Goal: Task Accomplishment & Management: Complete application form

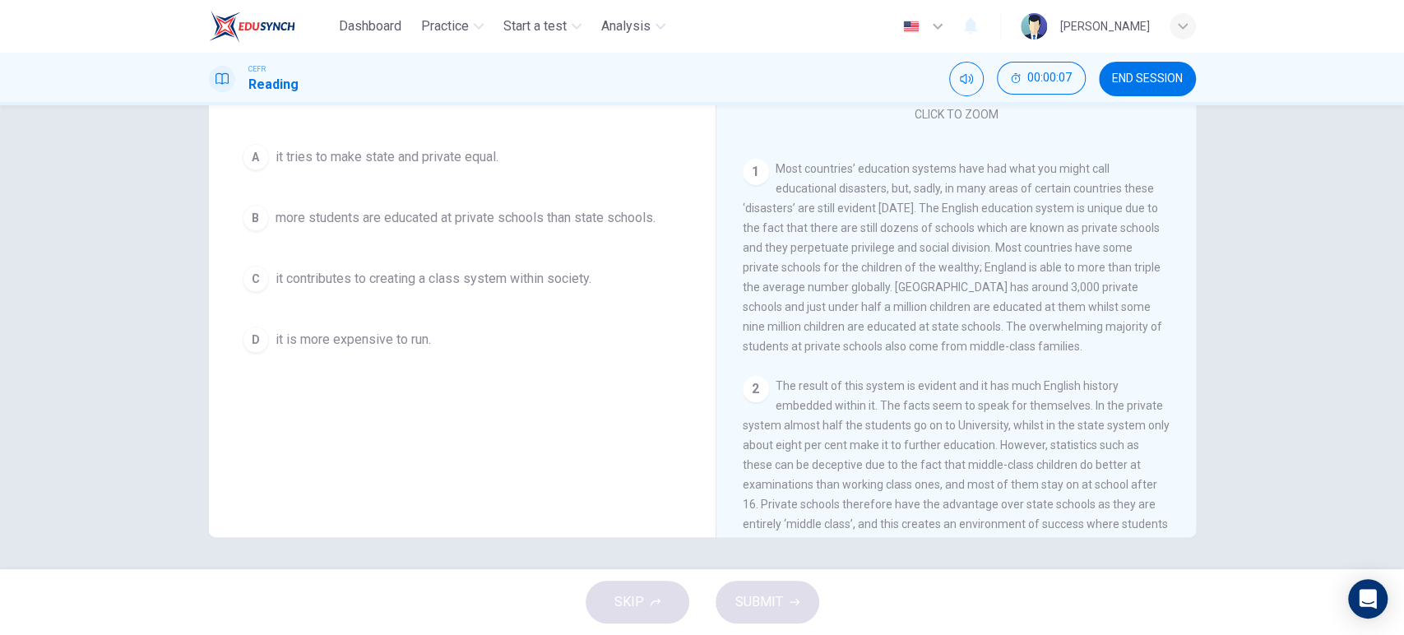
scroll to position [224, 0]
drag, startPoint x: 885, startPoint y: 294, endPoint x: 963, endPoint y: 296, distance: 78.2
click at [963, 296] on div "1 Most countries’ education systems have had what you might call educational di…" at bounding box center [957, 258] width 428 height 197
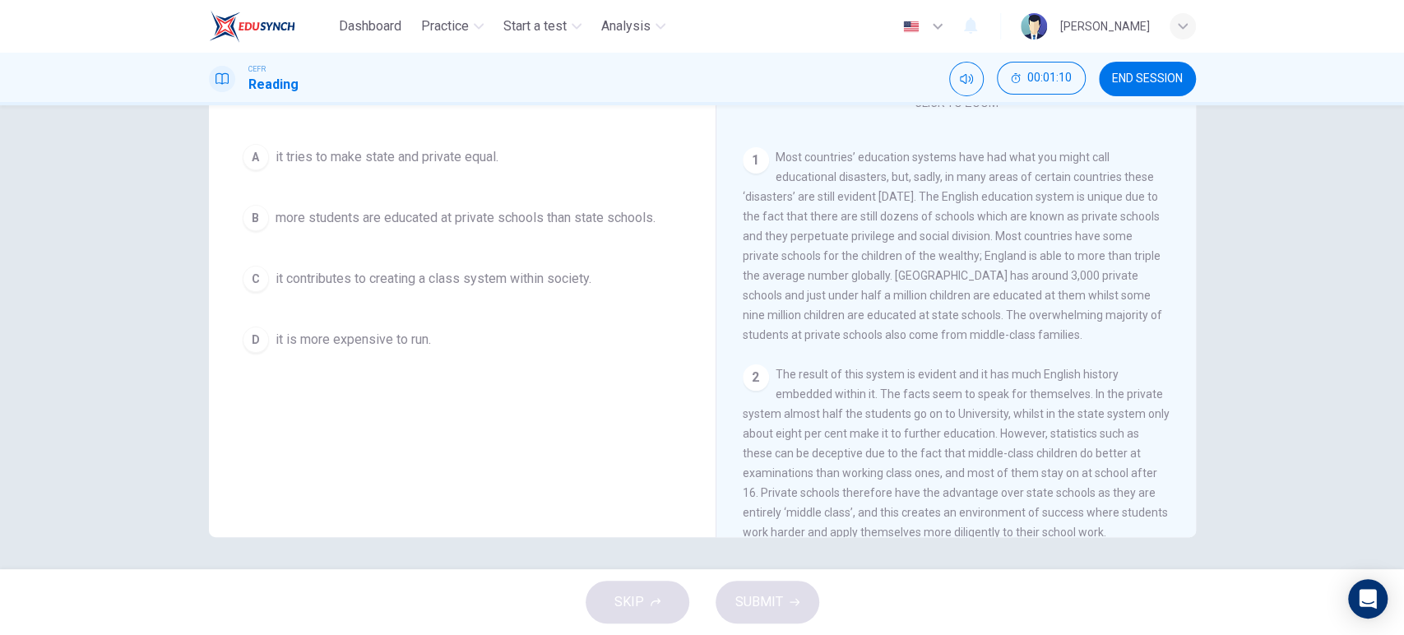
scroll to position [234, 0]
drag, startPoint x: 882, startPoint y: 281, endPoint x: 851, endPoint y: 276, distance: 30.7
click at [851, 276] on span "Most countries’ education systems have had what you might call educational disa…" at bounding box center [953, 248] width 420 height 191
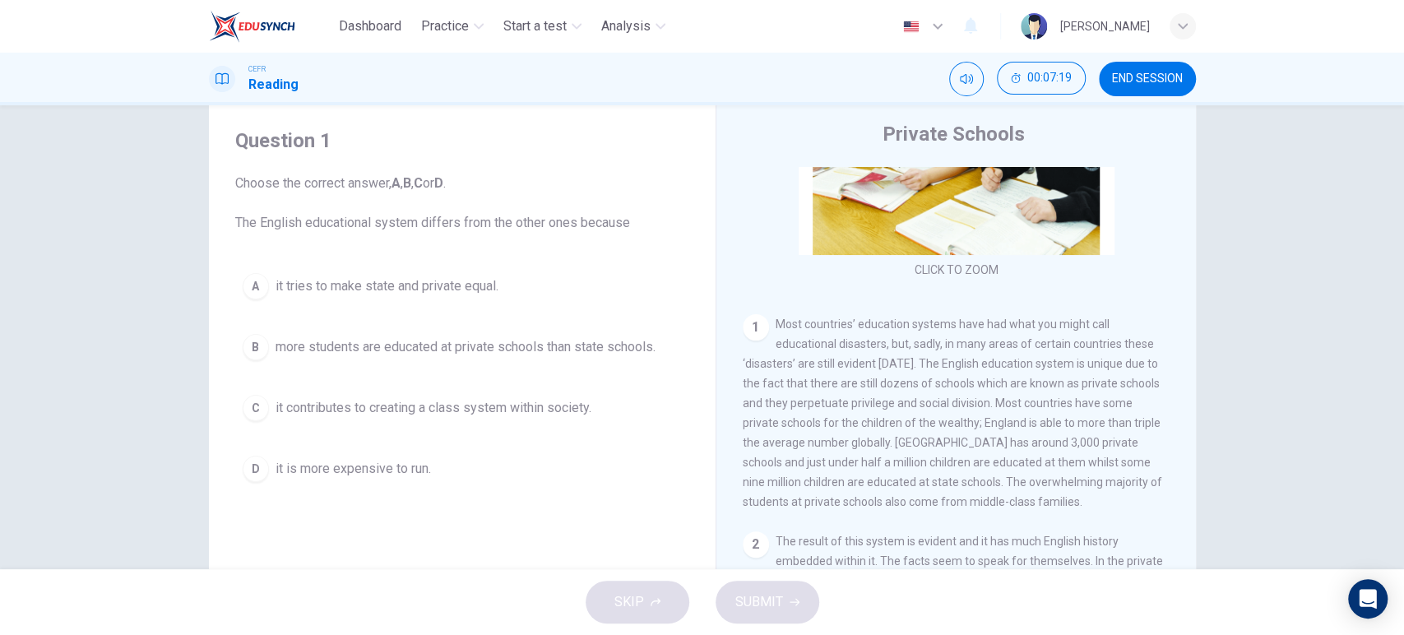
scroll to position [199, 0]
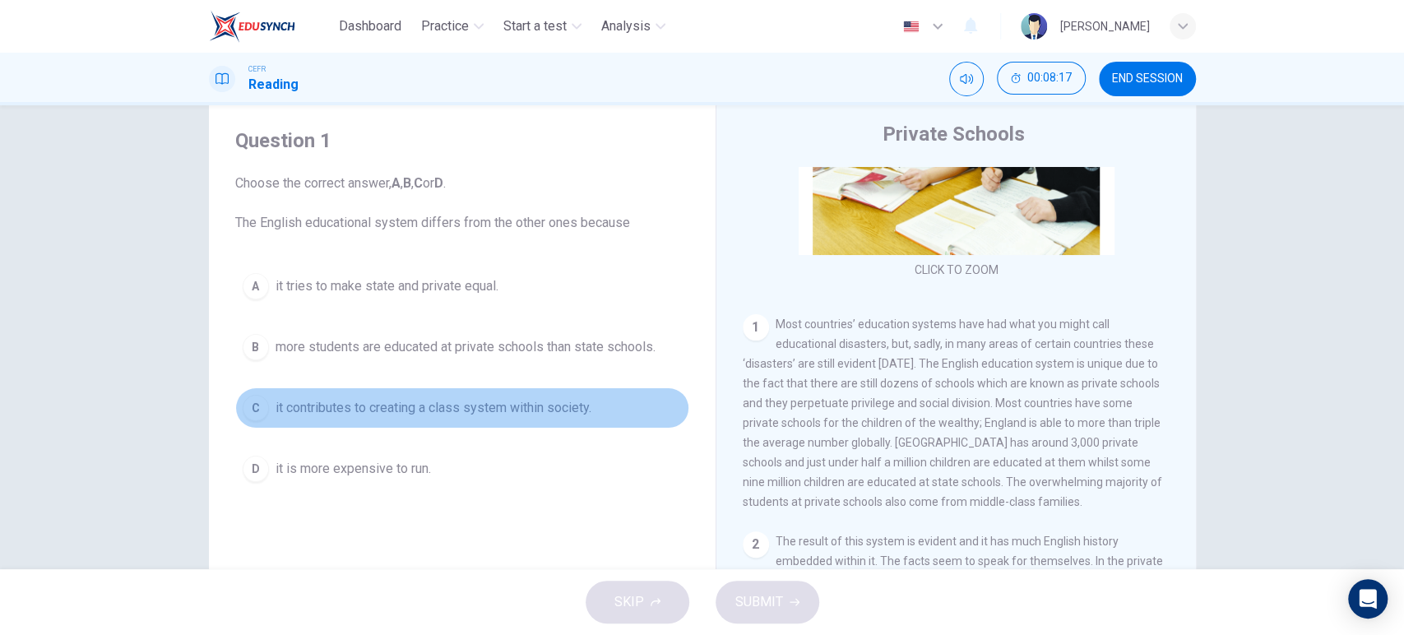
click at [418, 414] on span "it contributes to creating a class system within society." at bounding box center [434, 408] width 316 height 20
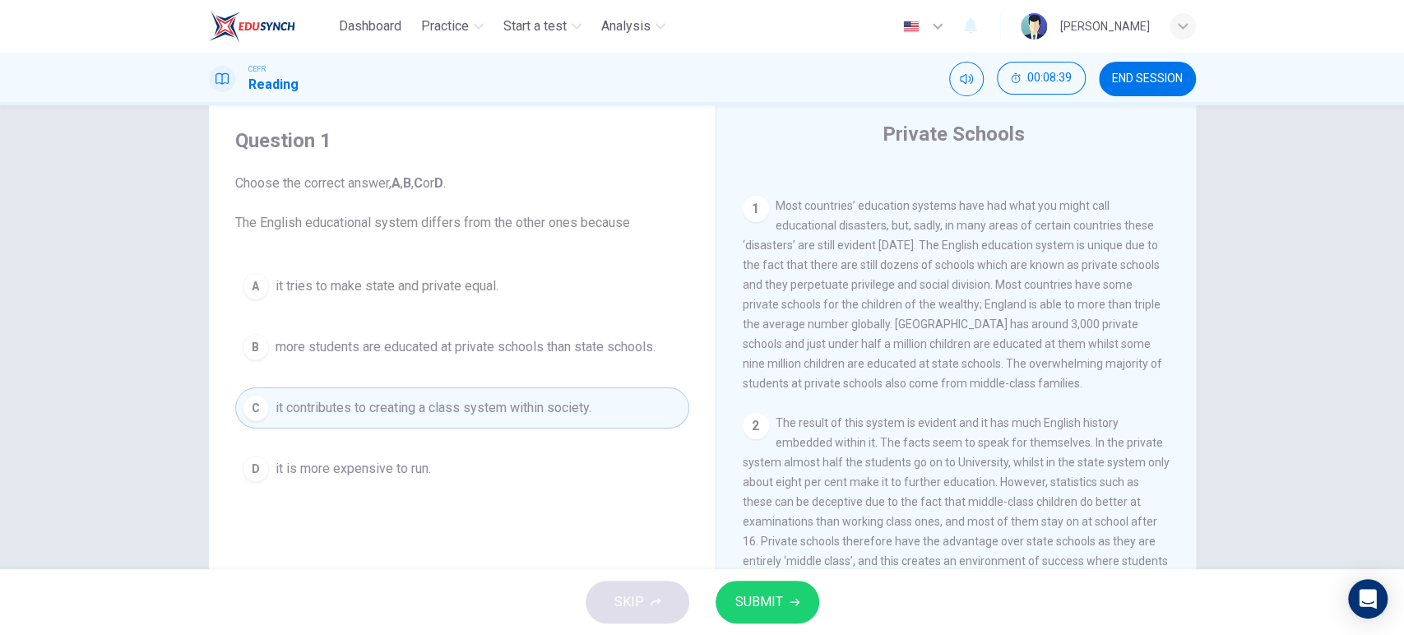
scroll to position [327, 0]
click at [767, 602] on span "SUBMIT" at bounding box center [759, 602] width 48 height 23
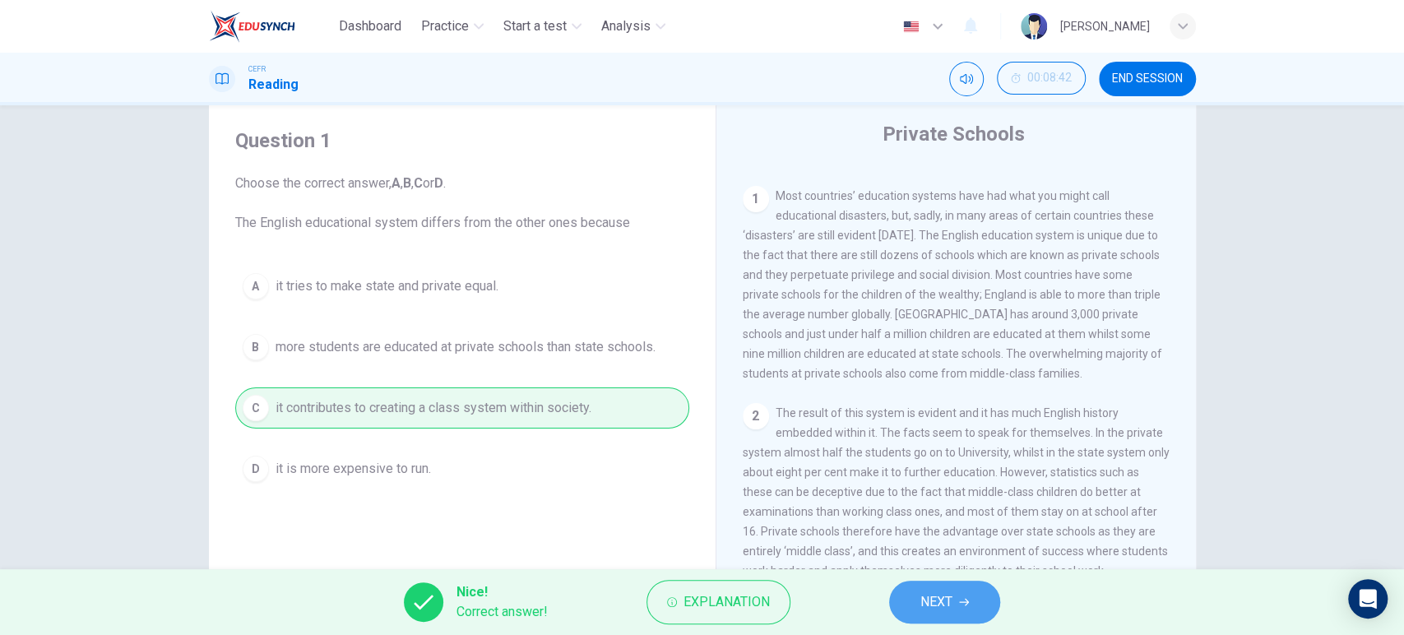
click at [927, 600] on span "NEXT" at bounding box center [936, 602] width 32 height 23
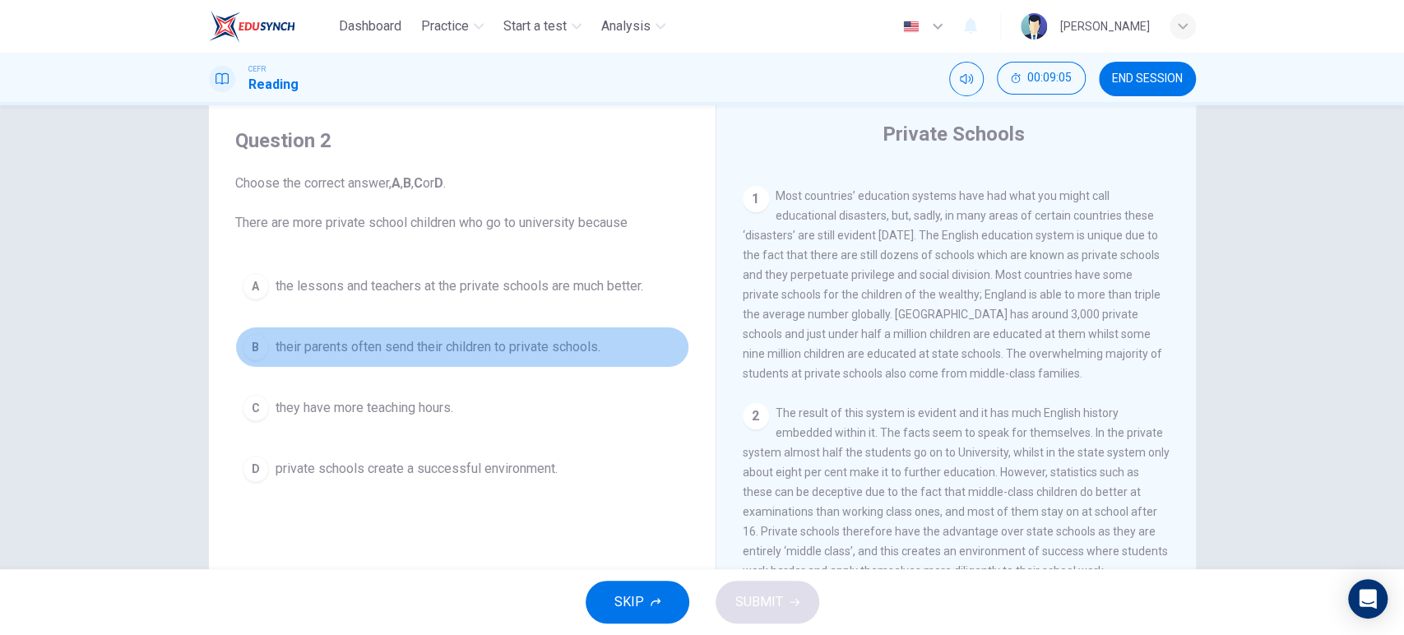
click at [499, 362] on button "B their parents often send their children to private schools." at bounding box center [462, 347] width 454 height 41
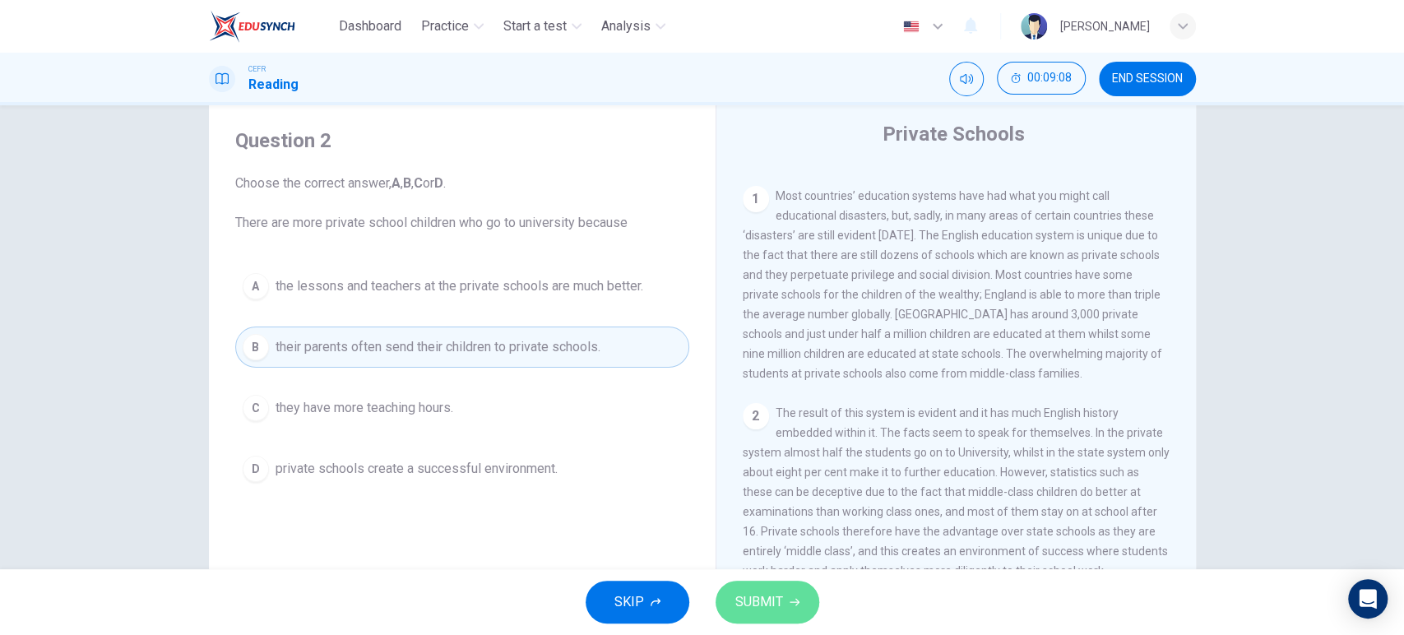
click at [768, 595] on span "SUBMIT" at bounding box center [759, 602] width 48 height 23
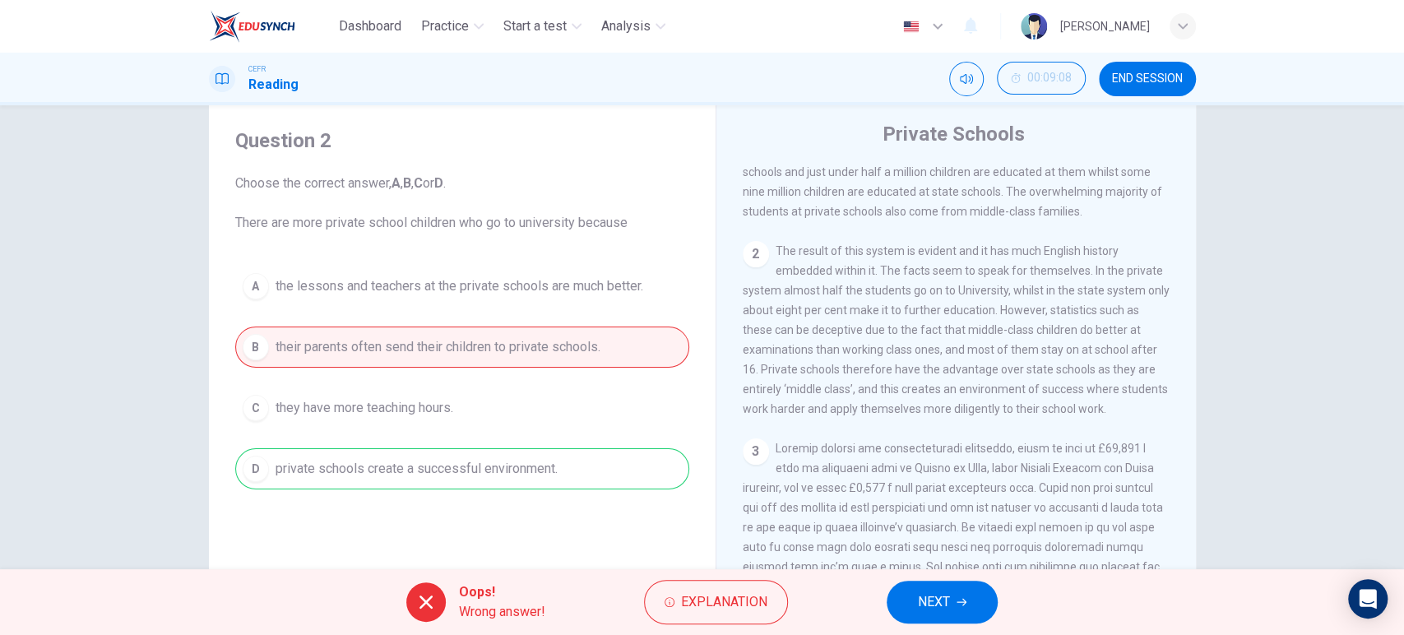
scroll to position [487, 0]
click at [739, 607] on span "Explanation" at bounding box center [724, 602] width 86 height 23
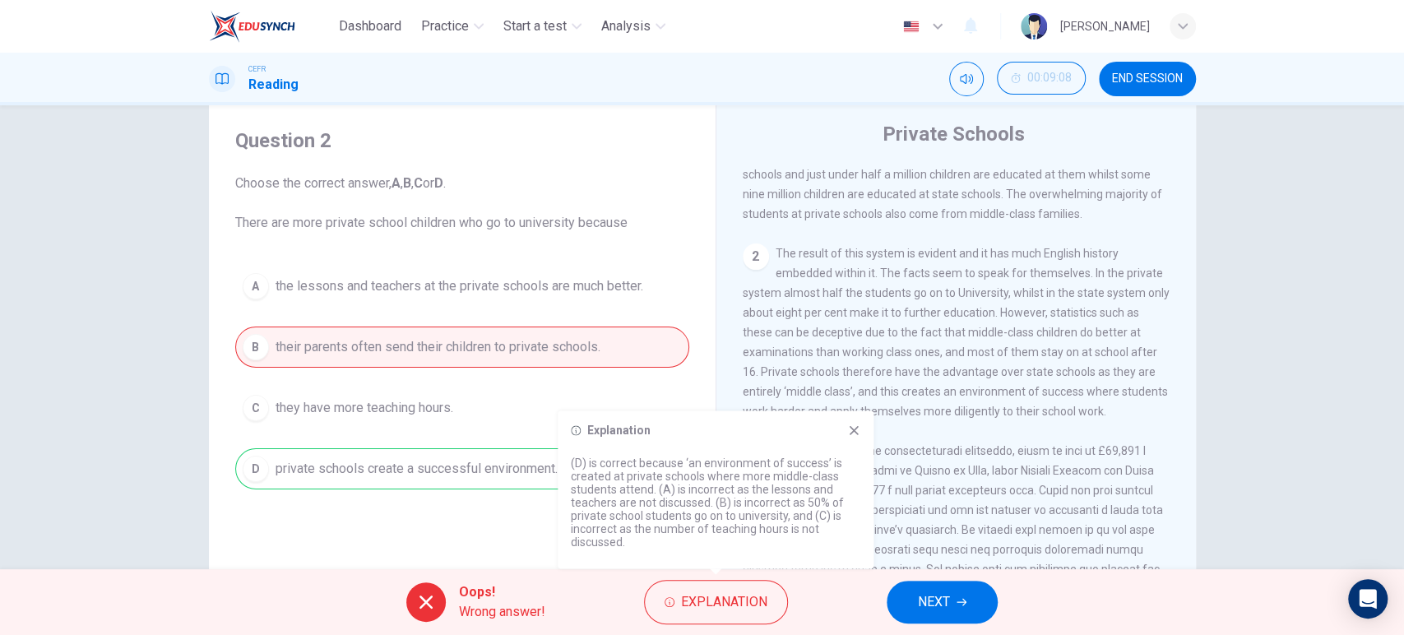
click at [858, 433] on icon at bounding box center [853, 430] width 13 height 13
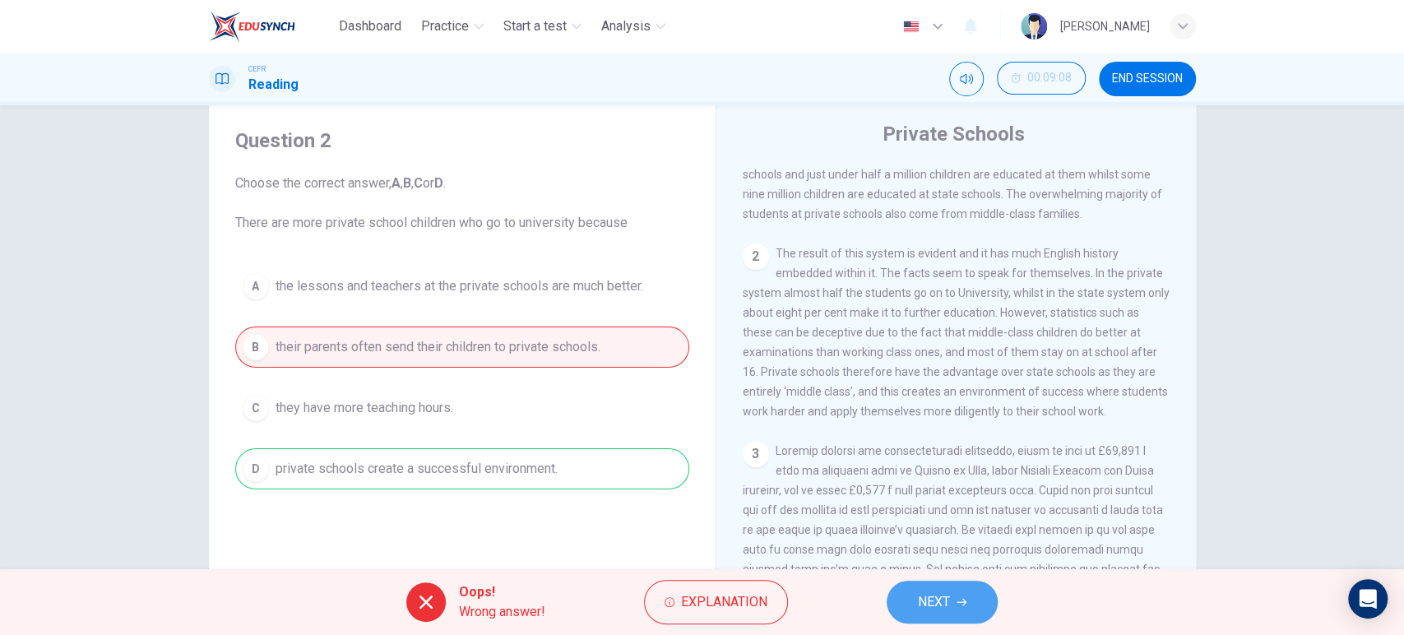
click at [966, 591] on button "NEXT" at bounding box center [942, 602] width 111 height 43
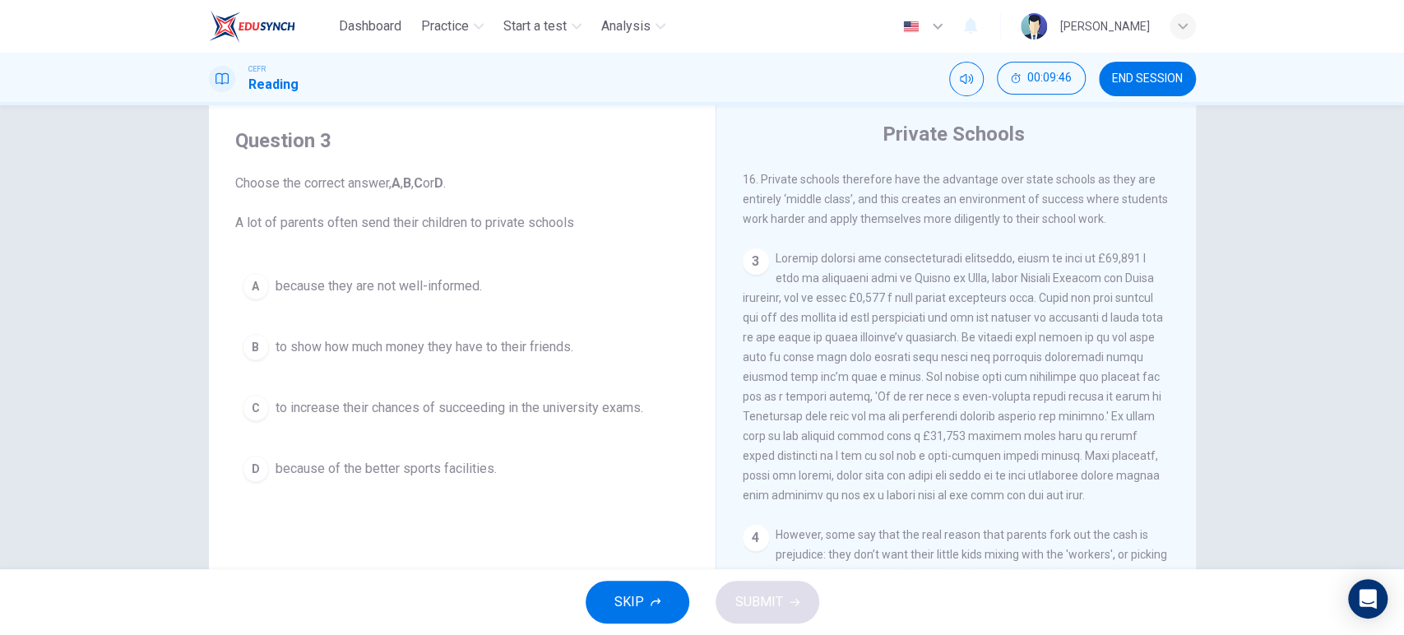
scroll to position [682, 0]
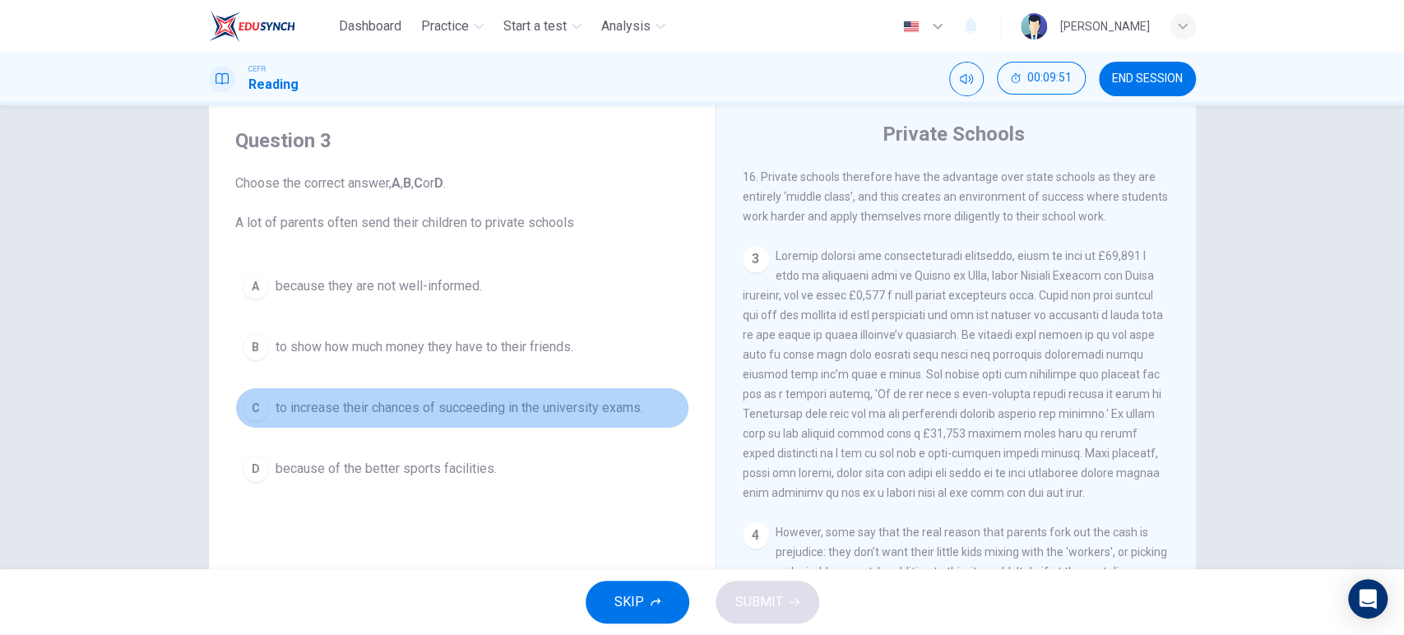
click at [424, 420] on button "C to increase their chances of succeeding in the university exams." at bounding box center [462, 407] width 454 height 41
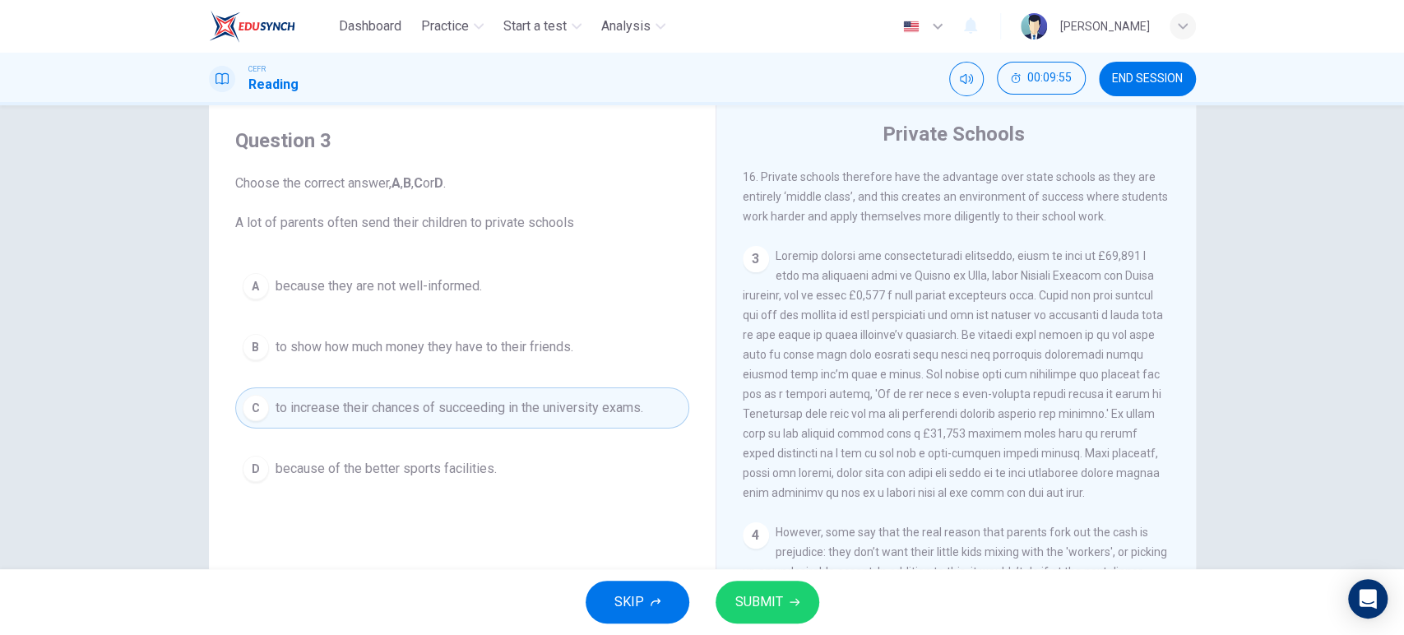
click at [752, 594] on span "SUBMIT" at bounding box center [759, 602] width 48 height 23
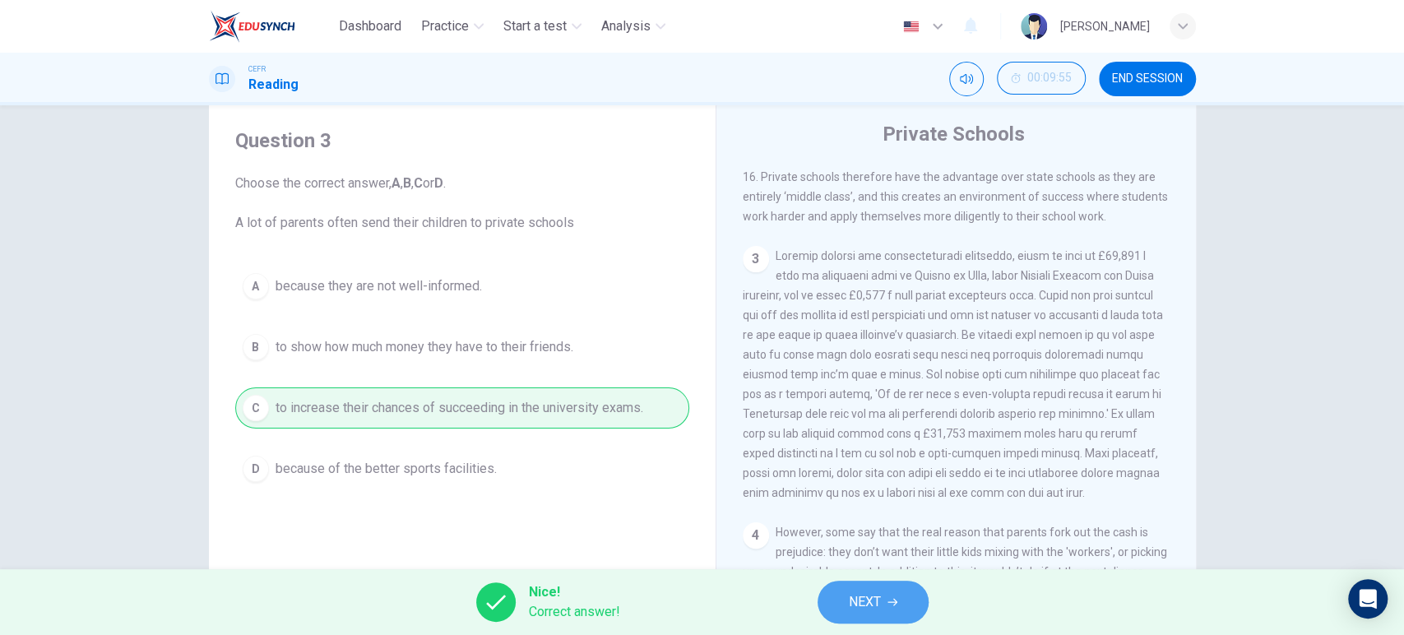
click at [861, 610] on span "NEXT" at bounding box center [865, 602] width 32 height 23
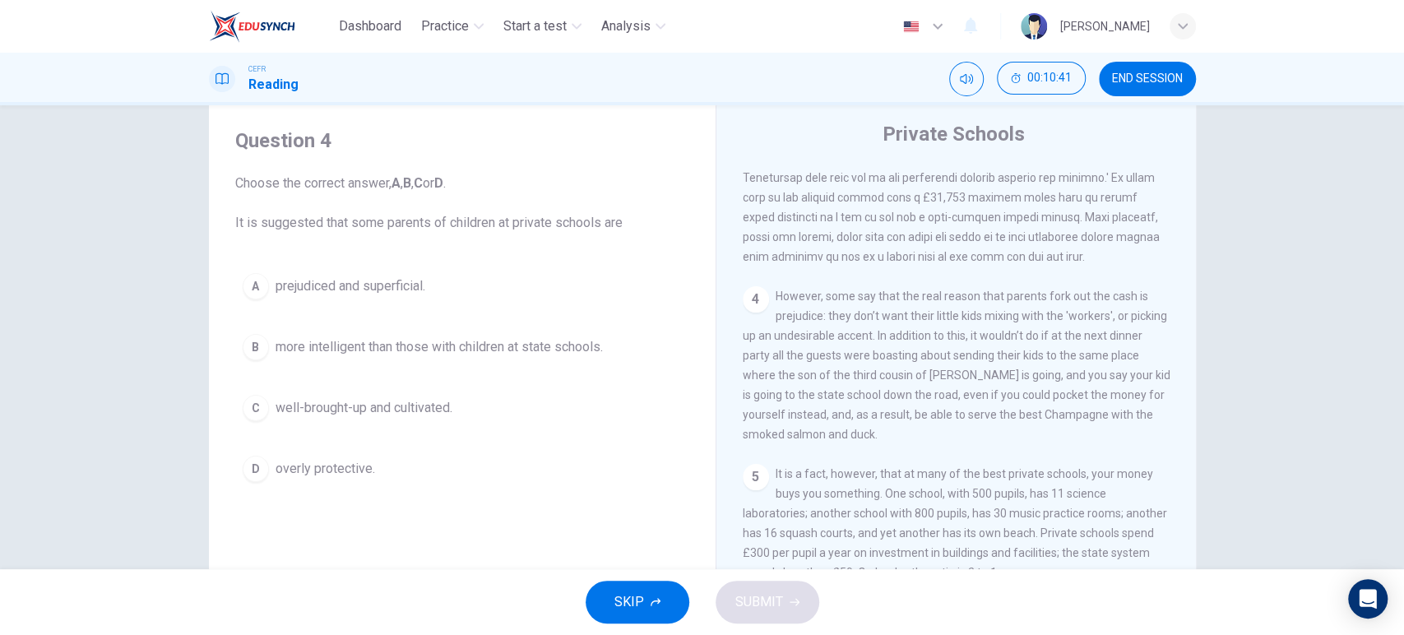
scroll to position [920, 0]
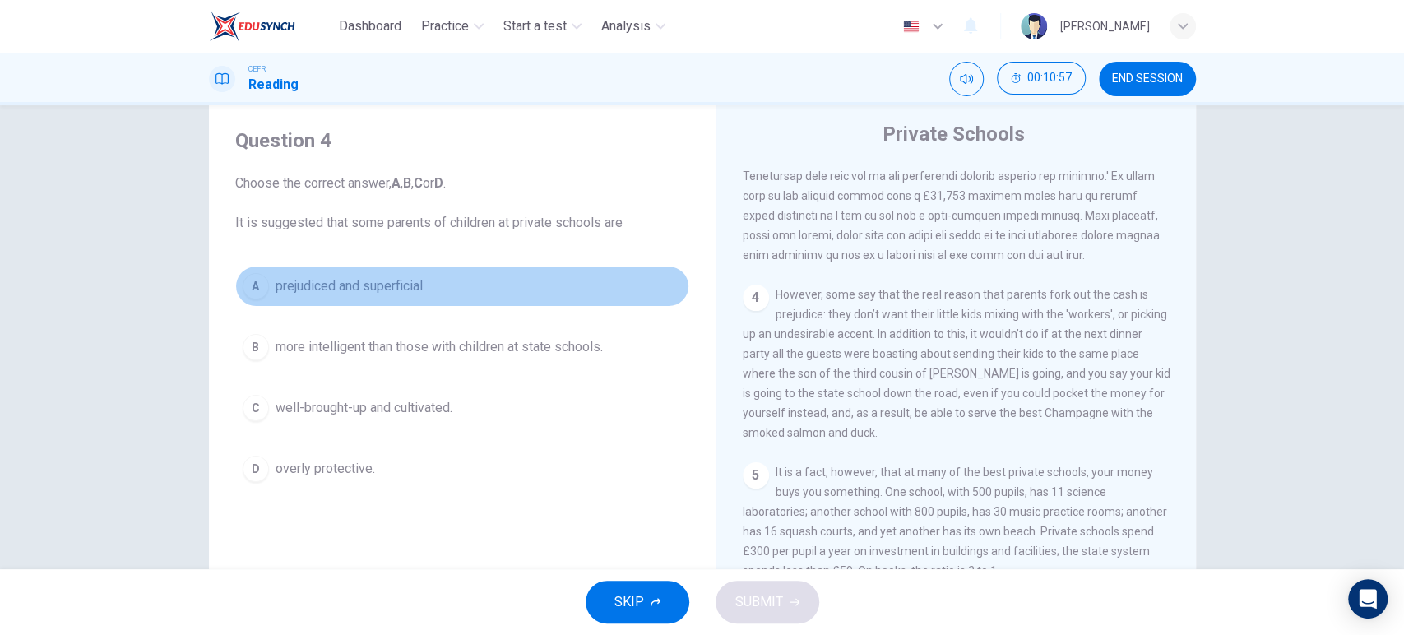
click at [398, 293] on span "prejudiced and superficial." at bounding box center [351, 286] width 150 height 20
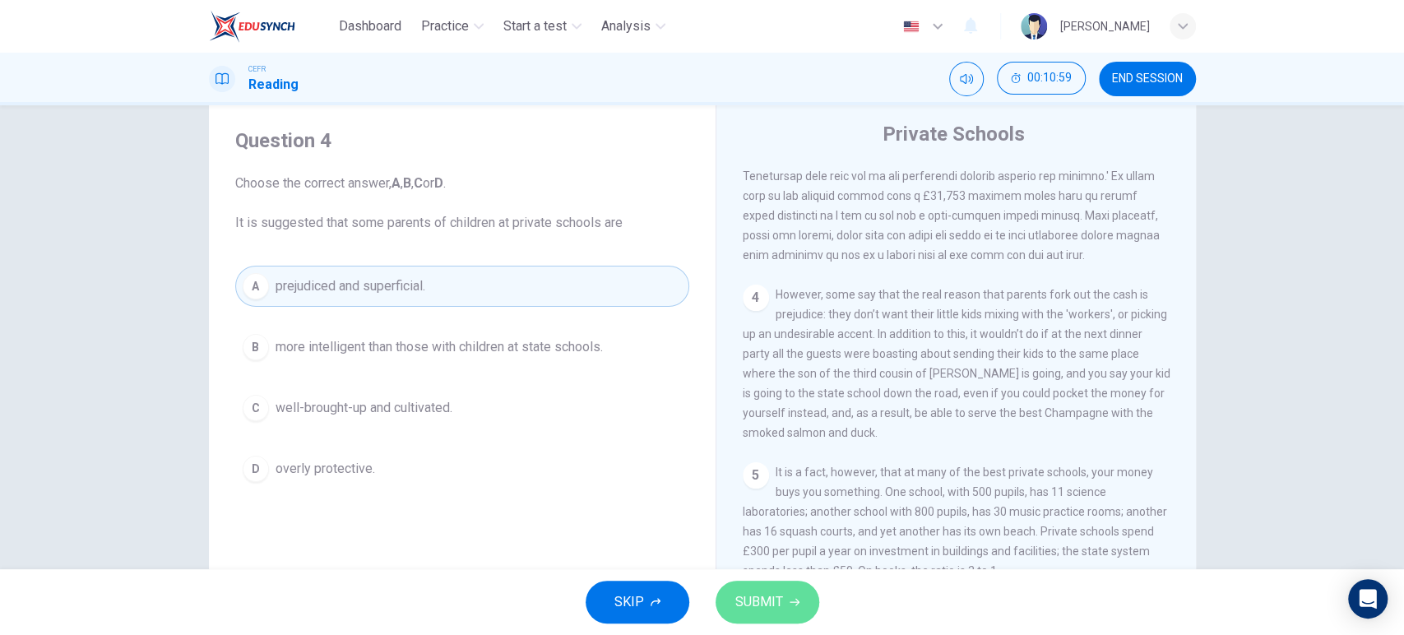
click at [748, 604] on span "SUBMIT" at bounding box center [759, 602] width 48 height 23
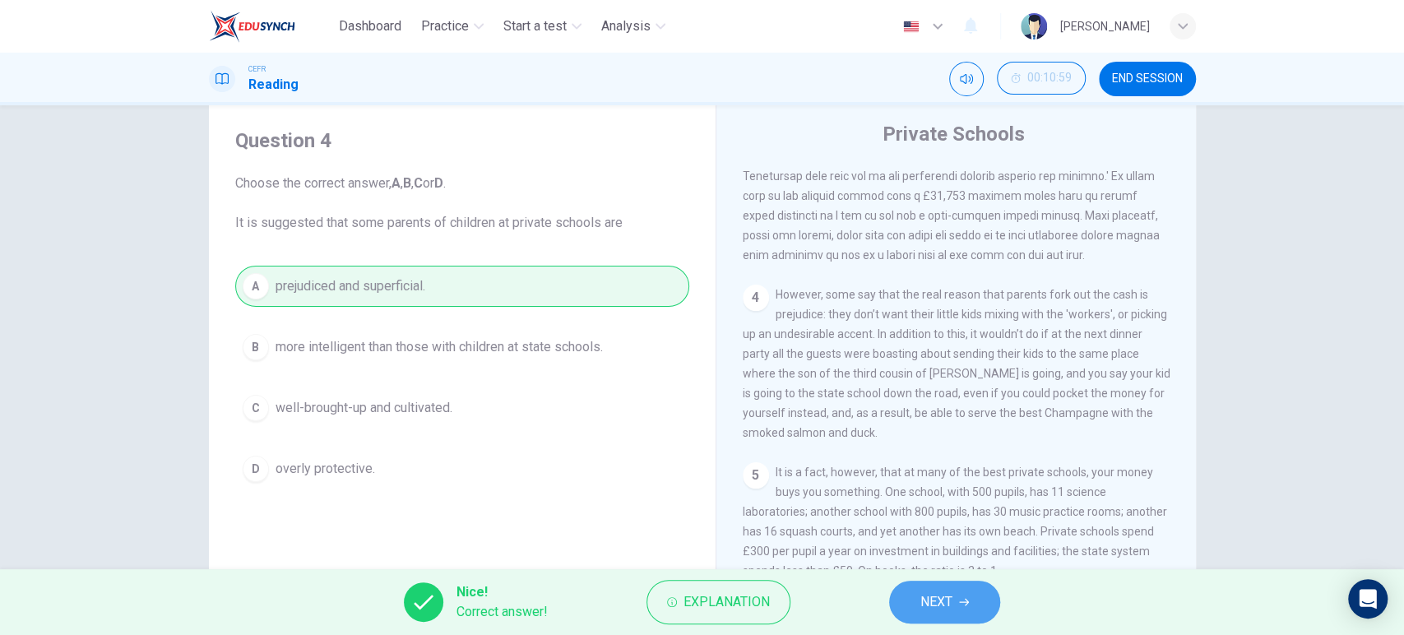
click at [931, 610] on span "NEXT" at bounding box center [936, 602] width 32 height 23
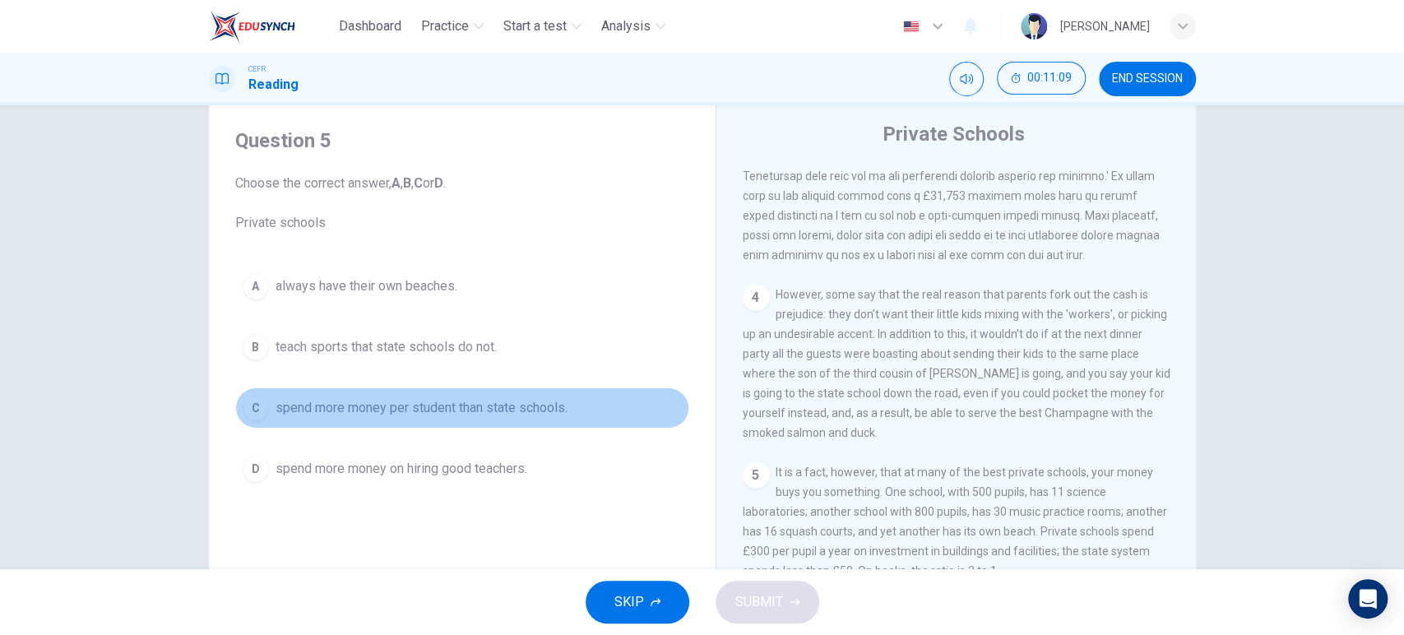
click at [452, 404] on span "spend more money per student than state schools." at bounding box center [422, 408] width 292 height 20
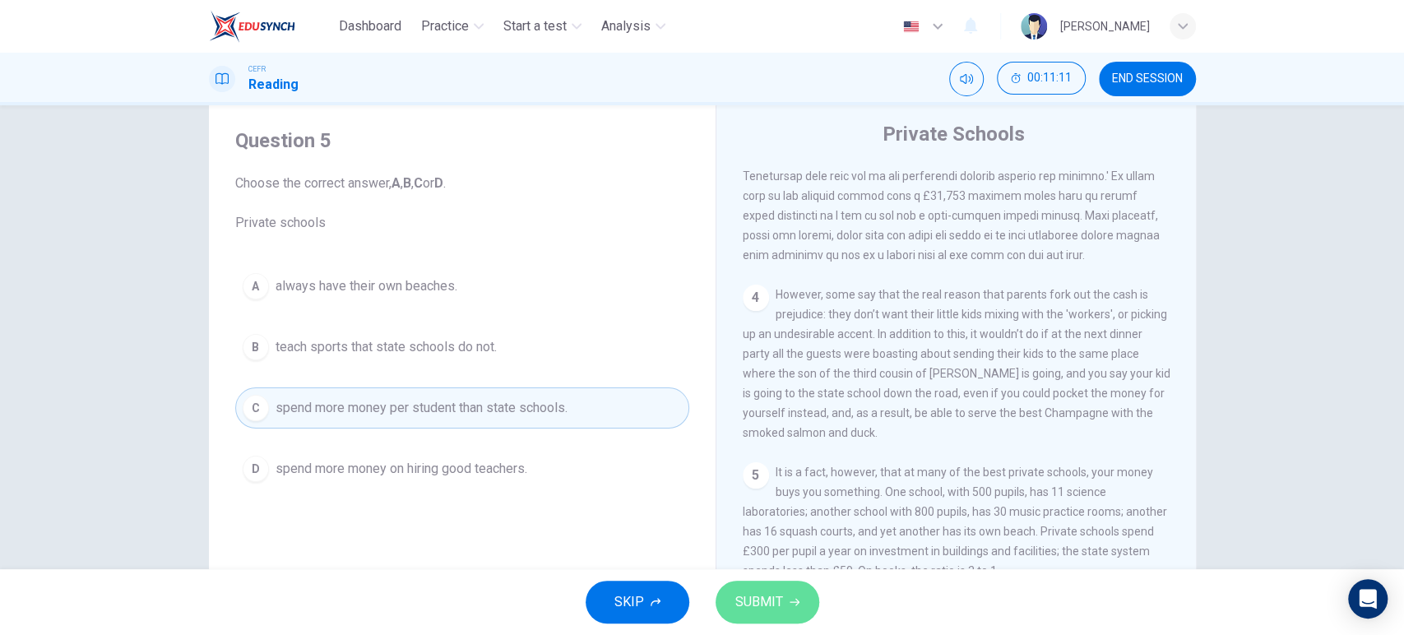
click at [766, 595] on span "SUBMIT" at bounding box center [759, 602] width 48 height 23
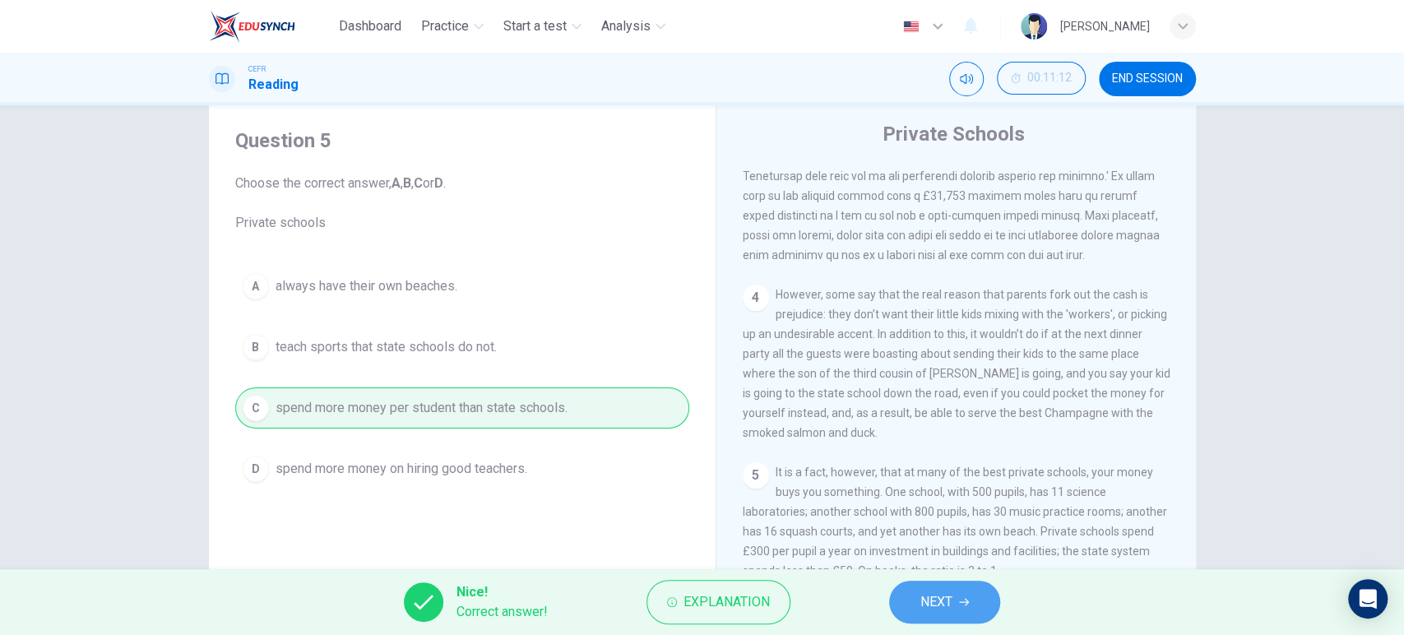
click at [902, 605] on button "NEXT" at bounding box center [944, 602] width 111 height 43
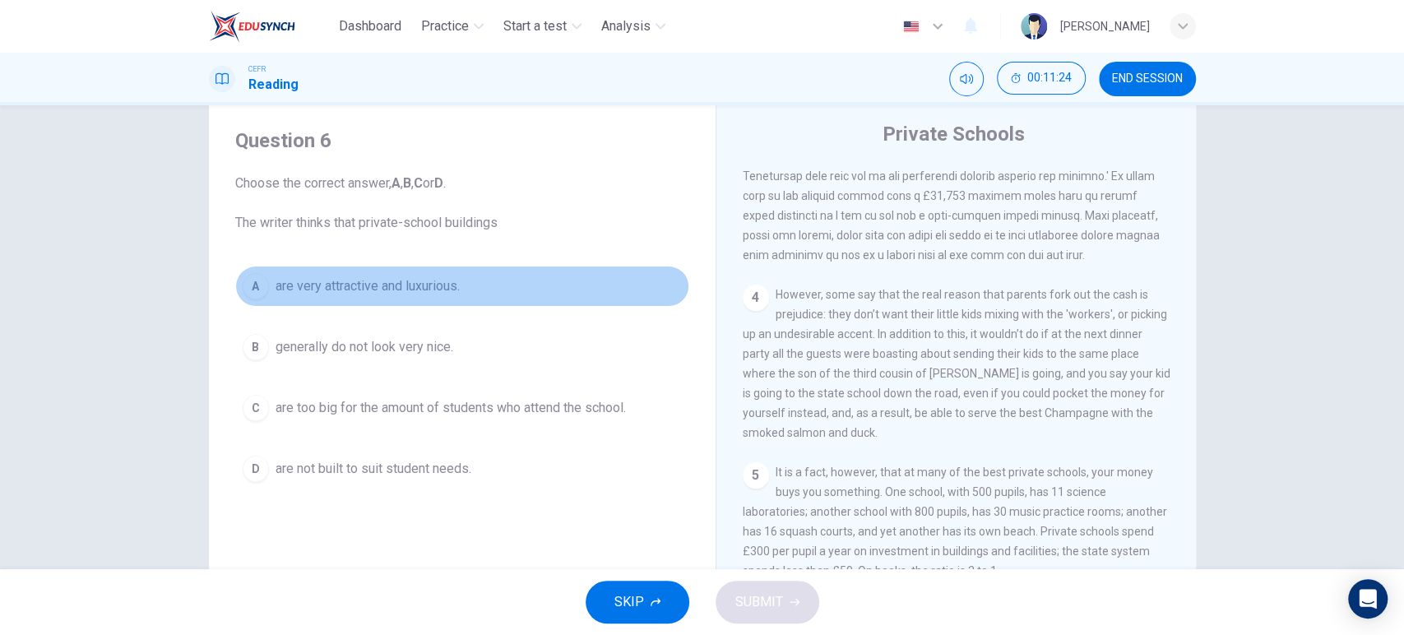
click at [463, 279] on button "A are very attractive and luxurious." at bounding box center [462, 286] width 454 height 41
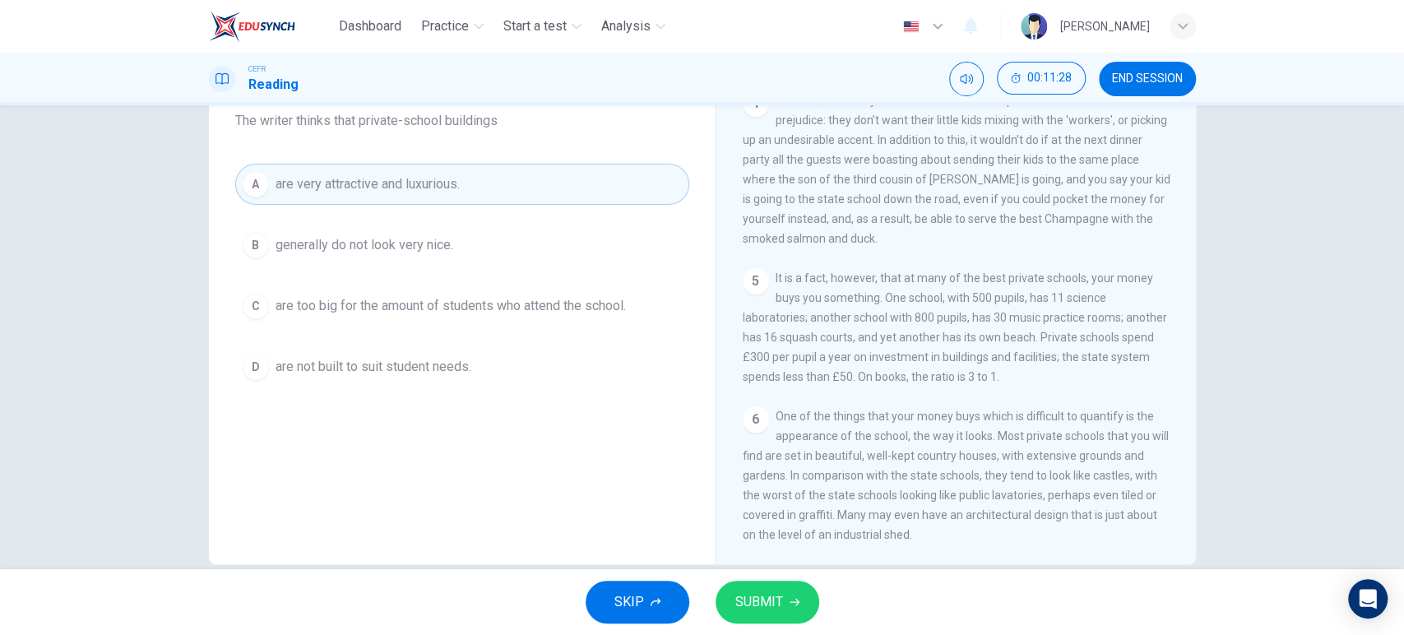
scroll to position [163, 0]
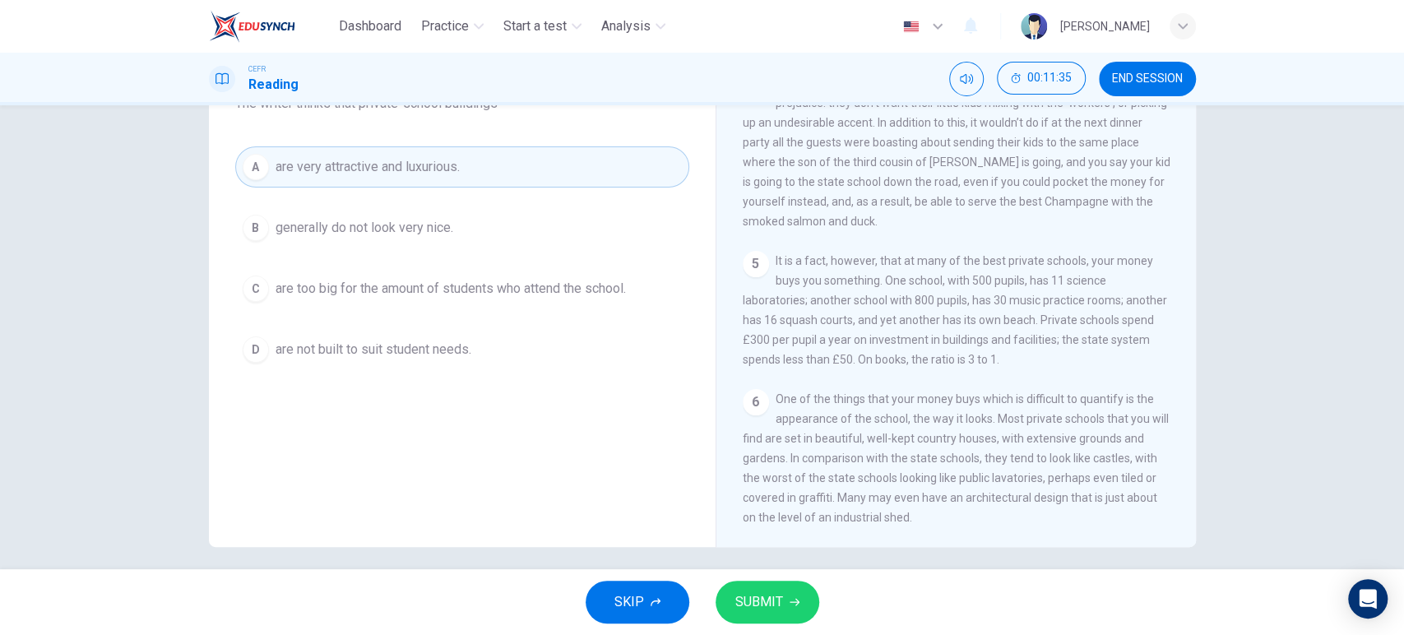
click at [781, 605] on button "SUBMIT" at bounding box center [768, 602] width 104 height 43
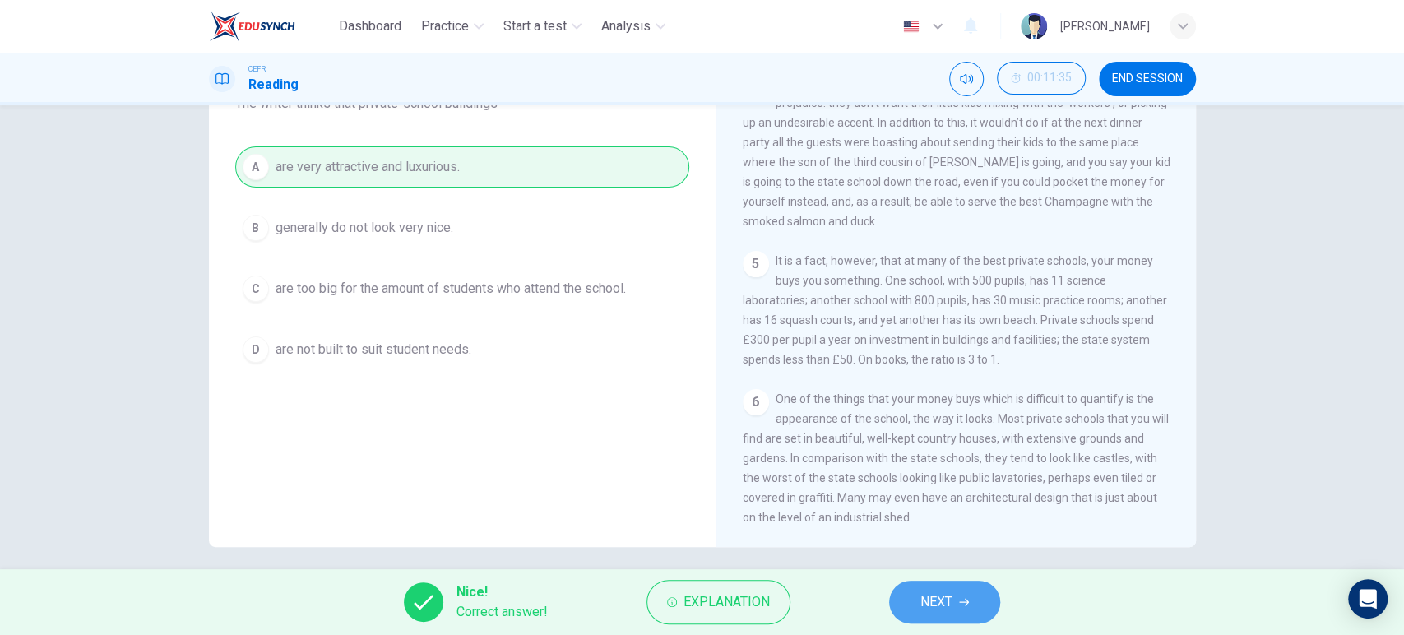
click at [928, 617] on button "NEXT" at bounding box center [944, 602] width 111 height 43
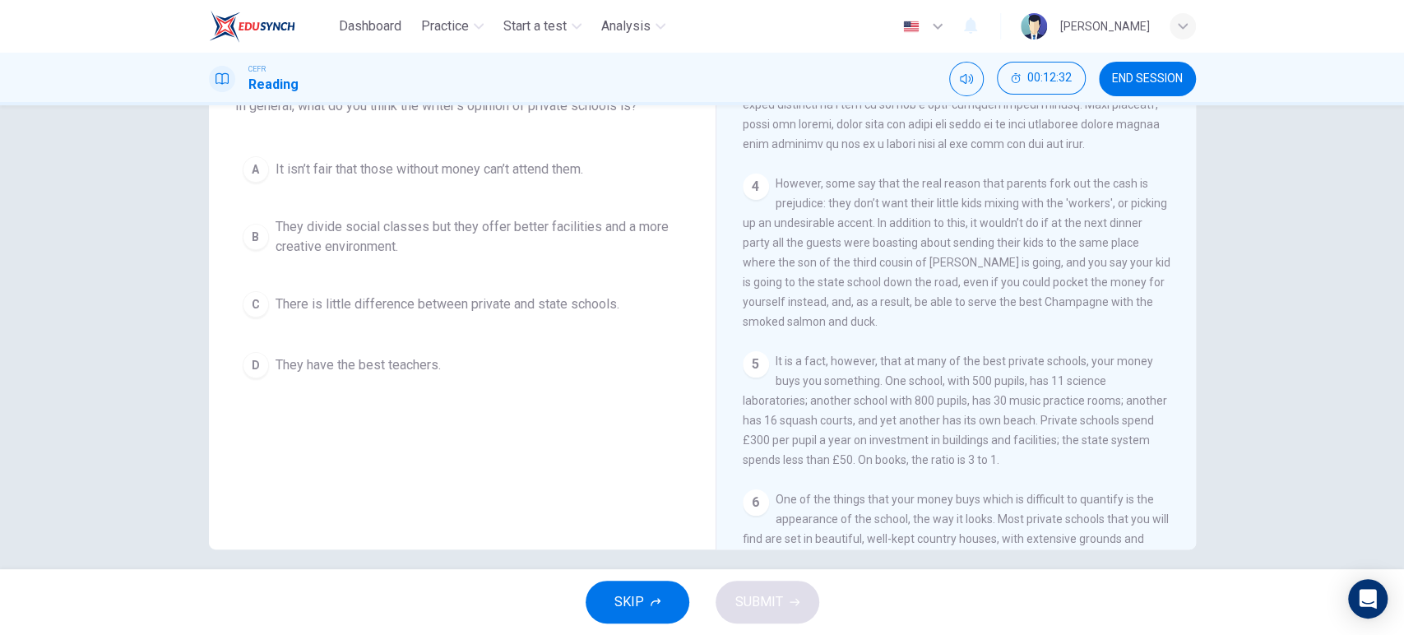
scroll to position [904, 0]
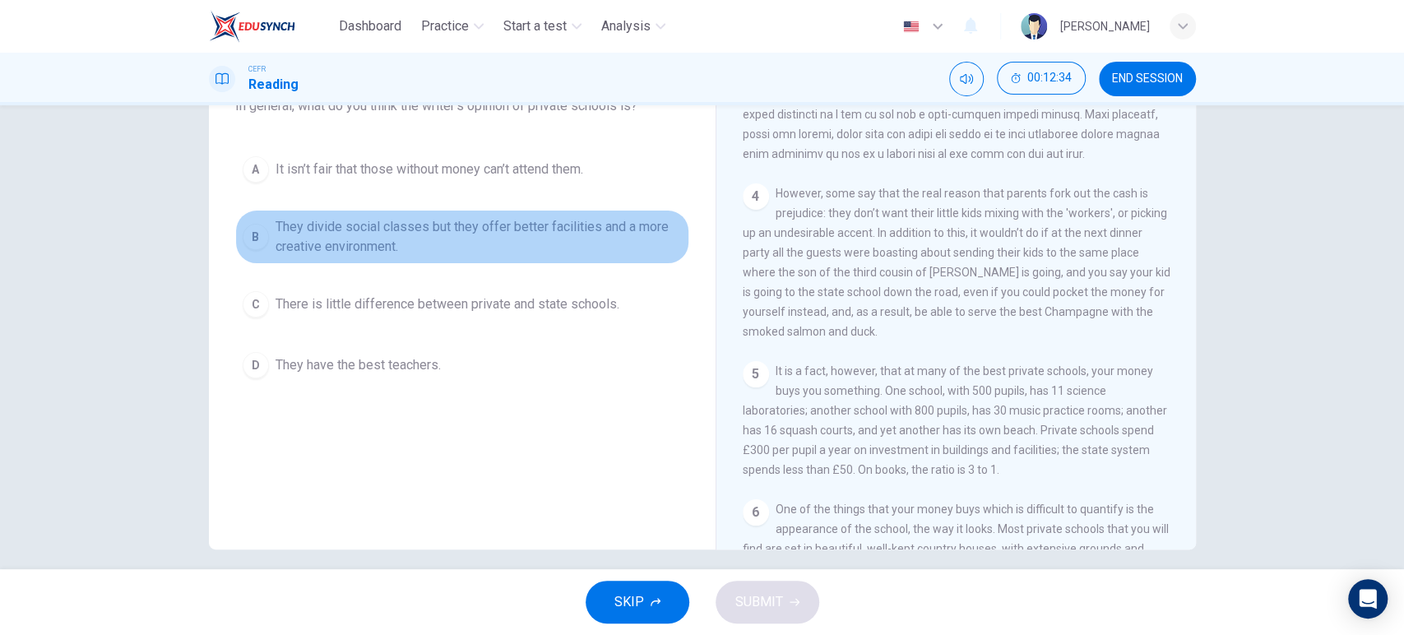
click at [429, 223] on span "They divide social classes but they offer better facilities and a more creative…" at bounding box center [479, 236] width 406 height 39
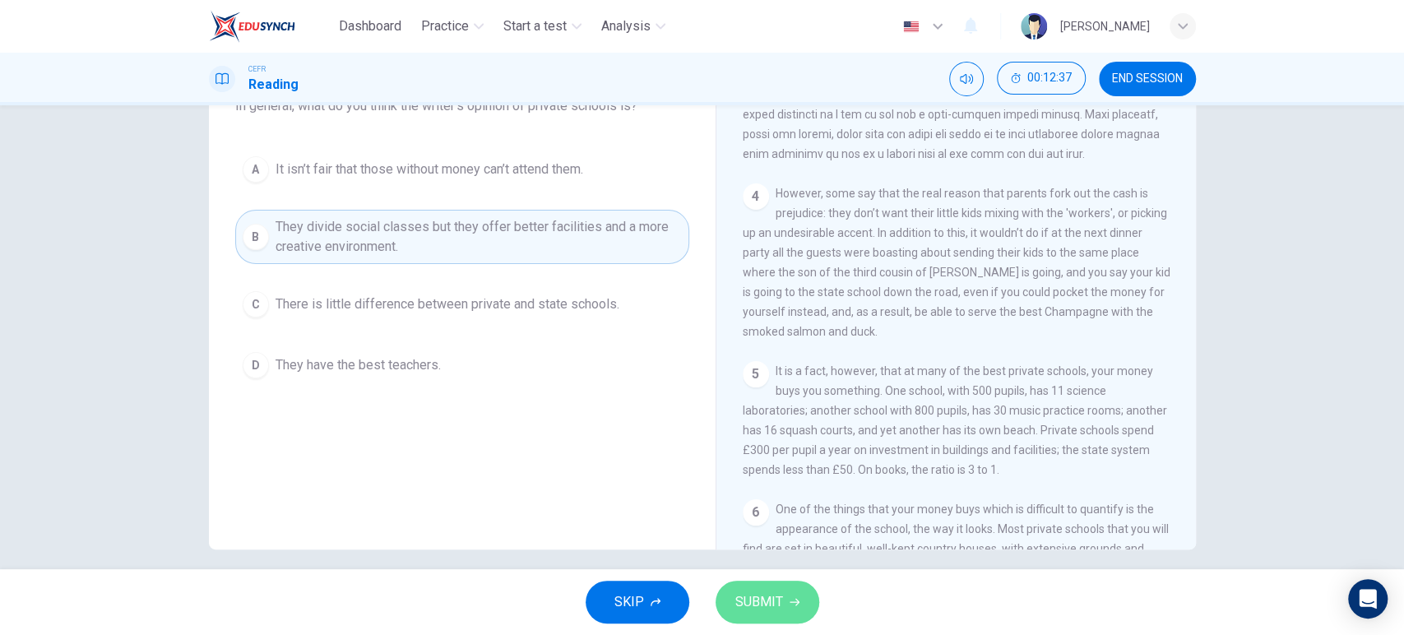
click at [749, 609] on span "SUBMIT" at bounding box center [759, 602] width 48 height 23
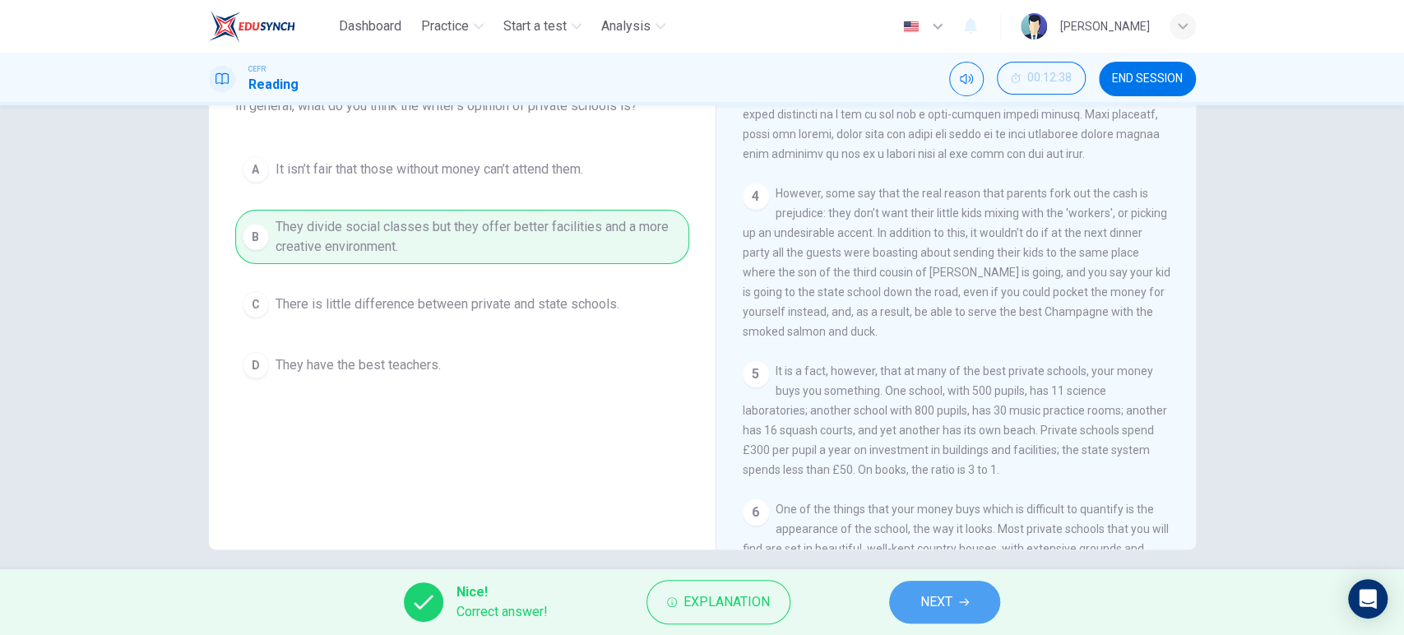
click at [922, 597] on span "NEXT" at bounding box center [936, 602] width 32 height 23
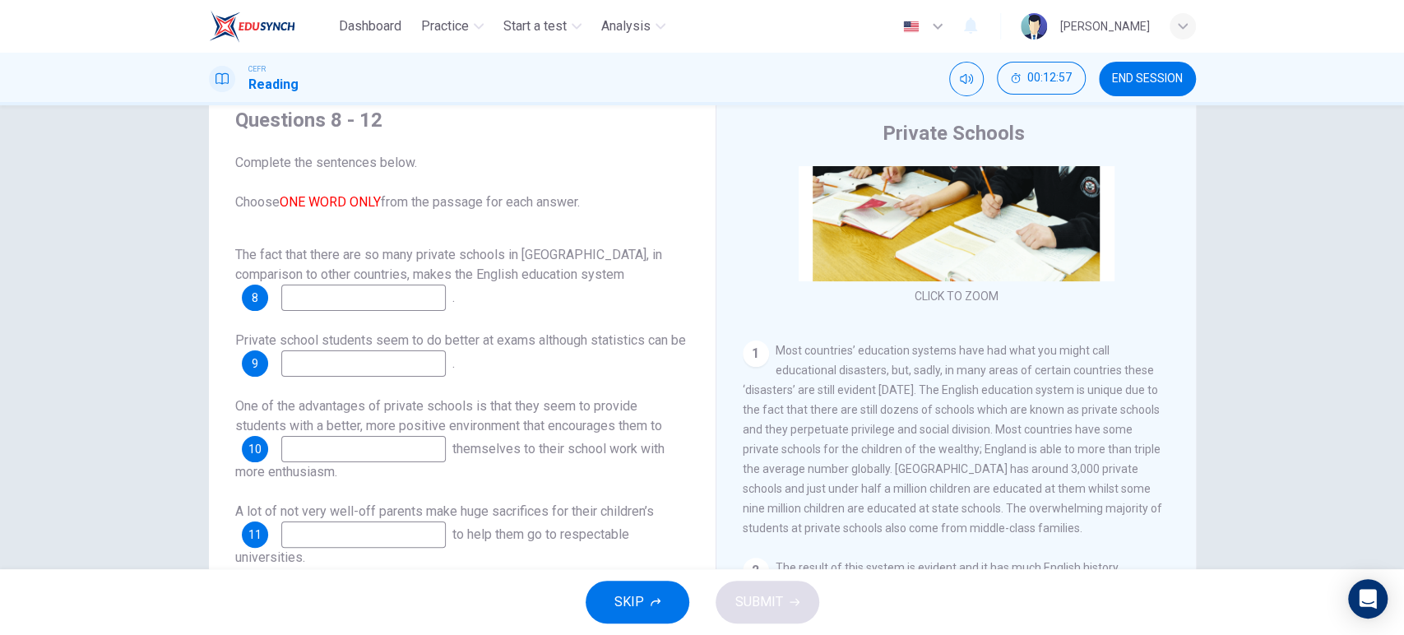
scroll to position [175, 0]
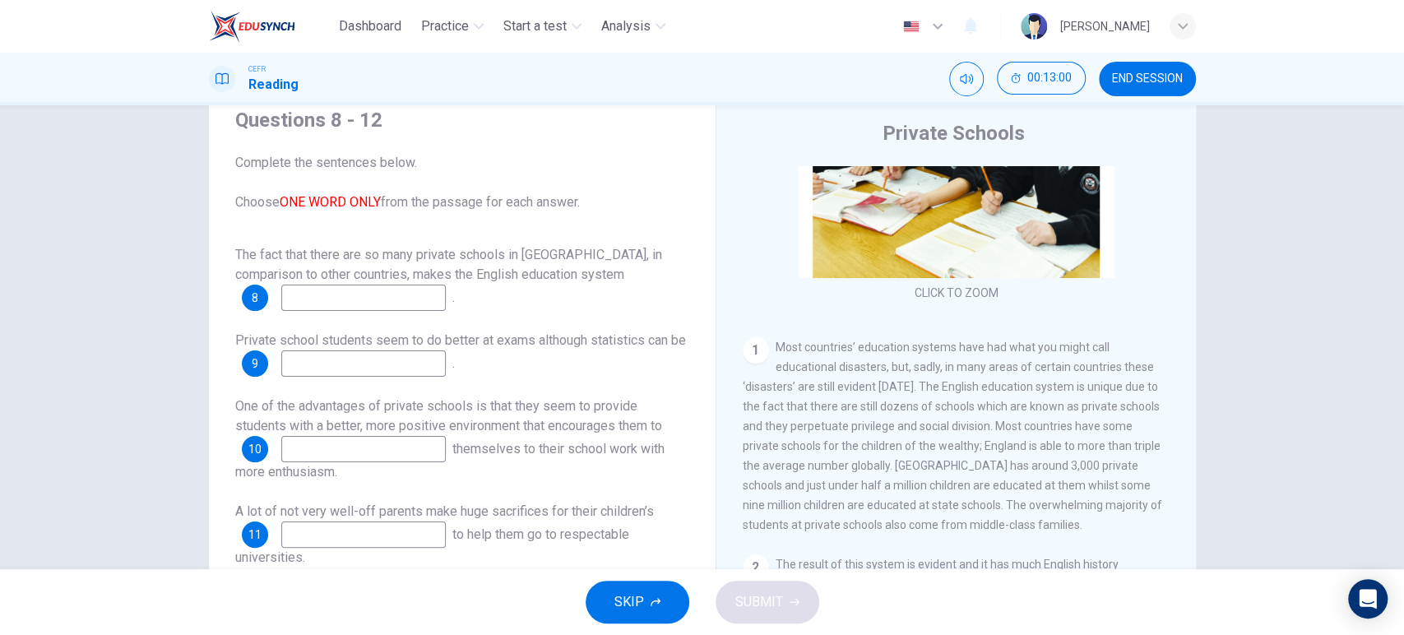
click at [416, 298] on input at bounding box center [363, 298] width 165 height 26
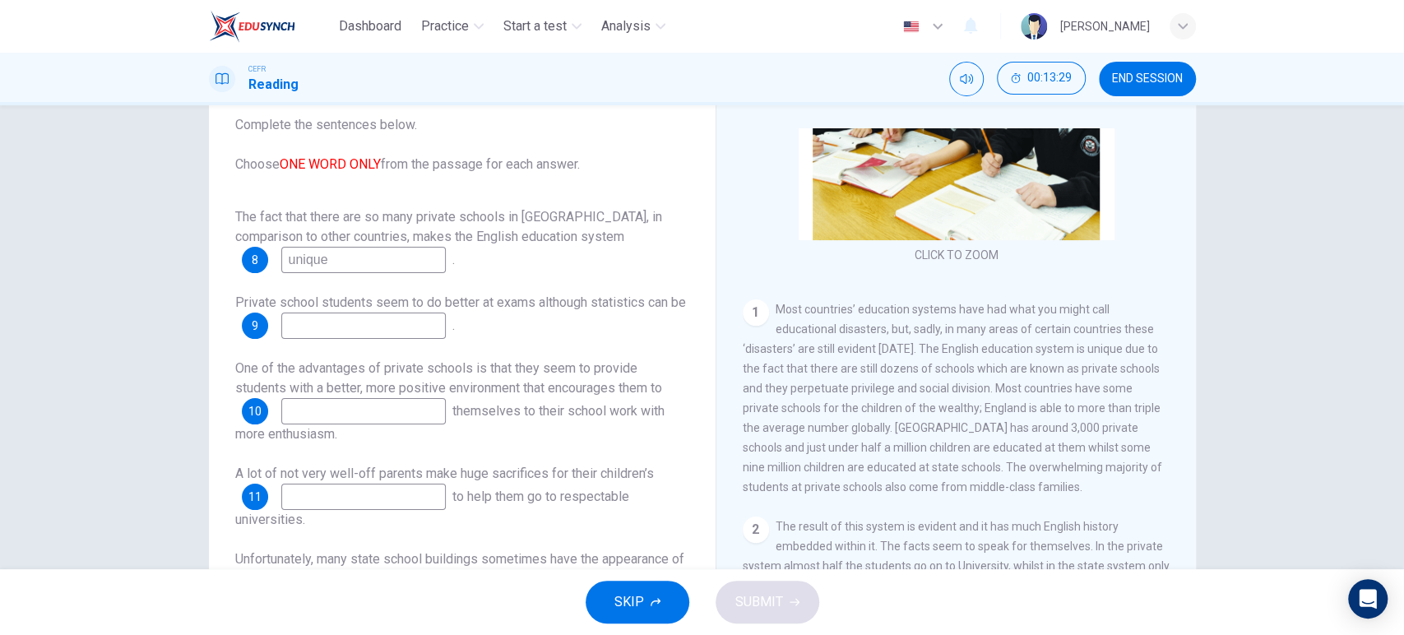
scroll to position [85, 0]
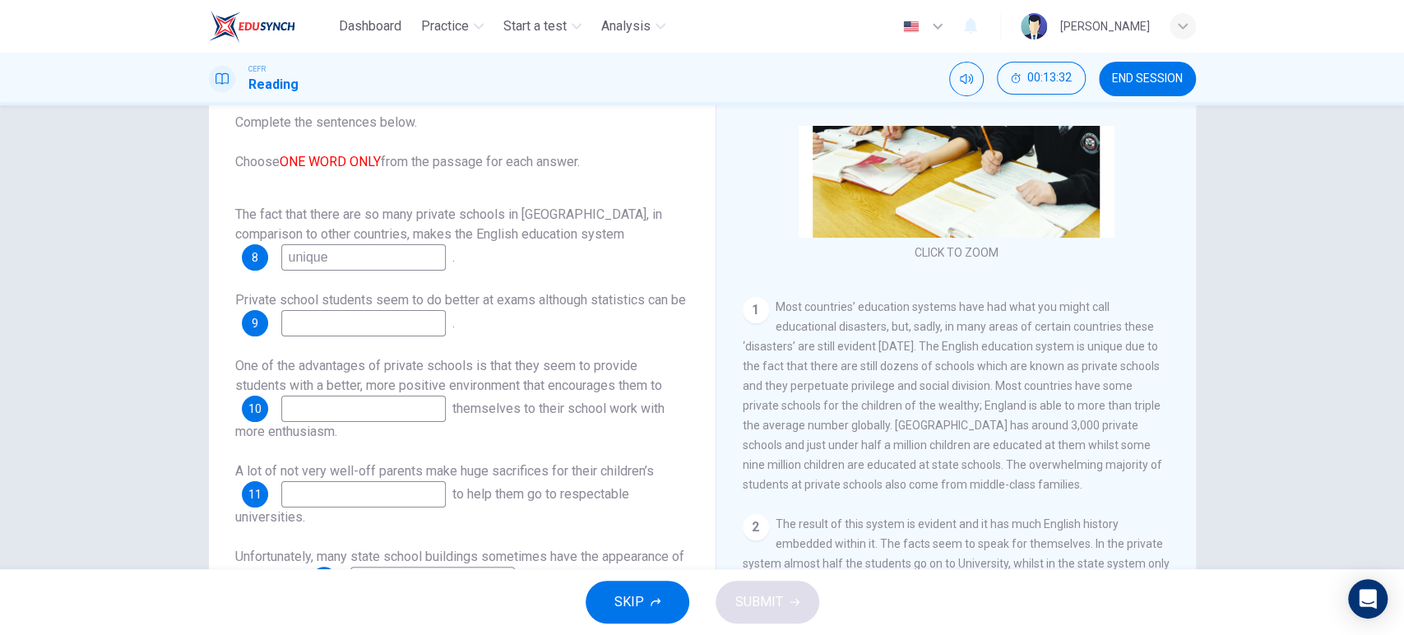
type input "unique"
click at [395, 327] on input at bounding box center [363, 323] width 165 height 26
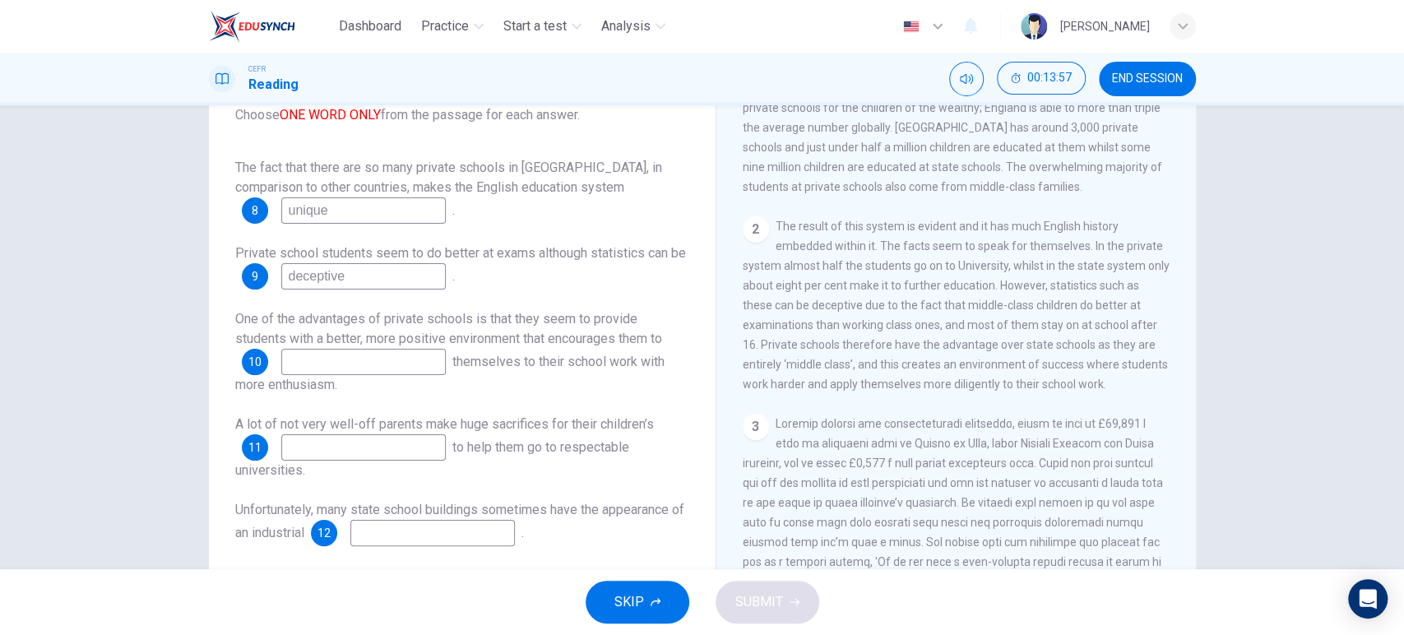
scroll to position [135, 0]
type input "deceptive"
click at [349, 359] on input at bounding box center [363, 358] width 165 height 26
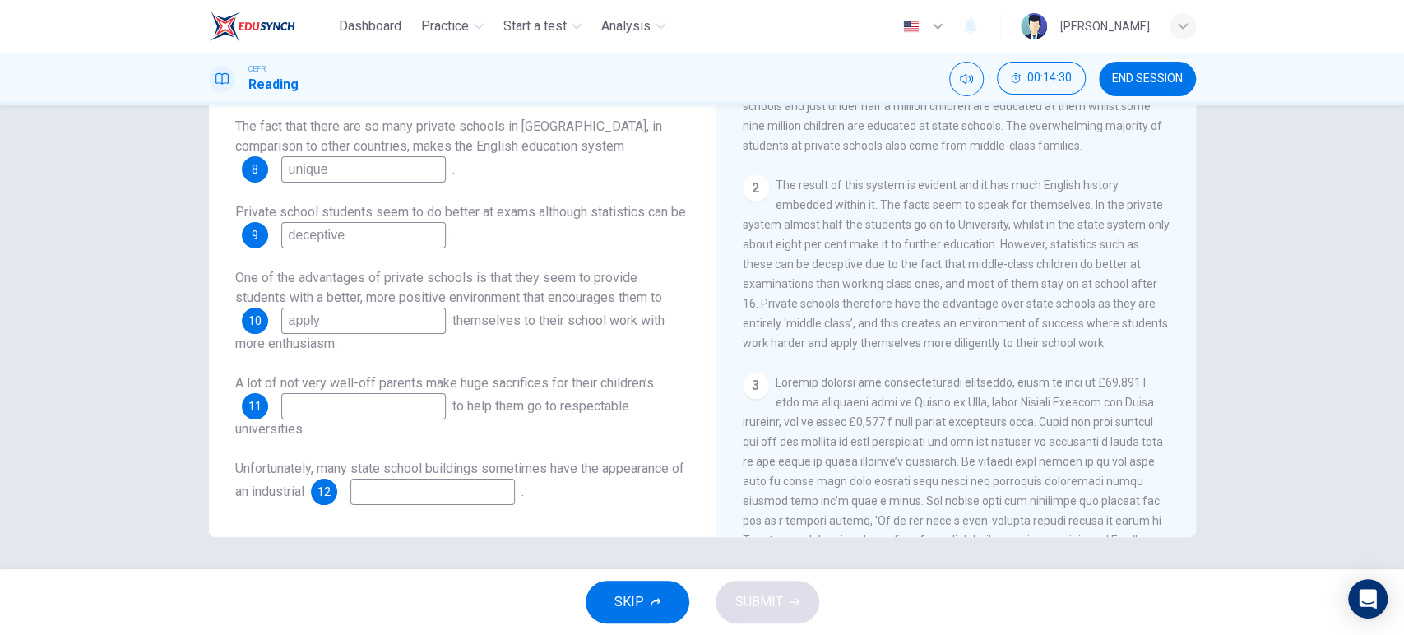
type input "apply"
click at [349, 406] on input at bounding box center [363, 406] width 165 height 26
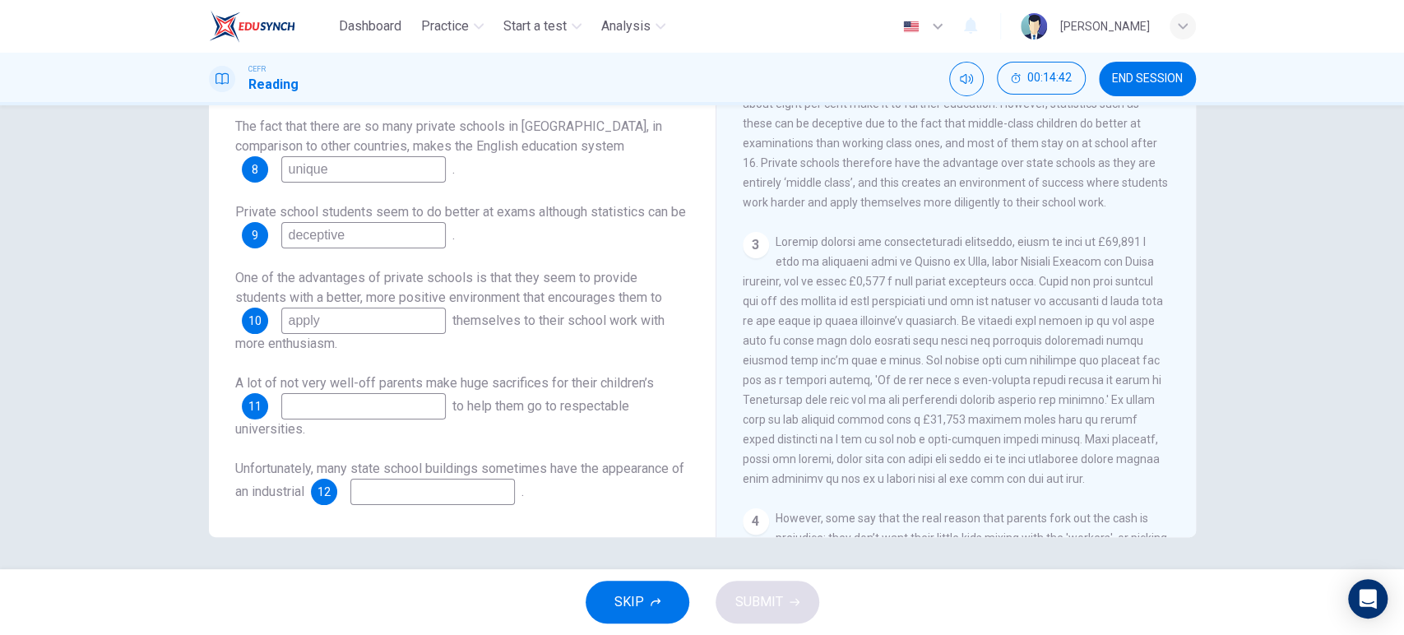
scroll to position [568, 0]
type input "schooling"
click at [378, 499] on input at bounding box center [432, 492] width 165 height 26
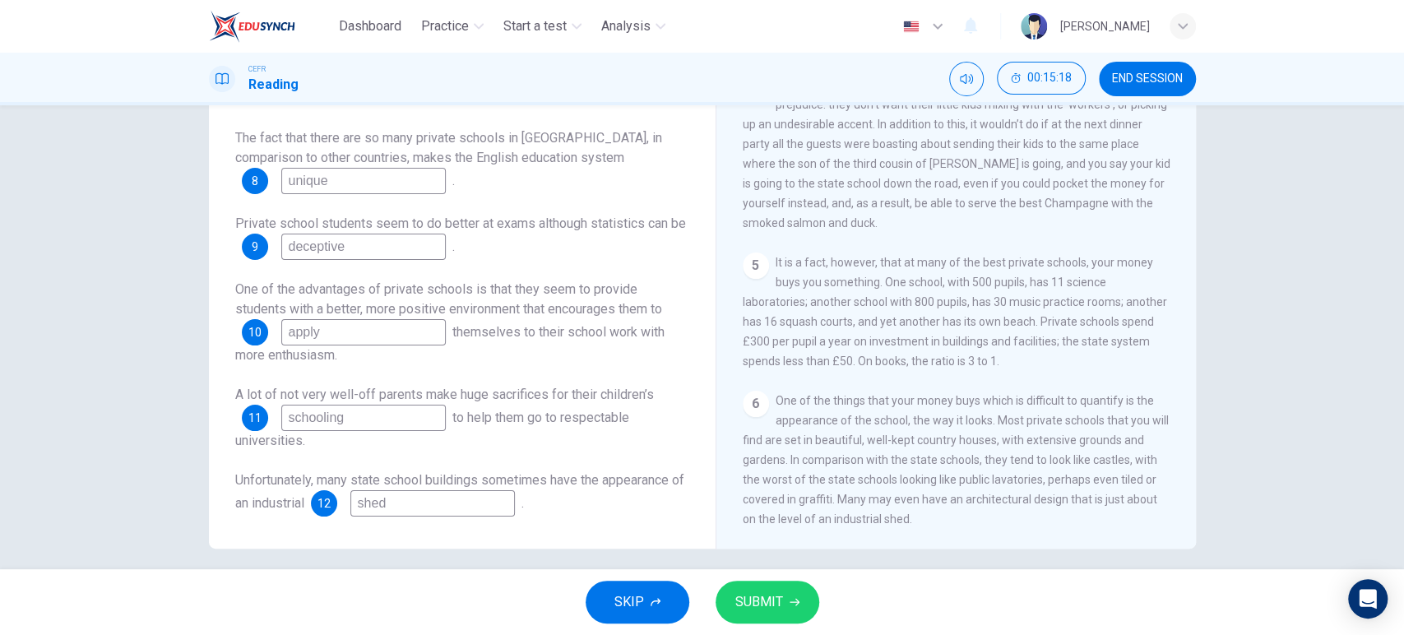
scroll to position [162, 0]
type input "shed"
click at [772, 600] on span "SUBMIT" at bounding box center [759, 602] width 48 height 23
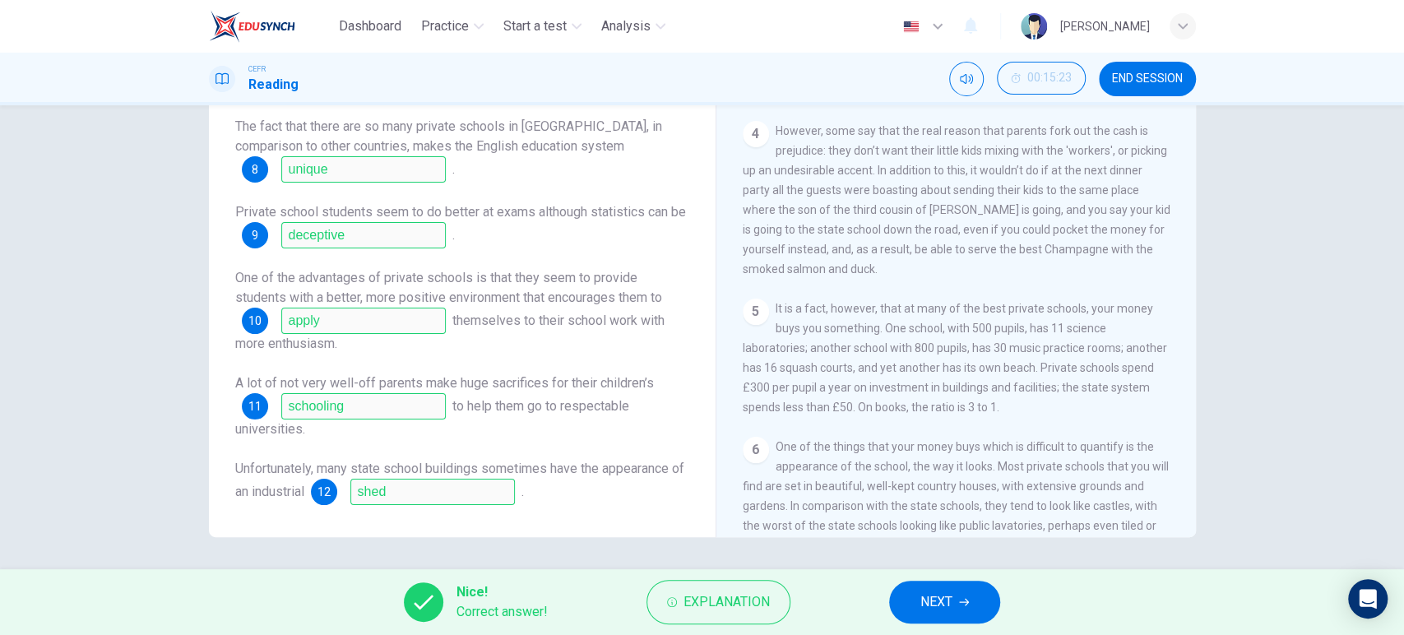
scroll to position [1032, 0]
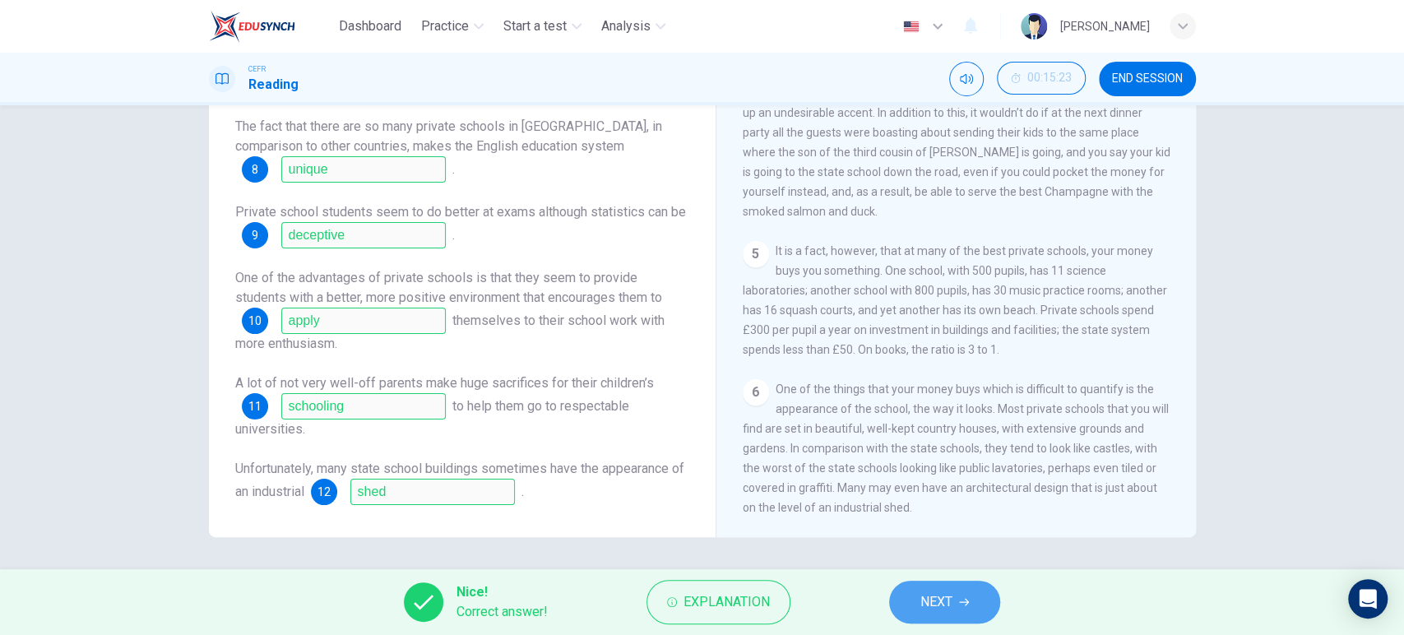
click at [931, 600] on span "NEXT" at bounding box center [936, 602] width 32 height 23
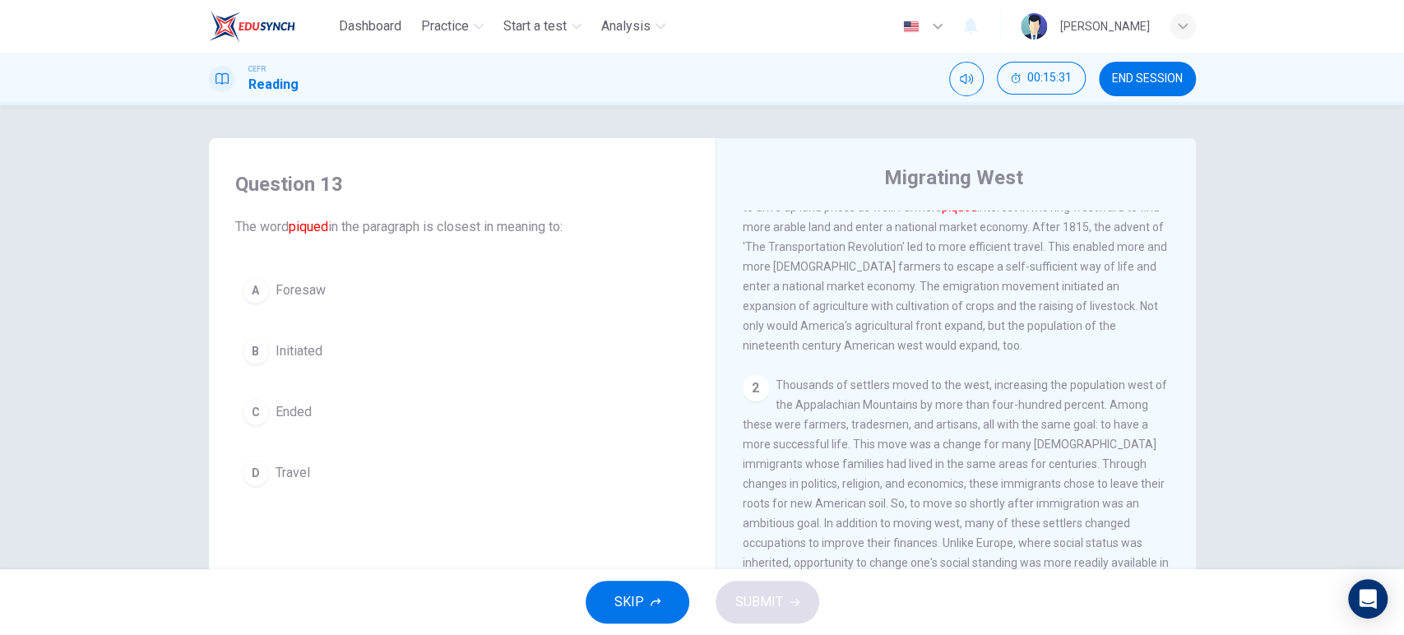
scroll to position [0, 0]
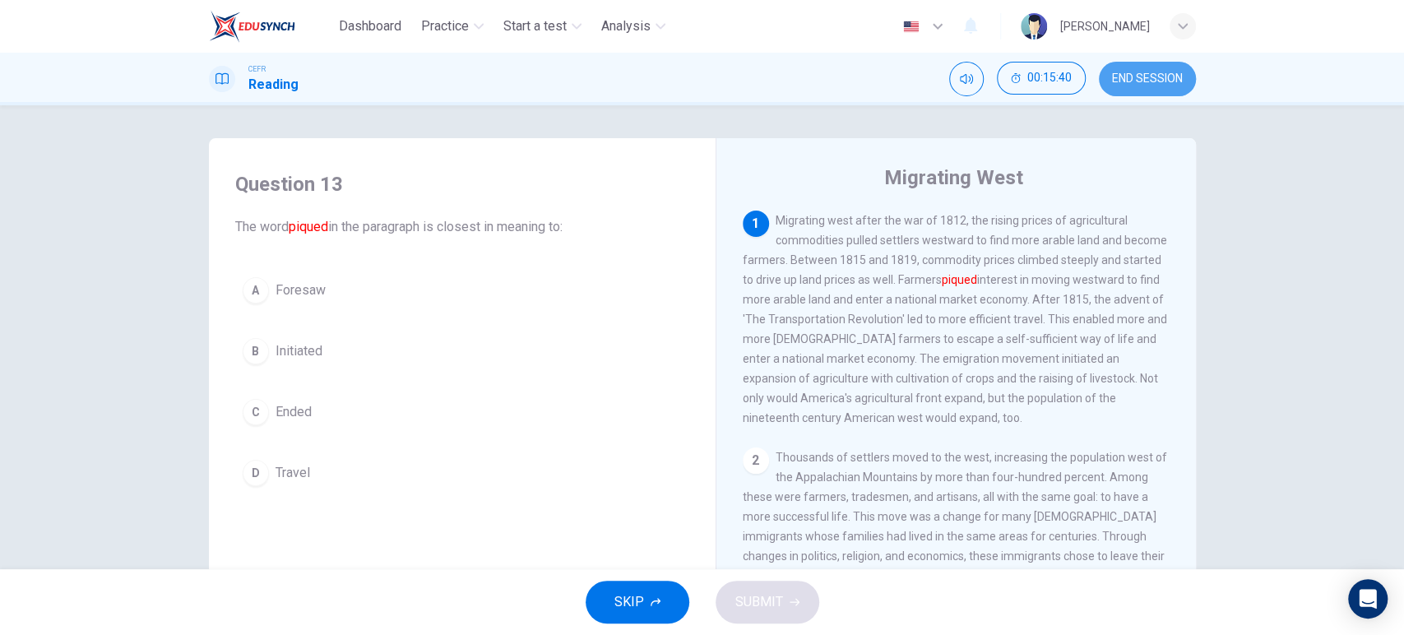
click at [1156, 74] on span "END SESSION" at bounding box center [1147, 78] width 71 height 13
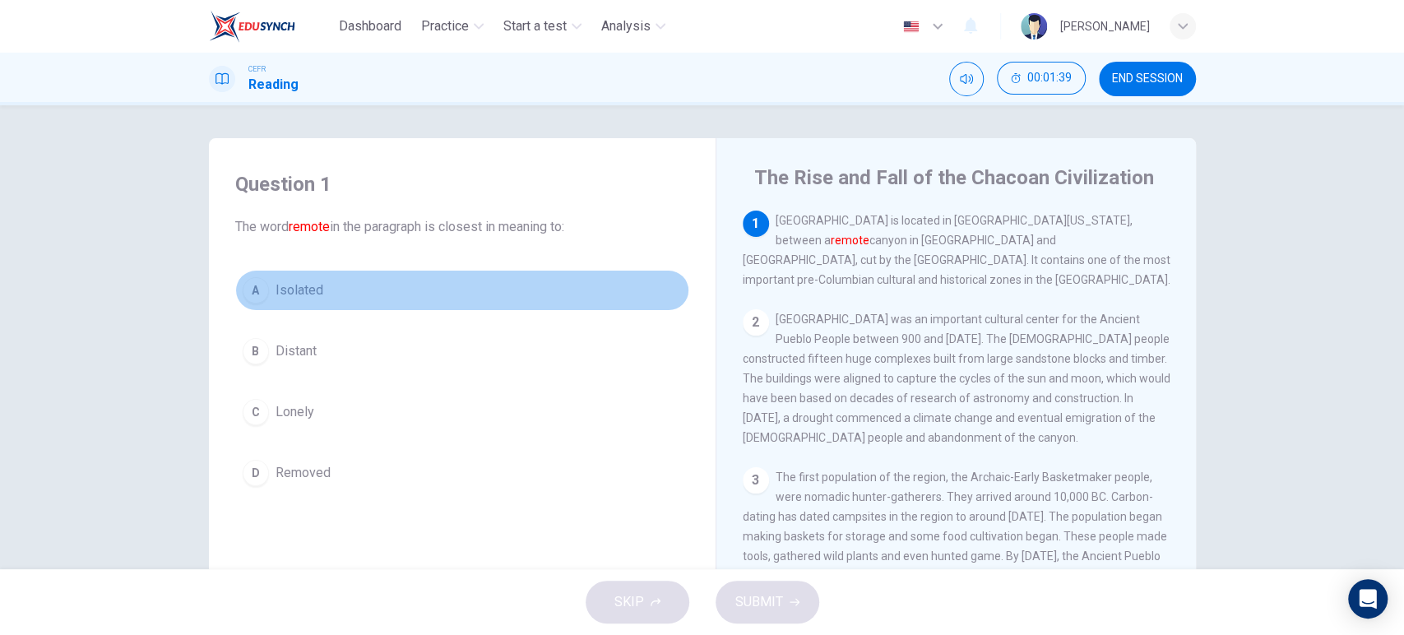
click at [299, 294] on span "Isolated" at bounding box center [300, 291] width 48 height 20
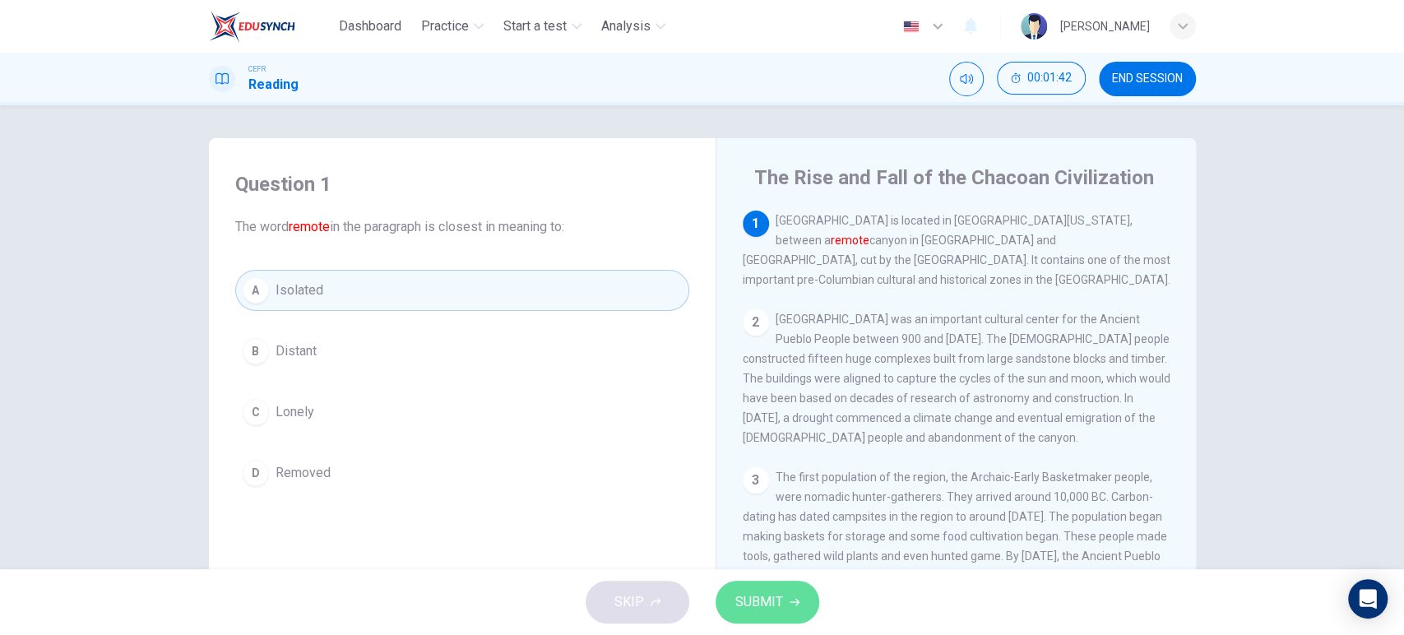
click at [767, 610] on span "SUBMIT" at bounding box center [759, 602] width 48 height 23
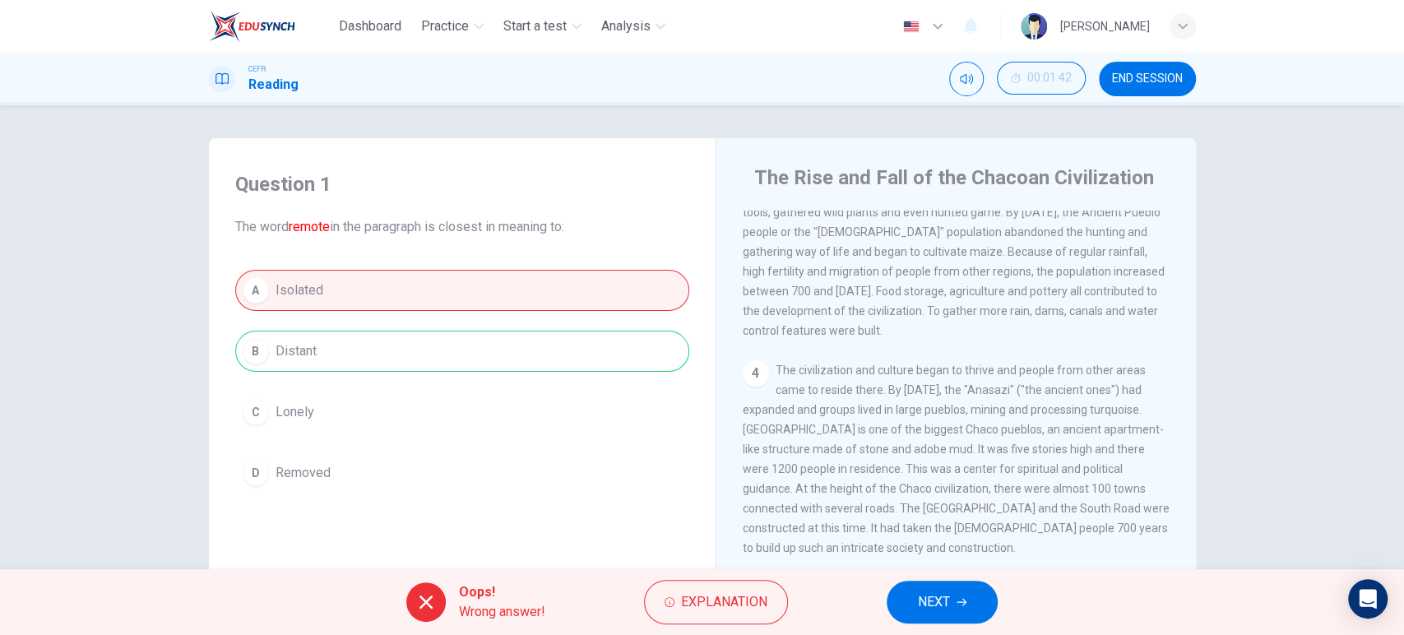
scroll to position [348, 0]
click at [929, 602] on span "NEXT" at bounding box center [934, 602] width 32 height 23
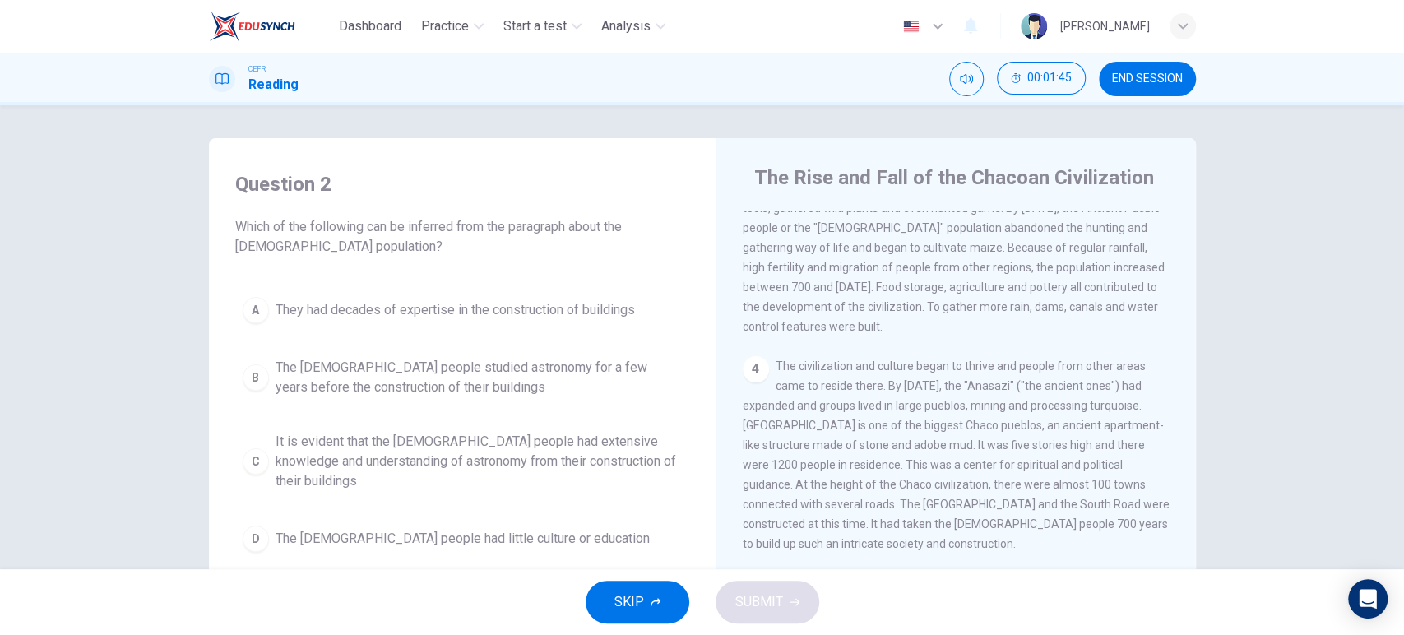
click at [1128, 88] on button "END SESSION" at bounding box center [1147, 79] width 97 height 35
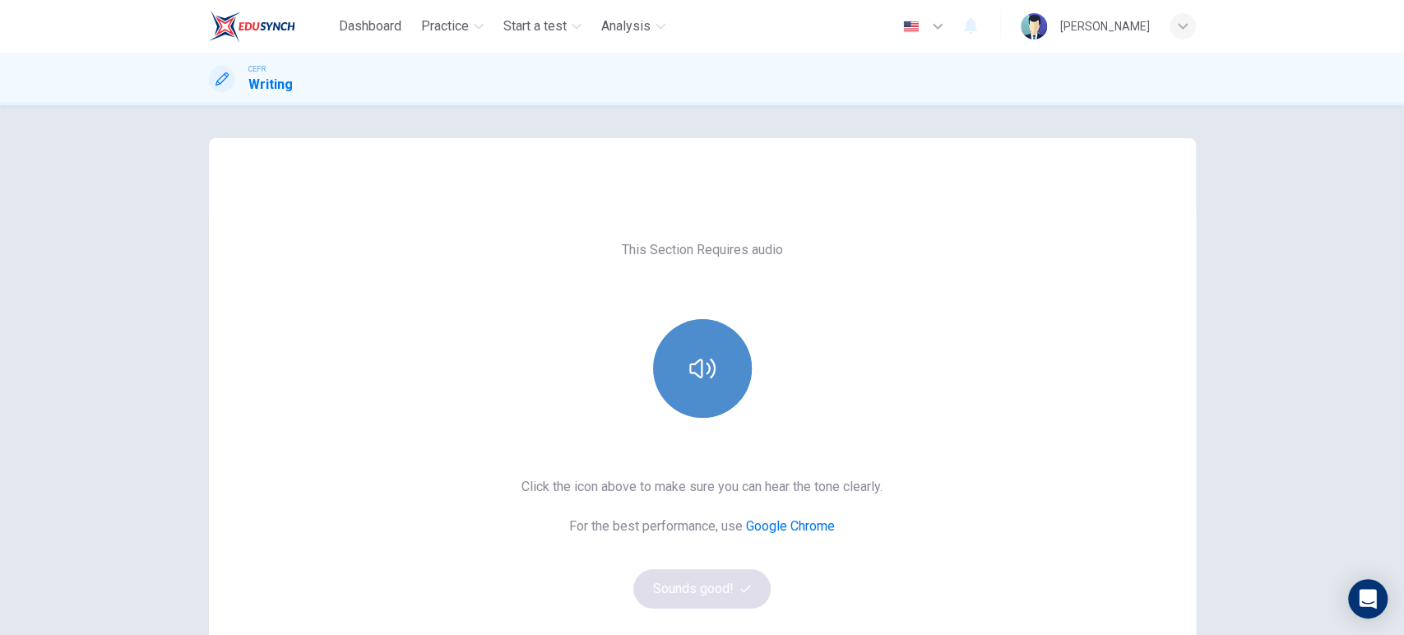
click at [674, 383] on button "button" at bounding box center [702, 368] width 99 height 99
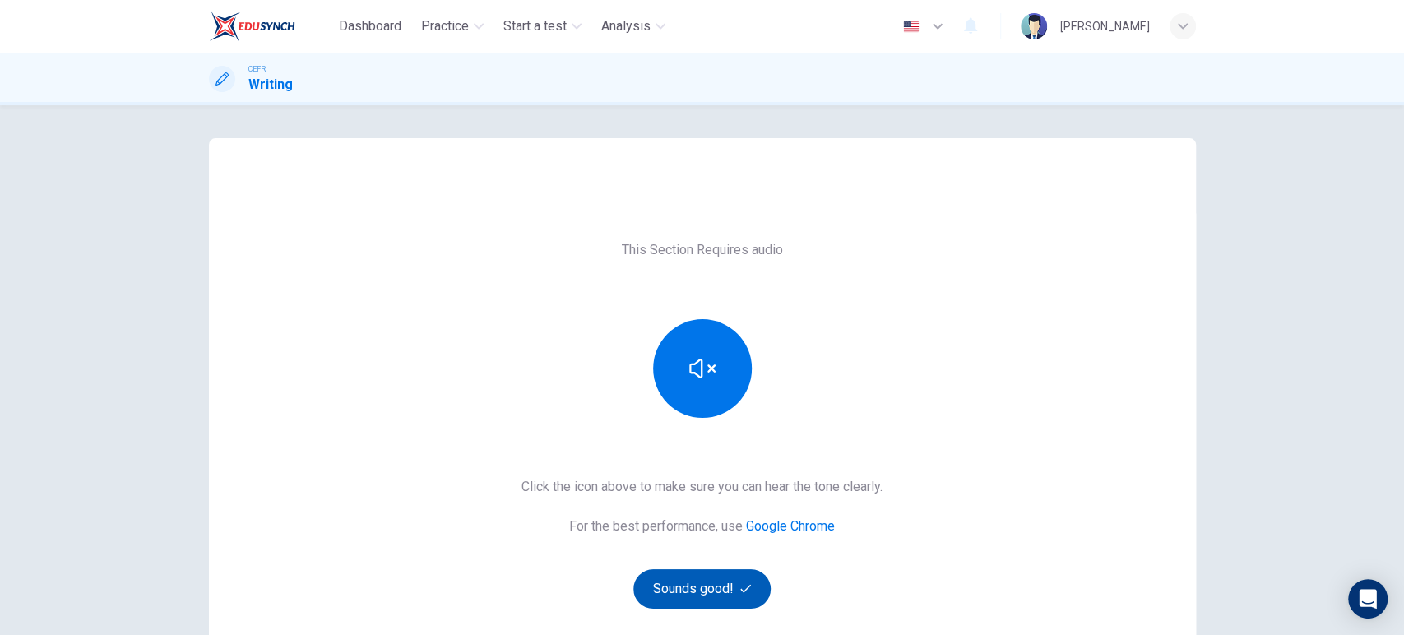
click at [707, 591] on button "Sounds good!" at bounding box center [702, 588] width 138 height 39
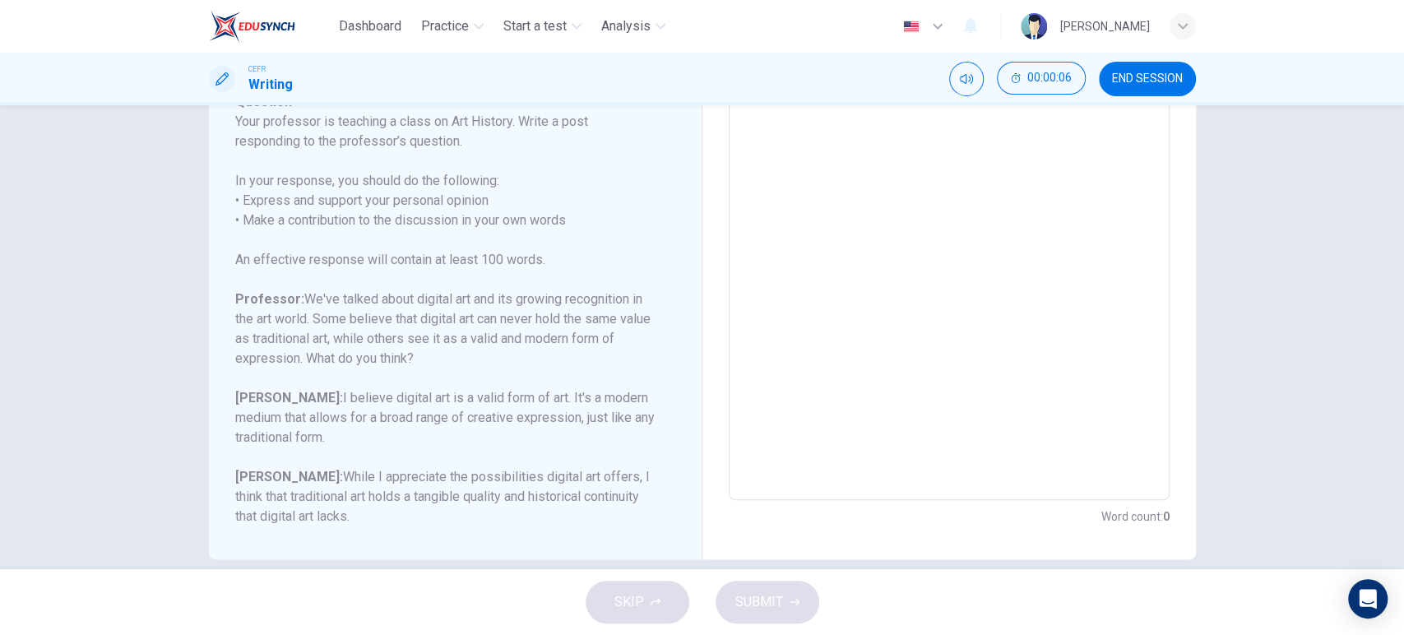
scroll to position [267, 0]
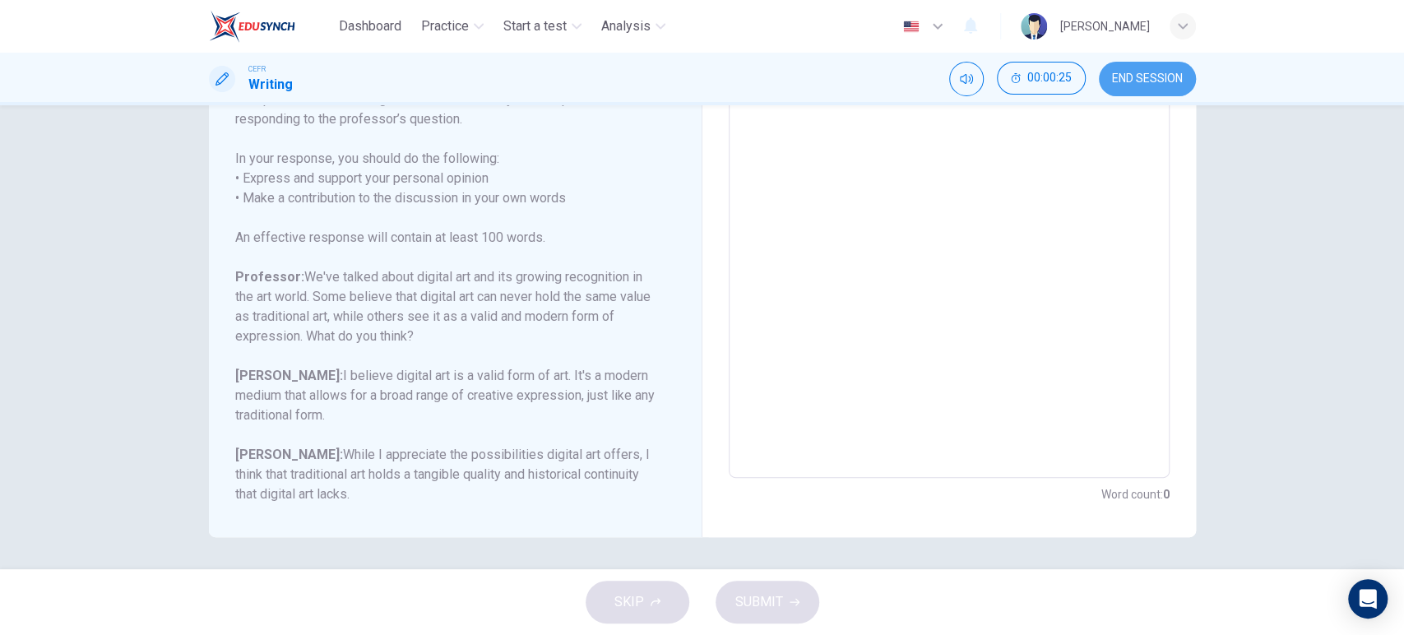
click at [1148, 74] on span "END SESSION" at bounding box center [1147, 78] width 71 height 13
click at [836, 301] on textarea at bounding box center [949, 203] width 418 height 522
click at [838, 228] on textarea at bounding box center [949, 203] width 418 height 522
type textarea "F"
type textarea "x"
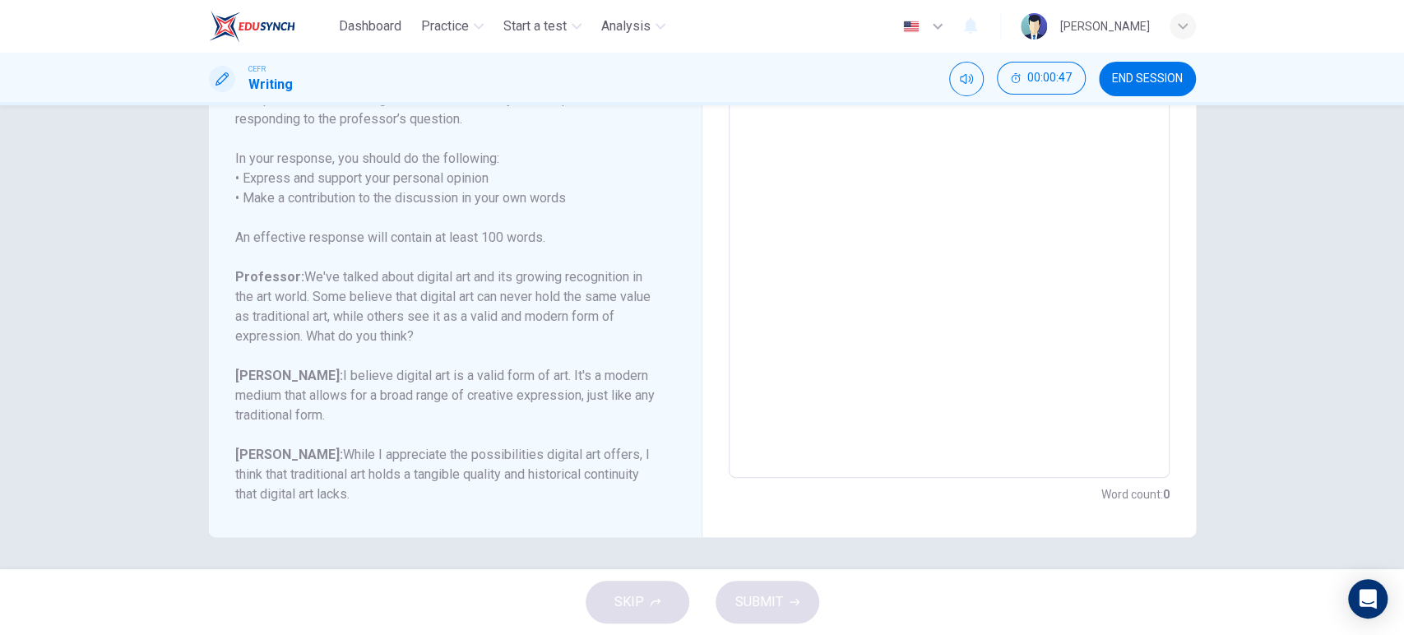
scroll to position [104, 0]
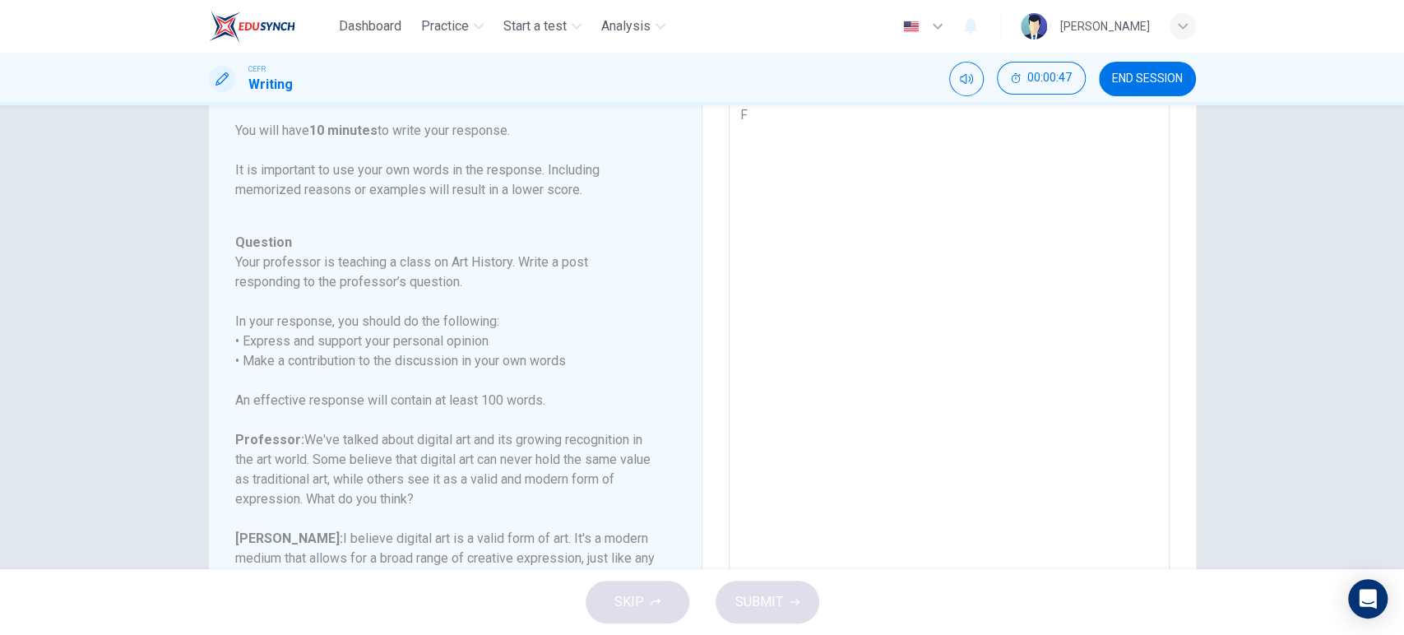
type textarea "Fr"
type textarea "x"
type textarea "Fro"
type textarea "x"
type textarea "From"
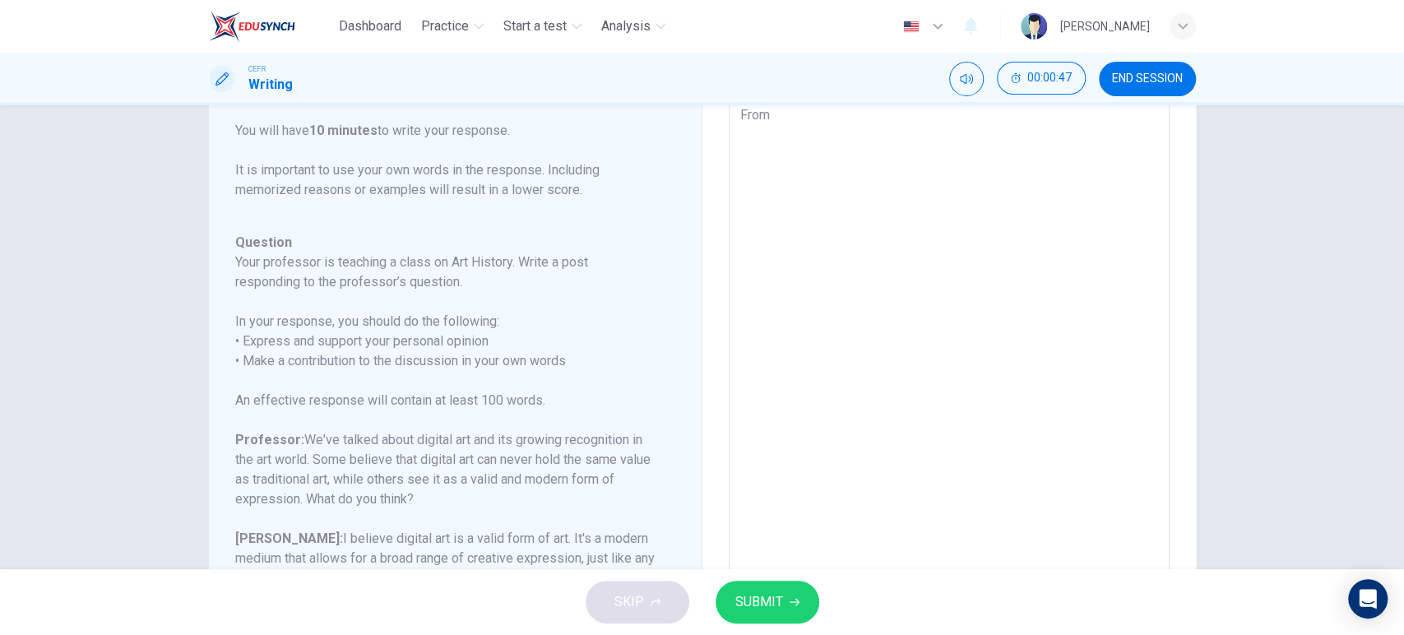
type textarea "x"
type textarea "From"
type textarea "x"
type textarea "From"
type textarea "x"
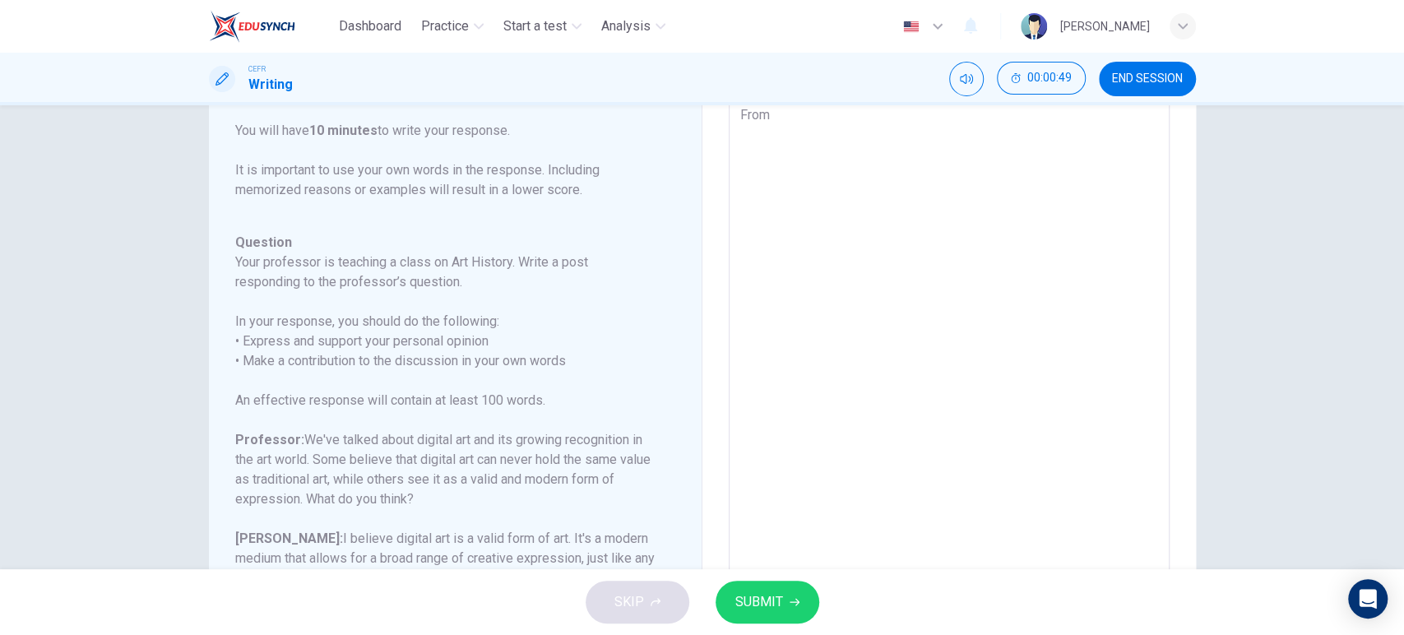
type textarea "Fro"
type textarea "x"
type textarea "Fr"
type textarea "x"
type textarea "F"
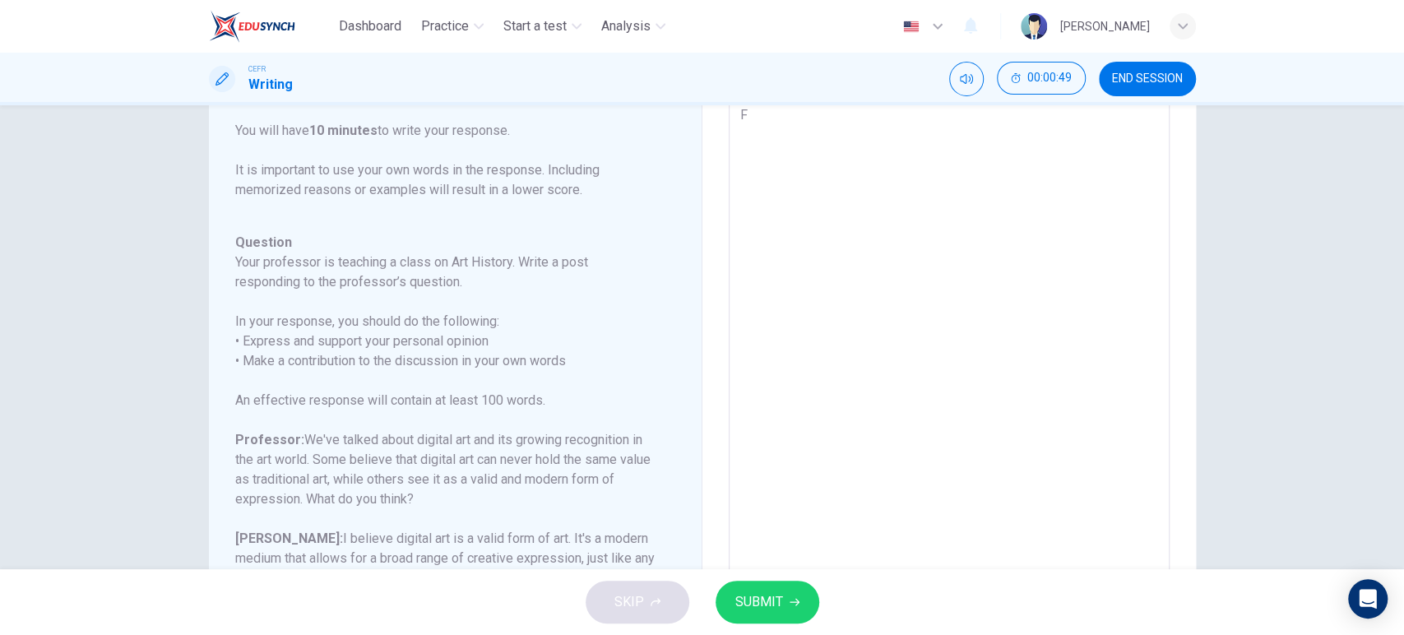
type textarea "x"
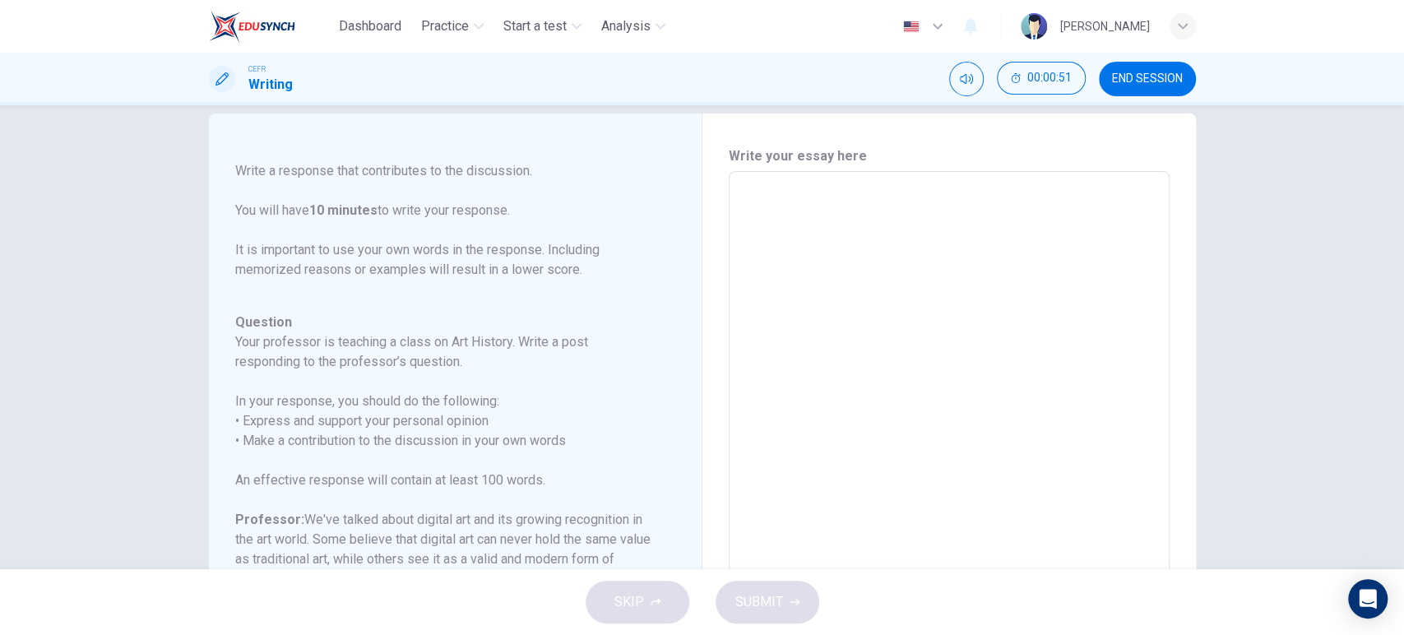
scroll to position [21, 0]
type textarea "F"
type textarea "x"
type textarea "Fr"
type textarea "x"
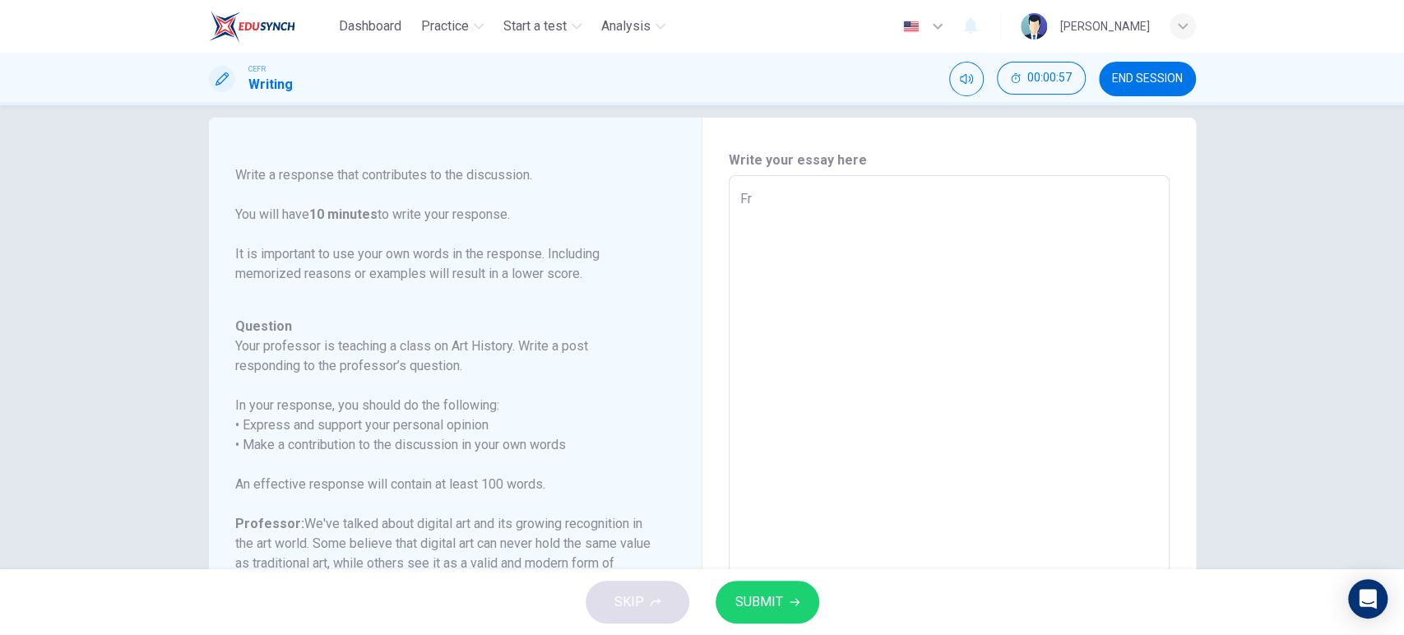
type textarea "Fro"
type textarea "x"
type textarea "From"
type textarea "x"
type textarea "From"
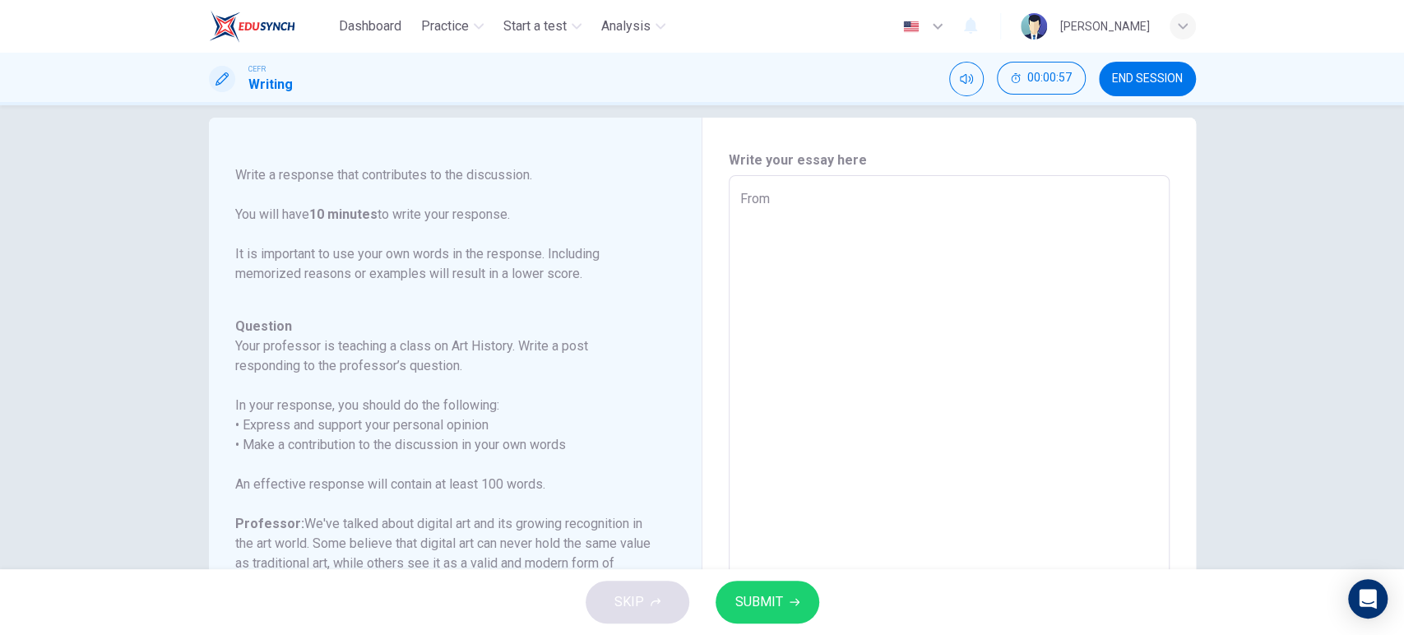
type textarea "x"
type textarea "From m"
type textarea "x"
type textarea "From my"
type textarea "x"
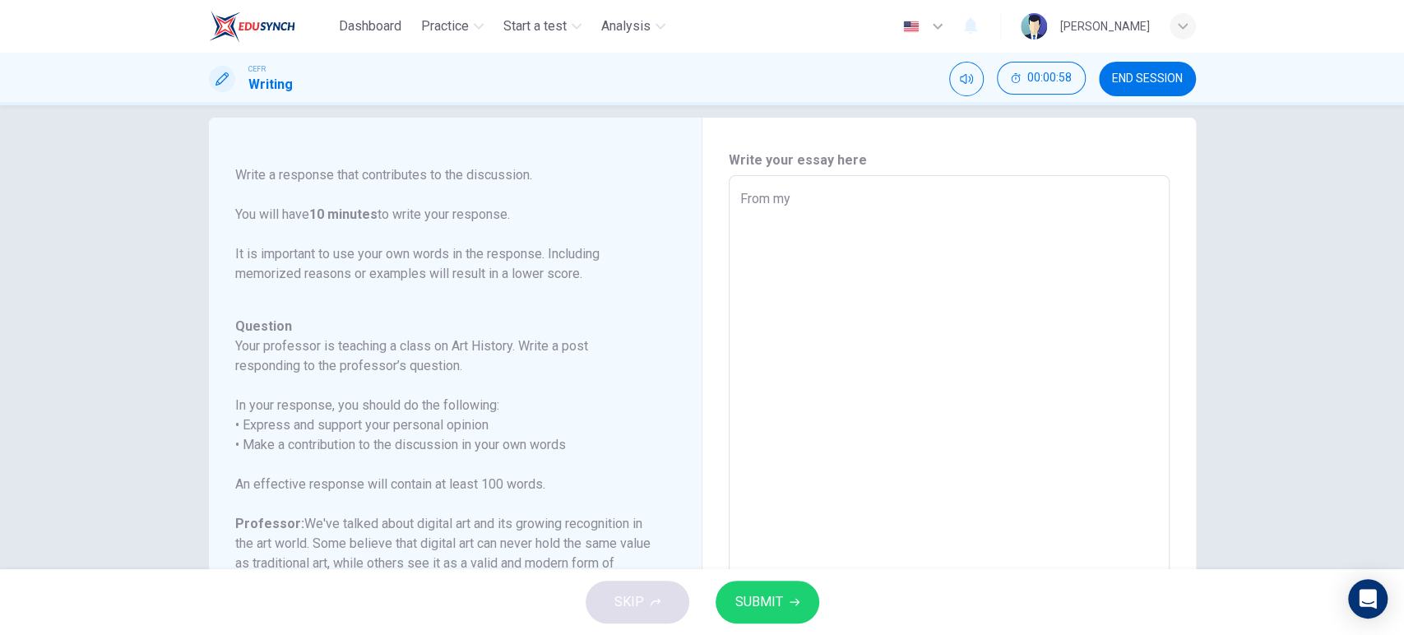
type textarea "From my"
type textarea "x"
type textarea "From my p"
type textarea "x"
type textarea "From my pe"
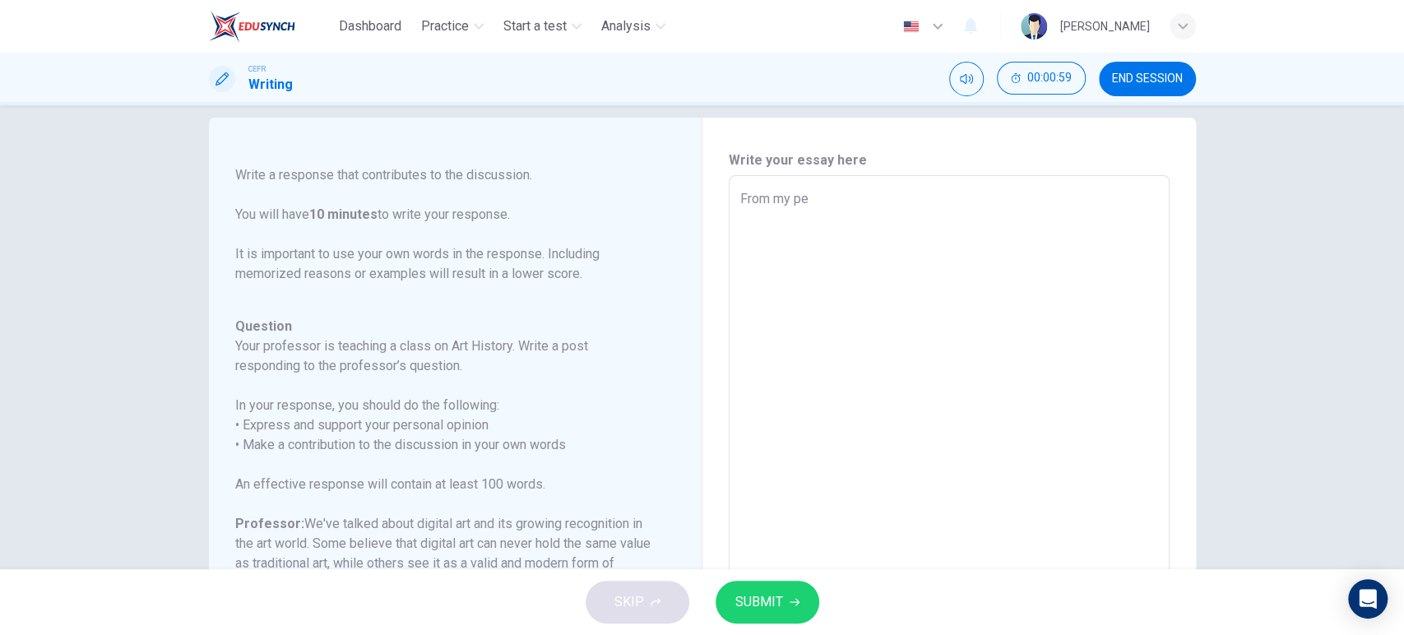
type textarea "x"
type textarea "From my per"
type textarea "x"
type textarea "From my pers"
type textarea "x"
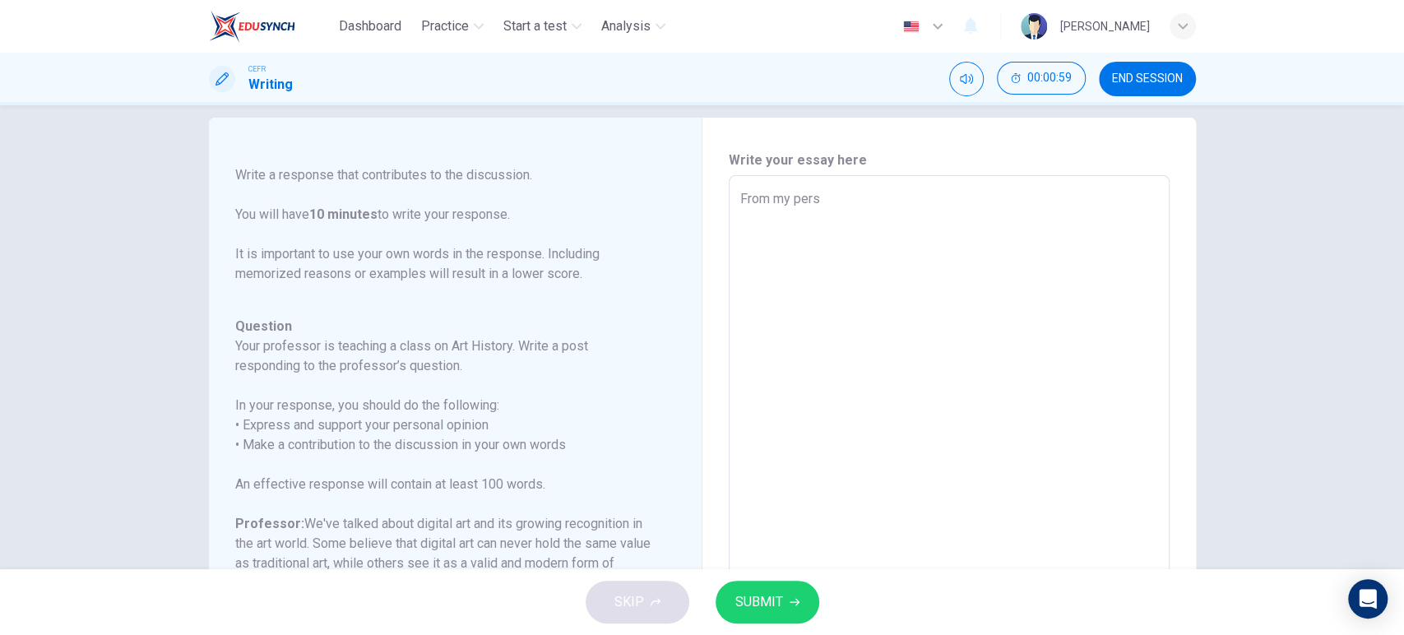
type textarea "From my persp"
type textarea "x"
type textarea "From my perspe"
type textarea "x"
type textarea "From my perspec"
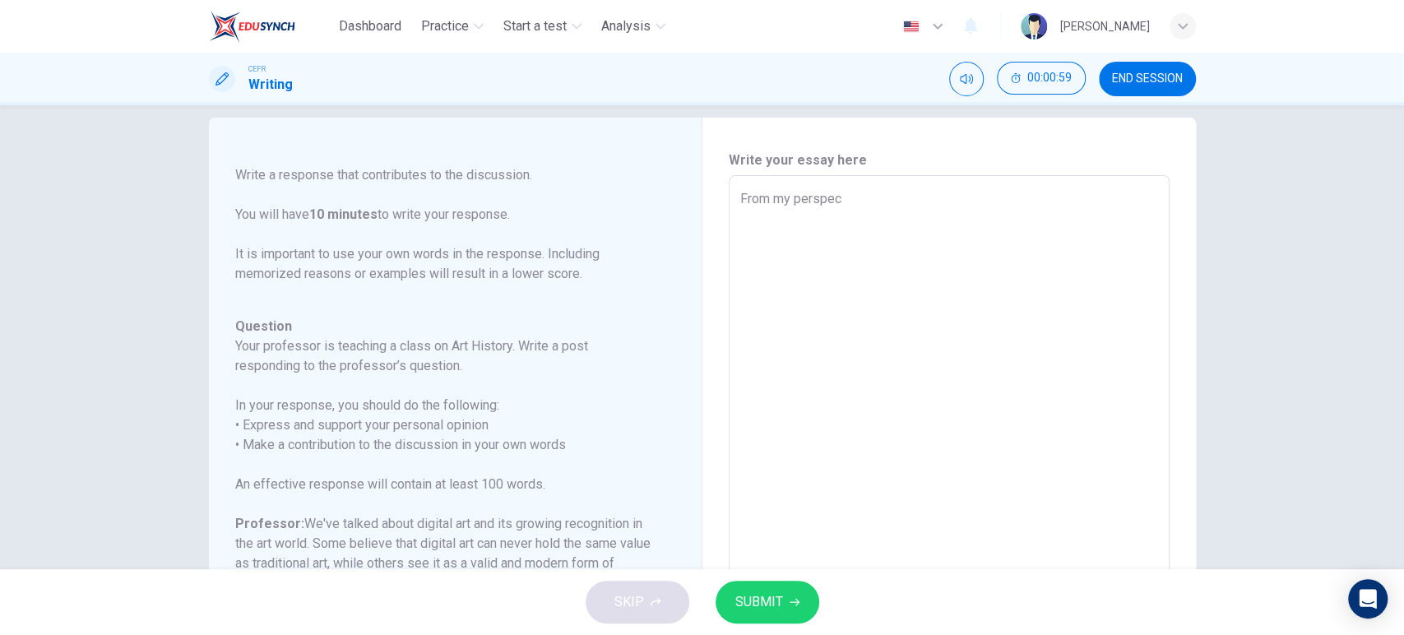
type textarea "x"
type textarea "From my perspect"
type textarea "x"
type textarea "From my perspecti"
type textarea "x"
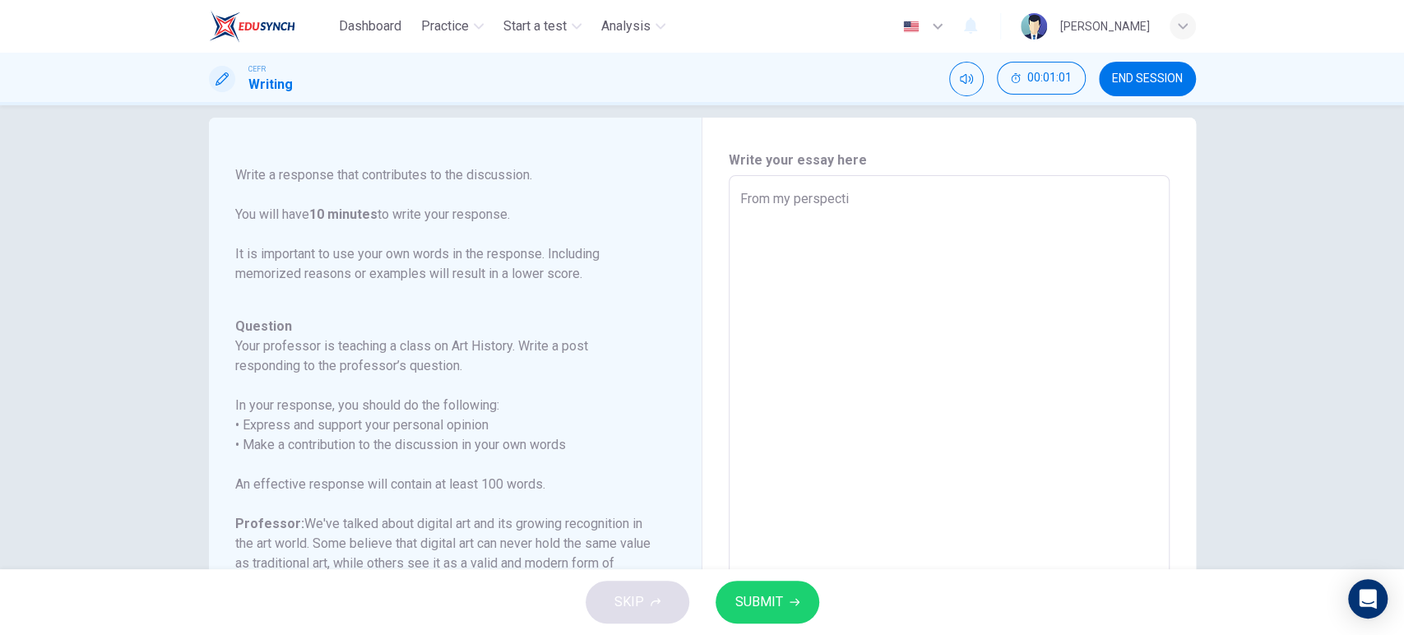
type textarea "From my perspectiv"
type textarea "x"
type textarea "From my perspective"
type textarea "x"
type textarea "From my perspective,"
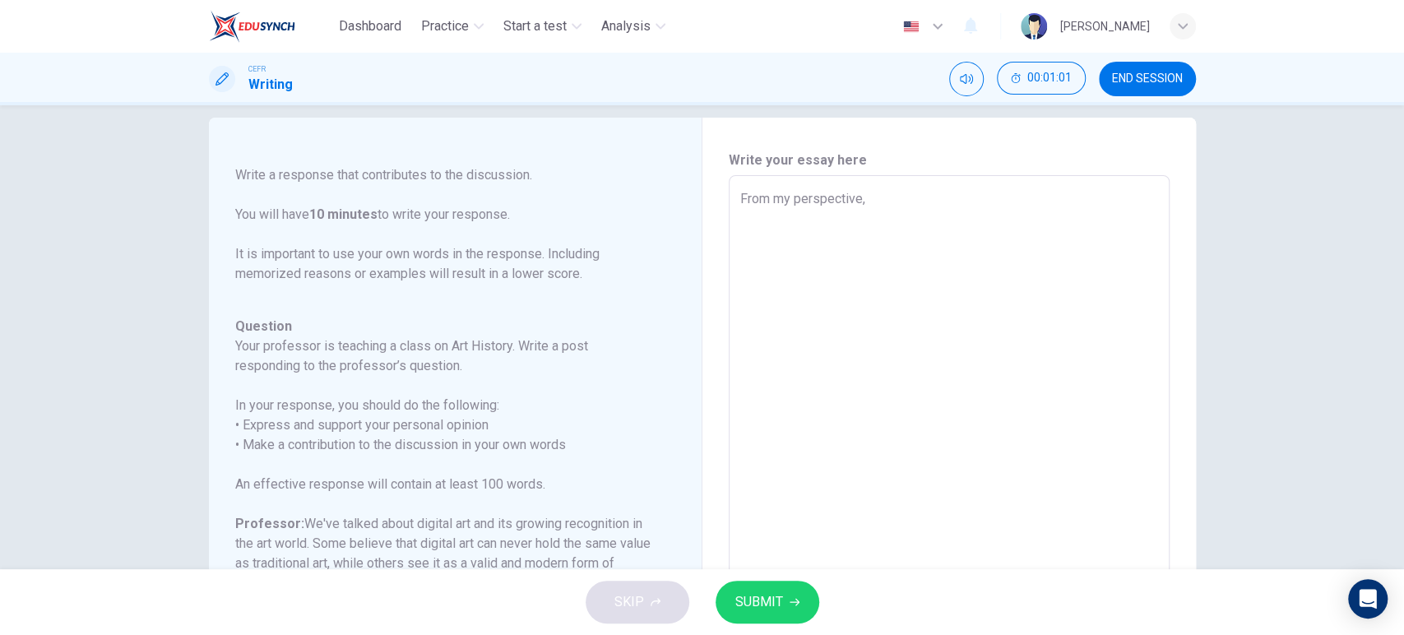
type textarea "x"
type textarea "From my perspective,"
type textarea "x"
type textarea "From my perspective, d"
type textarea "x"
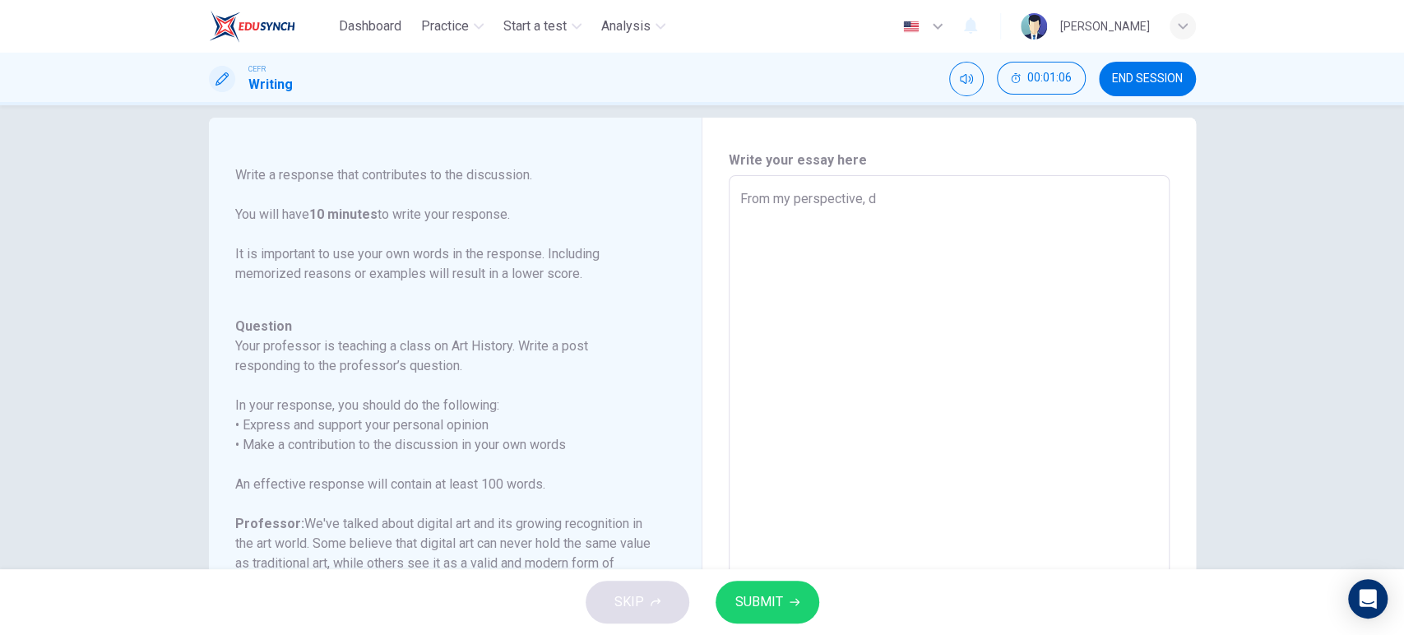
type textarea "From my perspective, di"
type textarea "x"
type textarea "From my perspective, dig"
type textarea "x"
type textarea "From my perspective, digi"
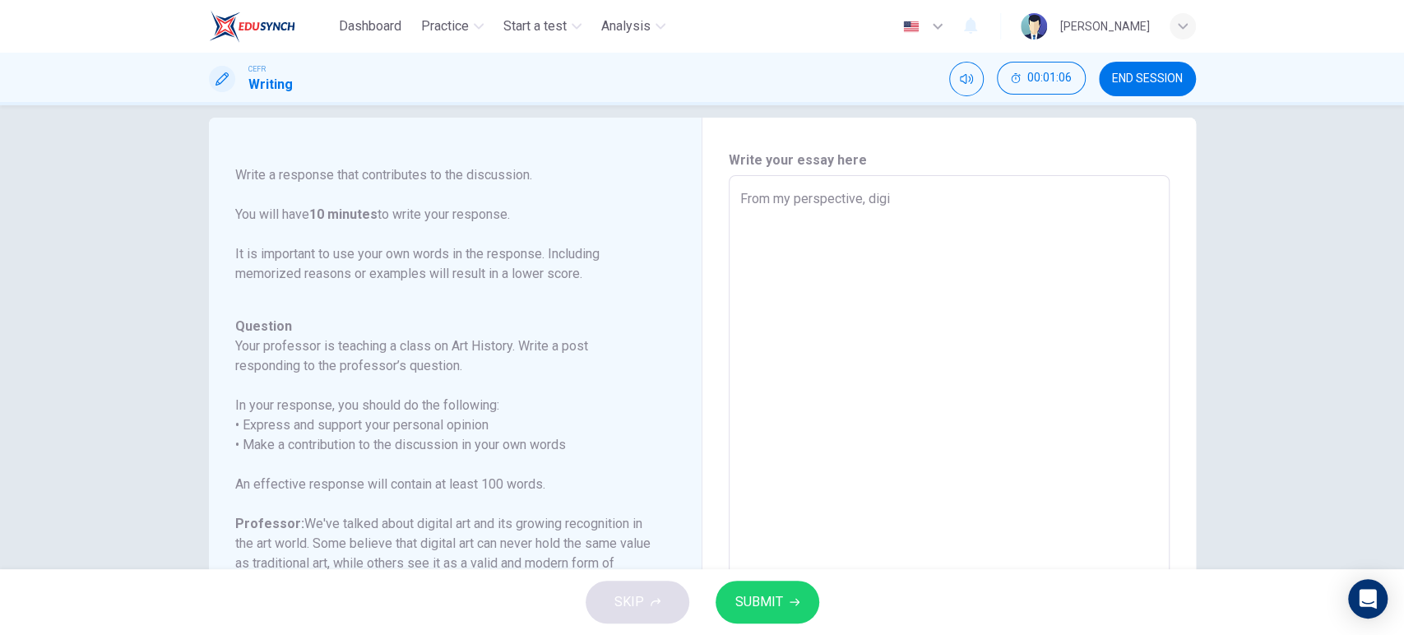
type textarea "x"
type textarea "From my perspective, dig"
type textarea "x"
type textarea "From my perspective, di"
type textarea "x"
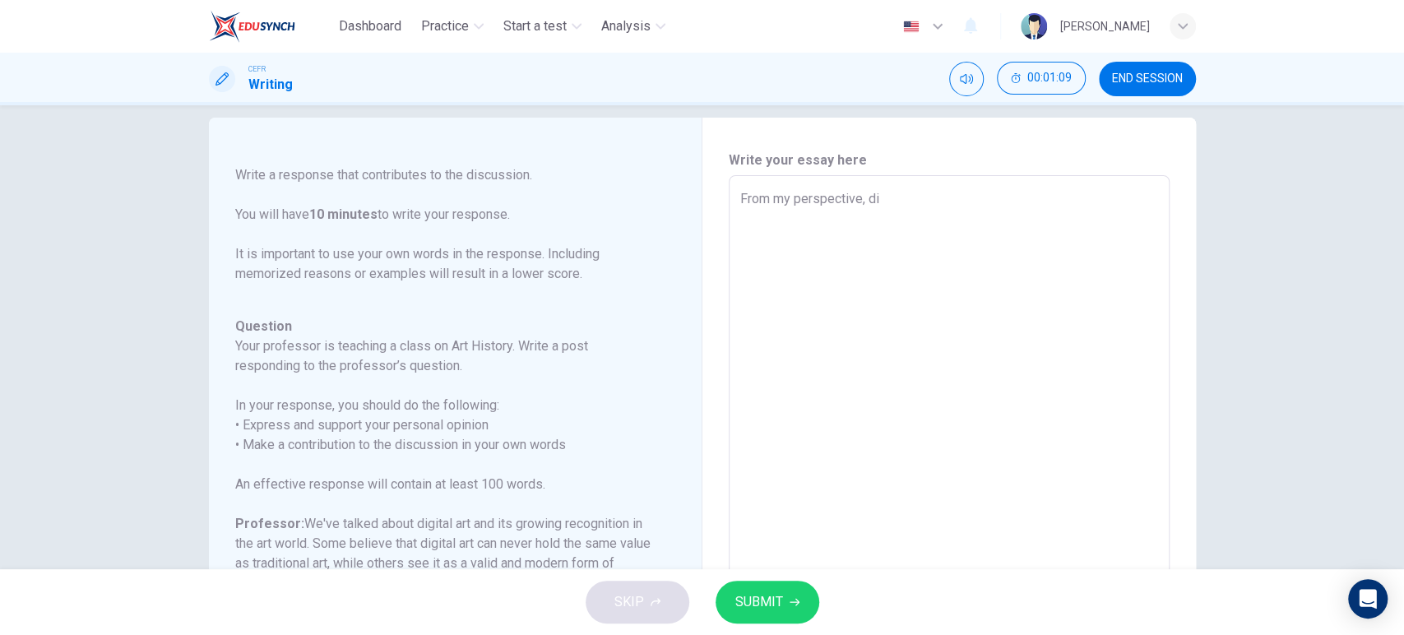
type textarea "From my perspective, d"
type textarea "x"
type textarea "From my perspective,"
type textarea "x"
type textarea "From my perspective, d"
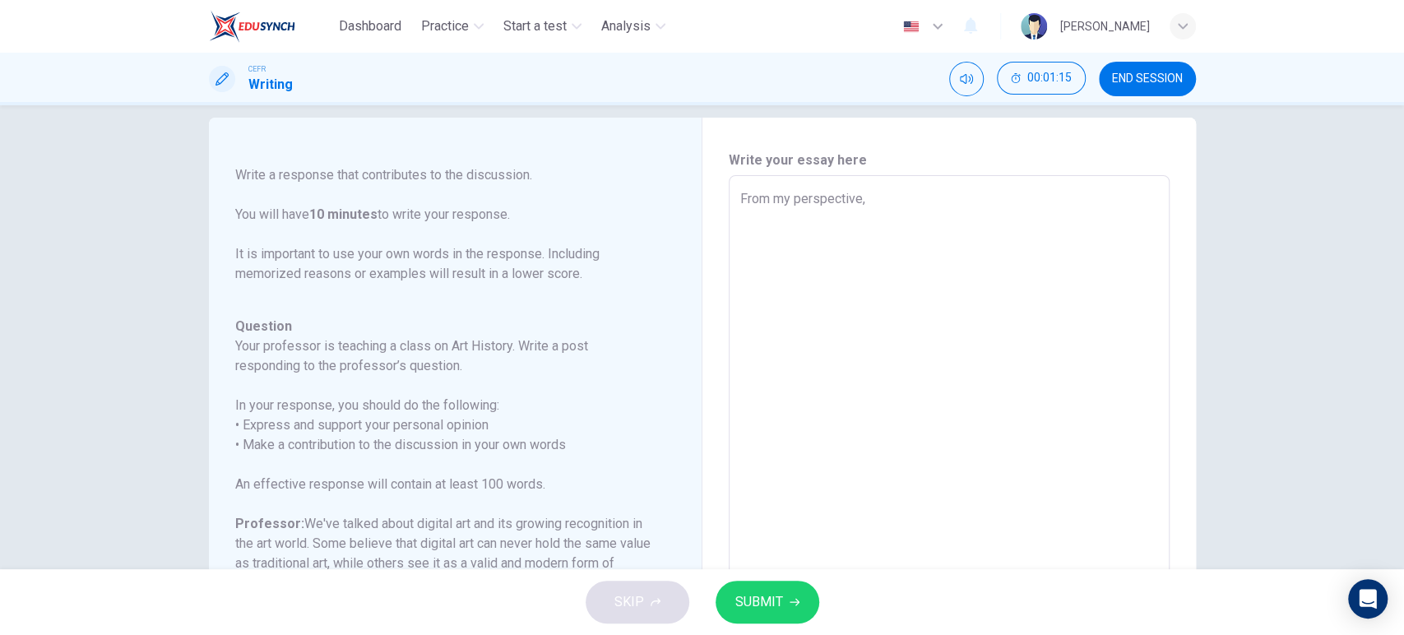
type textarea "x"
type textarea "From my perspective, di"
type textarea "x"
type textarea "From my perspective, dig"
type textarea "x"
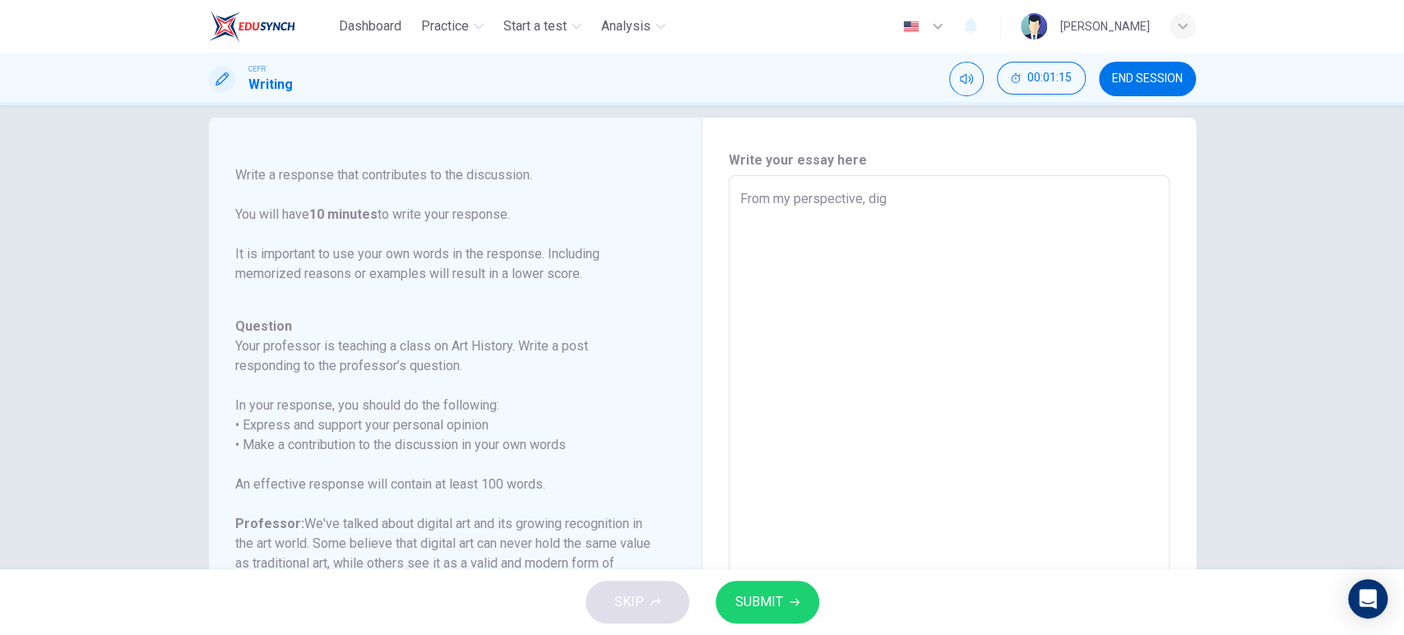
type textarea "From my perspective, digi"
type textarea "x"
type textarea "From my perspective, digit"
type textarea "x"
type textarea "From my perspective, digit;"
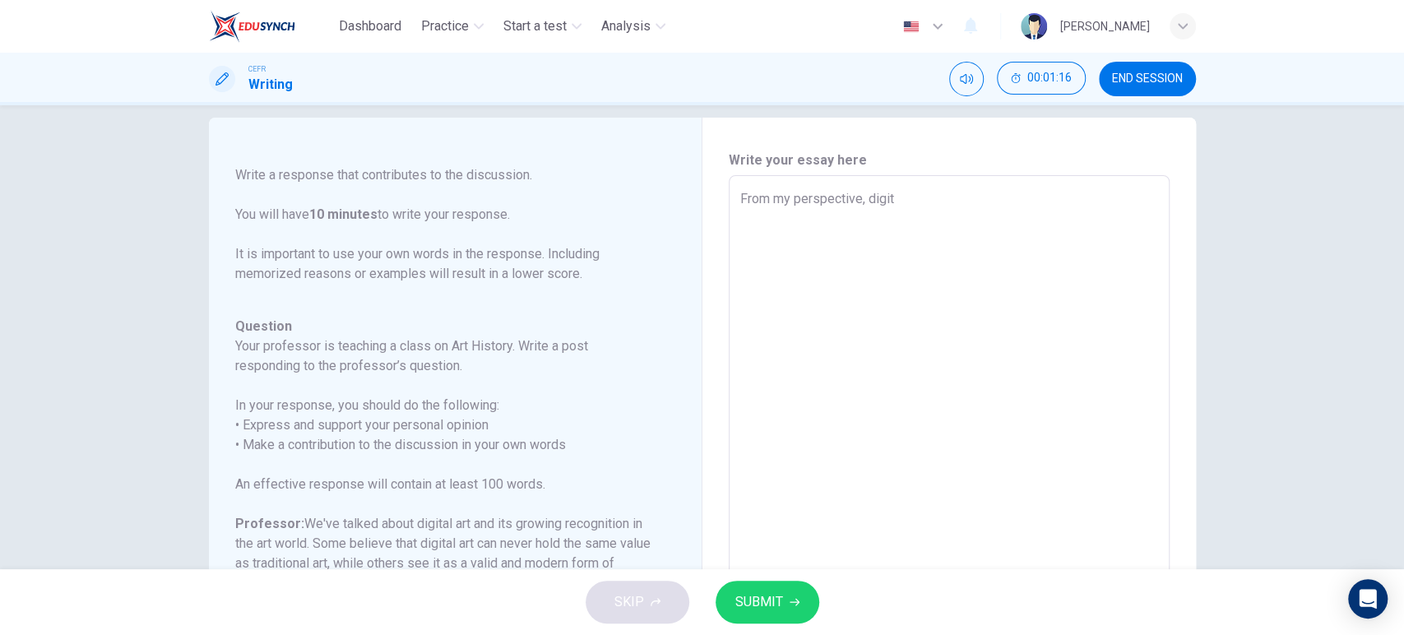
type textarea "x"
type textarea "From my perspective, digit"
type textarea "x"
type textarea "From my perspective, digita"
type textarea "x"
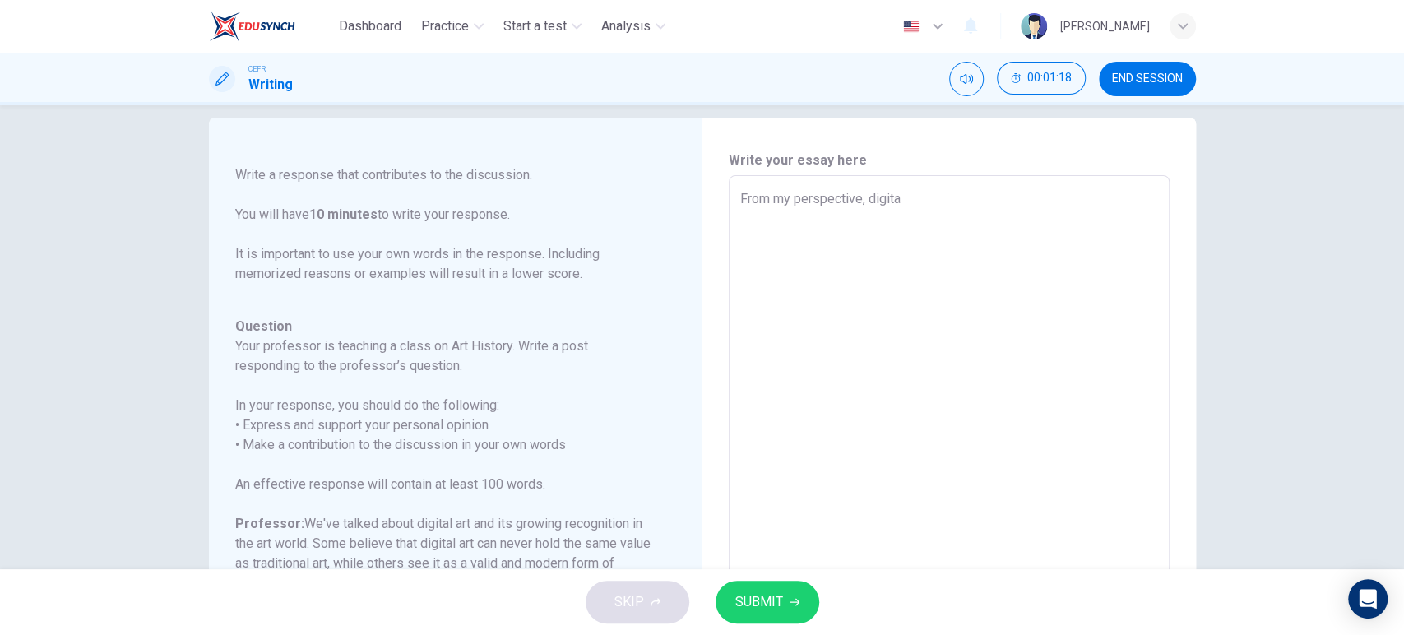
type textarea "From my perspective, digital"
type textarea "x"
type textarea "From my perspective, digital"
type textarea "x"
type textarea "From my perspective, digital a"
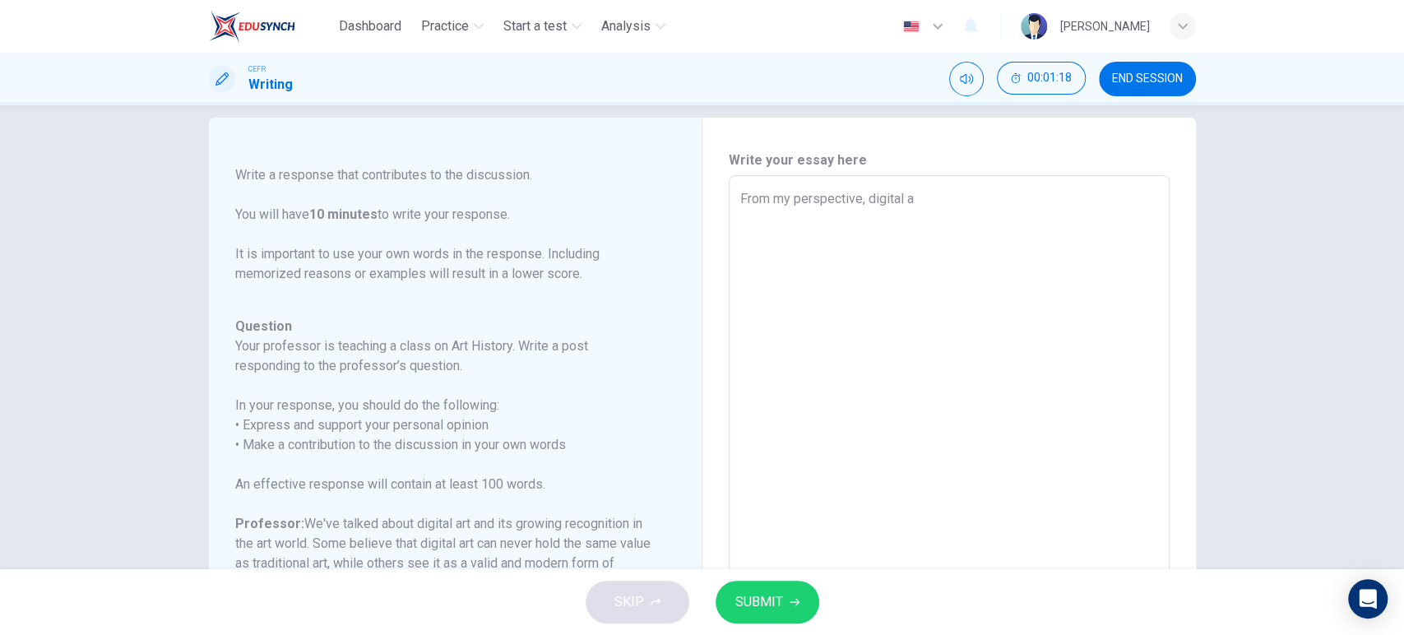
type textarea "x"
type textarea "From my perspective, digital ar"
type textarea "x"
type textarea "From my perspective, digital art"
type textarea "x"
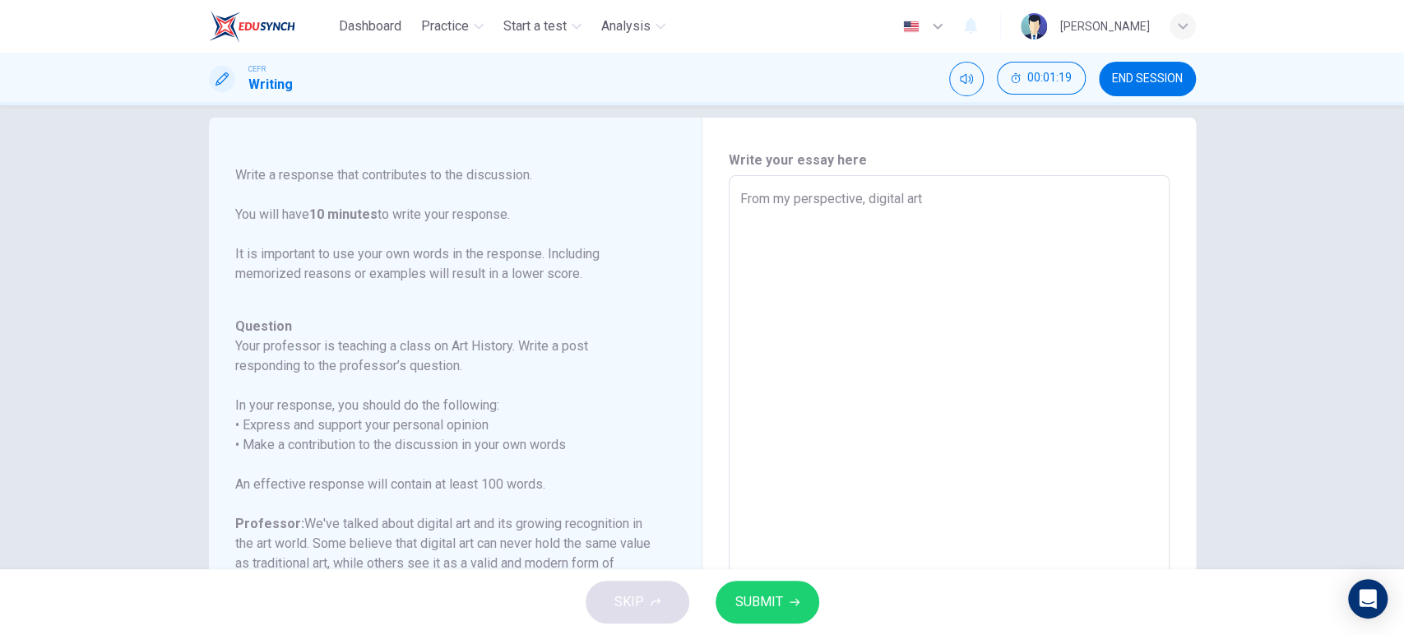
type textarea "From my perspective, digital arts"
type textarea "x"
type textarea "From my perspective, digital arts"
type textarea "x"
type textarea "From my perspective, digital arts"
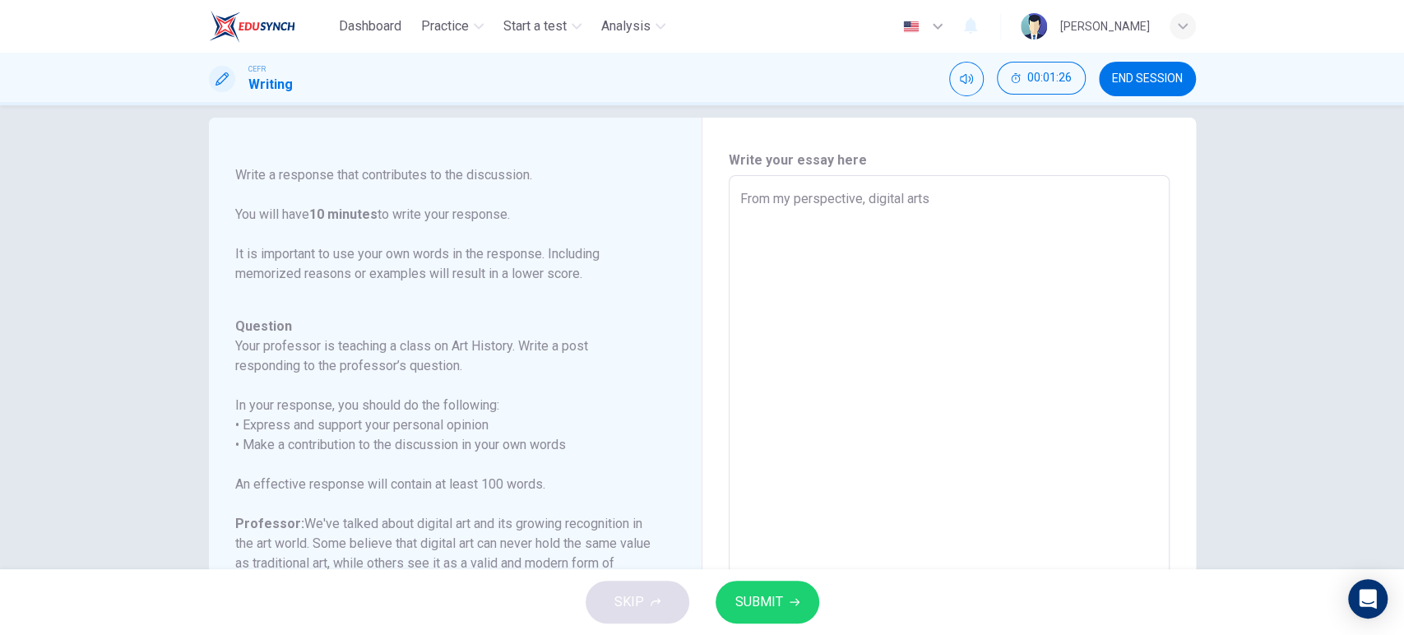
type textarea "x"
type textarea "From my perspective, digital a"
type textarea "x"
type textarea "From my perspective, digital"
type textarea "x"
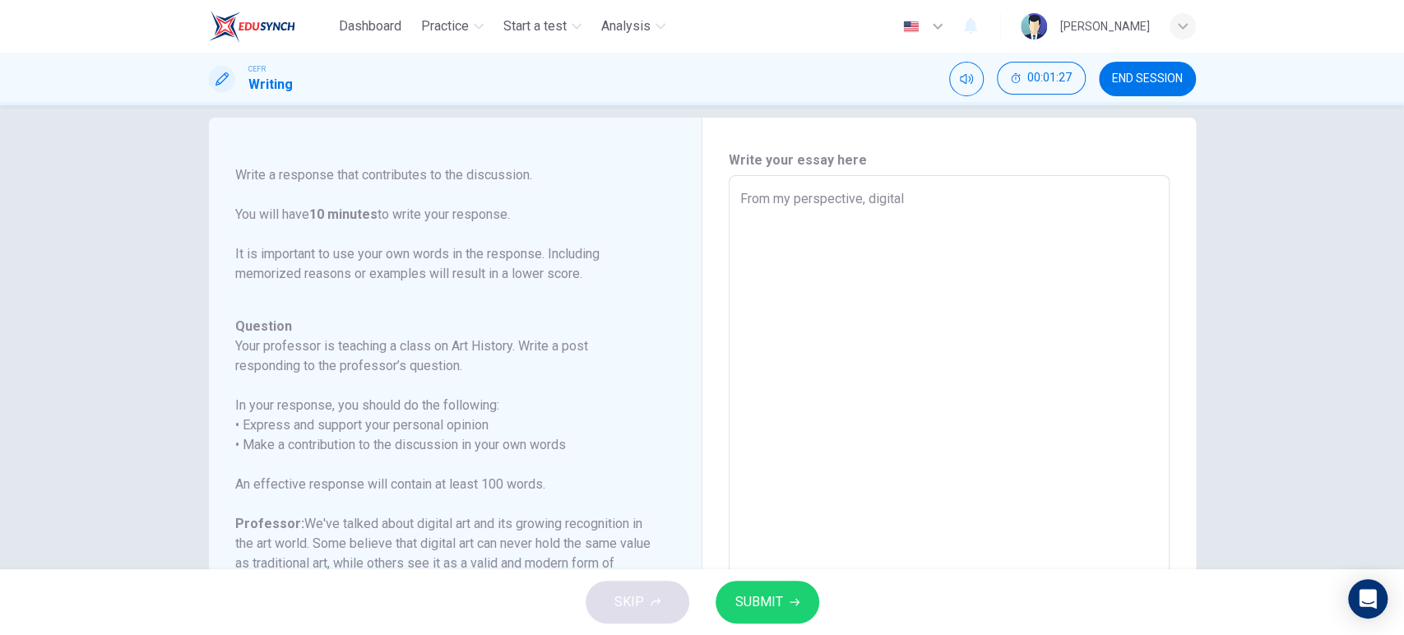
type textarea "From my perspective, digita"
type textarea "x"
type textarea "From my perspective, digi"
type textarea "x"
type textarea "From my perspective, di"
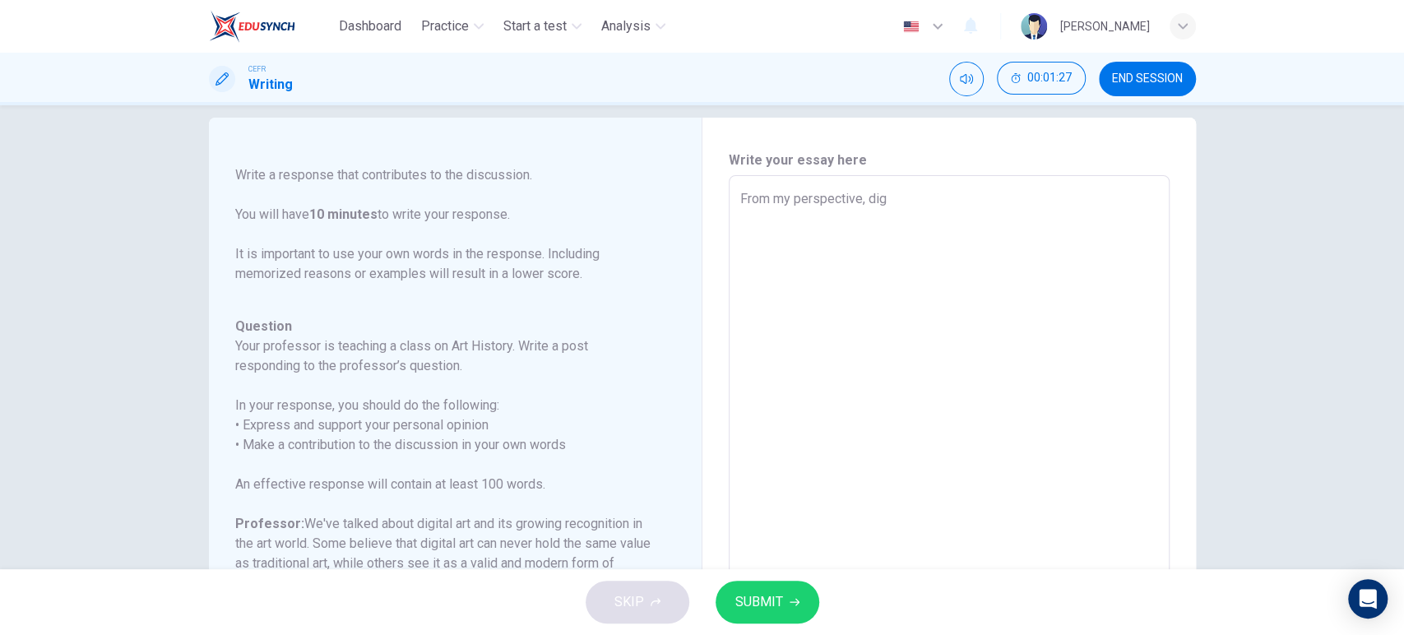
type textarea "x"
type textarea "From my perspective,"
type textarea "x"
type textarea "From my perspective"
type textarea "x"
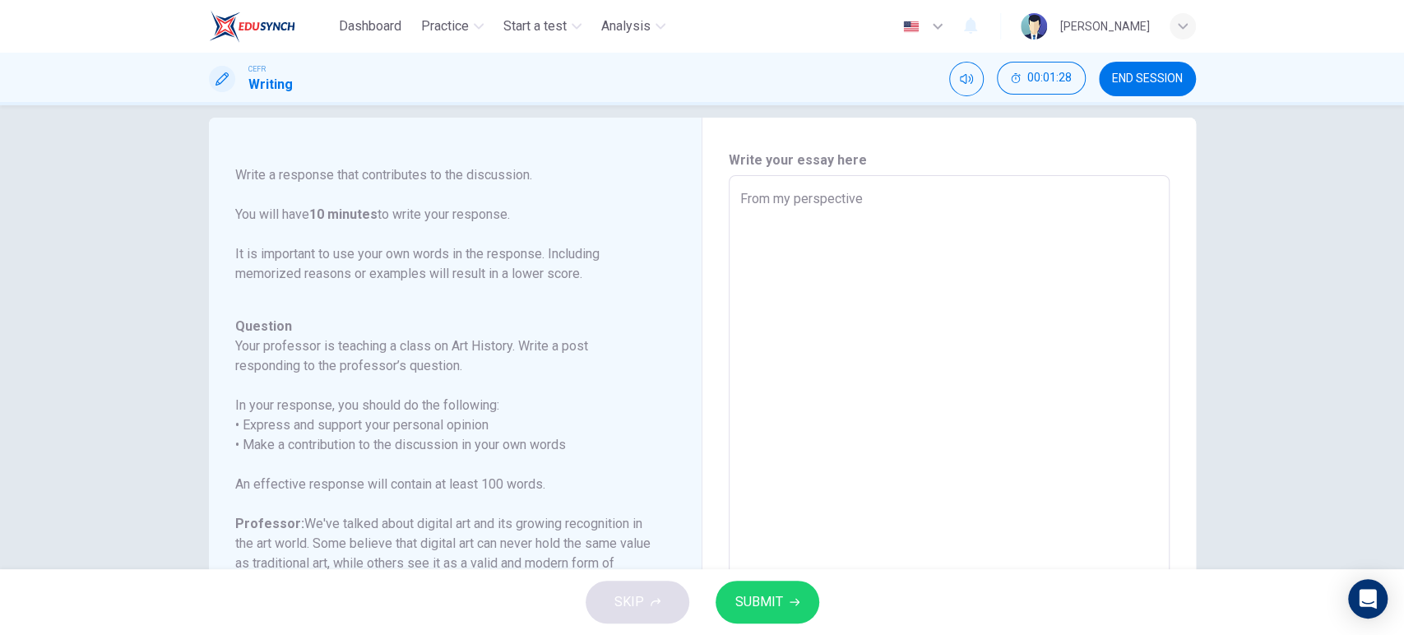
type textarea "From my perspective,"
type textarea "x"
type textarea "From my perspective,"
type textarea "x"
type textarea "From my perspective, de"
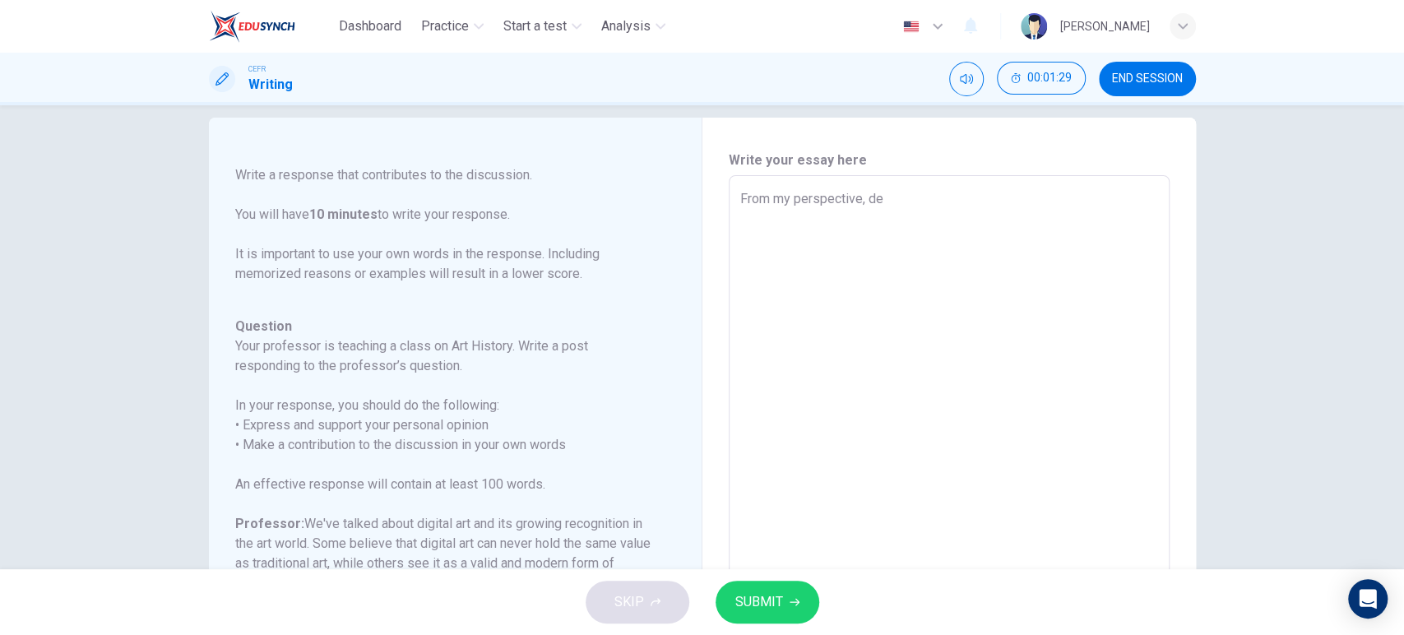
type textarea "x"
type textarea "From my perspective, des"
type textarea "x"
type textarea "From my perspective, desp"
type textarea "x"
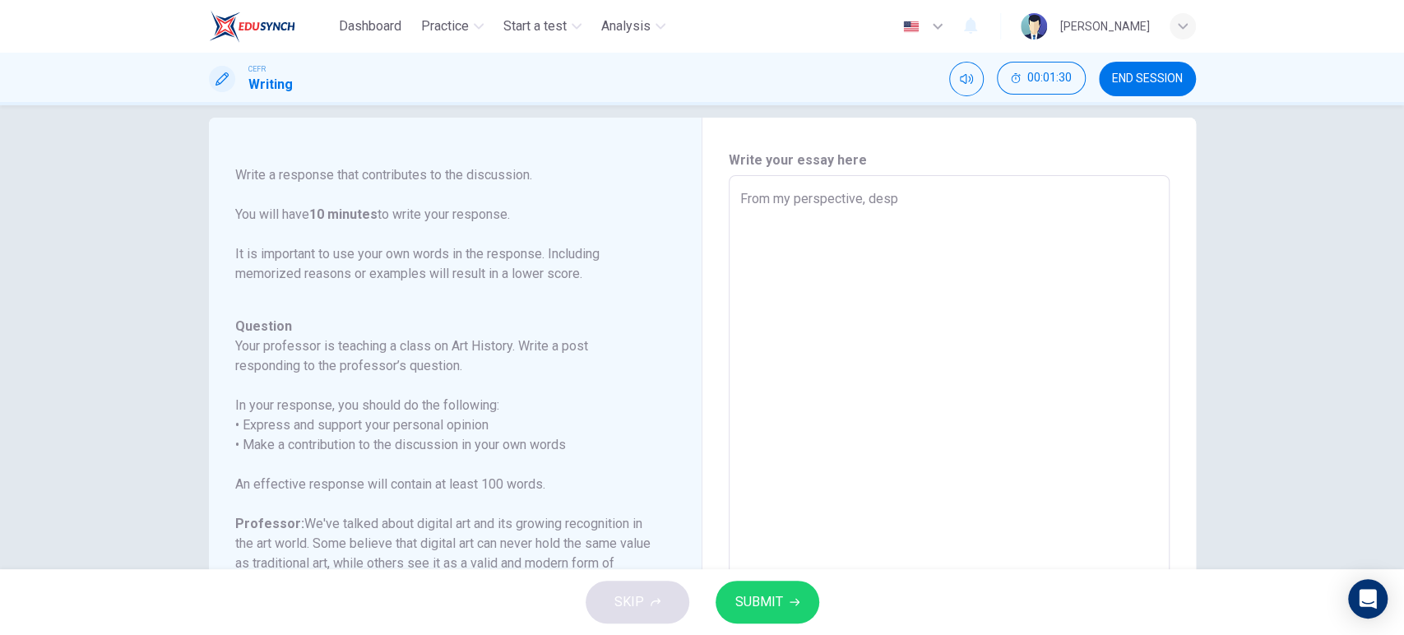
type textarea "From my perspective, despi"
type textarea "x"
type textarea "From my perspective, despit"
type textarea "x"
type textarea "From my perspective, despite"
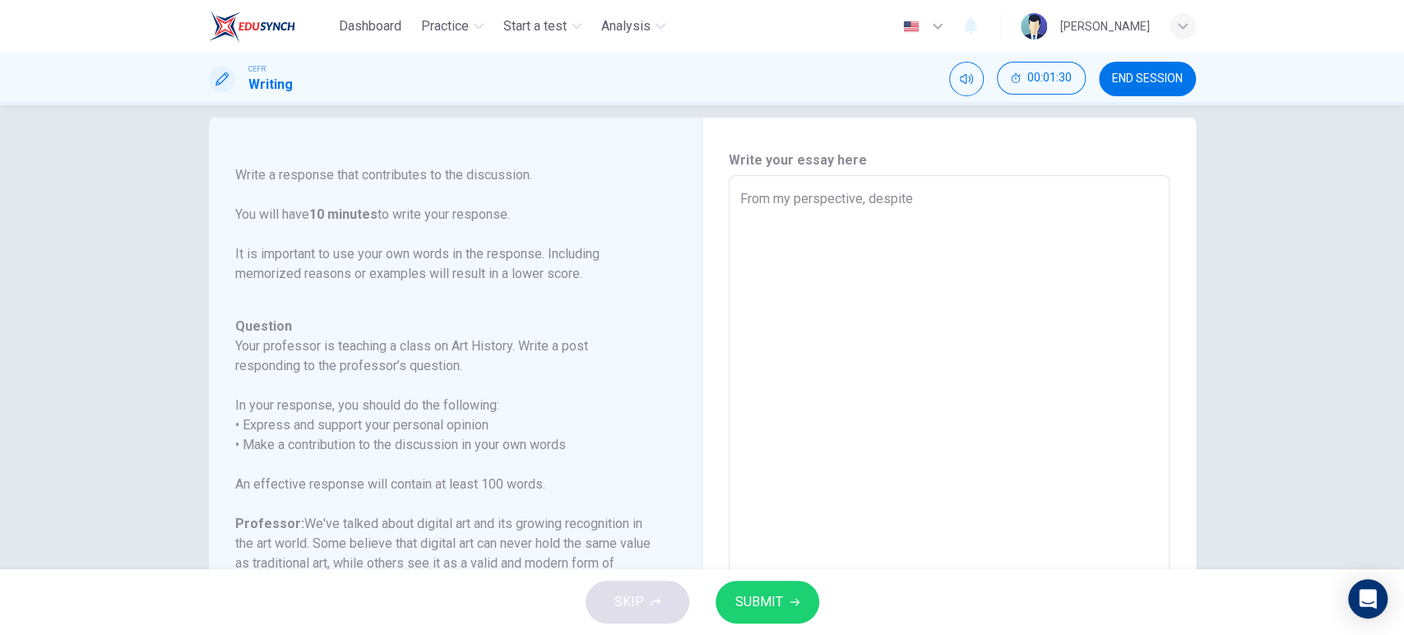
type textarea "x"
type textarea "From my perspective, despite"
type textarea "x"
type textarea "From my perspective, despite t"
type textarea "x"
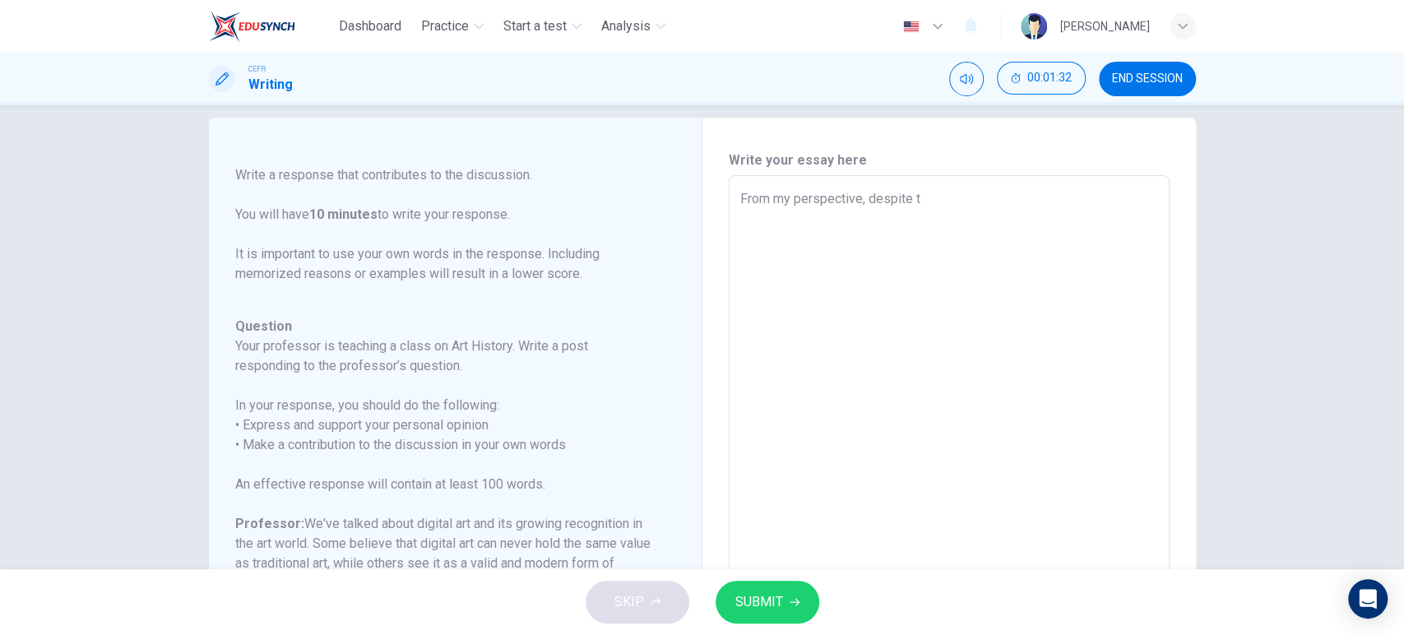
type textarea "From my perspective, despite th"
type textarea "x"
type textarea "From my perspective, despite the"
type textarea "x"
type textarea "From my perspective, despite the"
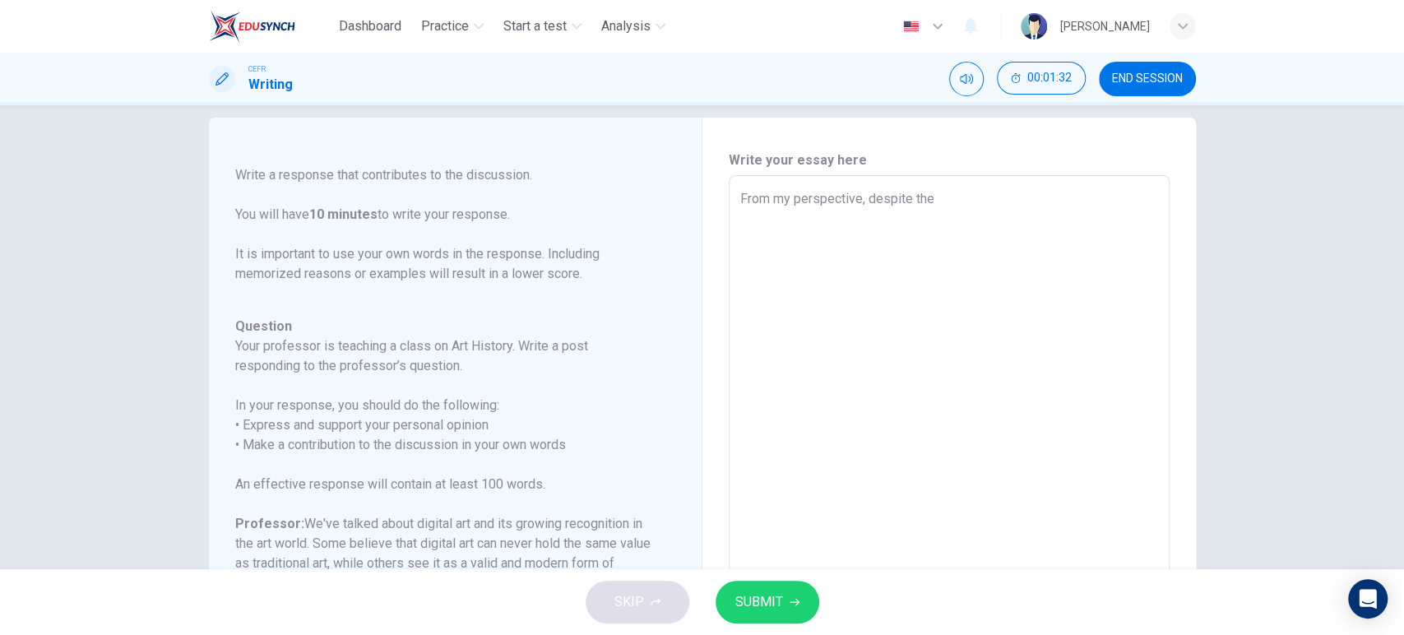
type textarea "x"
type textarea "From my perspective, despite the f"
type textarea "x"
type textarea "From my perspective, despite the fa"
type textarea "x"
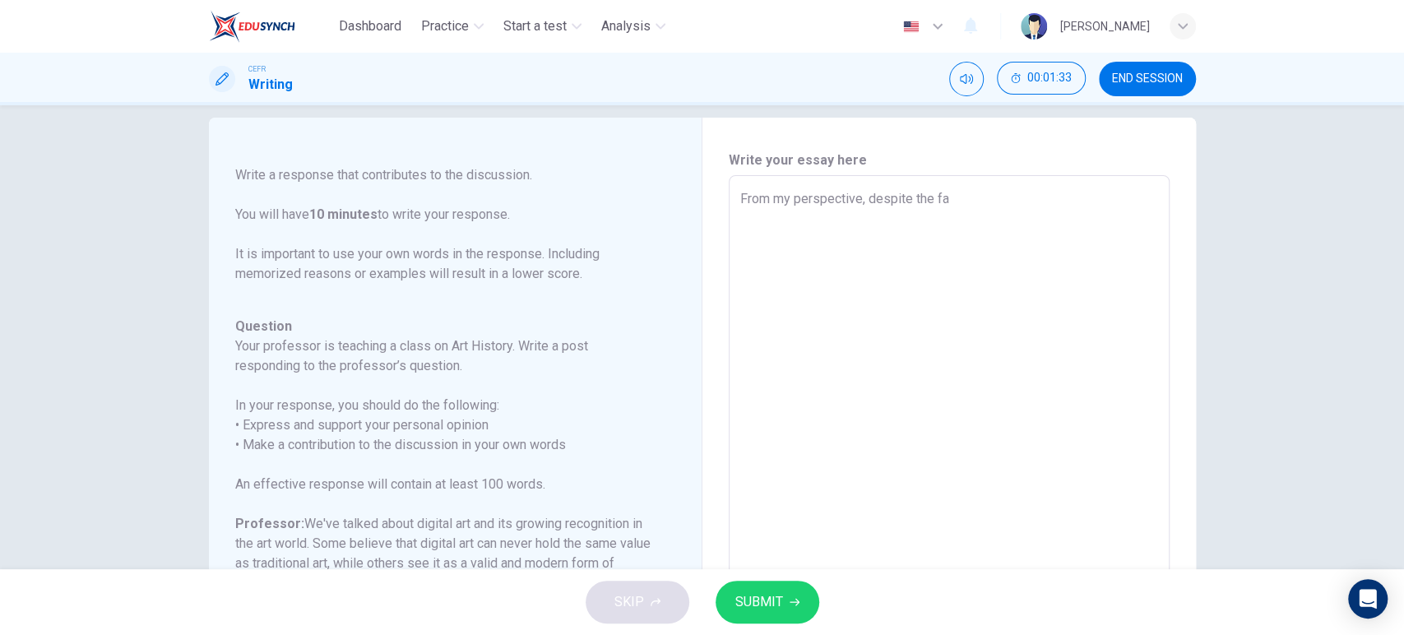
type textarea "From my perspective, despite the fac"
type textarea "x"
type textarea "From my perspective, despite the fact"
type textarea "x"
type textarea "From my perspective, despite the fact"
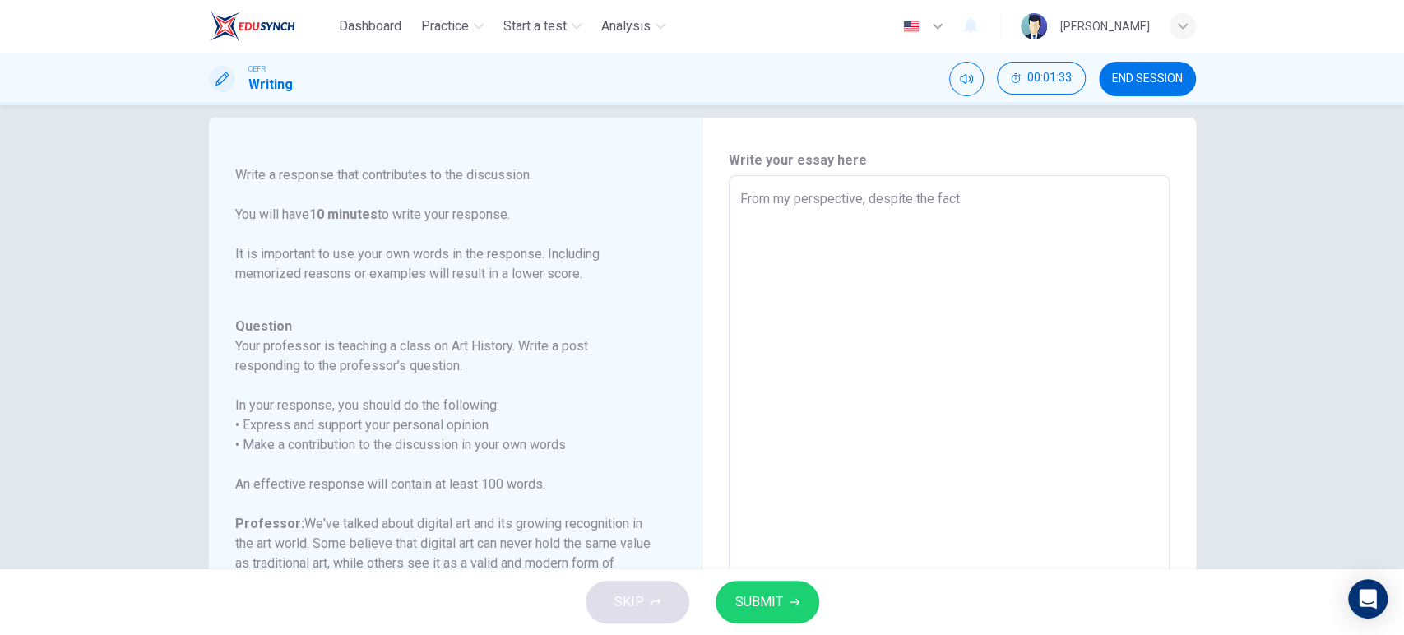
type textarea "x"
type textarea "From my perspective, despite the fact t"
type textarea "x"
type textarea "From my perspective, despite the fact th"
type textarea "x"
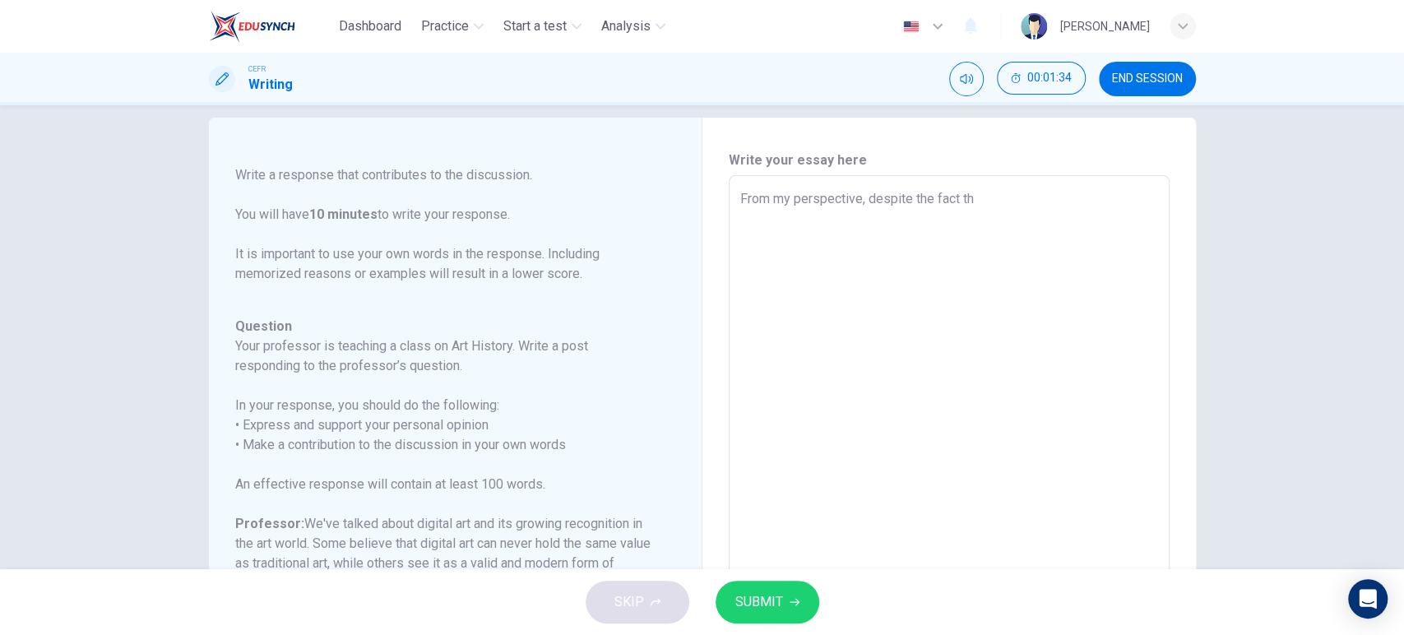
type textarea "From my perspective, despite the fact tha"
type textarea "x"
type textarea "From my perspective, despite the fact that"
type textarea "x"
type textarea "From my perspective, despite the fact that"
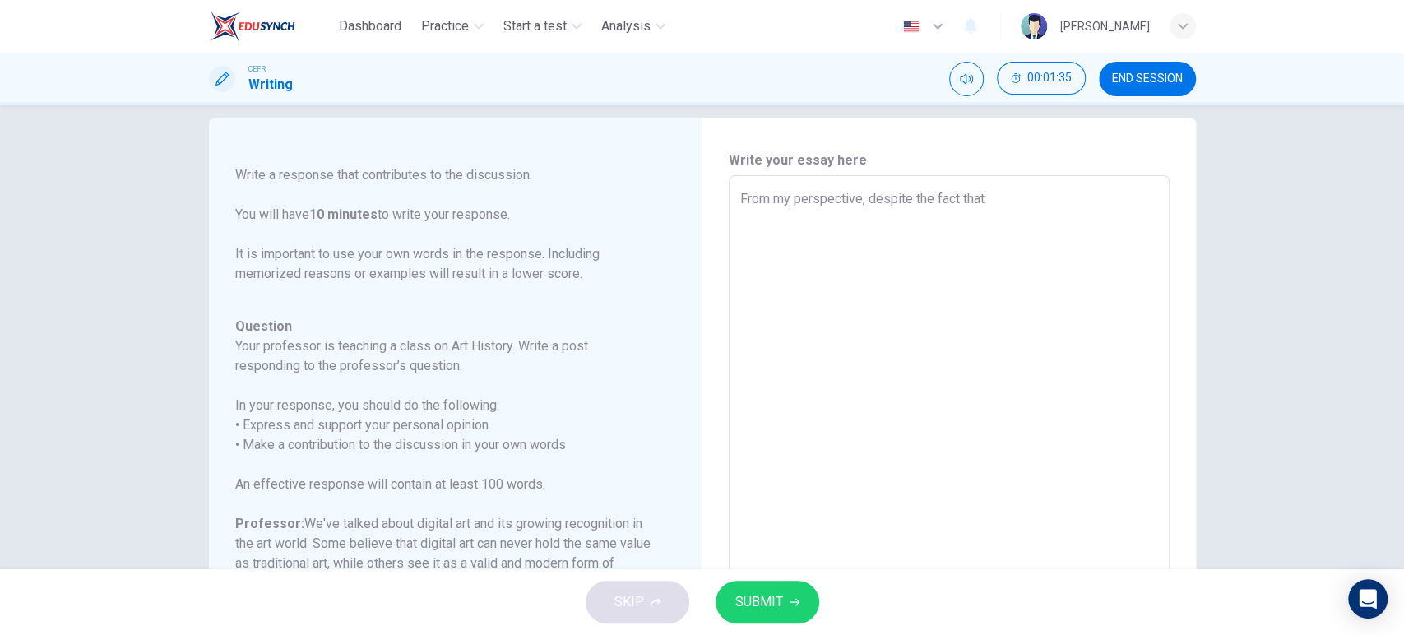
type textarea "x"
type textarea "From my perspective, despite the fact that d"
type textarea "x"
type textarea "From my perspective, despite the fact that di"
type textarea "x"
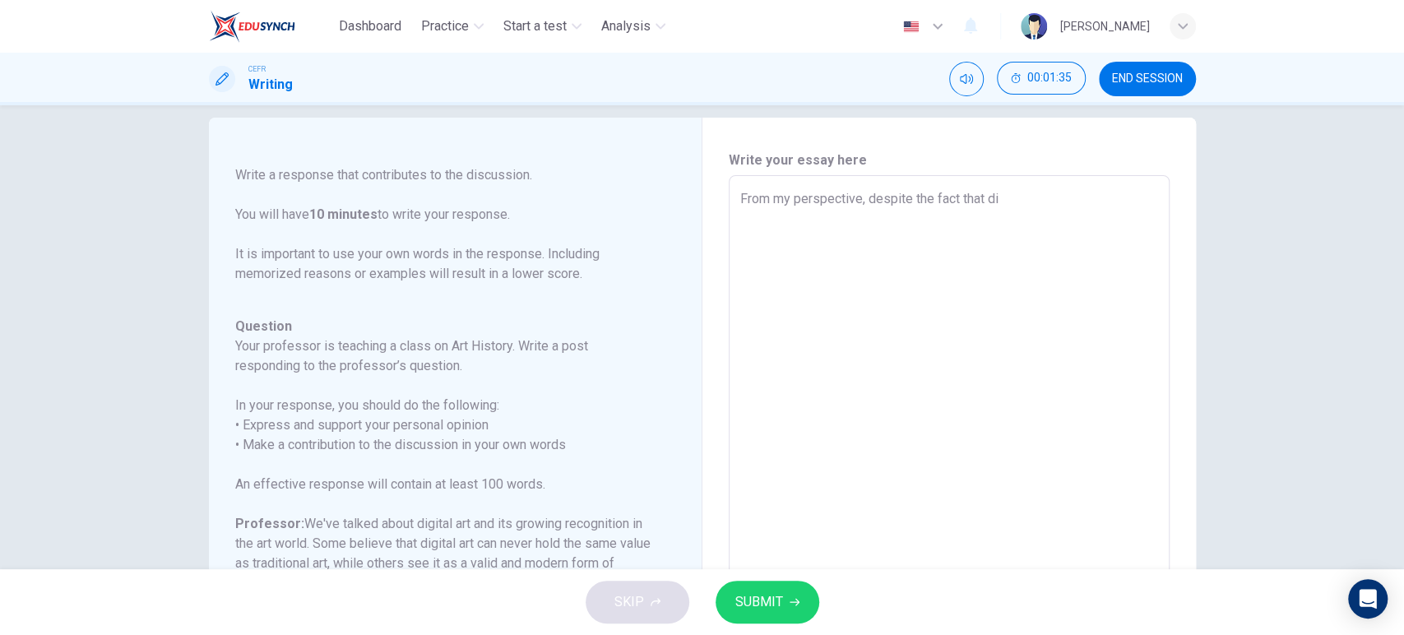
type textarea "From my perspective, despite the fact that dig"
type textarea "x"
type textarea "From my perspective, despite the fact that digi"
type textarea "x"
type textarea "From my perspective, despite the fact that digit"
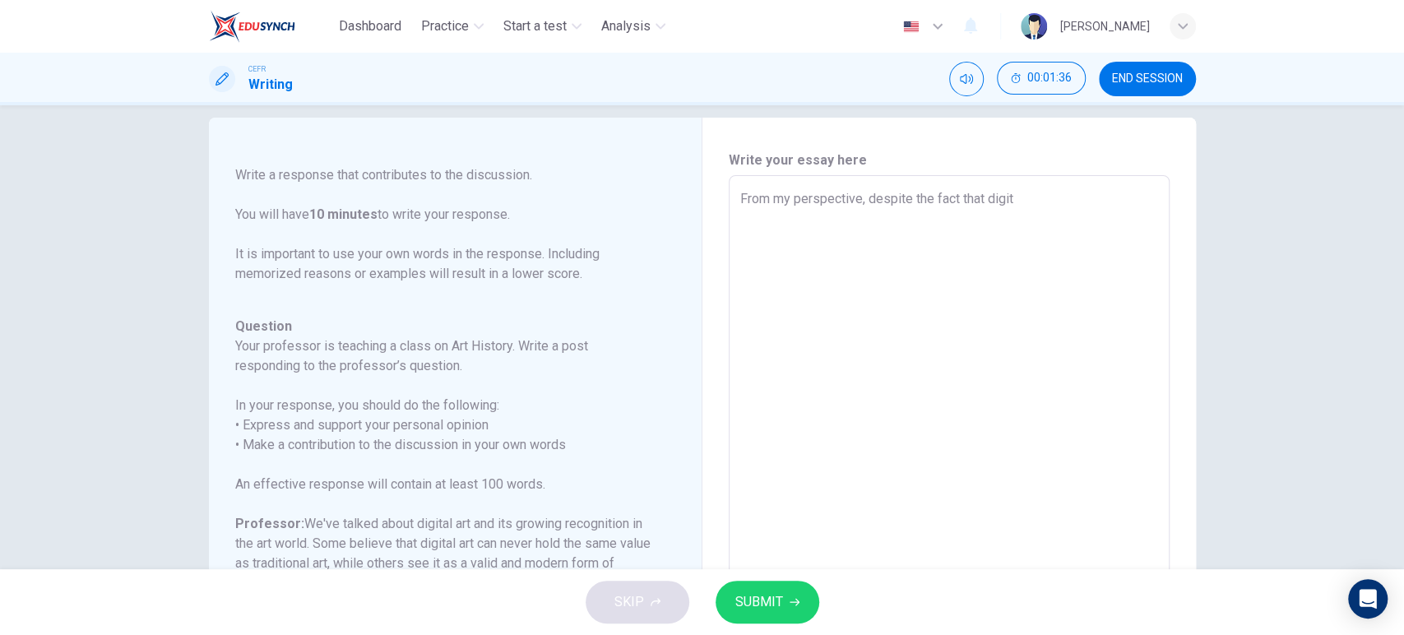
type textarea "x"
type textarea "From my perspective, despite the fact that digita"
type textarea "x"
type textarea "From my perspective, despite the fact that digital"
type textarea "x"
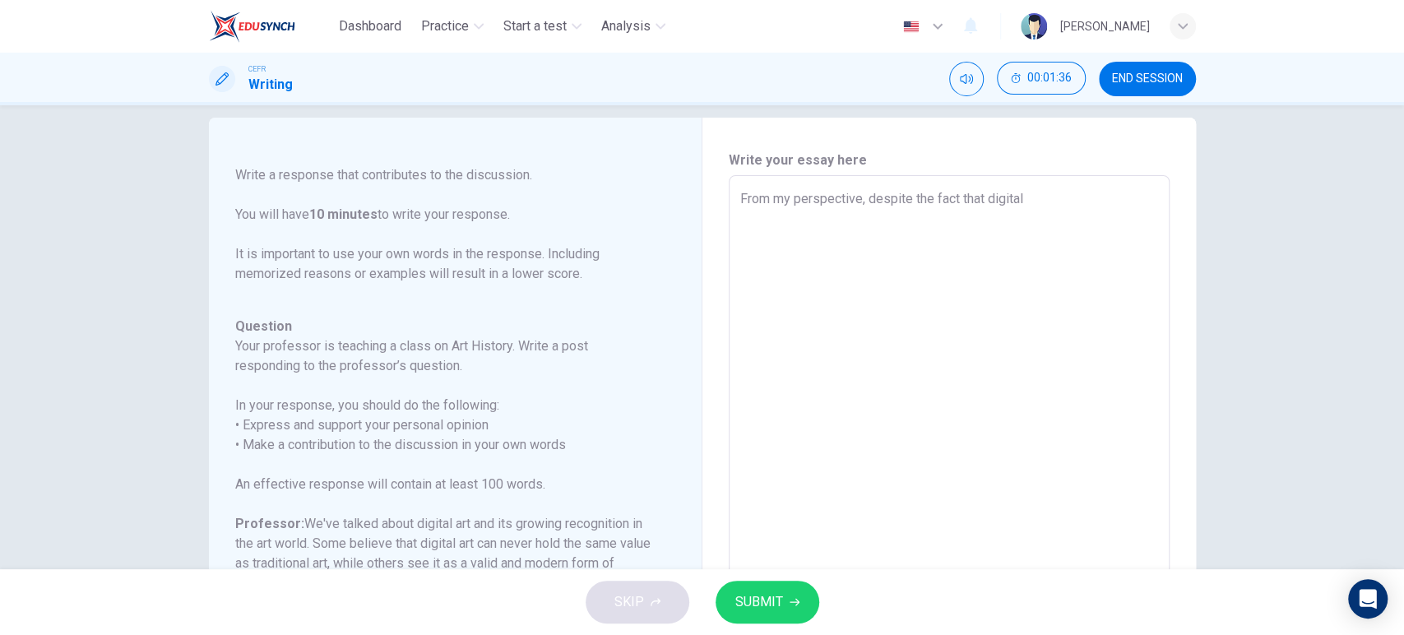
type textarea "From my perspective, despite the fact that digital"
type textarea "x"
type textarea "From my perspective, despite the fact that digital a"
type textarea "x"
type textarea "From my perspective, despite the fact that digital ar"
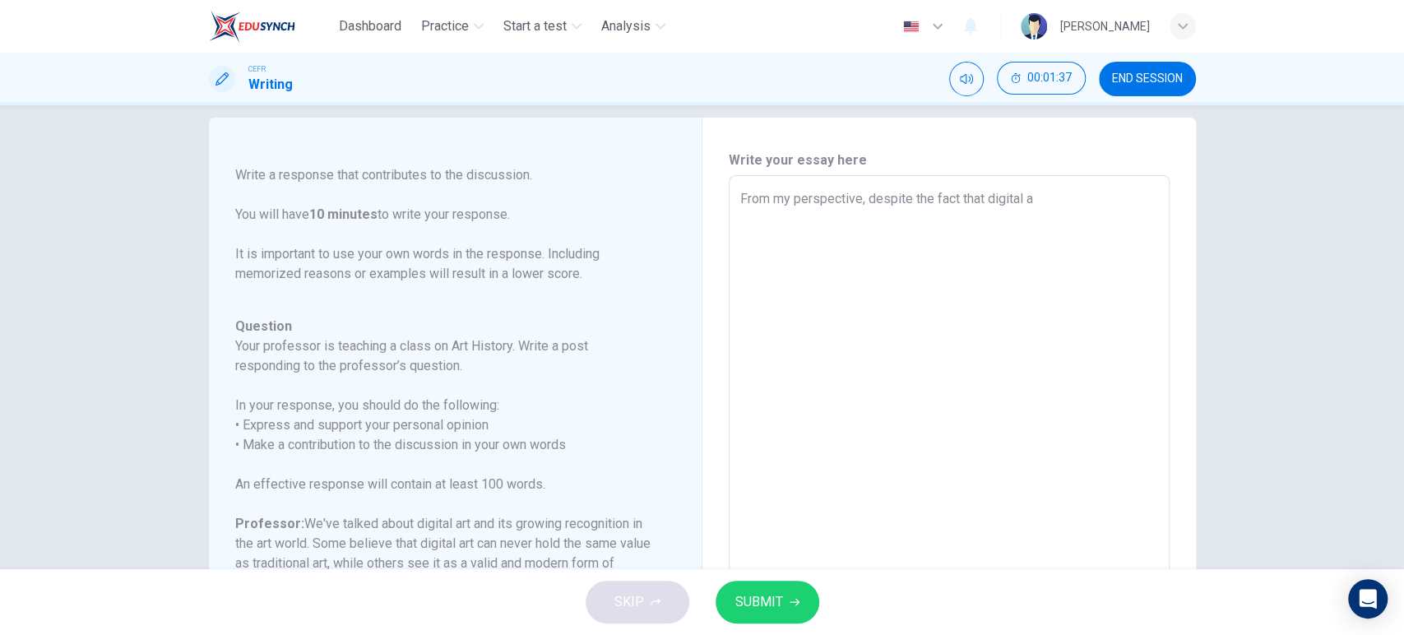
type textarea "x"
type textarea "From my perspective, despite the fact that digital art"
type textarea "x"
type textarea "From my perspective, despite the fact that digital arts"
type textarea "x"
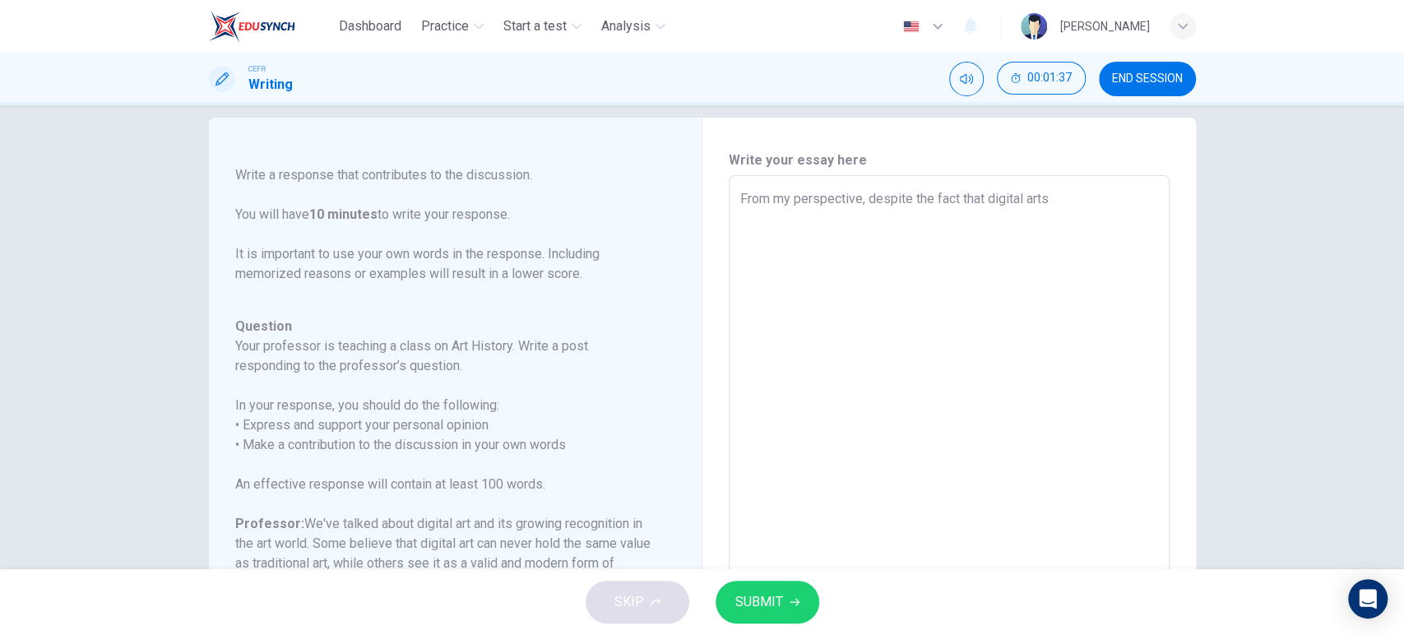
type textarea "From my perspective, despite the fact that digital arts"
type textarea "x"
type textarea "From my perspective, despite the fact that digital arts a"
type textarea "x"
type textarea "From my perspective, despite the fact that digital arts ar"
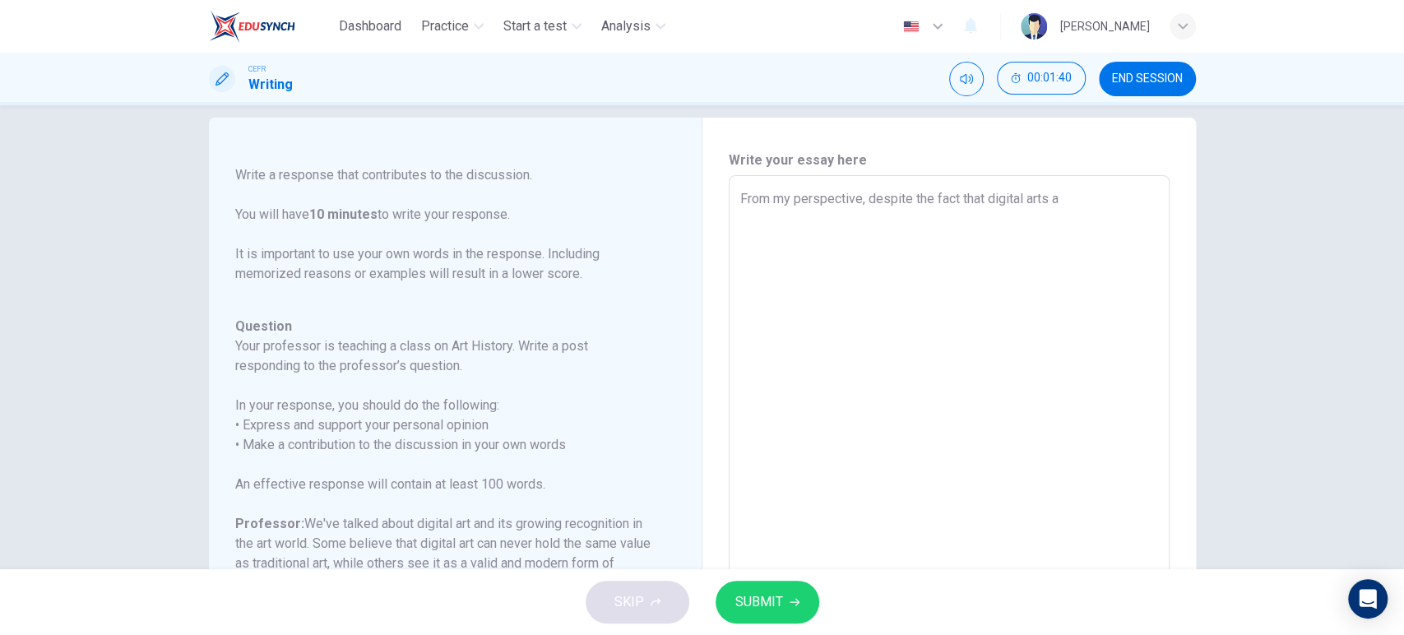
type textarea "x"
type textarea "From my perspective, despite the fact that digital arts are"
type textarea "x"
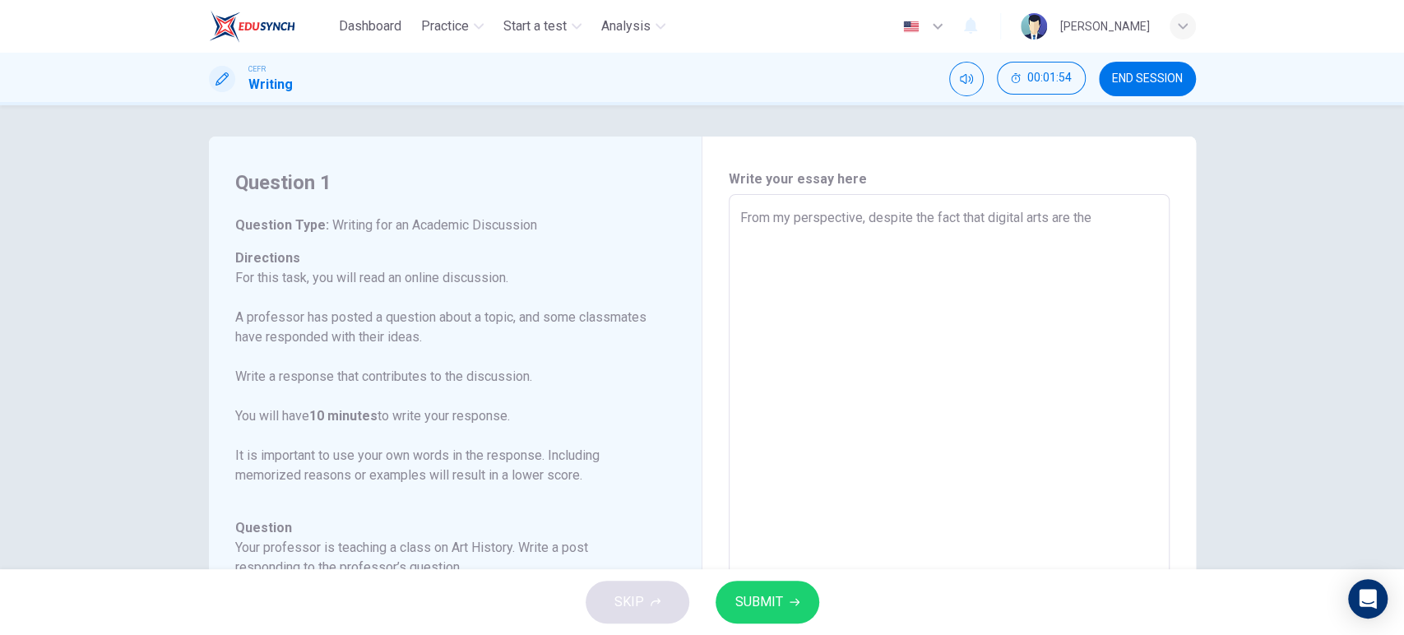
scroll to position [11, 0]
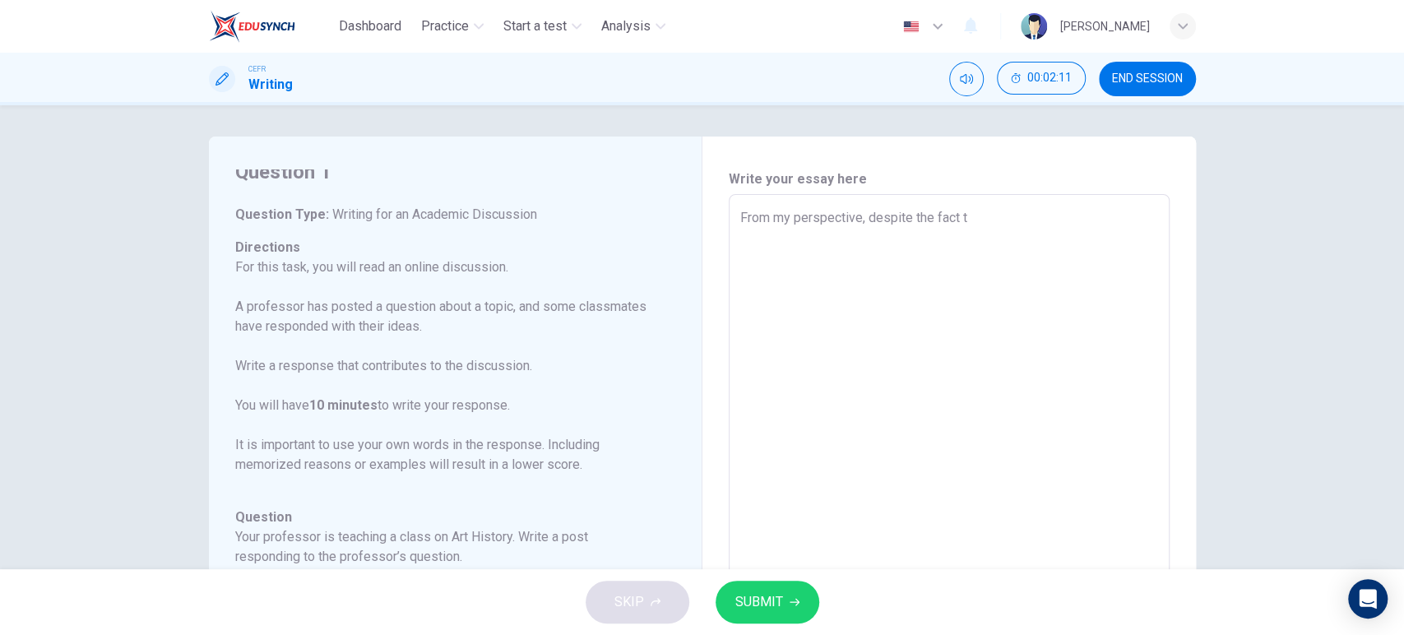
drag, startPoint x: 994, startPoint y: 237, endPoint x: 699, endPoint y: 192, distance: 297.9
click at [702, 192] on div "Write your essay here From my perspective, despite the fact t x ​ Word count : 7" at bounding box center [949, 470] width 494 height 666
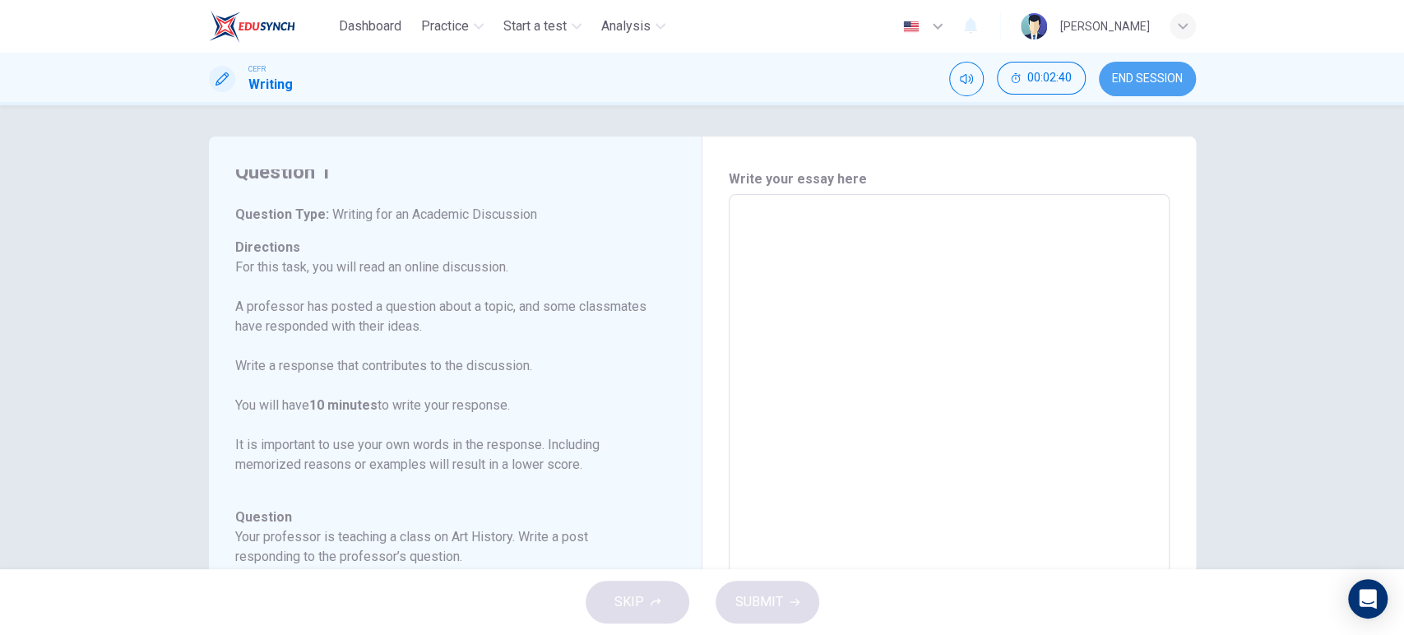
click at [1142, 90] on button "END SESSION" at bounding box center [1147, 79] width 97 height 35
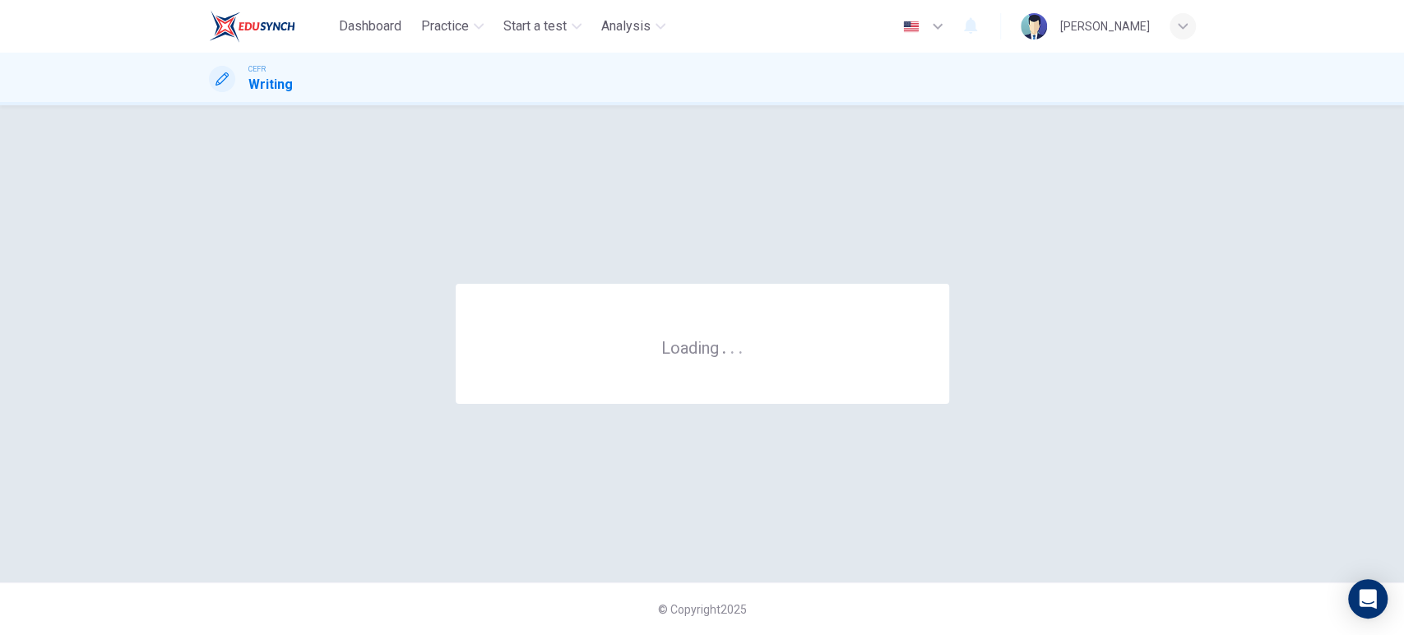
scroll to position [0, 0]
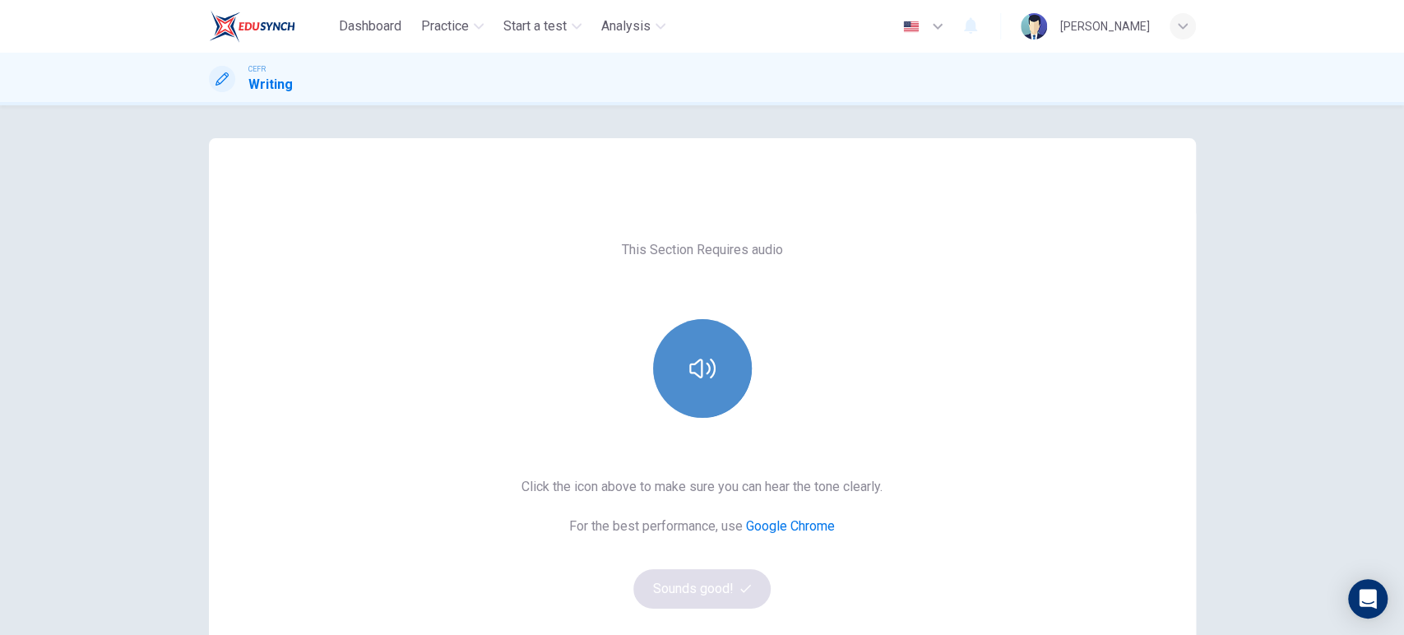
click at [671, 350] on button "button" at bounding box center [702, 368] width 99 height 99
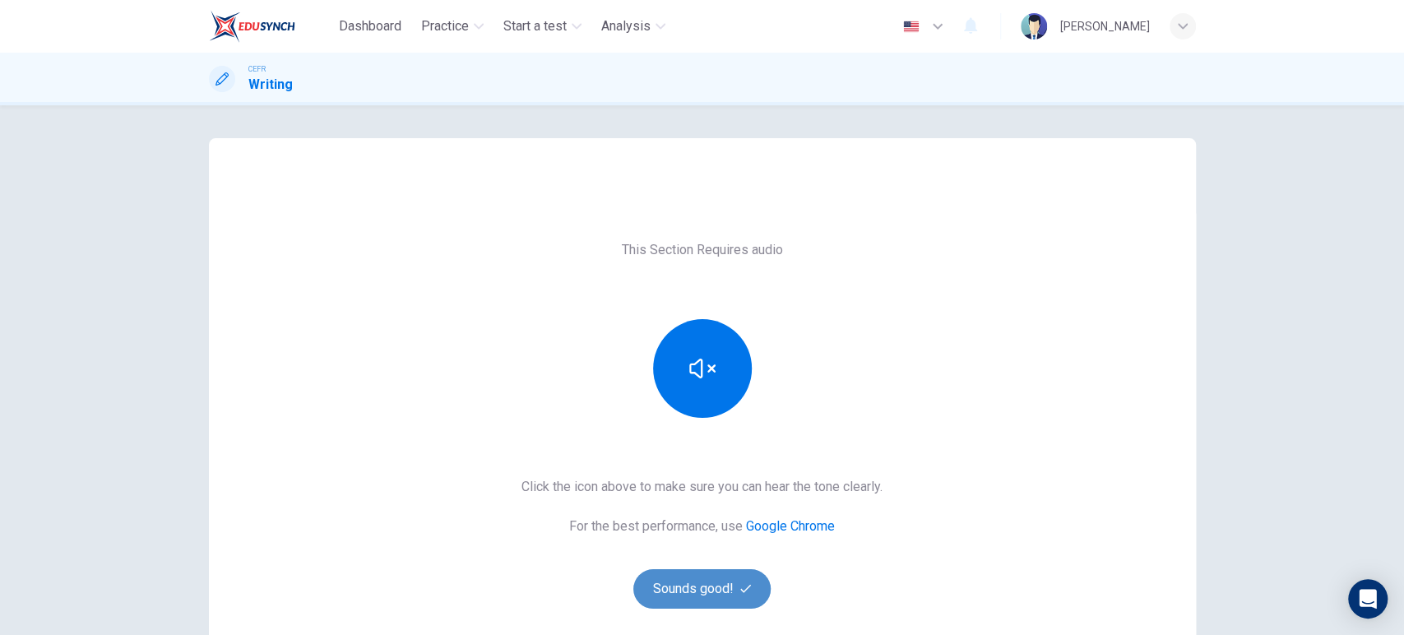
click at [707, 584] on button "Sounds good!" at bounding box center [702, 588] width 138 height 39
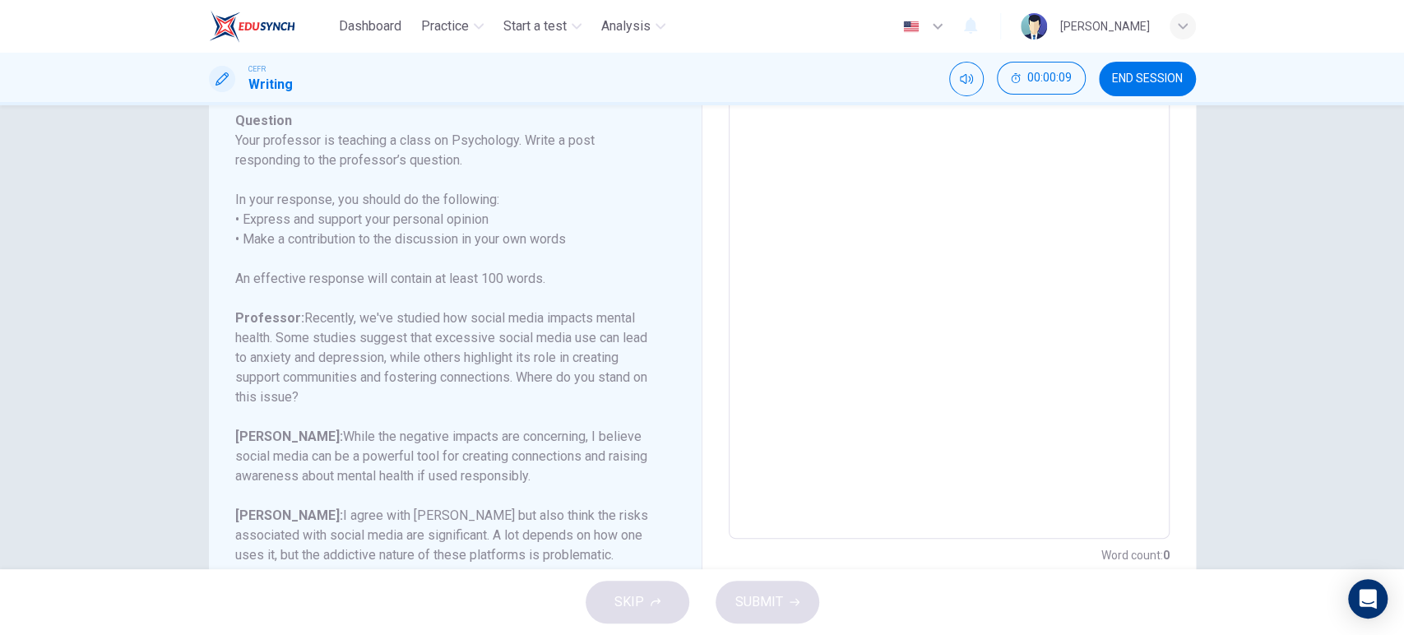
scroll to position [207, 0]
click at [896, 414] on textarea at bounding box center [949, 263] width 418 height 522
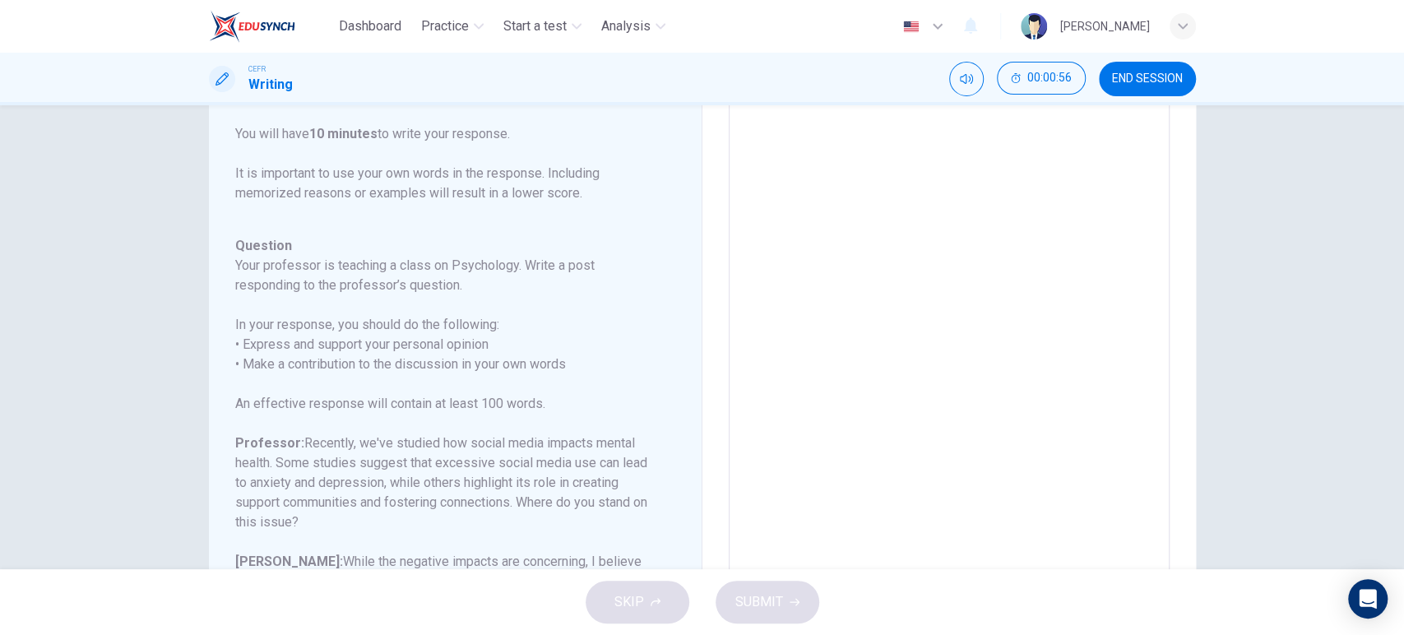
scroll to position [99, 0]
type textarea "F"
type textarea "x"
type textarea "Fr"
type textarea "x"
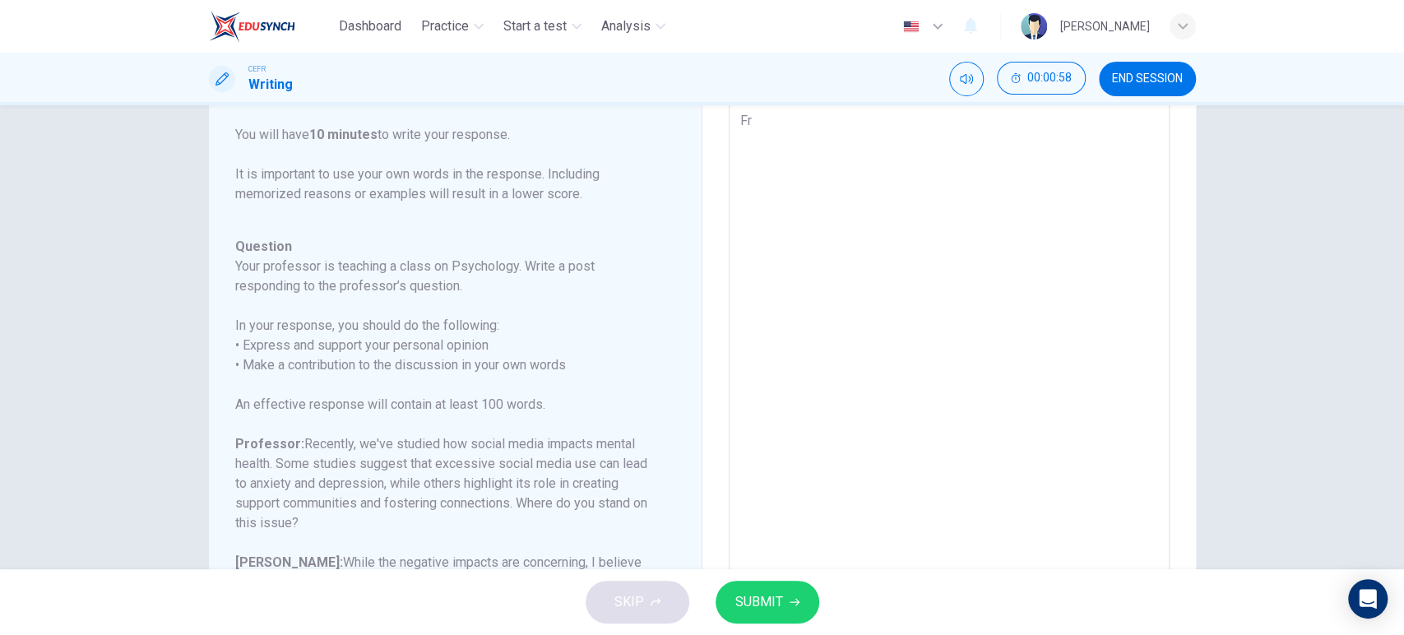
type textarea "Fro"
type textarea "x"
type textarea "From"
type textarea "x"
type textarea "From"
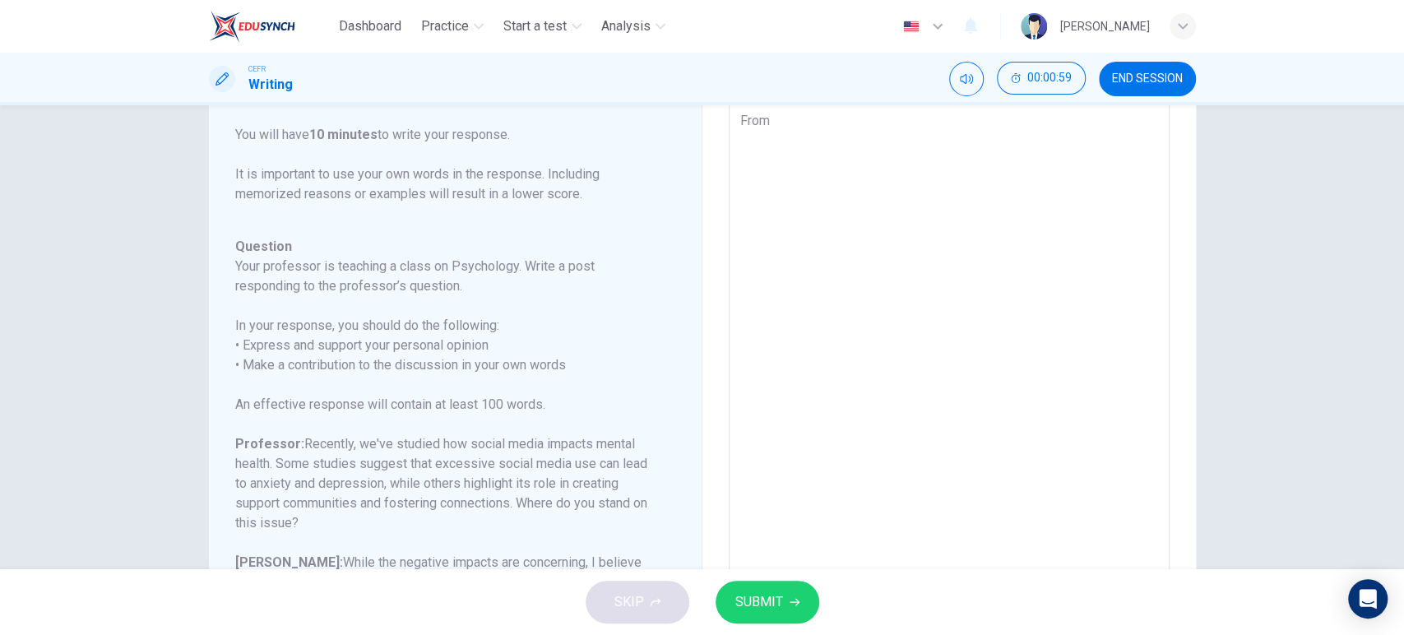
type textarea "x"
type textarea "From m"
type textarea "x"
type textarea "From my"
type textarea "x"
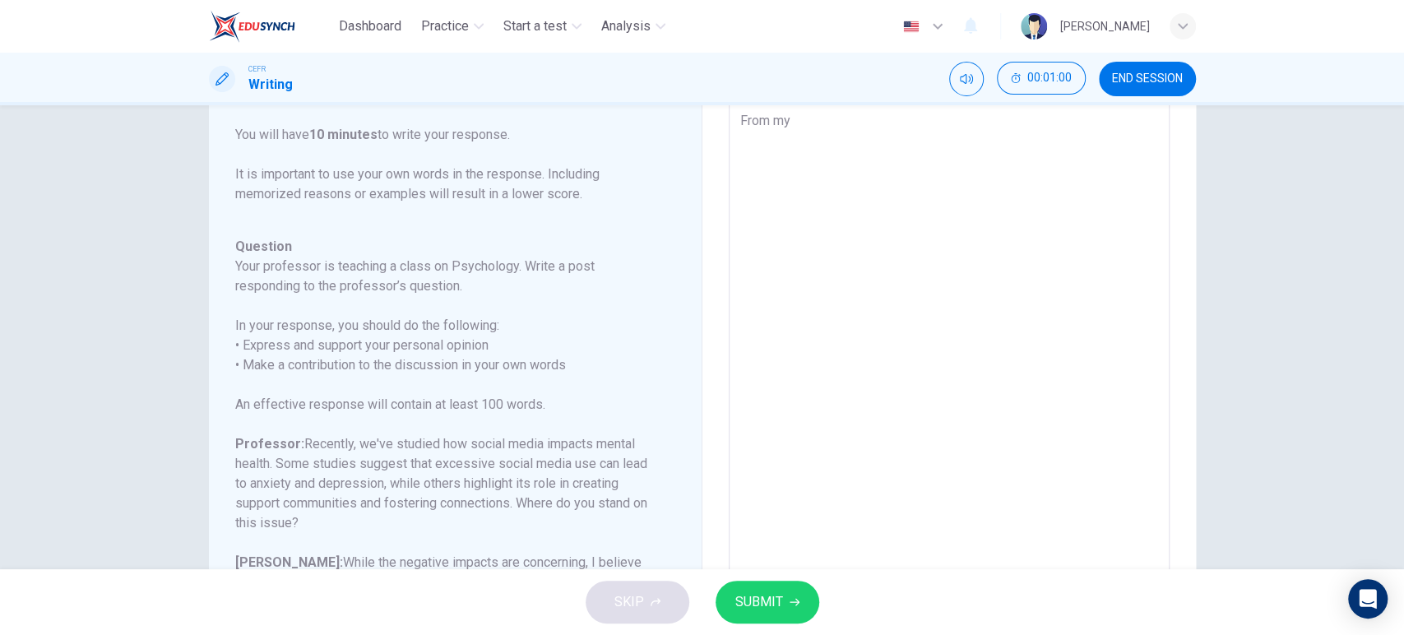
type textarea "From my"
type textarea "x"
type textarea "From my p"
type textarea "x"
type textarea "From my pe"
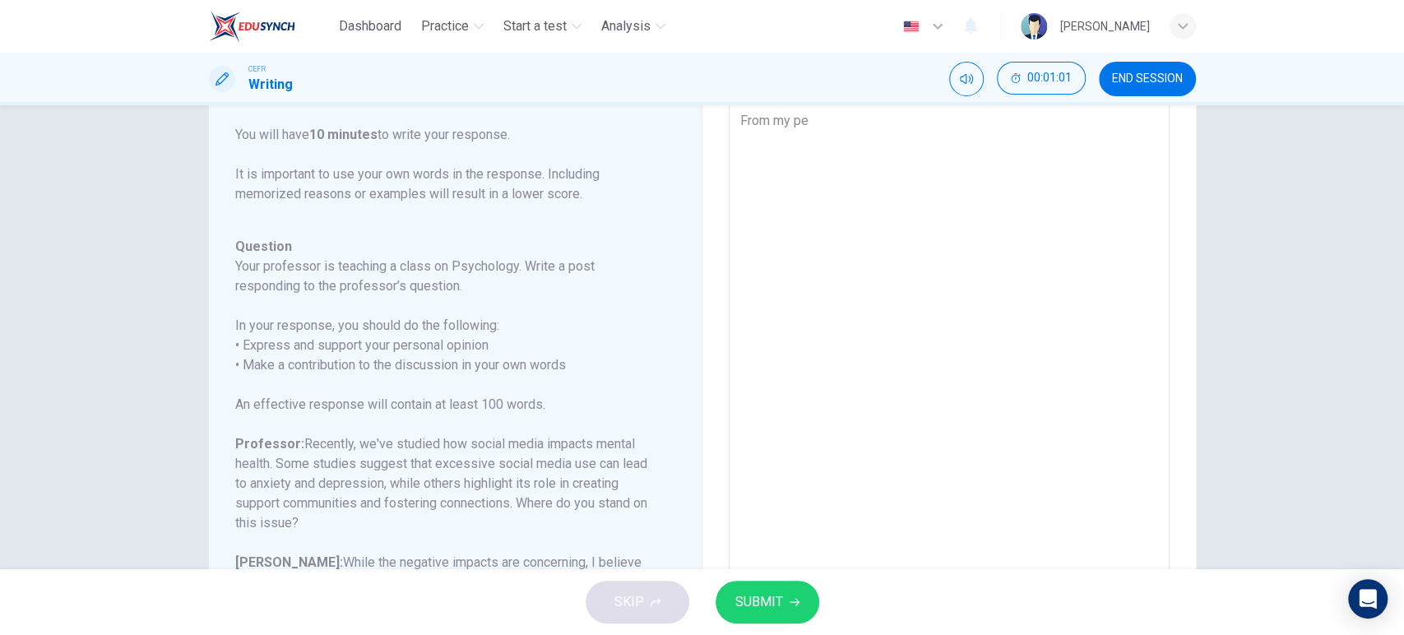
type textarea "x"
type textarea "From my per"
type textarea "x"
type textarea "From my pers"
type textarea "x"
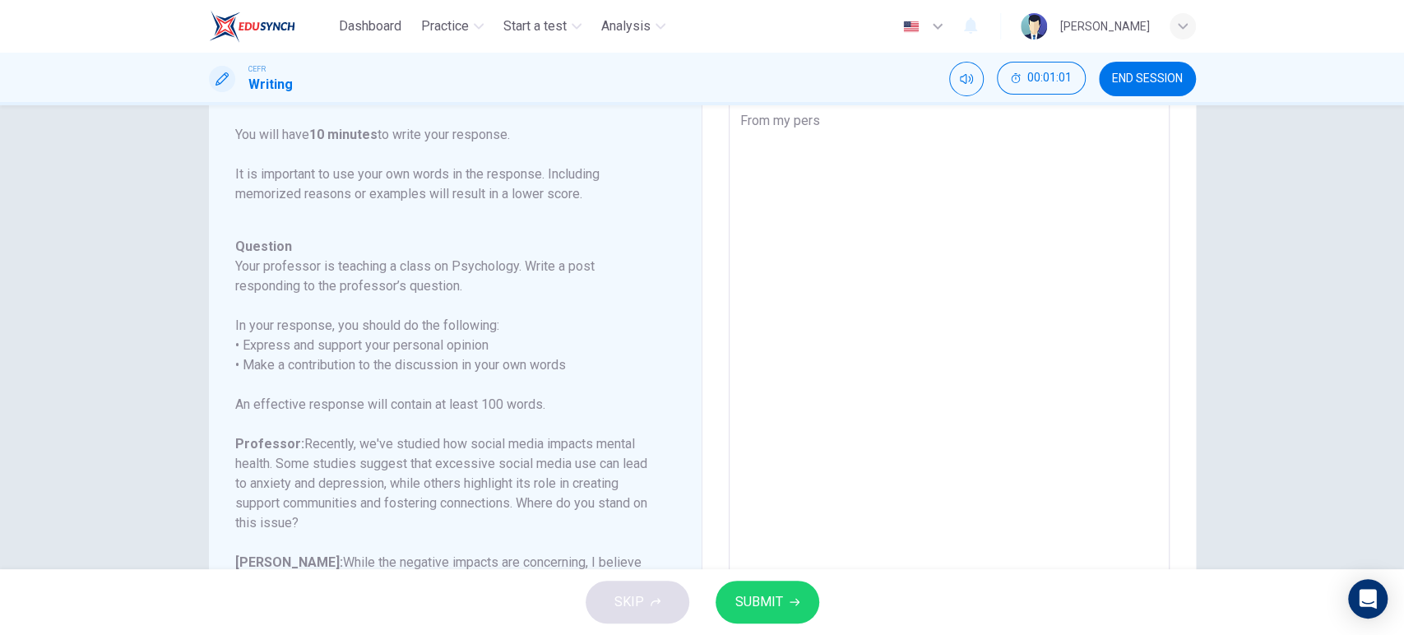
type textarea "From my persp"
type textarea "x"
type textarea "From my perspe"
type textarea "x"
type textarea "From my perspec"
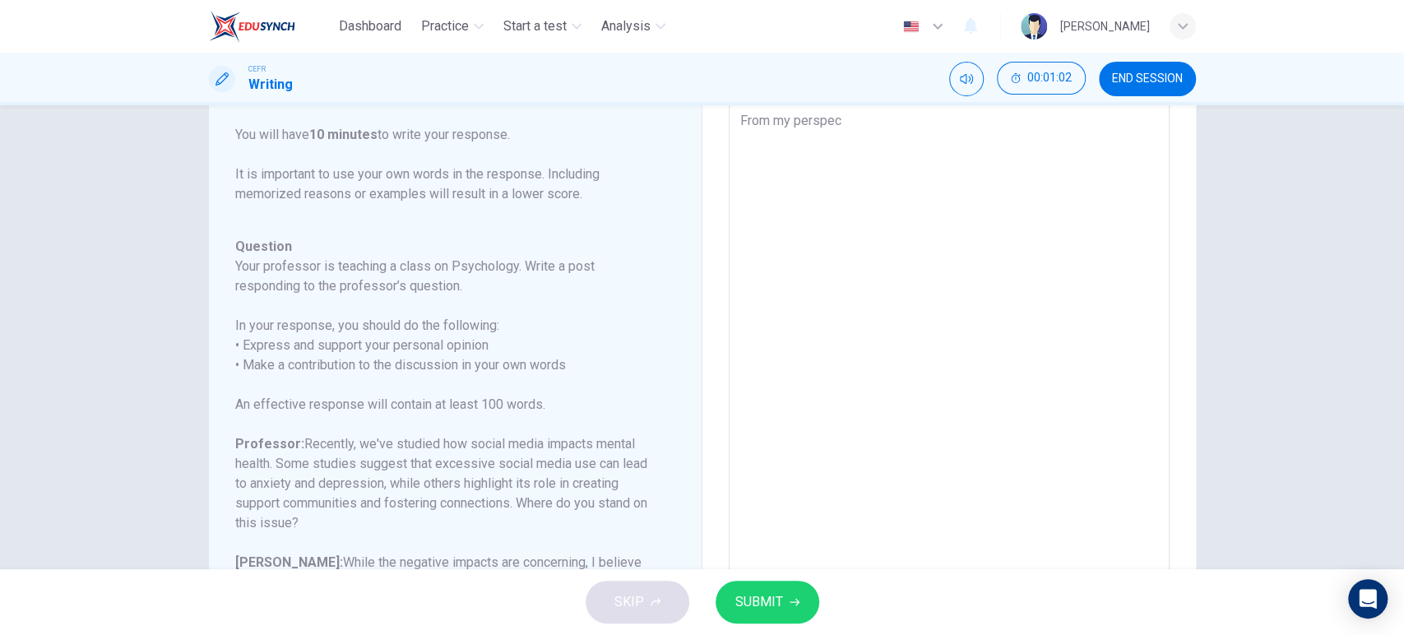
type textarea "x"
type textarea "From my perspect"
type textarea "x"
type textarea "From my perspectv"
type textarea "x"
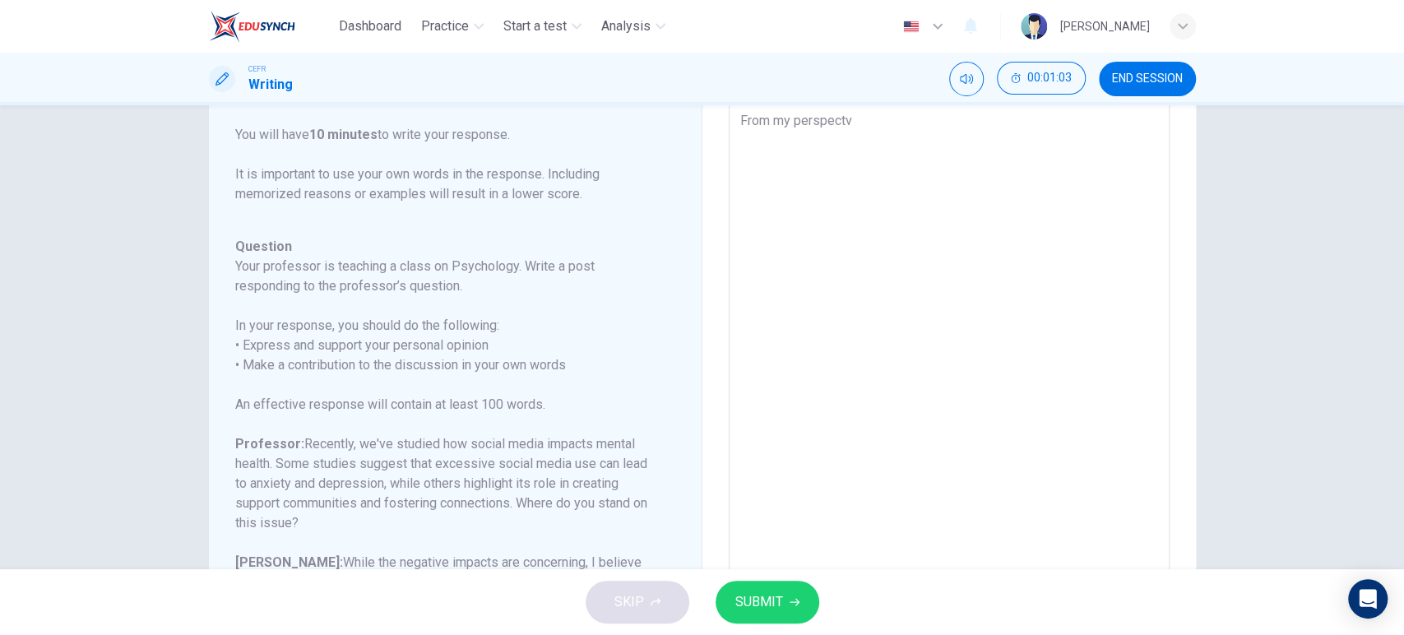
type textarea "From my perspect"
type textarea "x"
type textarea "From my perspecti"
type textarea "x"
type textarea "From my perspectiv"
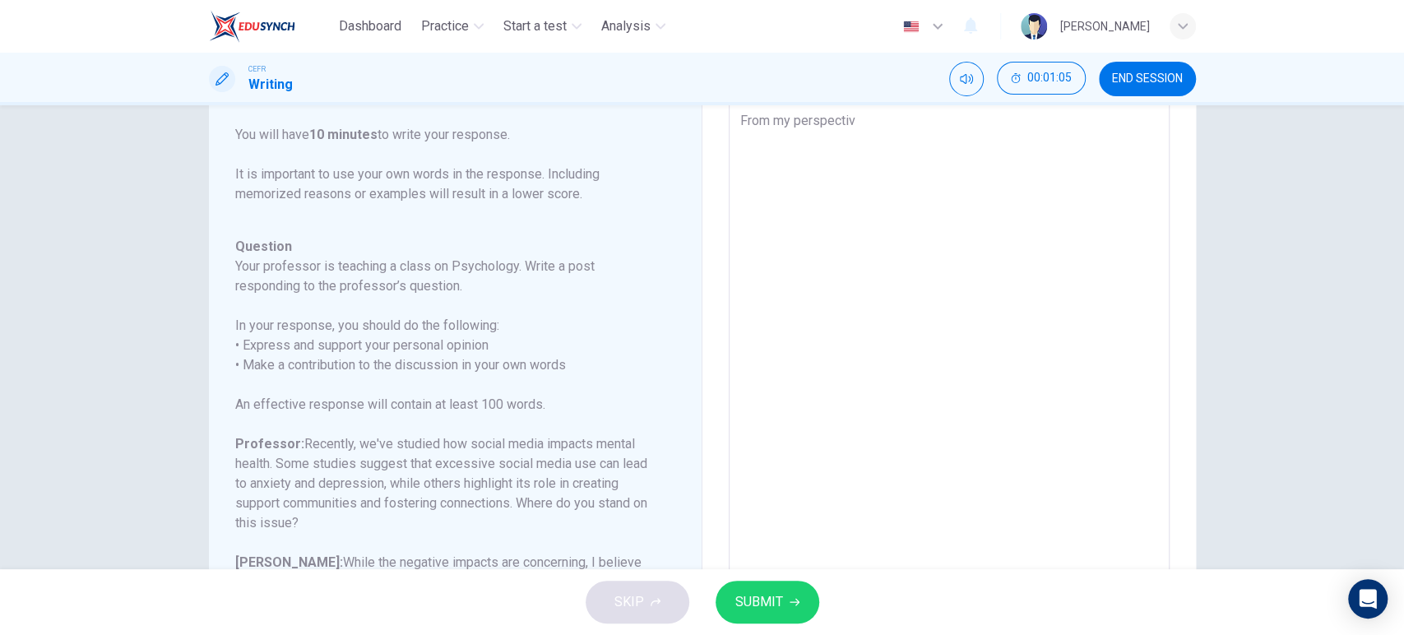
type textarea "x"
type textarea "From my perspecti"
type textarea "x"
type textarea "From my perspect"
type textarea "x"
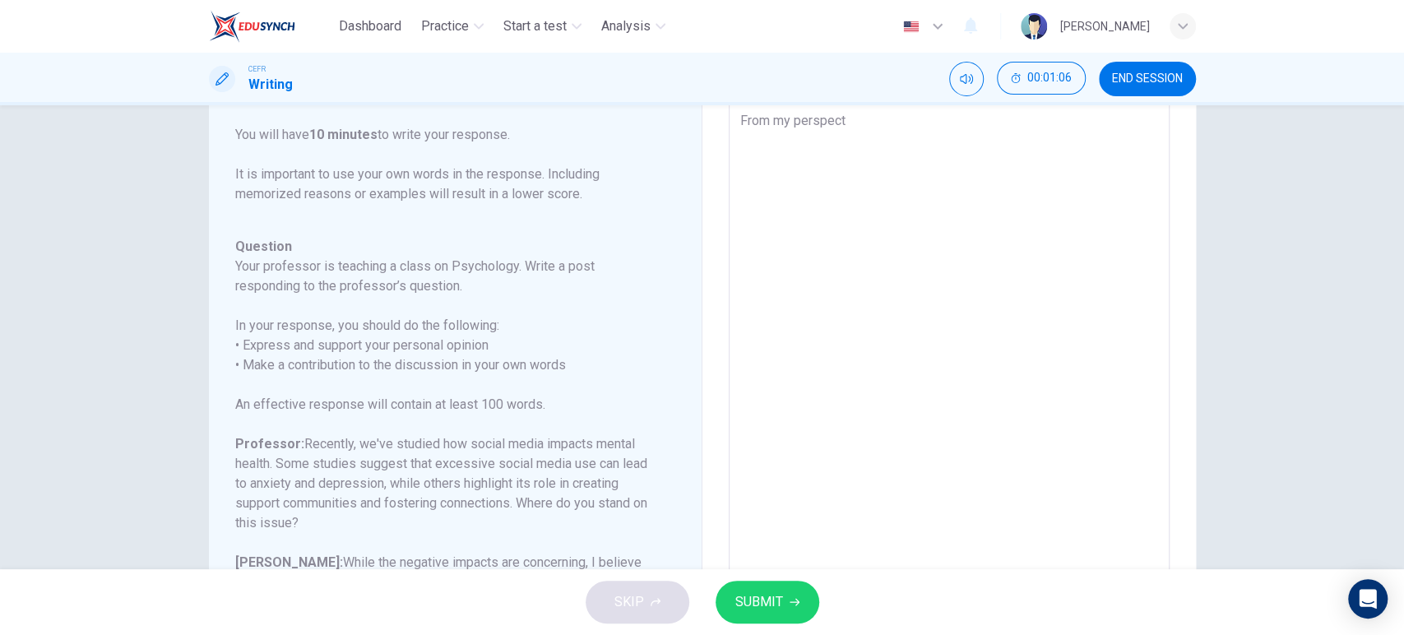
type textarea "From my perspec"
type textarea "x"
type textarea "From my persp"
type textarea "x"
type textarea "From my per"
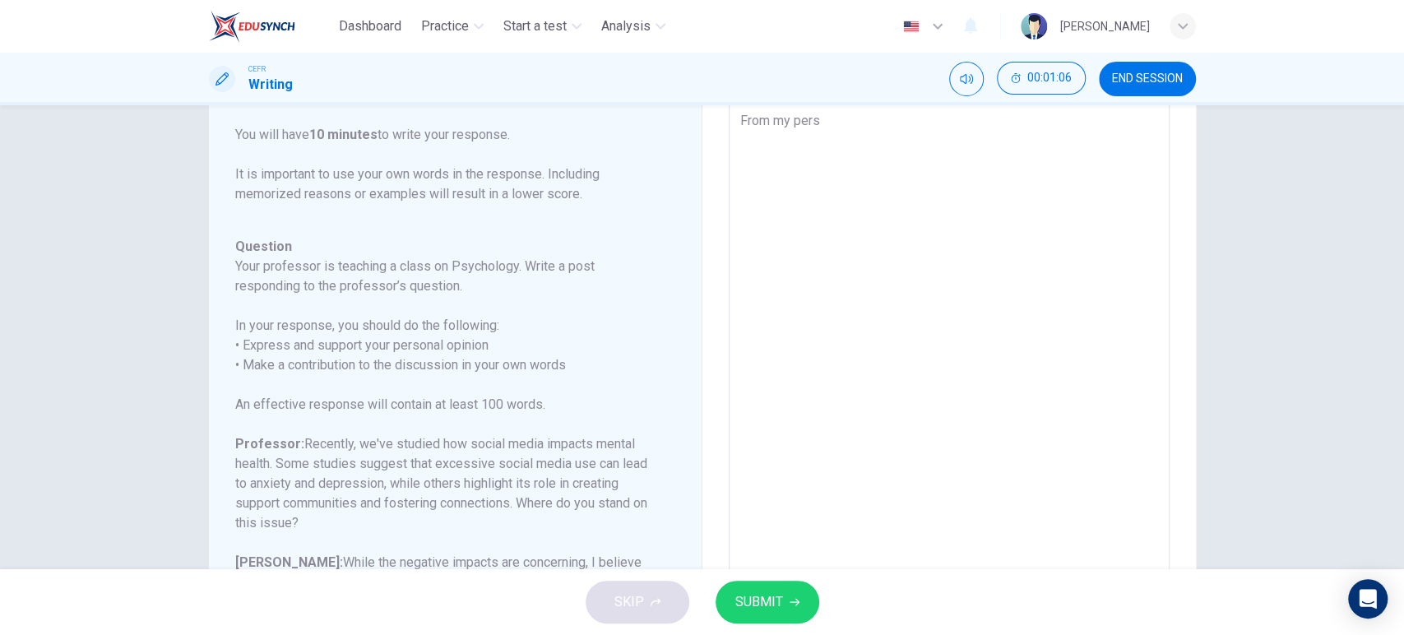
type textarea "x"
type textarea "From my p"
type textarea "x"
type textarea "From my"
type textarea "x"
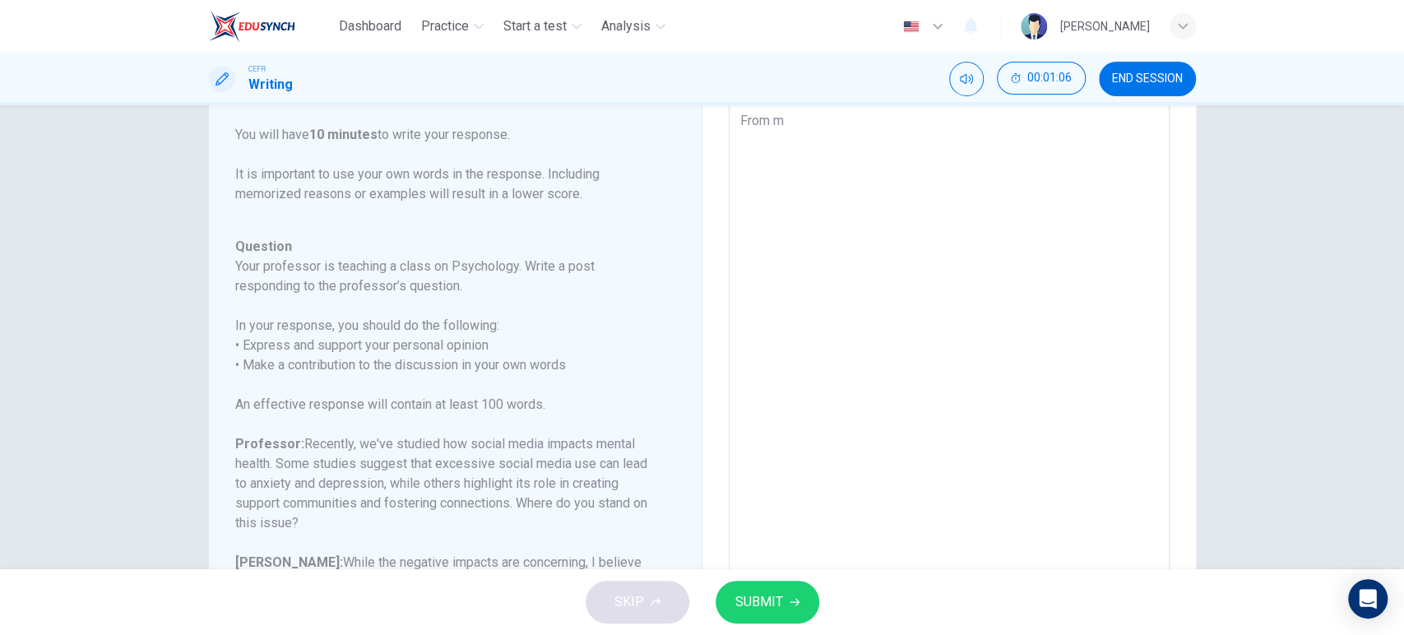
type textarea "From"
type textarea "x"
type textarea "Fro"
type textarea "x"
type textarea "F"
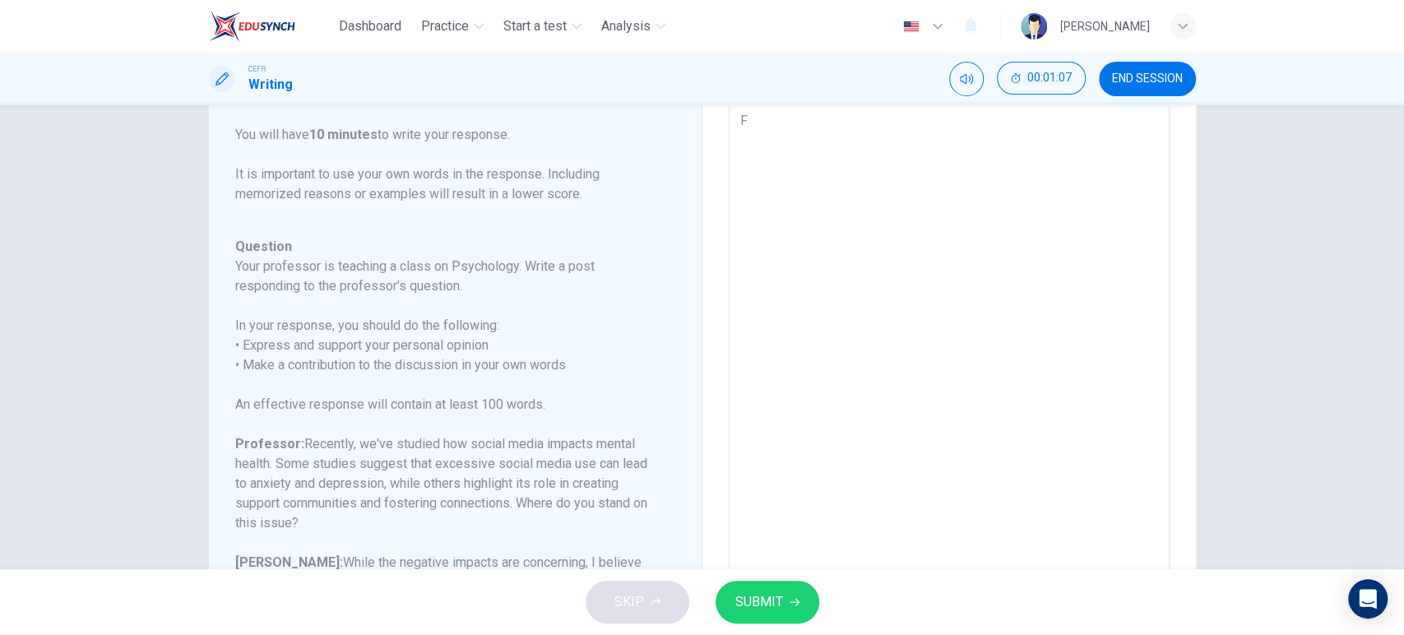
type textarea "x"
type textarea "I"
type textarea "x"
type textarea "In"
type textarea "x"
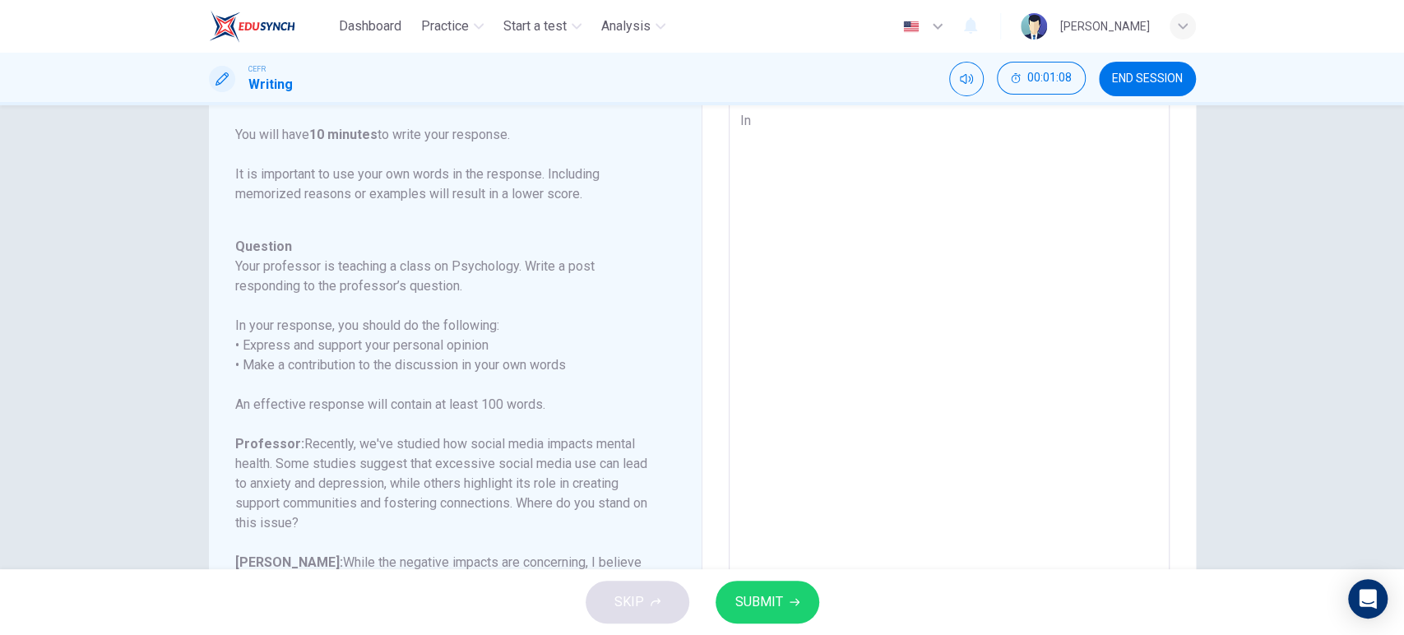
type textarea "In"
type textarea "x"
type textarea "In m"
type textarea "x"
type textarea "In my"
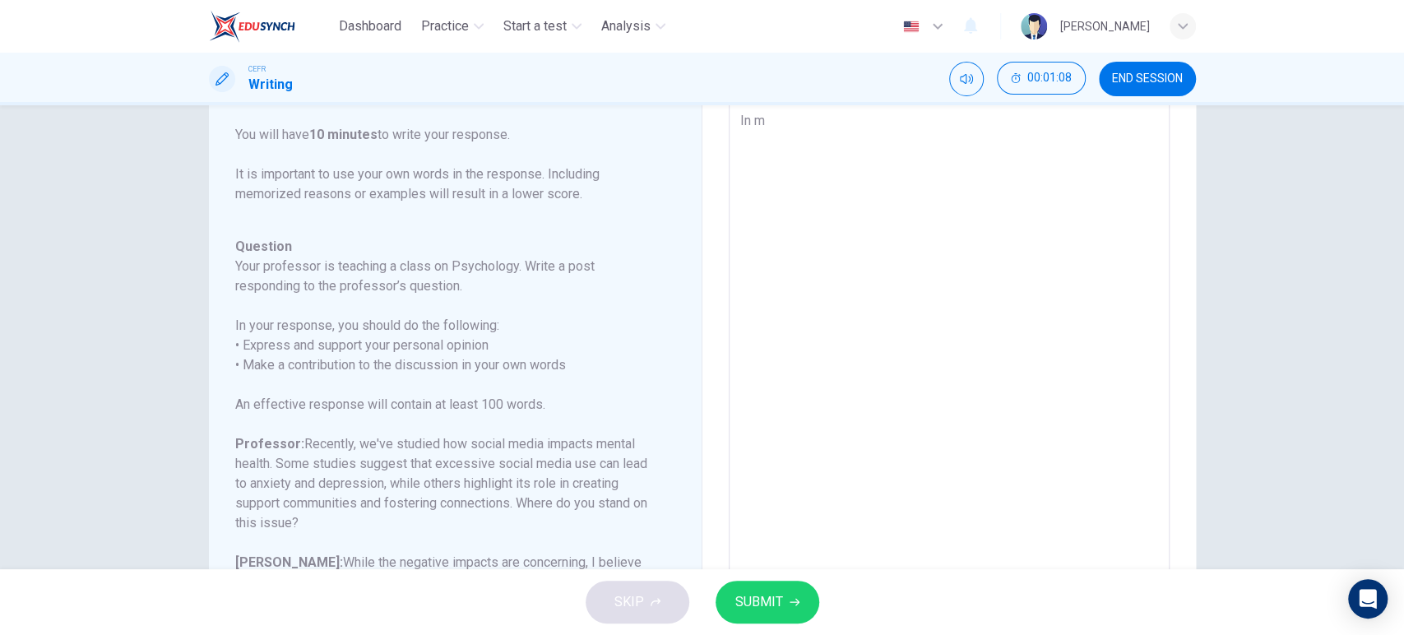
type textarea "x"
type textarea "In my"
type textarea "x"
type textarea "In my o"
type textarea "x"
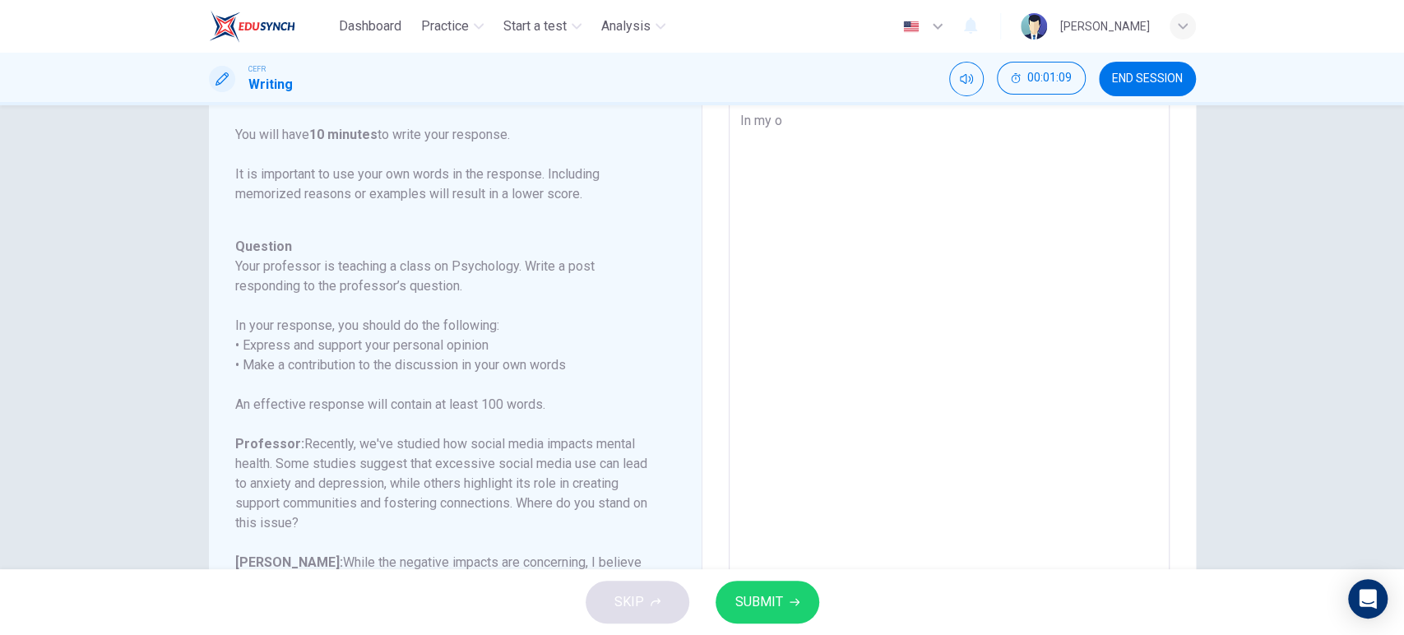
type textarea "In my op"
type textarea "x"
type textarea "In my opi"
type textarea "x"
type textarea "In my opin"
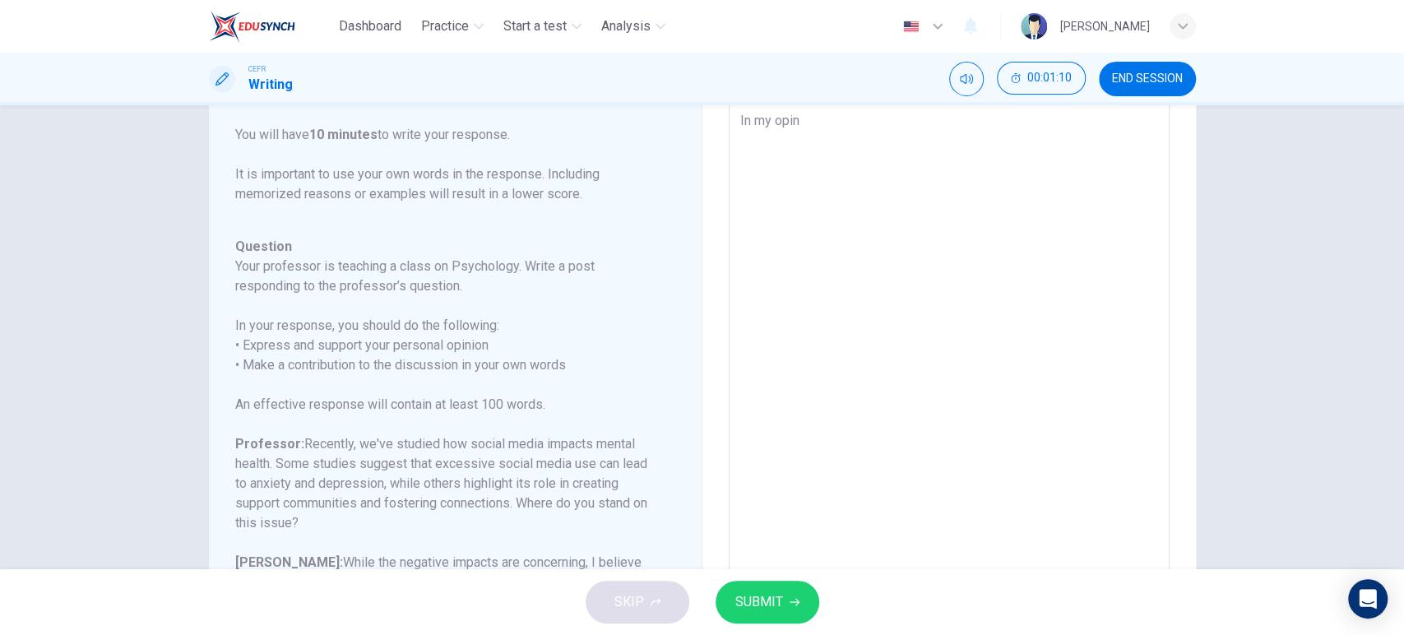
type textarea "x"
type textarea "In my opini"
type textarea "x"
type textarea "In my opinio"
type textarea "x"
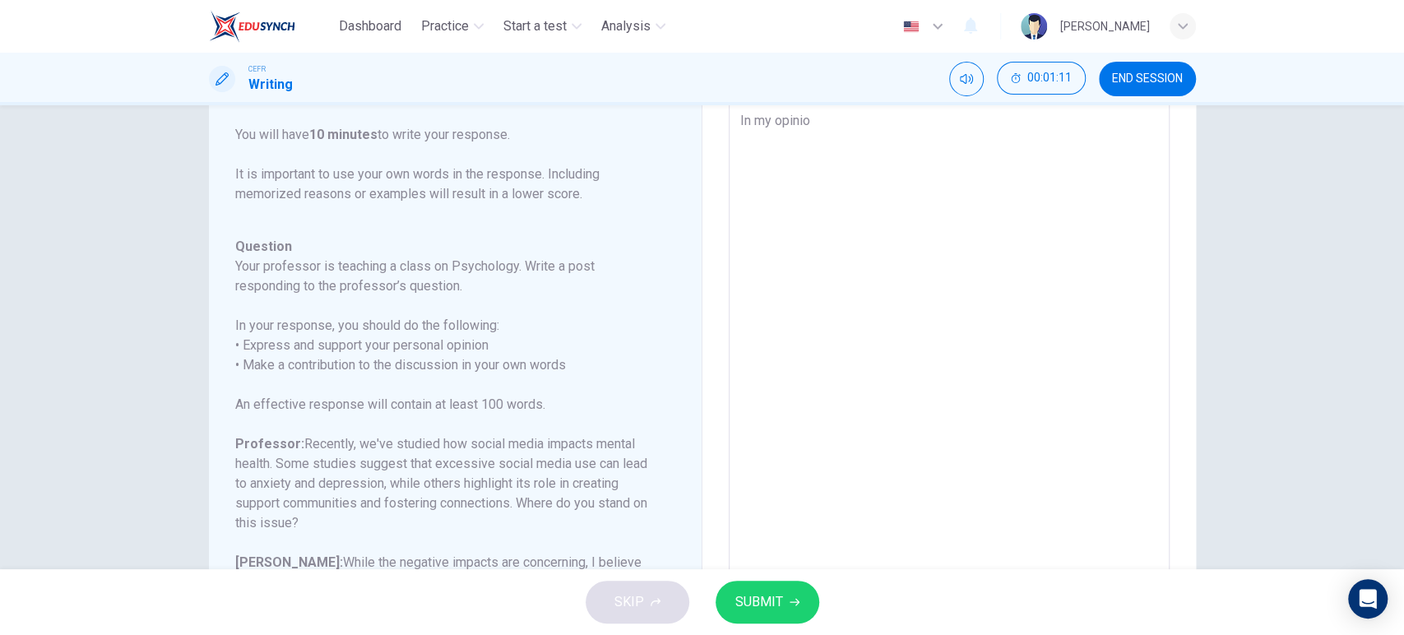
type textarea "In my opinion"
type textarea "x"
type textarea "In my opinion,"
type textarea "x"
type textarea "In my opinion,"
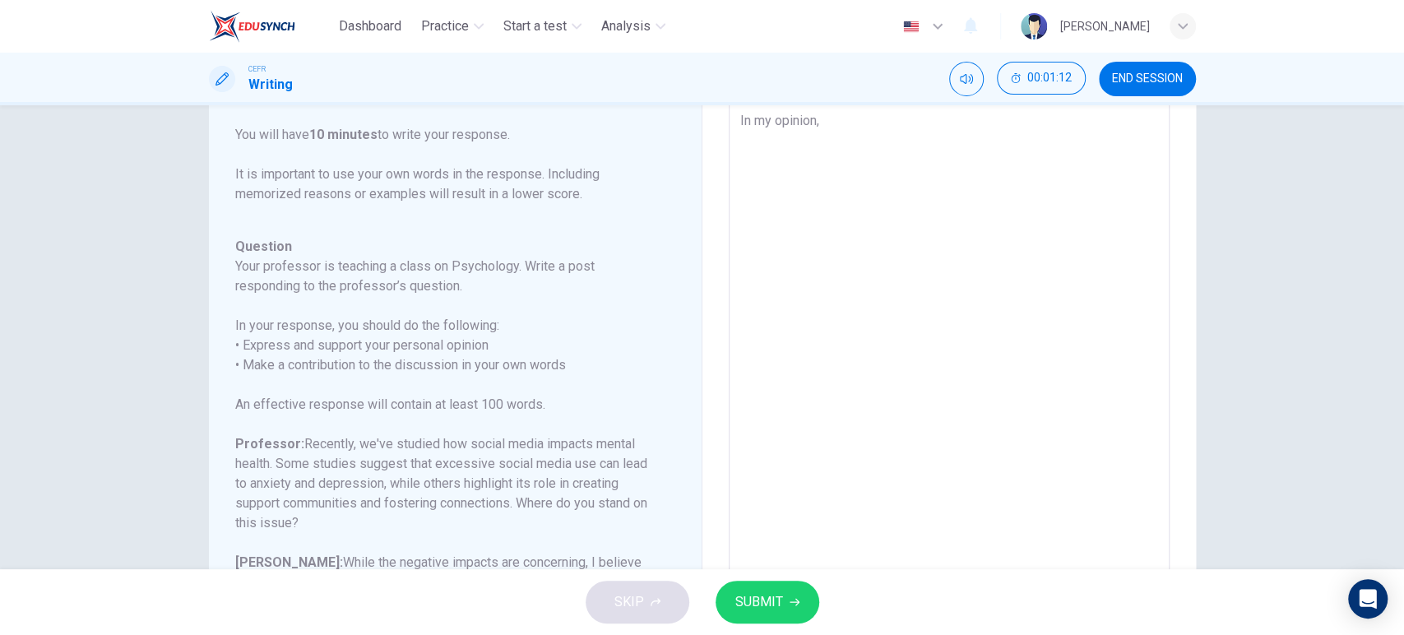
type textarea "x"
type textarea "In my opinion, s"
type textarea "x"
type textarea "In my opinion, so"
type textarea "x"
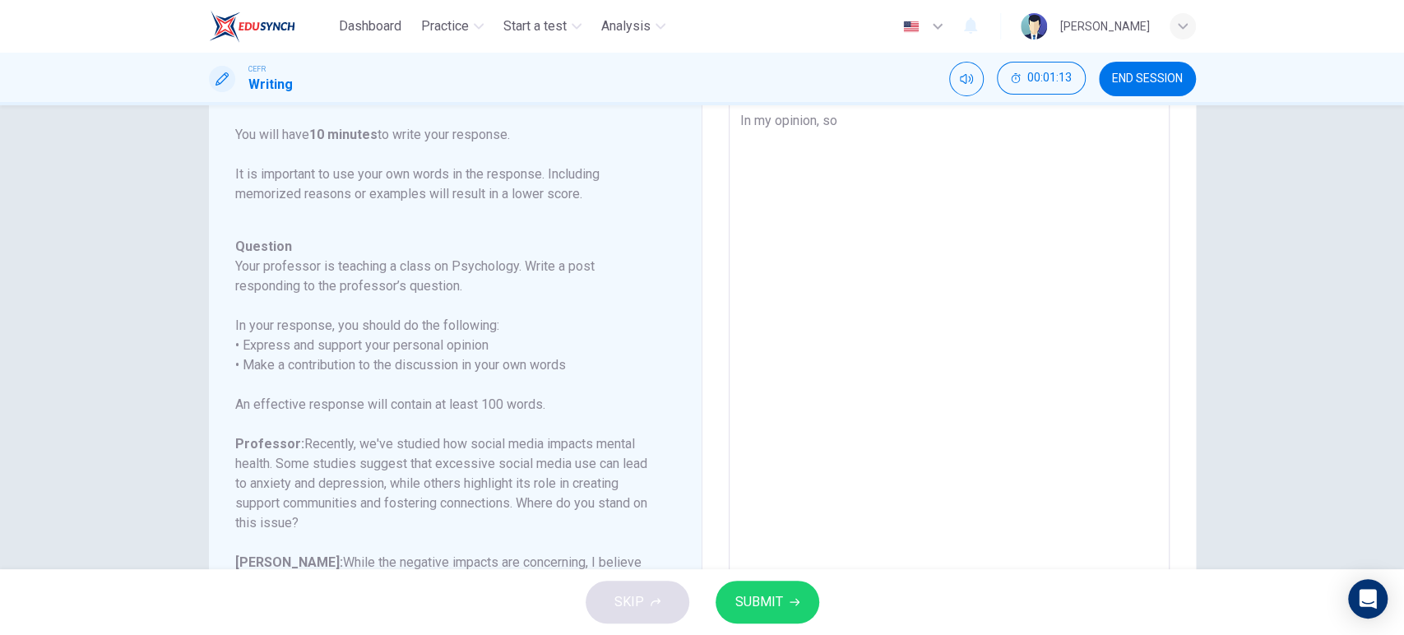
type textarea "In my opinion, soc"
type textarea "x"
type textarea "In my opinion, soci"
type textarea "x"
type textarea "In my opinion, socia"
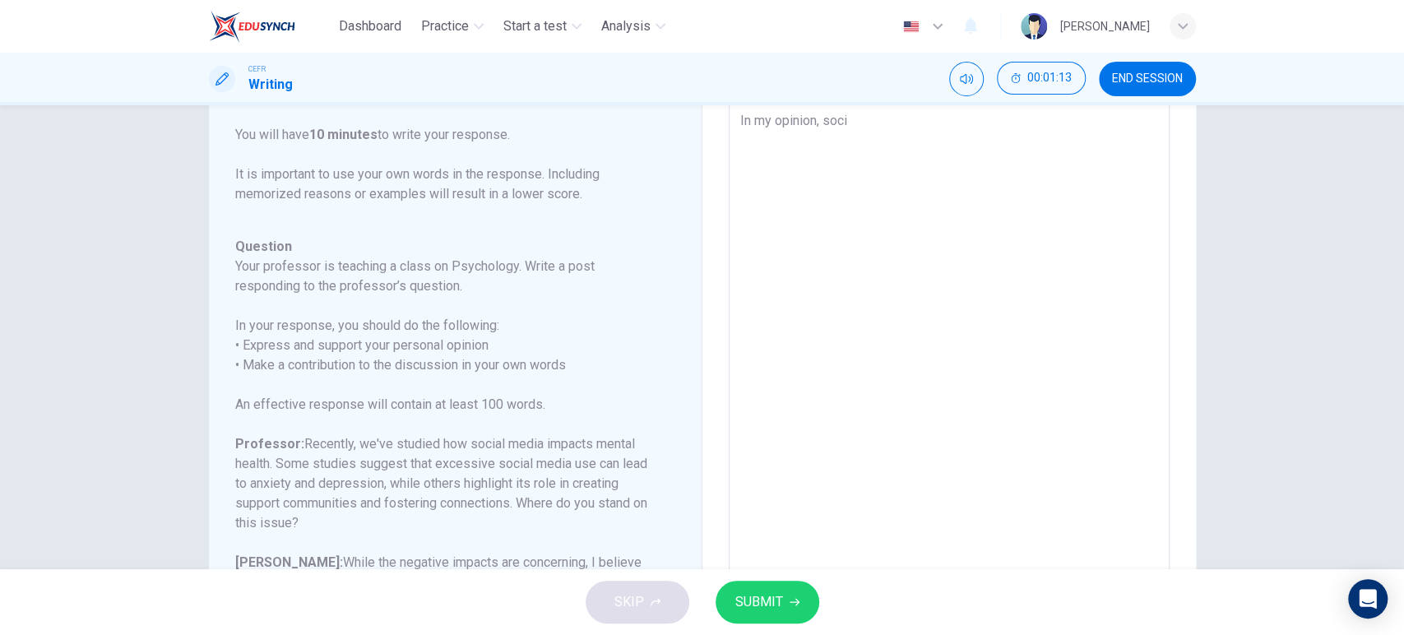
type textarea "x"
type textarea "In my opinion, social"
type textarea "x"
type textarea "In my opinion, social"
type textarea "x"
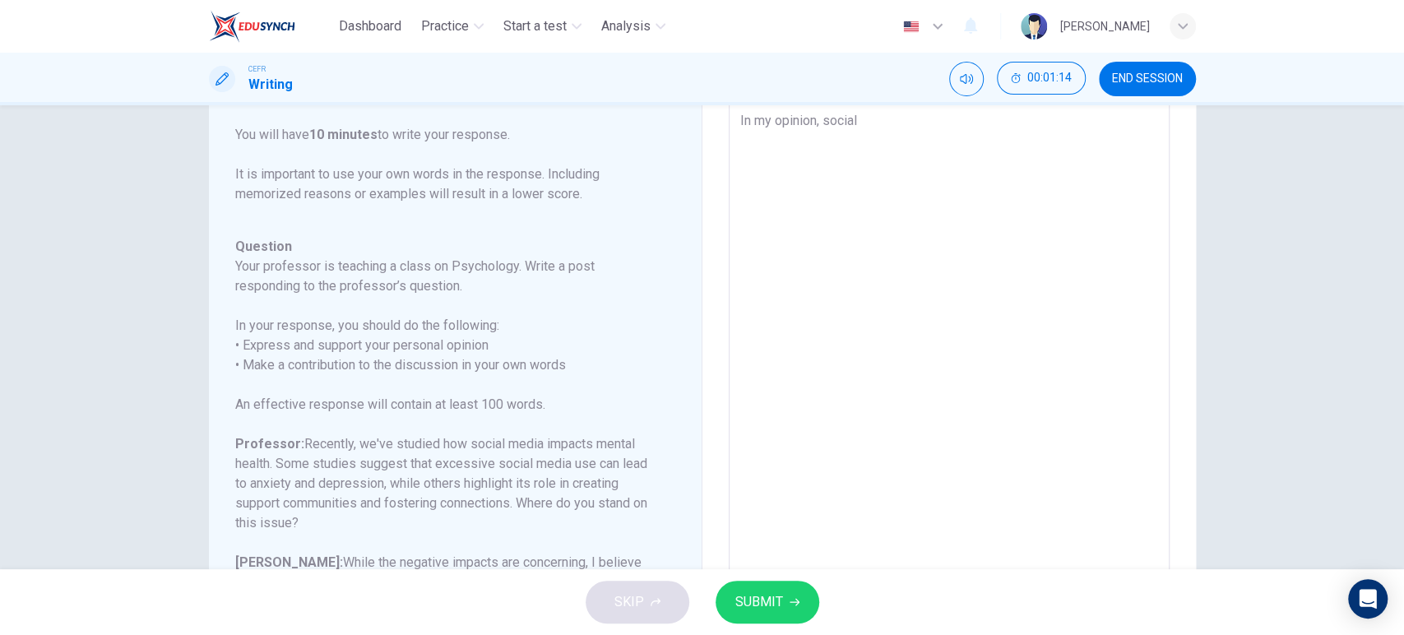
type textarea "In my opinion, social m"
type textarea "x"
type textarea "In my opinion, social me"
type textarea "x"
type textarea "In my opinion, social med"
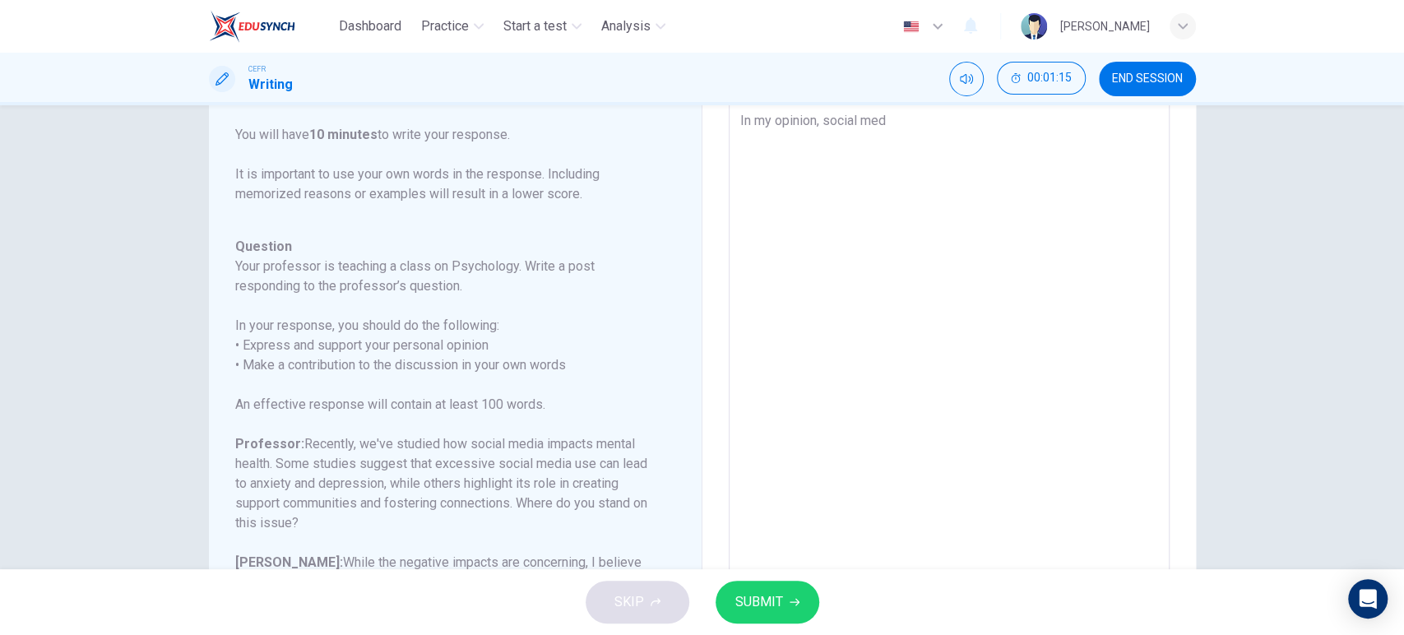
type textarea "x"
type textarea "In my opinion, social medi"
type textarea "x"
type textarea "In my opinion, social media"
type textarea "x"
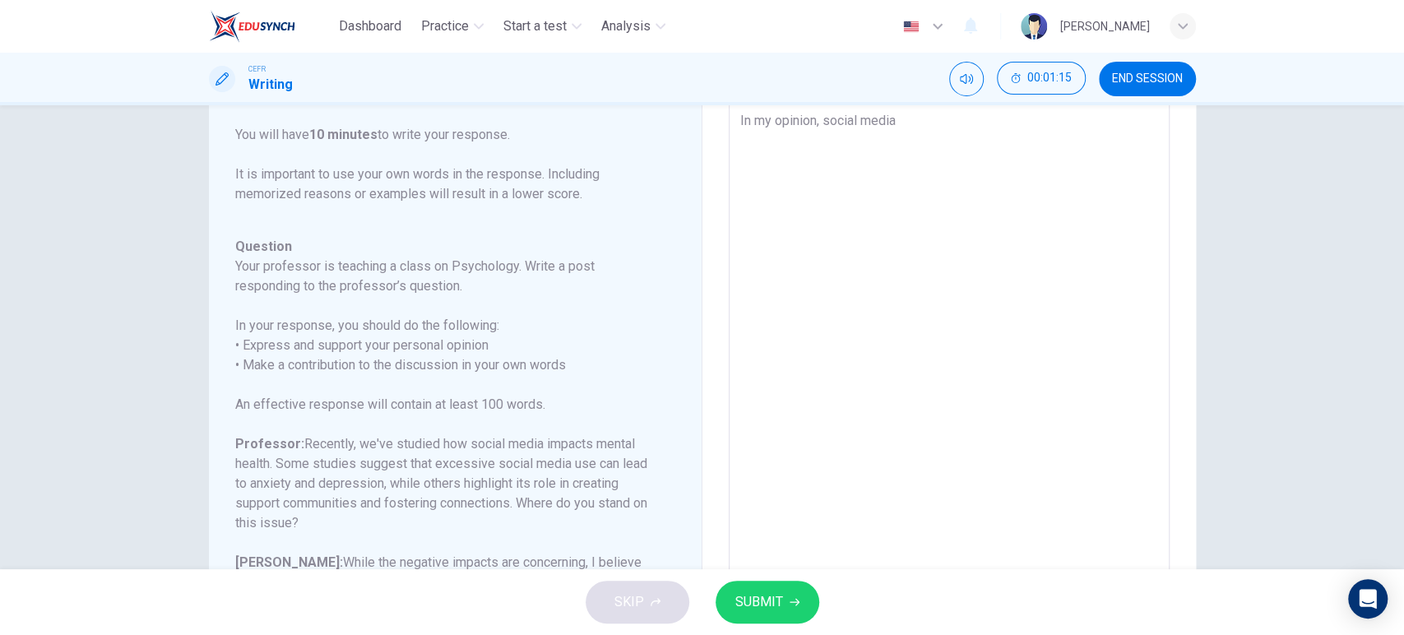
type textarea "In my opinion, social media"
type textarea "x"
type textarea "In my opinion, social media i"
type textarea "x"
type textarea "In my opinion, social media is"
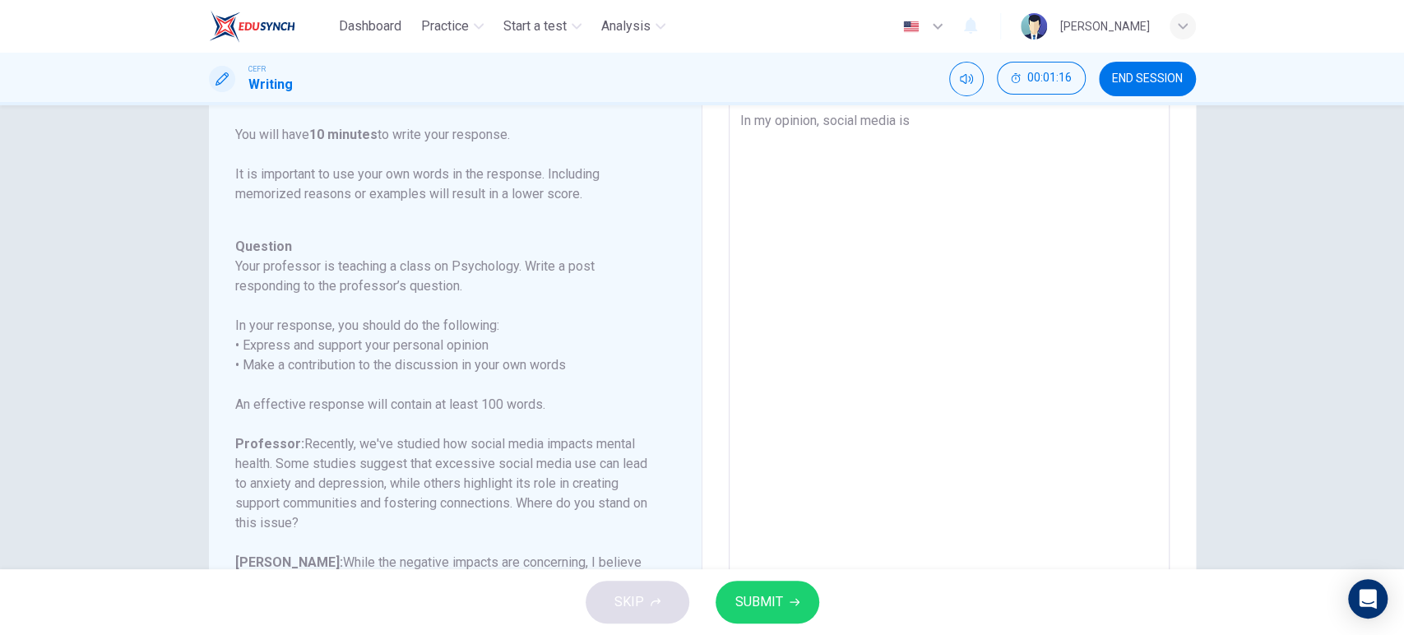
type textarea "x"
type textarea "In my opinion, social media is"
type textarea "x"
type textarea "In my opinion, social media is a"
type textarea "x"
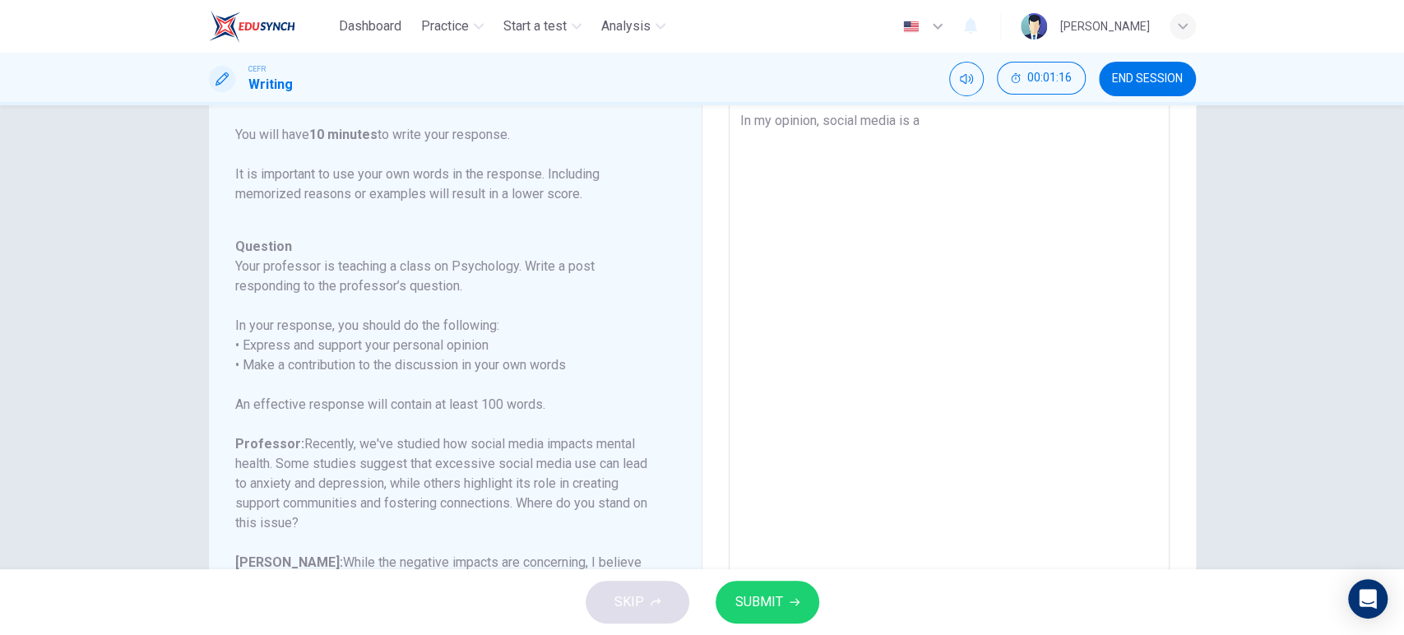
type textarea "In my opinion, social media is a"
type textarea "x"
type textarea "In my opinion, social media is a o"
type textarea "x"
type textarea "In my opinion, social media is a od"
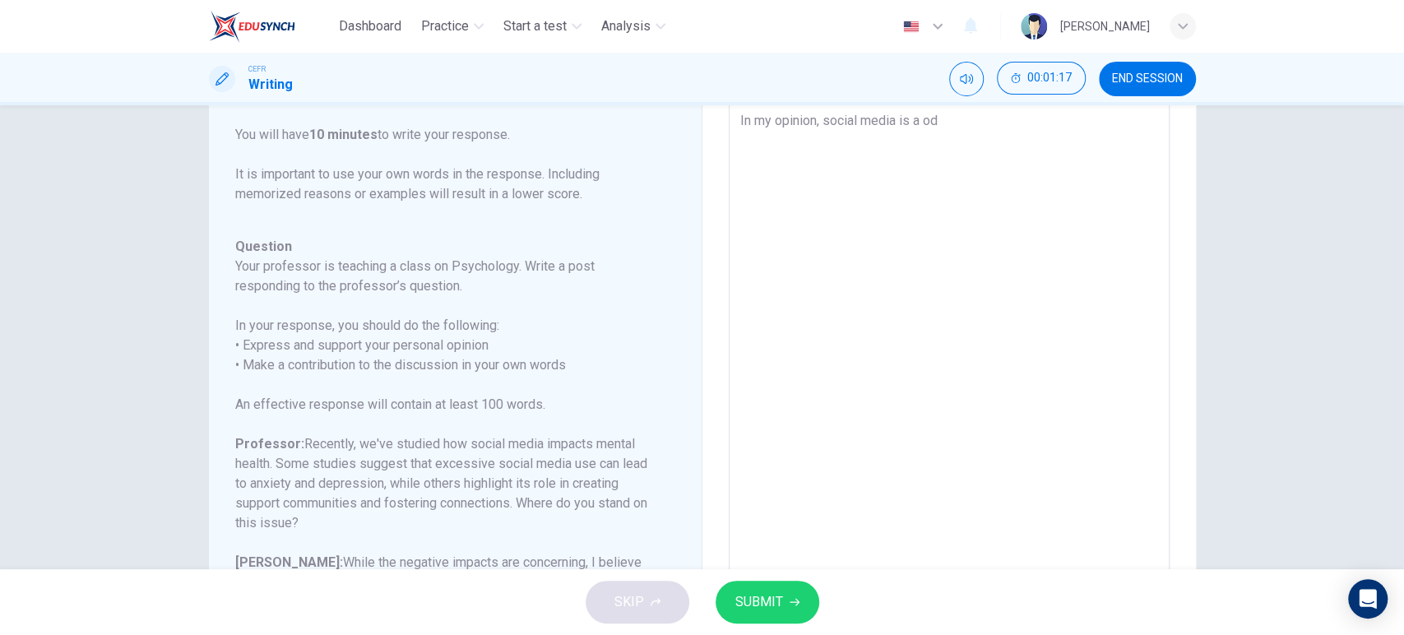
type textarea "x"
type textarea "In my opinion, social media is a o"
type textarea "x"
type textarea "In my opinion, social media is a d"
type textarea "x"
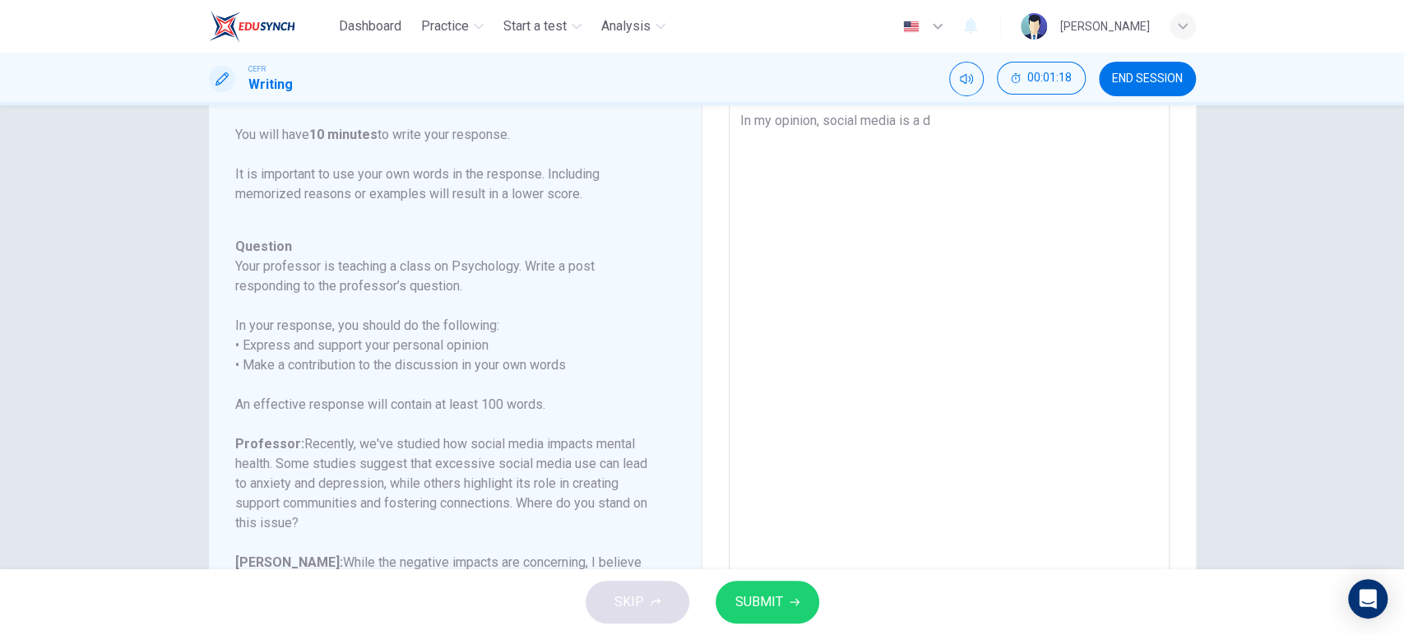
type textarea "In my opinion, social media is a do"
type textarea "x"
type textarea "In my opinion, social media is a doo"
type textarea "x"
type textarea "In my opinion, social media is a doou"
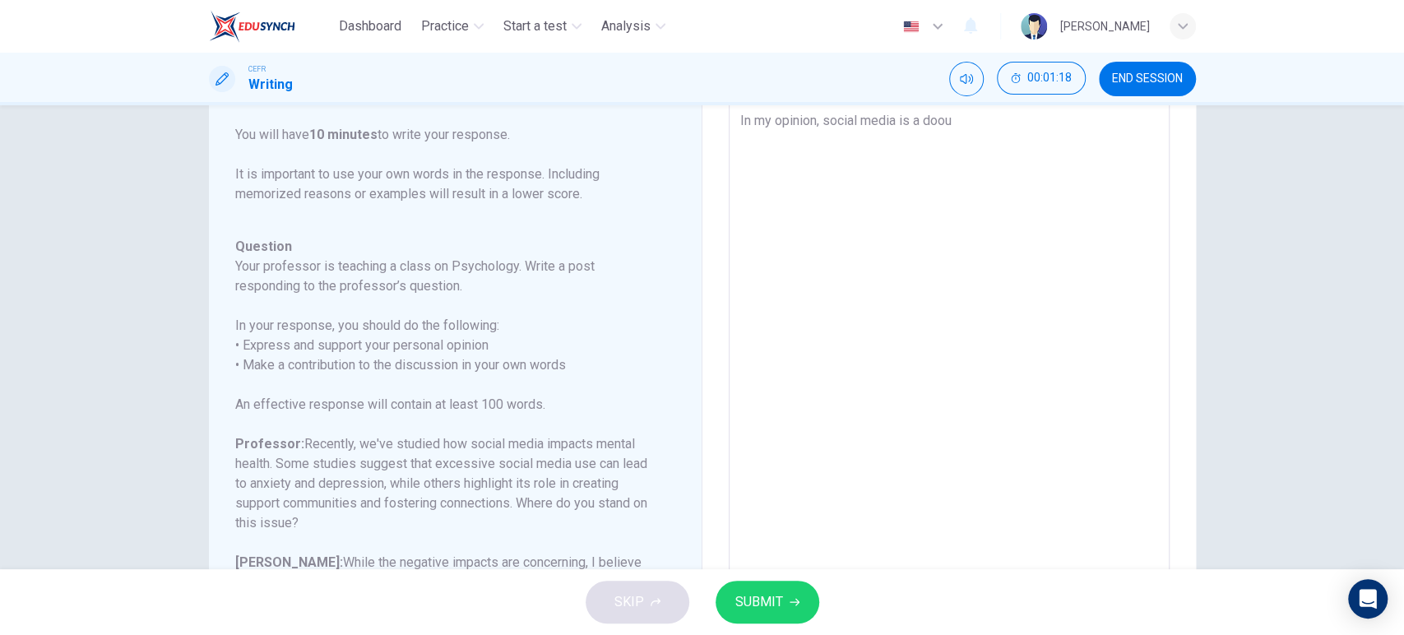
type textarea "x"
type textarea "In my opinion, social media is a doo"
type textarea "x"
type textarea "In my opinion, social media is a do"
type textarea "x"
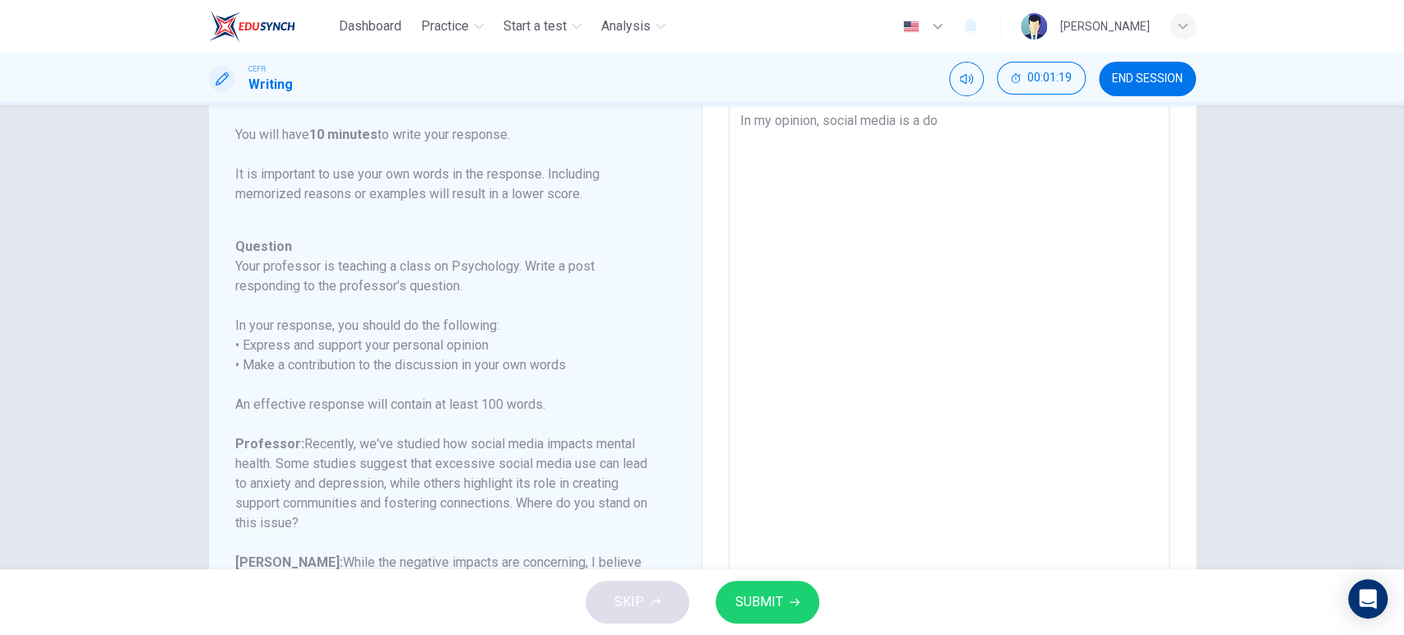
type textarea "In my opinion, social media is a dou"
type textarea "x"
type textarea "In my opinion, social media is a doub"
type textarea "x"
type textarea "In my opinion, social media is a doubl"
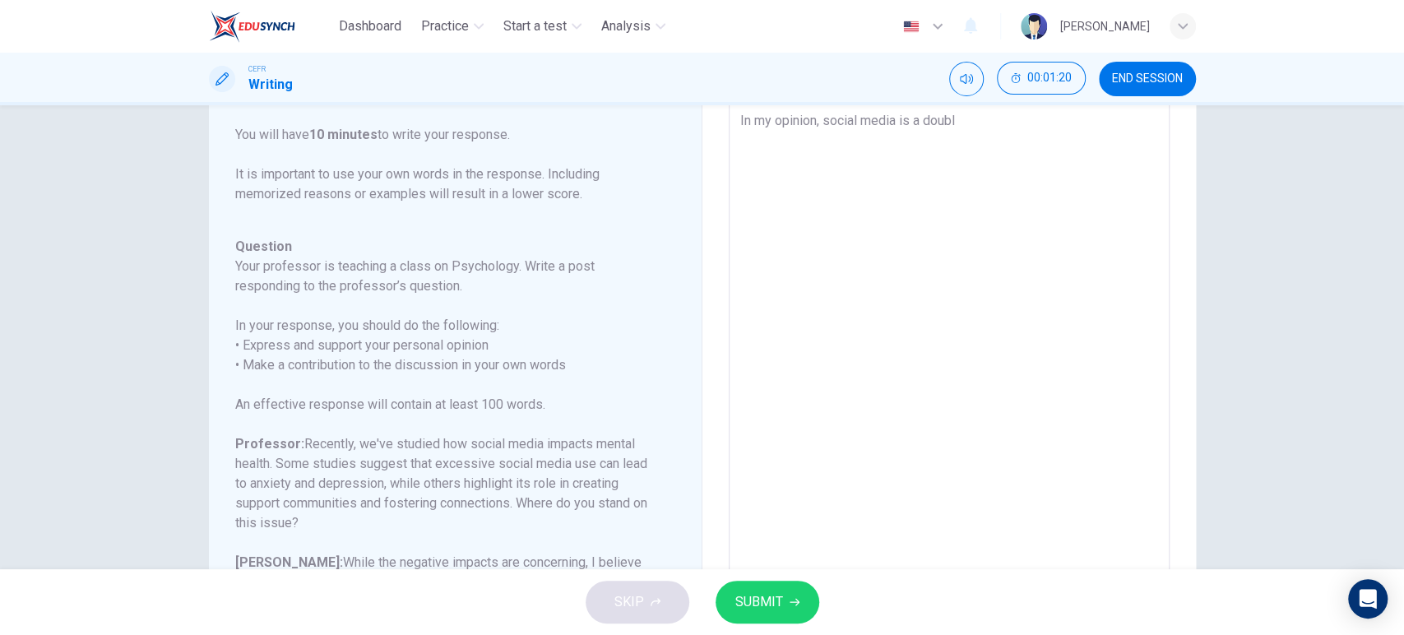
type textarea "x"
type textarea "In my opinion, social media is a double"
type textarea "x"
type textarea "In my opinion, social media is a double-"
type textarea "x"
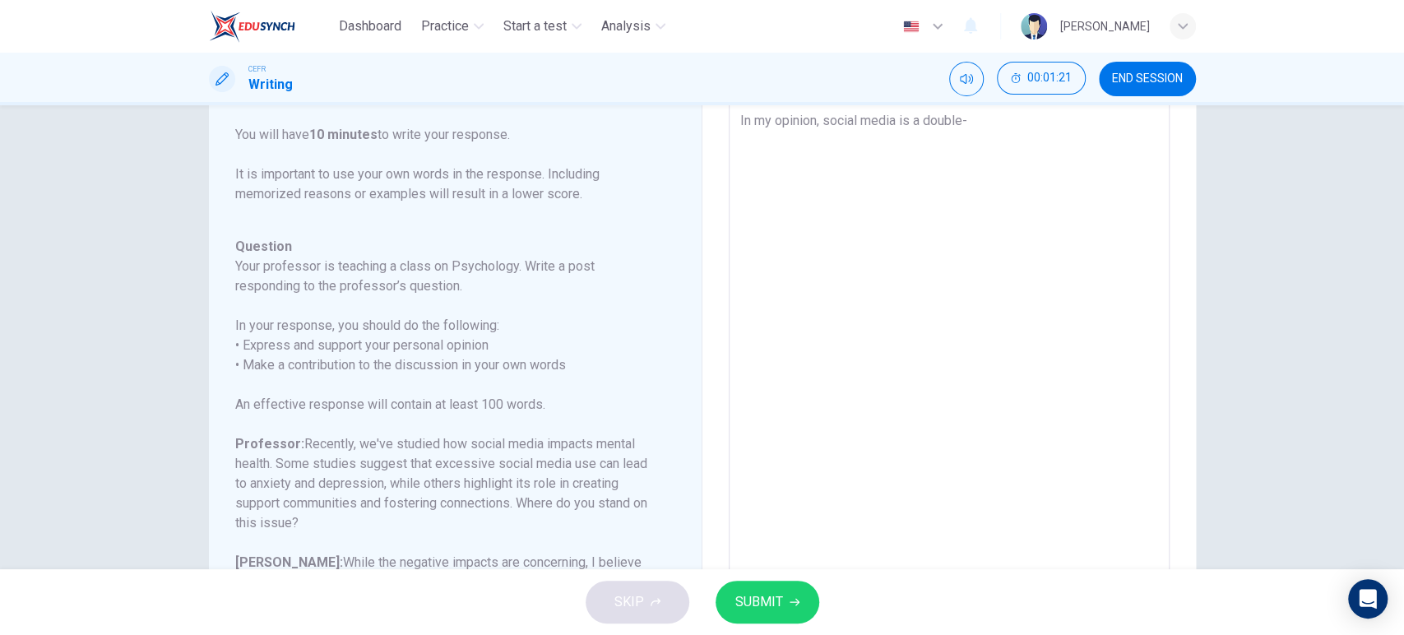
type textarea "In my opinion, social media is a double-e"
type textarea "x"
type textarea "In my opinion, social media is a double-ed"
type textarea "x"
type textarea "In my opinion, social media is a double-edg"
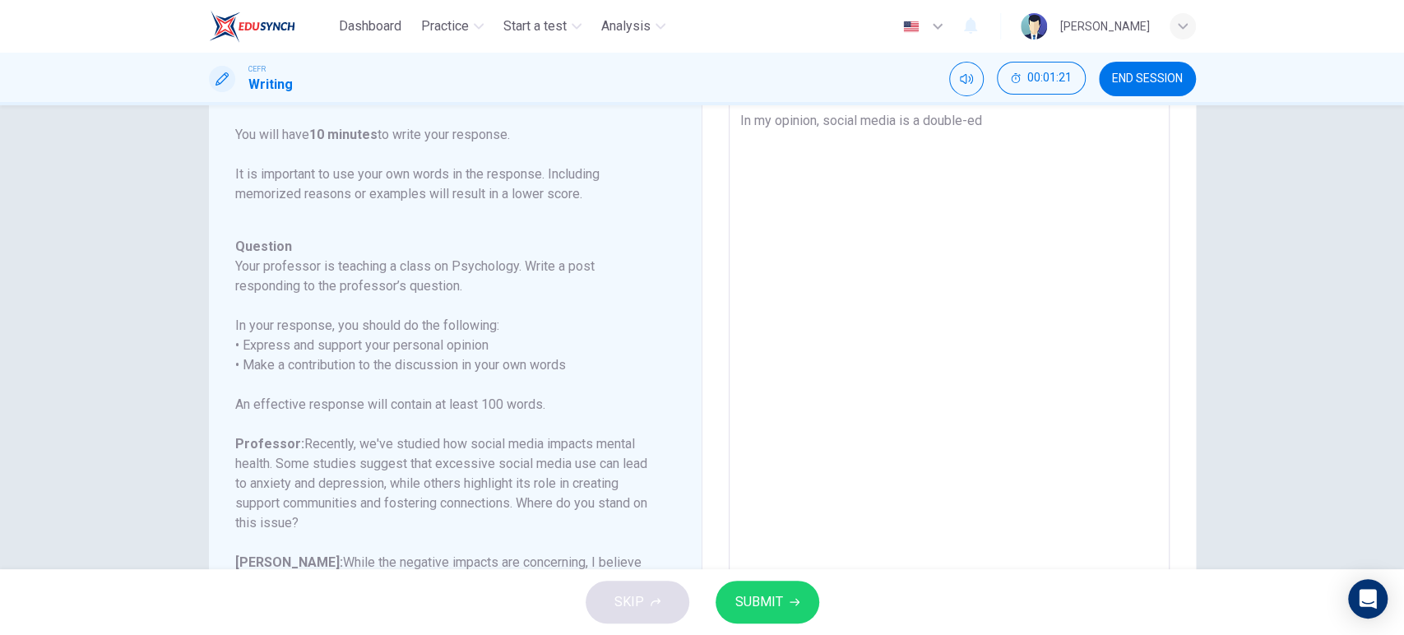
type textarea "x"
type textarea "In my opinion, social media is a double-edge"
type textarea "x"
type textarea "In my opinion, social media is a double-edged"
type textarea "x"
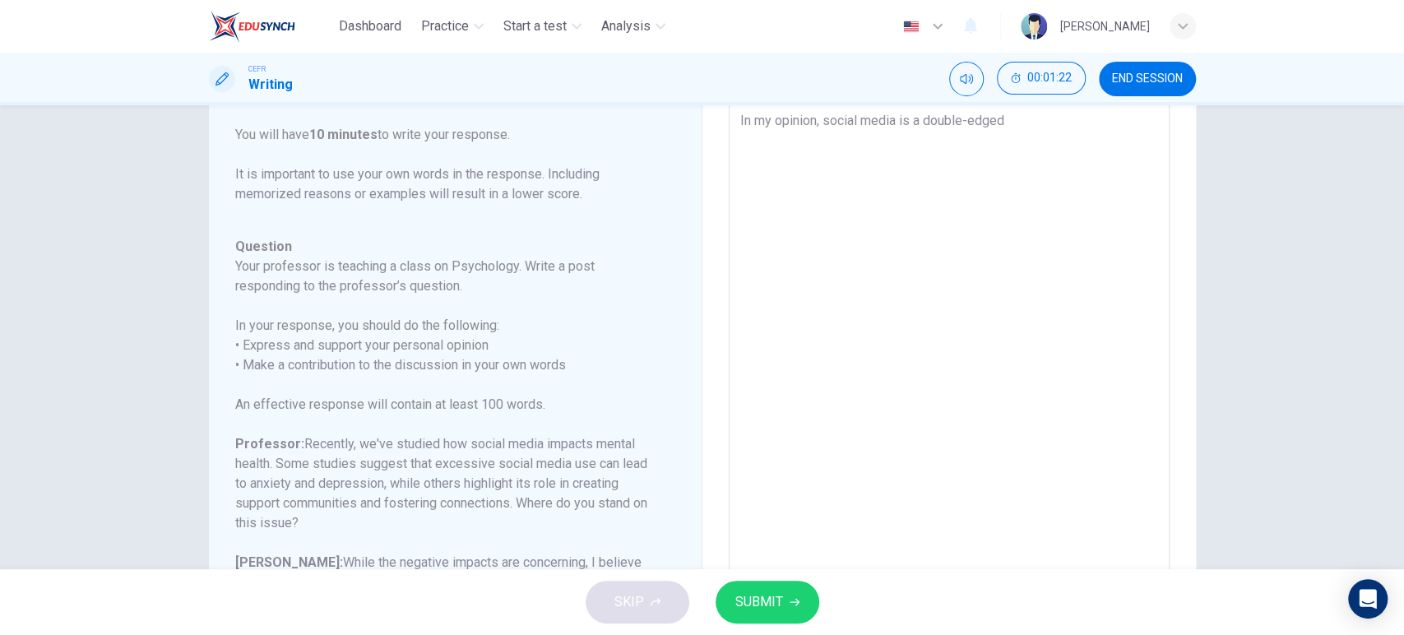
type textarea "In my opinion, social media is a double-edged"
type textarea "x"
type textarea "In my opinion, social media is a double-edged w"
type textarea "x"
type textarea "In my opinion, social media is a double-edged wo"
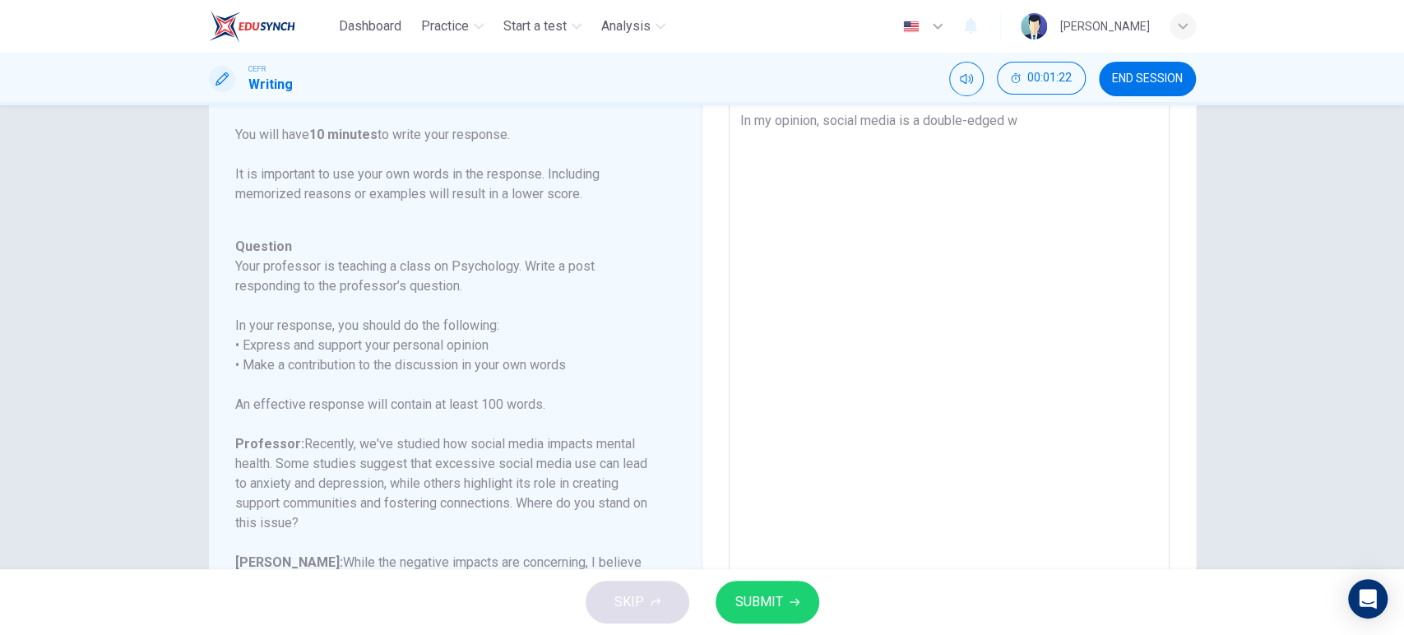
type textarea "x"
type textarea "In my opinion, social media is a double-edged w"
type textarea "x"
type textarea "In my opinion, social media is a double-edged"
type textarea "x"
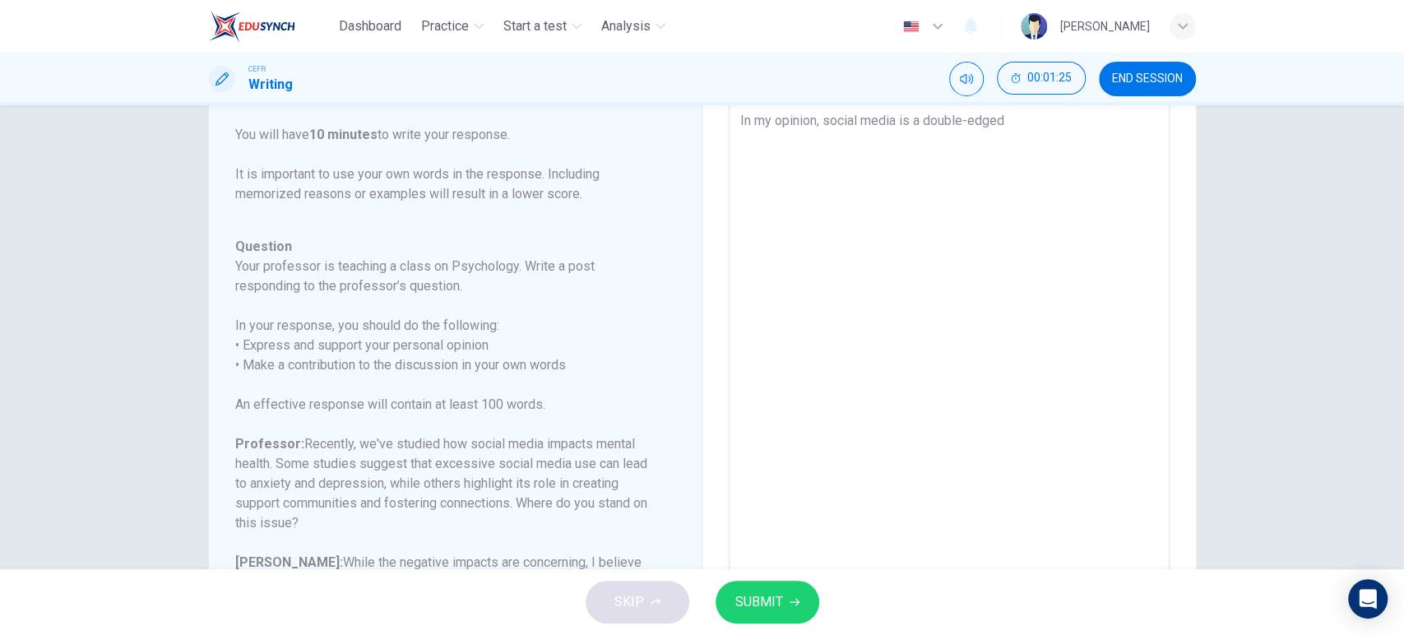
type textarea "In my opinion, social media is a double-edged s"
type textarea "x"
type textarea "In my opinion, social media is a double-edged sw"
type textarea "x"
type textarea "In my opinion, social media is a double-edged swo"
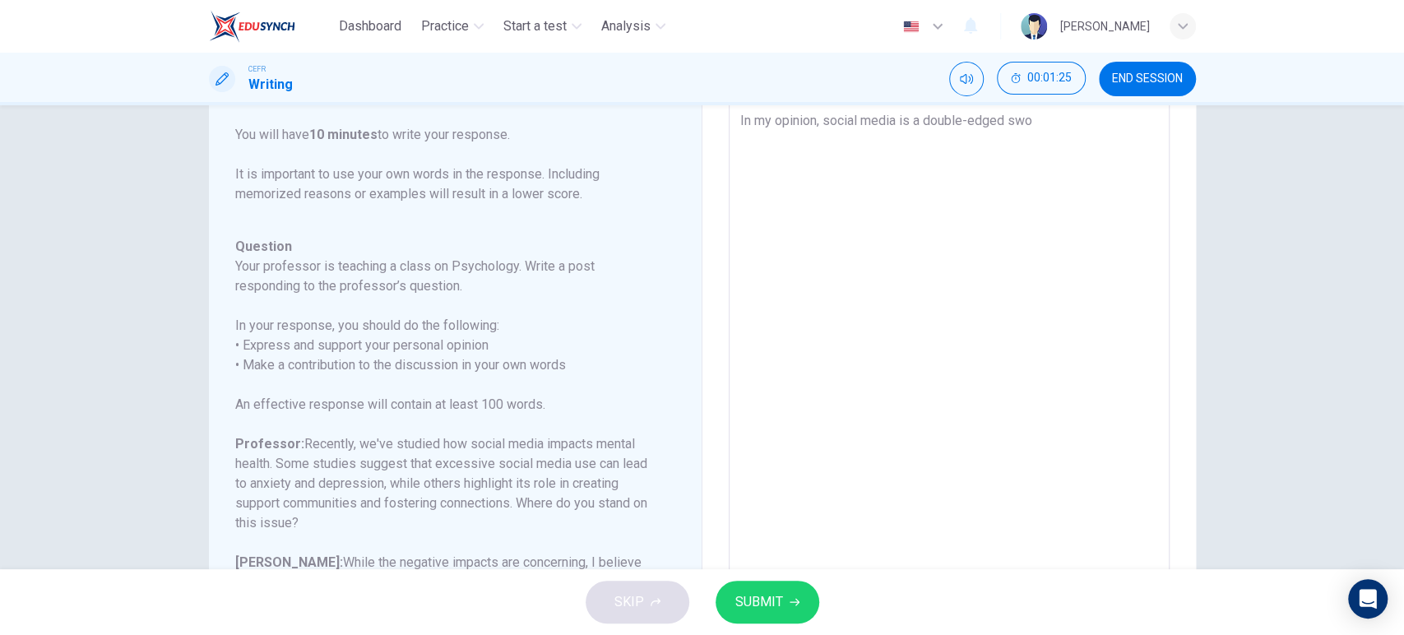
type textarea "x"
type textarea "In my opinion, social media is a double-edged swor"
type textarea "x"
type textarea "In my opinion, social media is a double-edged sword"
type textarea "x"
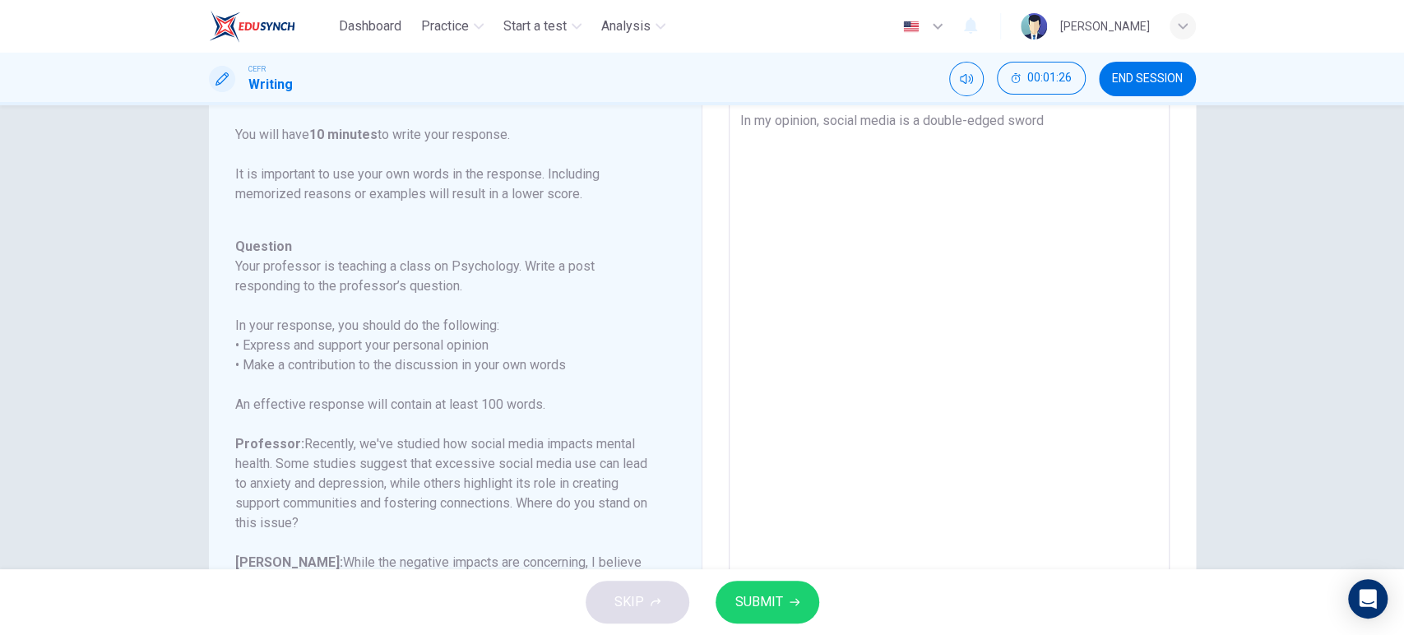
type textarea "In my opinion, social media is a double-edged sword"
type textarea "x"
type textarea "In my opinion, social media is a double-edged sword"
type textarea "x"
type textarea "In my opinion, social media is a double-edged sword"
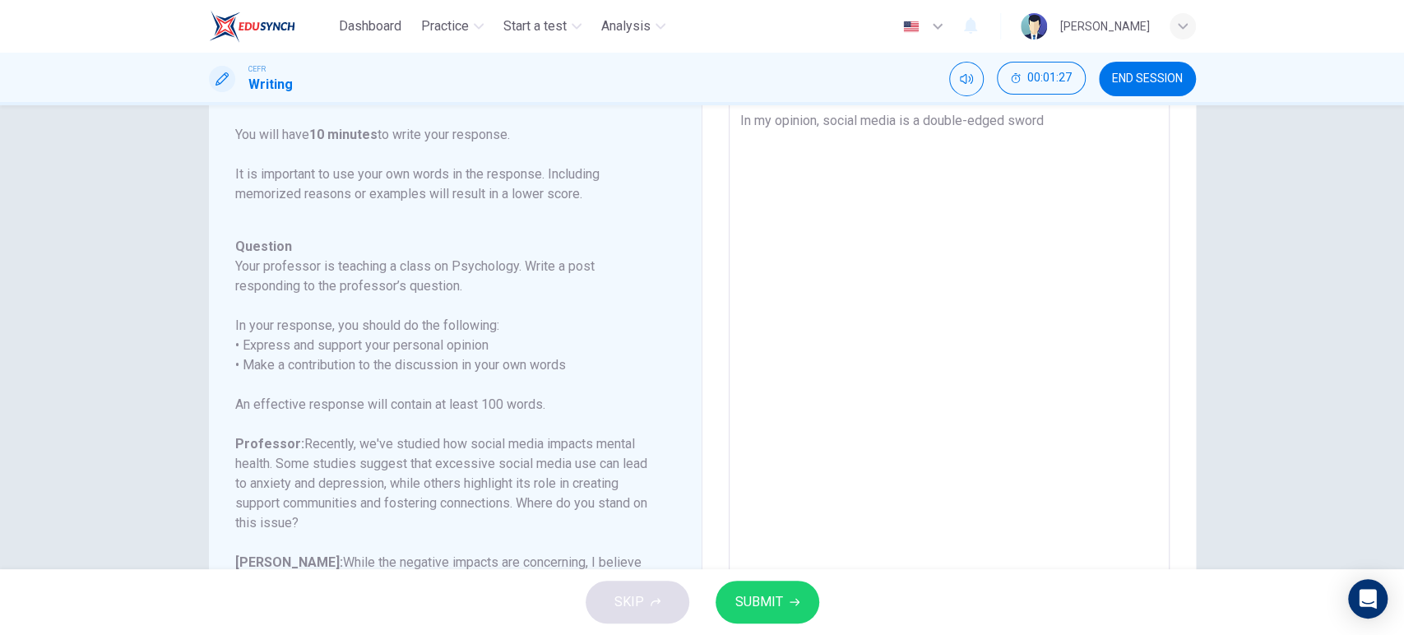
type textarea "x"
type textarea "In my opinion, social media is a double-edged sword"
type textarea "x"
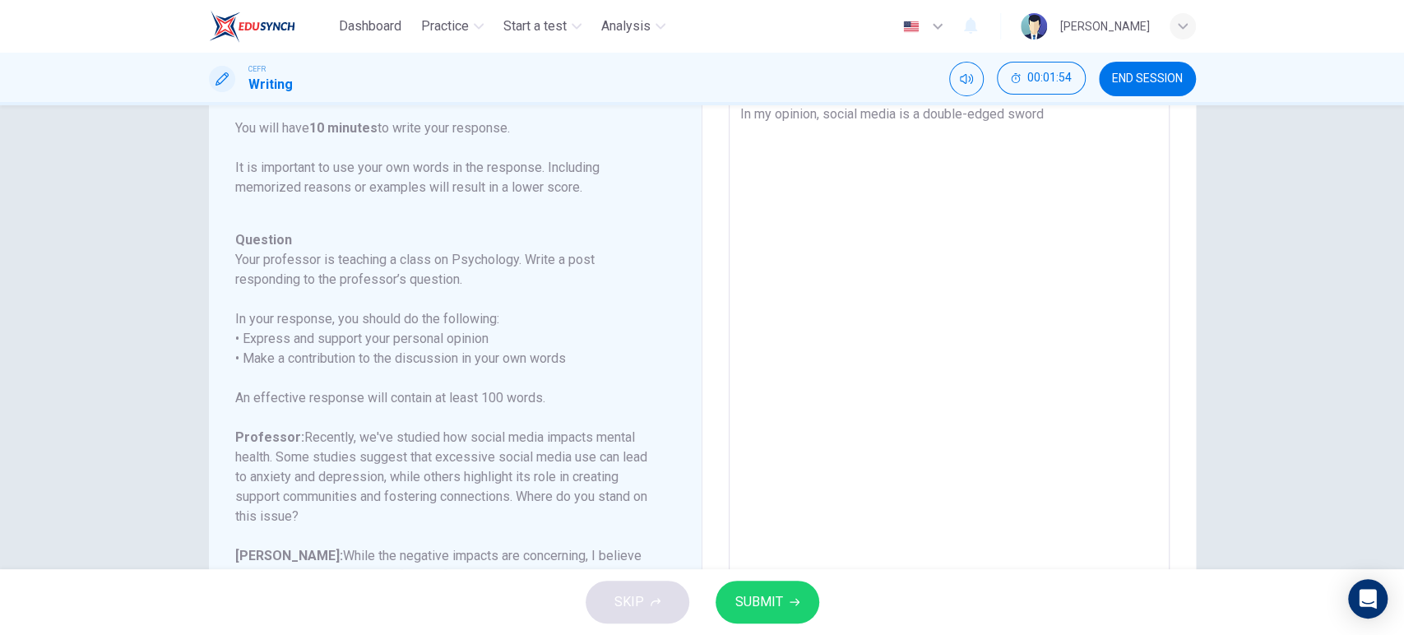
type textarea "In my opinion, social media is a double-edged sword"
type textarea "x"
click at [890, 123] on textarea "In my opinion, social media is a double-edged sword" at bounding box center [949, 366] width 418 height 522
click at [1074, 137] on textarea "In my opinion, social media is a double-edged sword" at bounding box center [949, 366] width 418 height 522
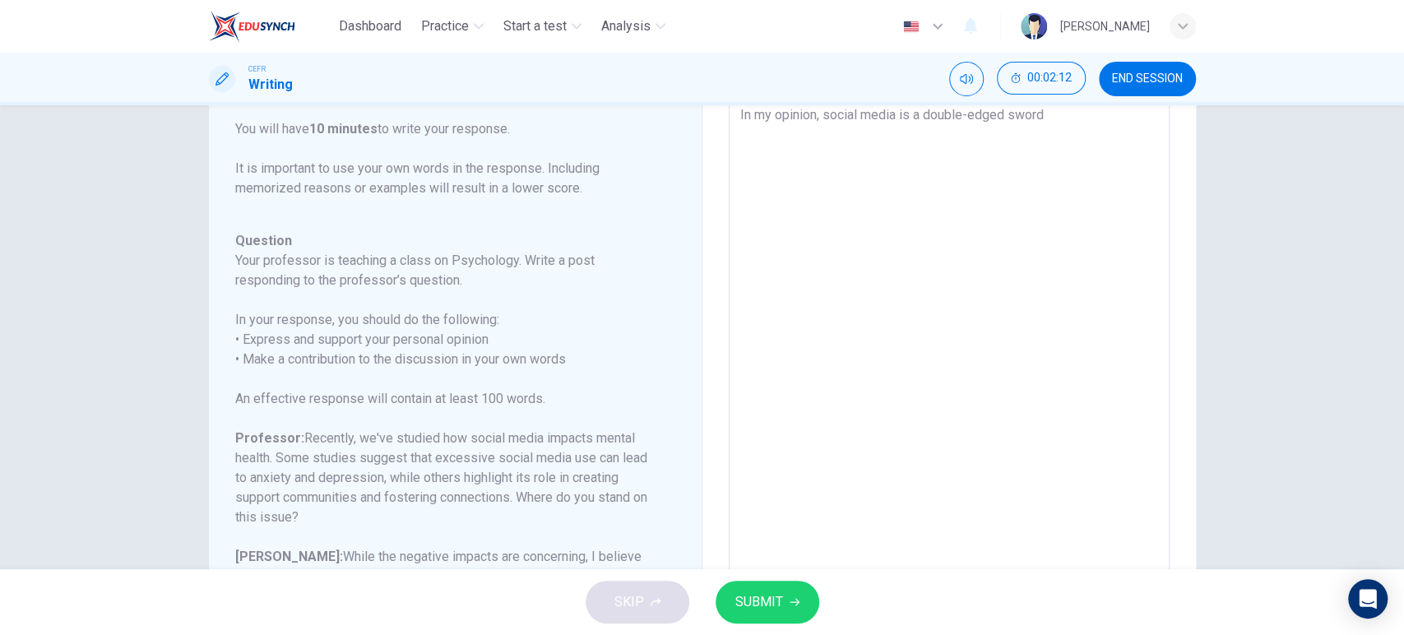
scroll to position [105, 0]
type textarea "In my opinion, social media is a double-edged sword w"
type textarea "x"
type textarea "In my opinion, social media is a double-edged sword wh"
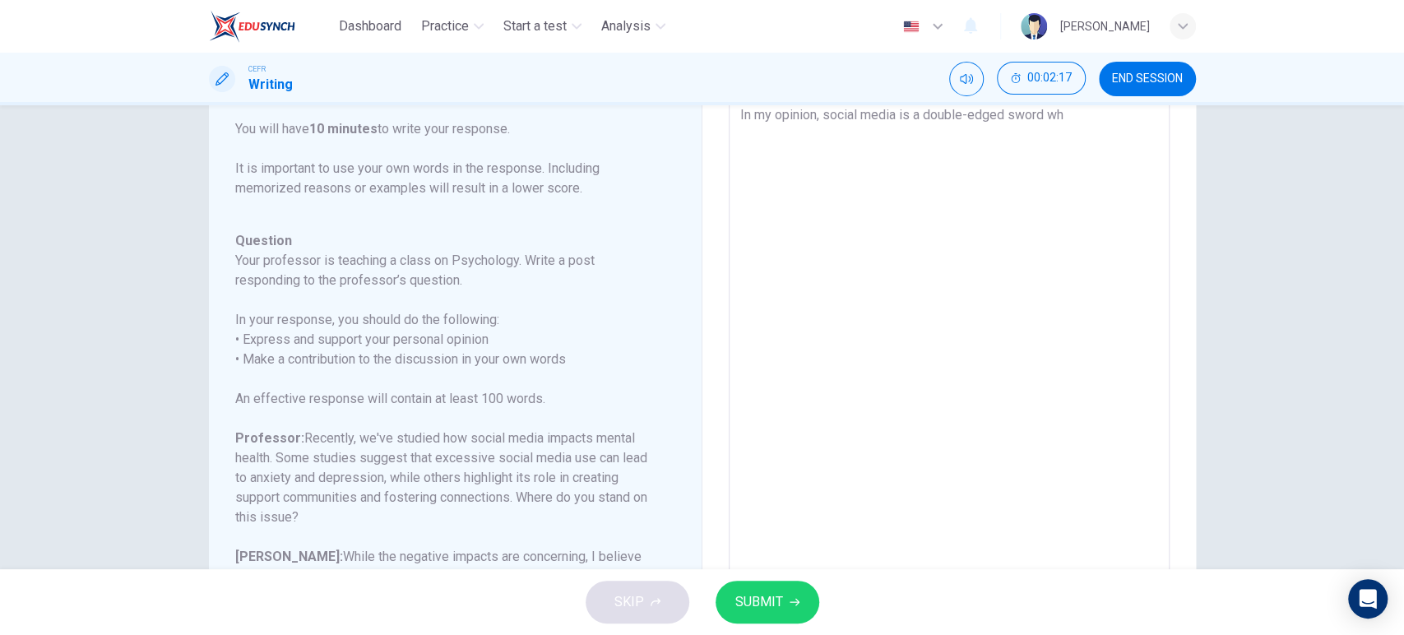
type textarea "x"
type textarea "In my opinion, social media is a double-edged sword whi"
type textarea "x"
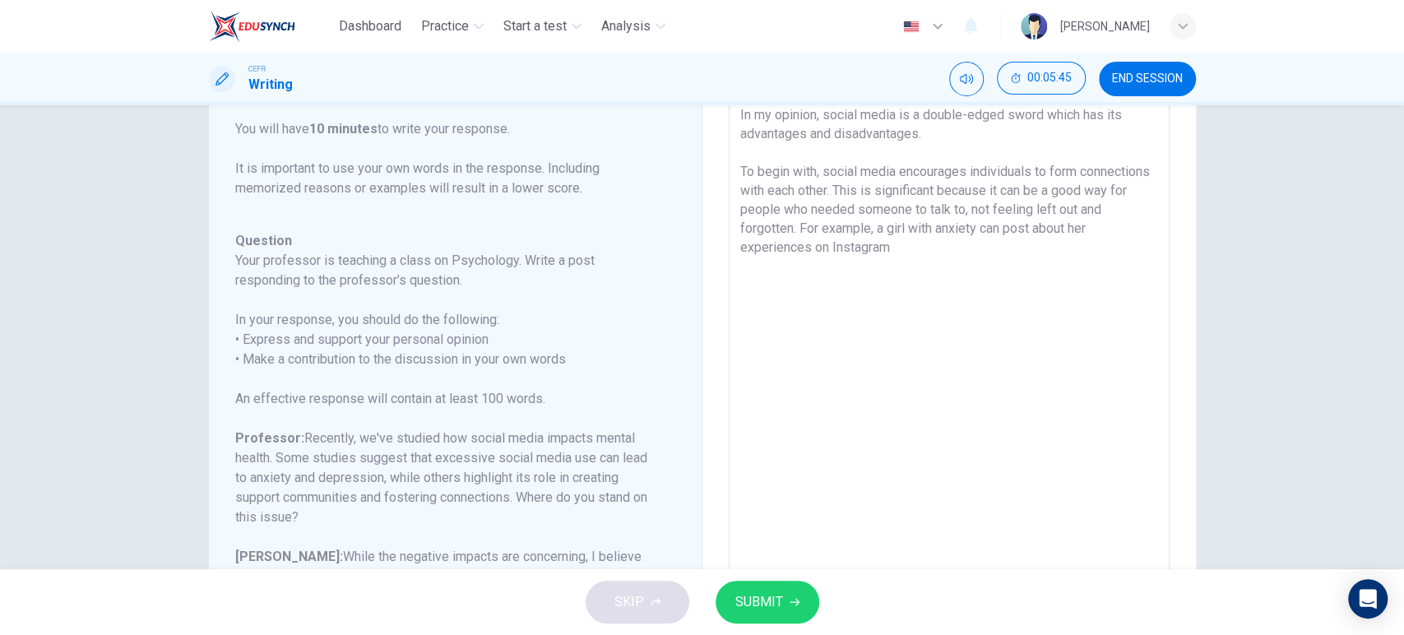
click at [740, 246] on textarea "In my opinion, social media is a double-edged sword which has its advantages an…" at bounding box center [949, 366] width 418 height 522
click at [997, 248] on textarea "In my opinion, social media is a double-edged sword which has its advantages an…" at bounding box center [949, 366] width 418 height 522
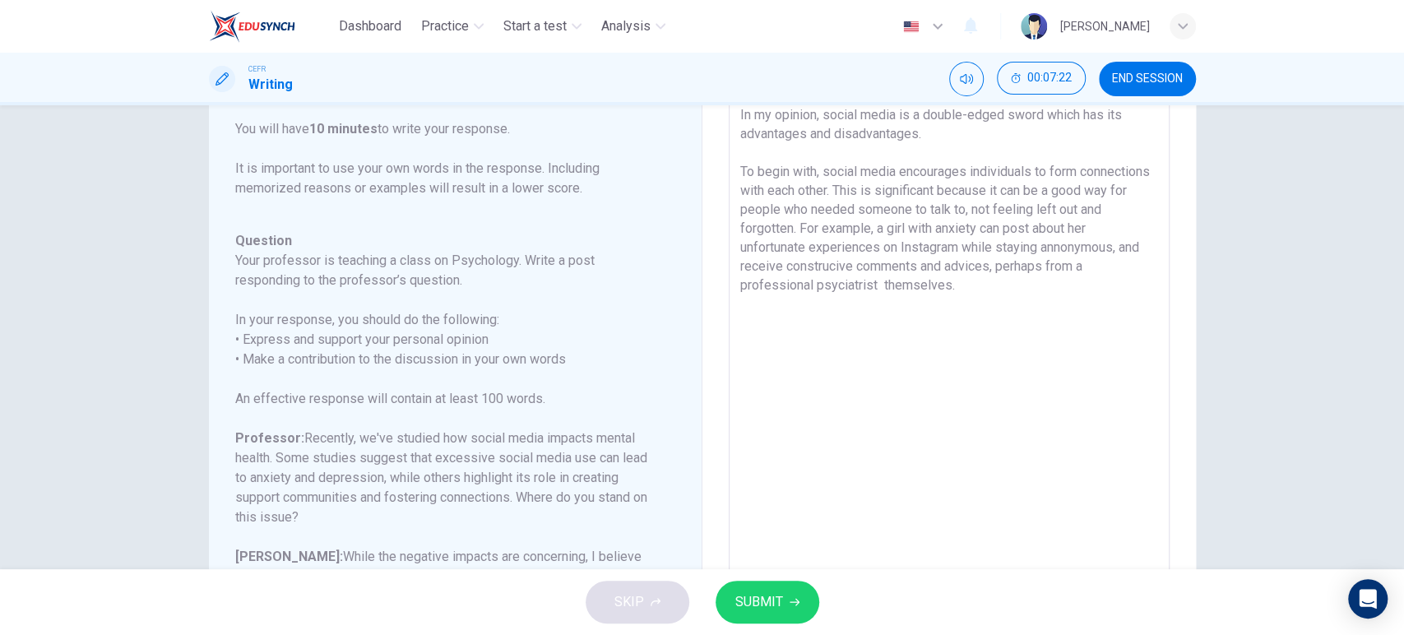
click at [902, 188] on textarea "In my opinion, social media is a double-edged sword which has its advantages an…" at bounding box center [949, 366] width 418 height 522
click at [898, 191] on textarea "In my opinion, social media is a double-edged sword which has its advantages an…" at bounding box center [949, 366] width 418 height 522
click at [888, 192] on textarea "In my opinion, social media is a double-edged sword which has its advantages an…" at bounding box center [949, 366] width 418 height 522
click at [744, 206] on textarea "In my opinion, social media is a double-edged sword which has its advantages an…" at bounding box center [949, 366] width 418 height 522
click at [1009, 322] on textarea "In my opinion, social media is a double-edged sword which has its advantages an…" at bounding box center [949, 366] width 418 height 522
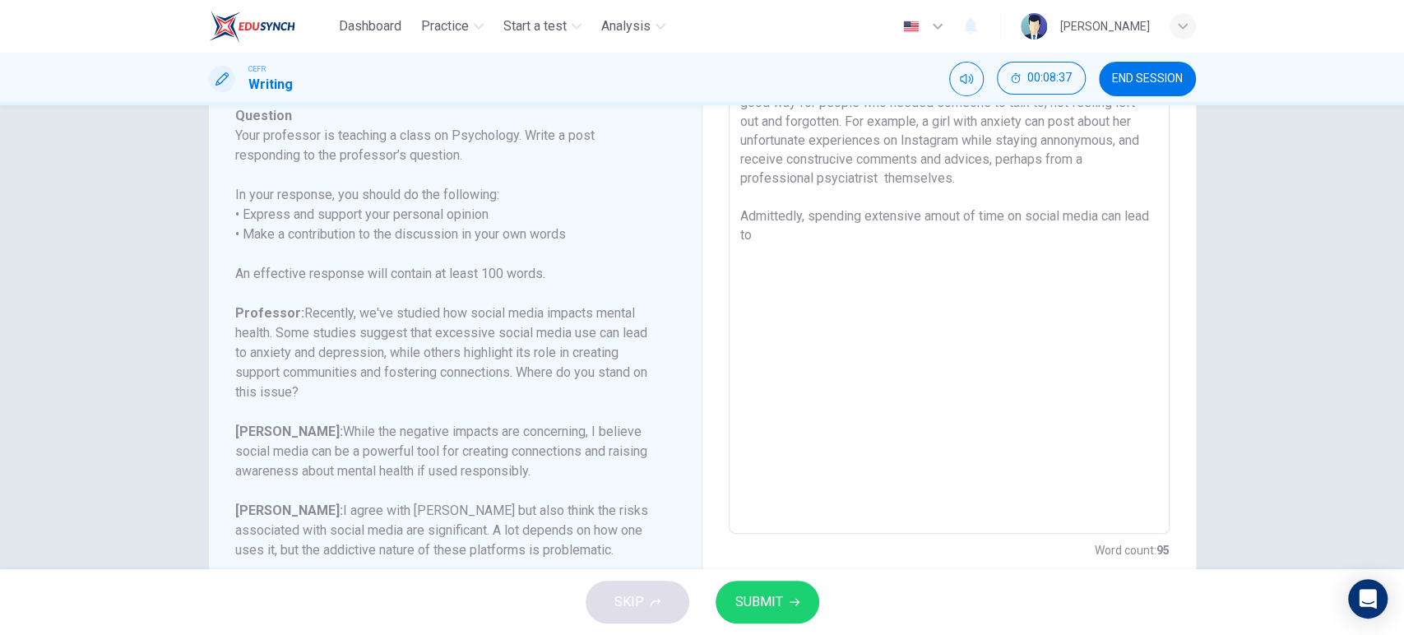
scroll to position [216, 0]
click at [883, 211] on textarea "In my opinion, social media is a double-edged sword which has its advantages an…" at bounding box center [949, 255] width 418 height 522
click at [920, 206] on textarea "In my opinion, social media is a double-edged sword which has its advantages an…" at bounding box center [949, 255] width 418 height 522
click at [840, 235] on textarea "In my opinion, social media is a double-edged sword which has its advantages an…" at bounding box center [949, 255] width 418 height 522
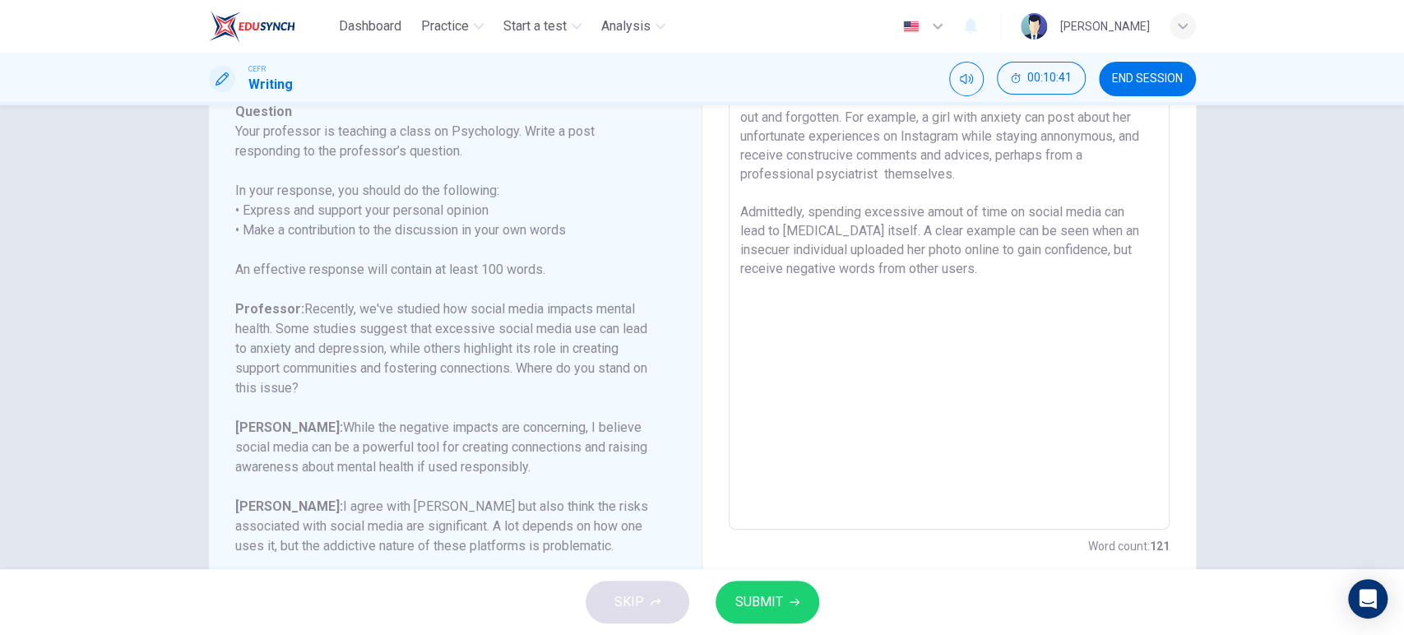
click at [785, 250] on textarea "In my opinion, social media is a double-edged sword which has its advantages an…" at bounding box center [949, 255] width 418 height 522
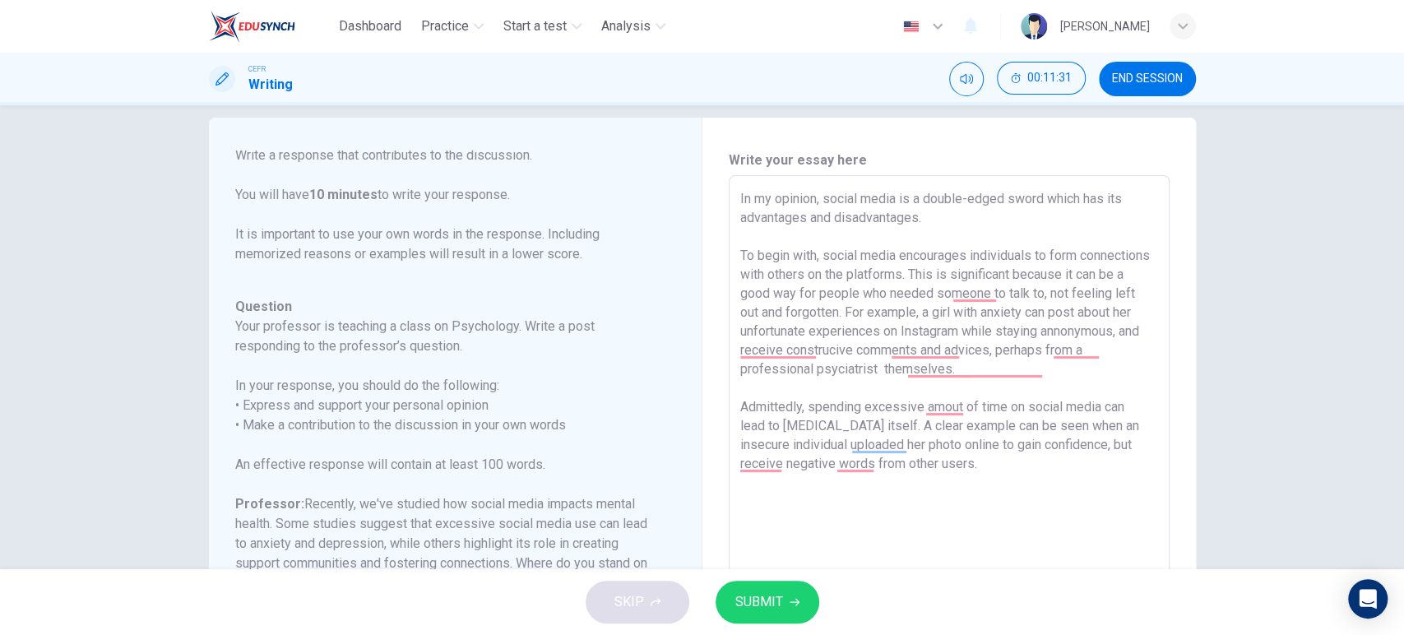
scroll to position [13, 0]
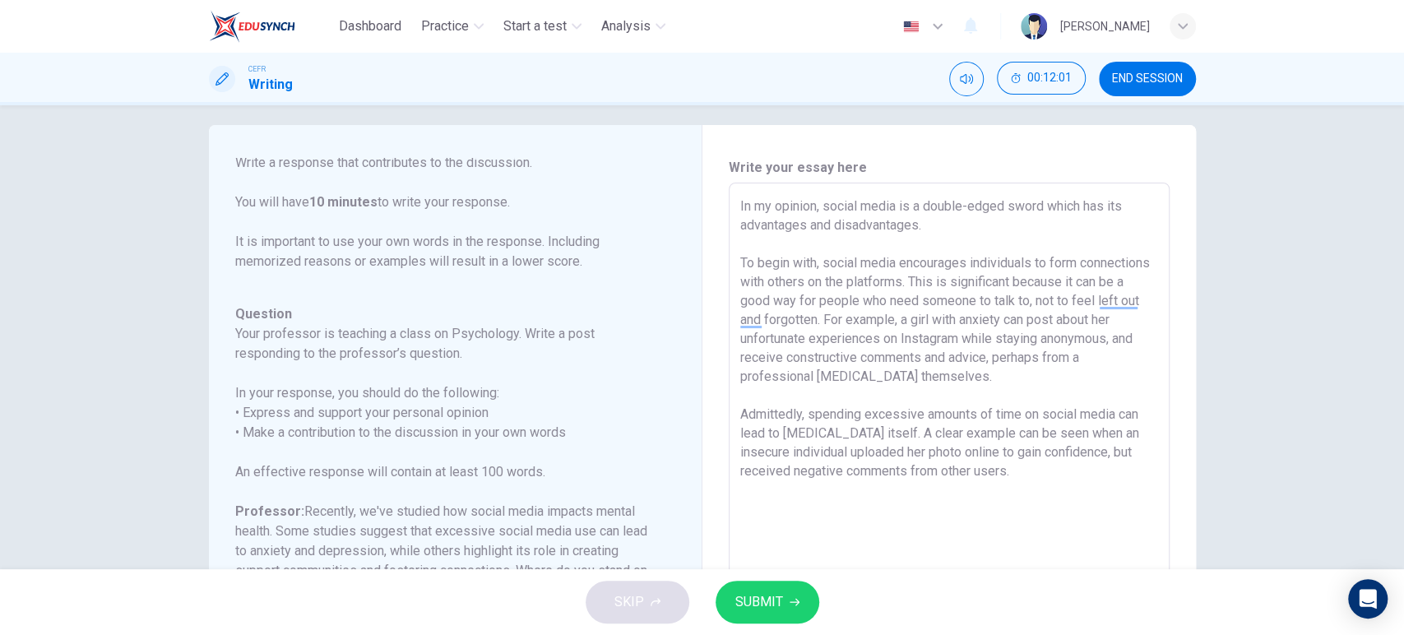
click at [985, 489] on textarea "In my opinion, social media is a double-edged sword which has its advantages an…" at bounding box center [949, 458] width 418 height 522
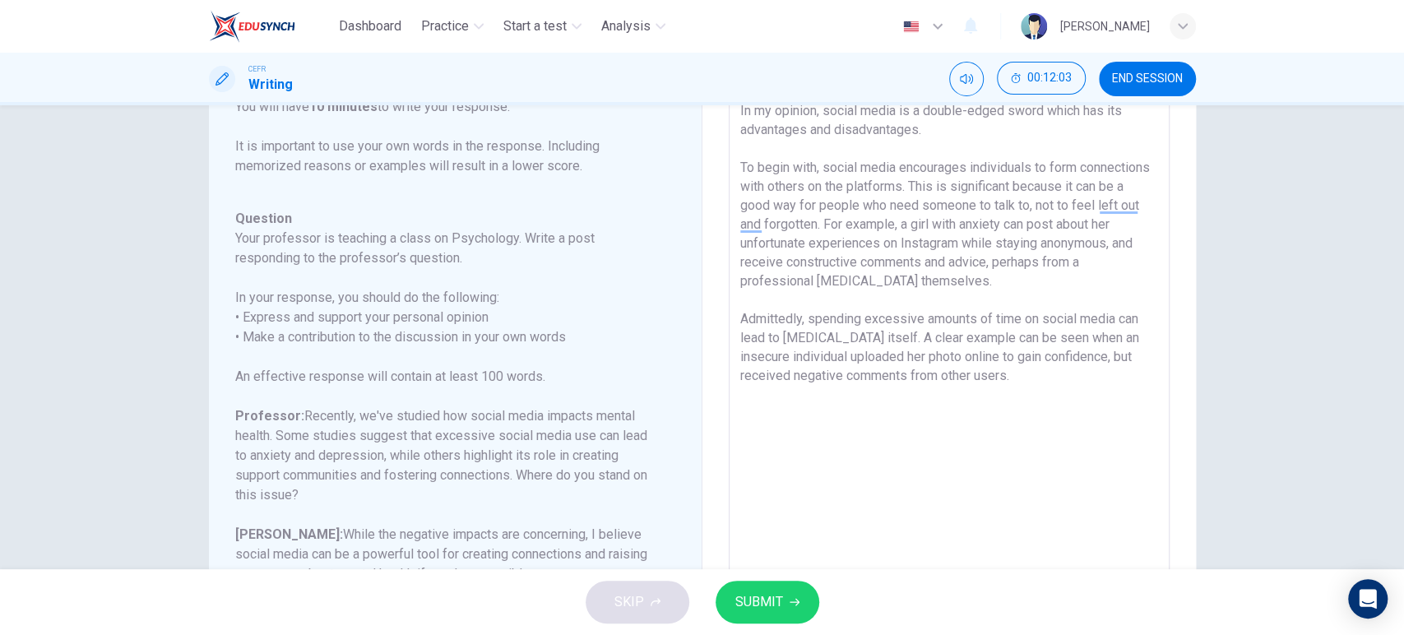
scroll to position [109, 0]
click at [1016, 398] on textarea "In my opinion, social media is a double-edged sword which has its advantages an…" at bounding box center [949, 361] width 418 height 522
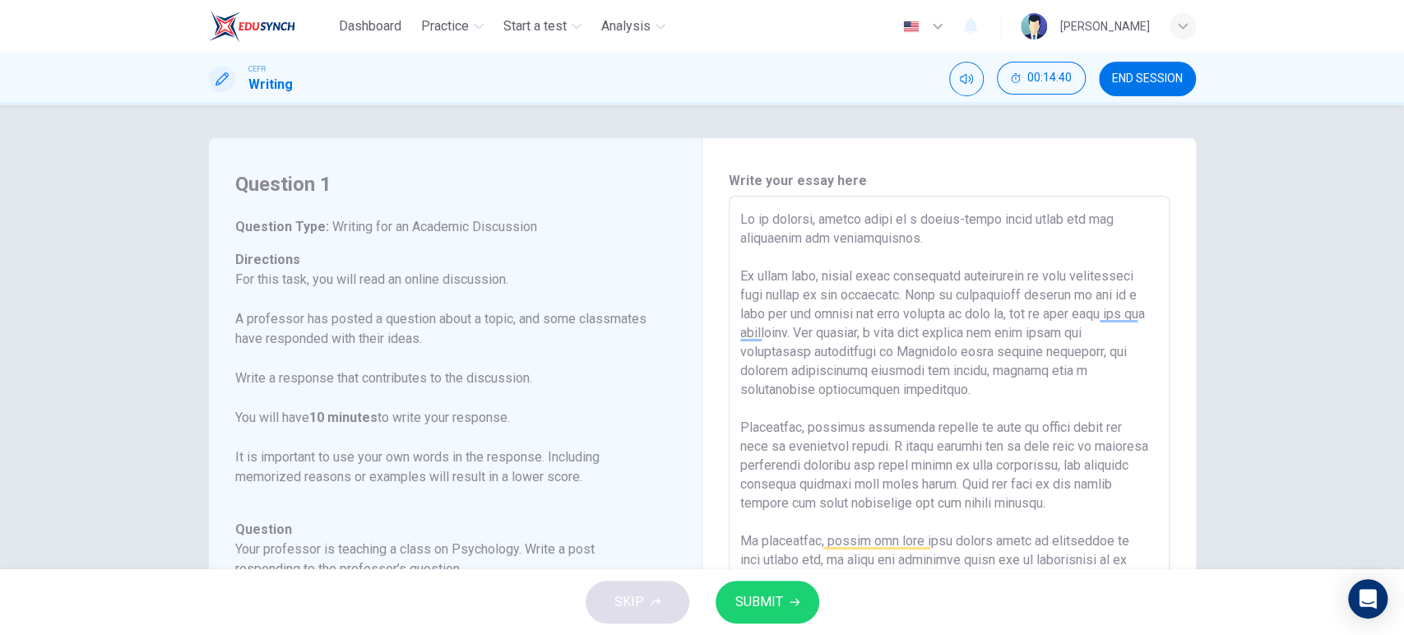
scroll to position [202, 0]
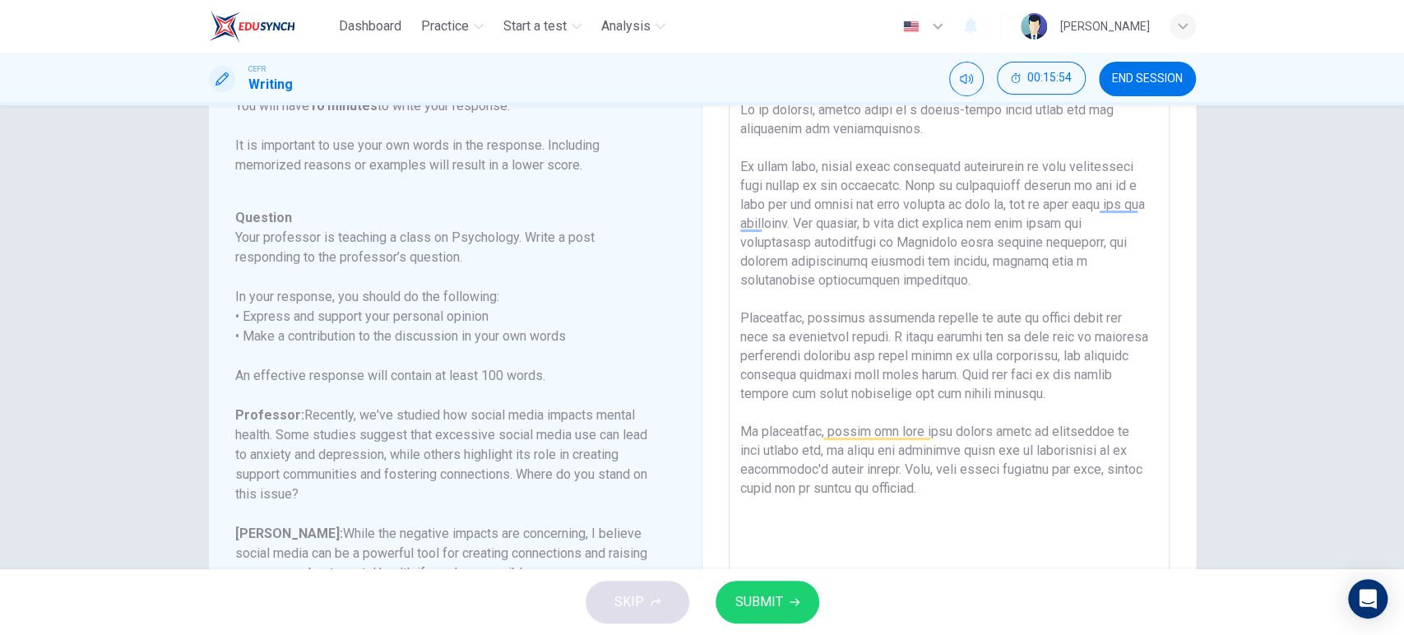
type textarea "In my opinion, social media is a double-edged sword which has its advantages an…"
click at [770, 594] on span "SUBMIT" at bounding box center [759, 602] width 48 height 23
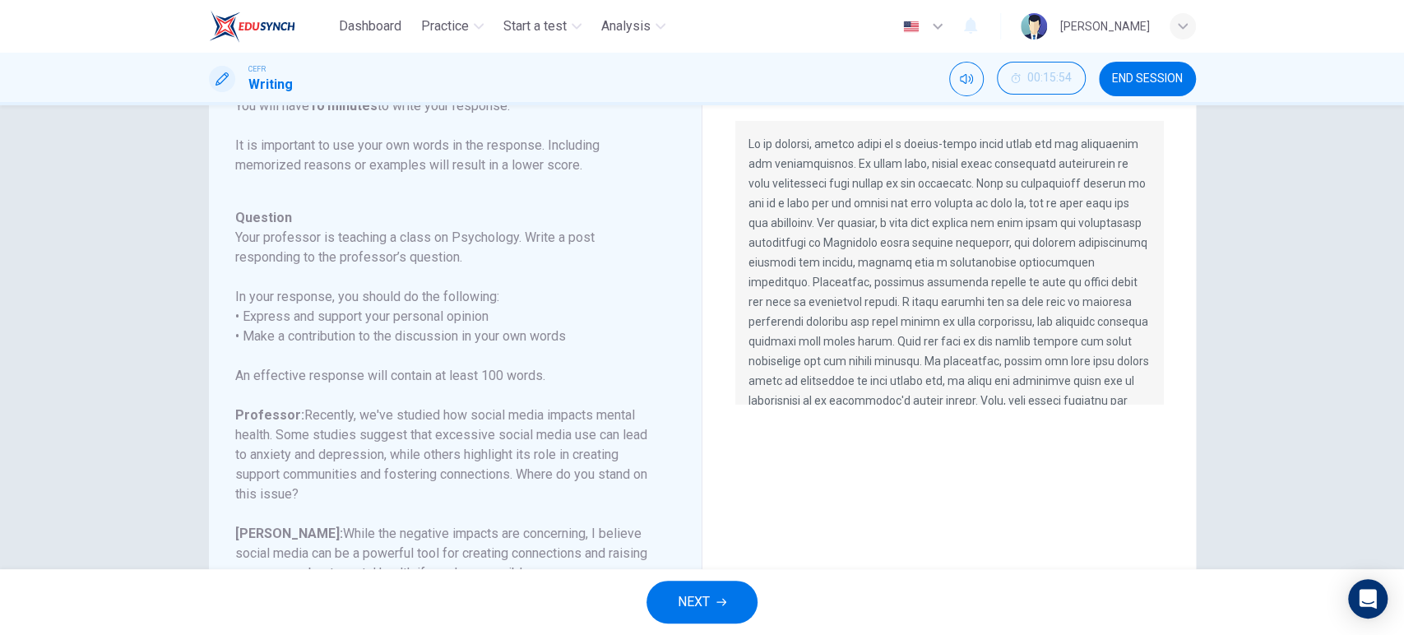
drag, startPoint x: 744, startPoint y: 142, endPoint x: 1134, endPoint y: 398, distance: 467.0
click at [1134, 398] on p at bounding box center [949, 282] width 401 height 296
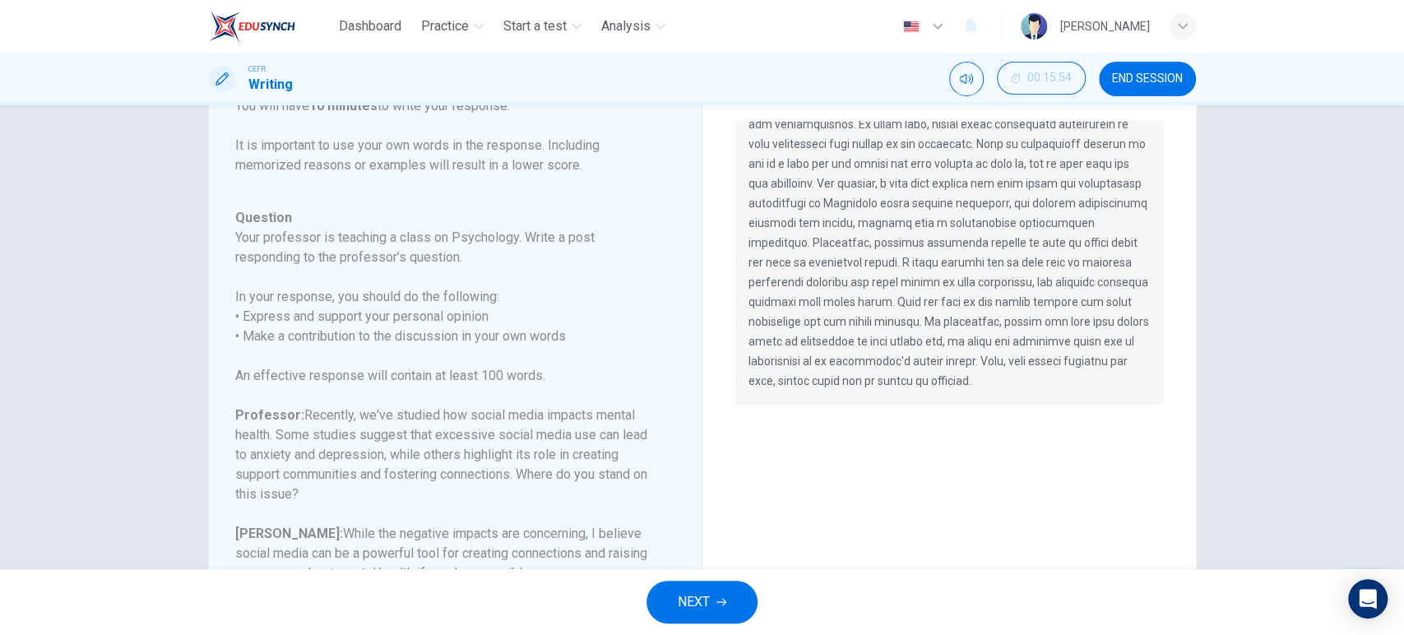
drag, startPoint x: 836, startPoint y: 381, endPoint x: 787, endPoint y: 216, distance: 172.3
click at [787, 216] on p at bounding box center [949, 243] width 401 height 296
click at [1152, 64] on button "END SESSION" at bounding box center [1147, 79] width 97 height 35
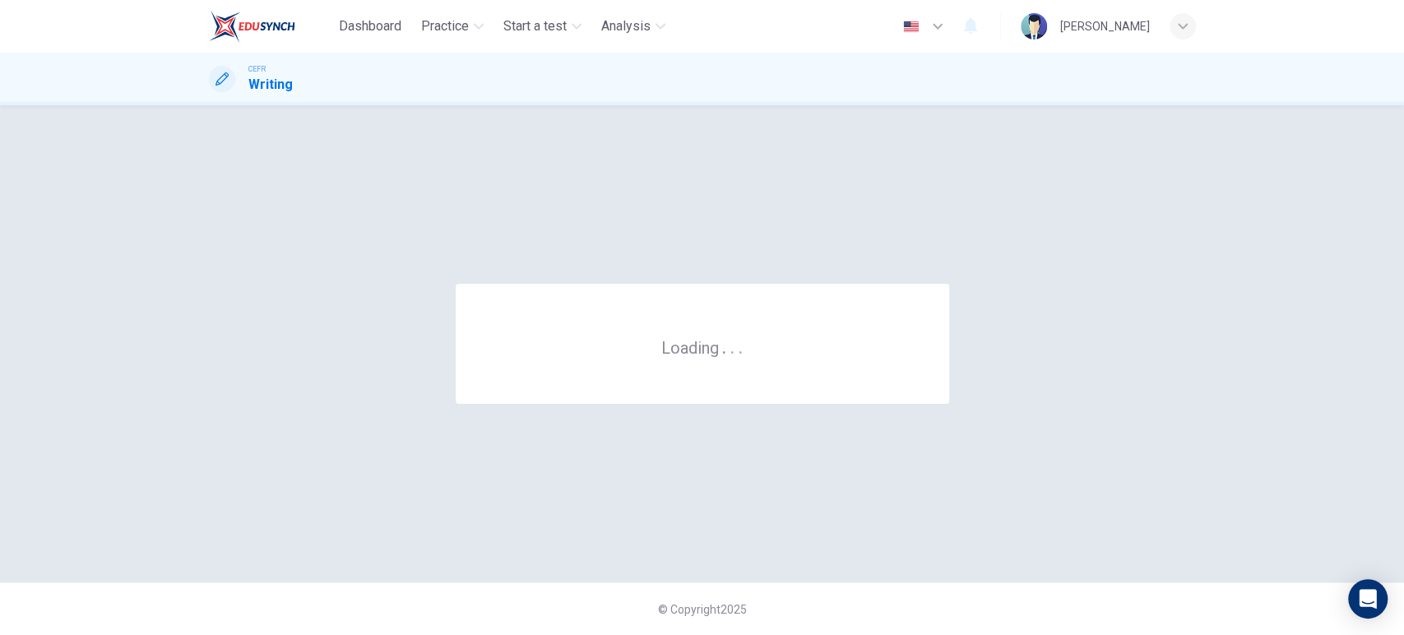
scroll to position [0, 0]
